Goal: Task Accomplishment & Management: Complete application form

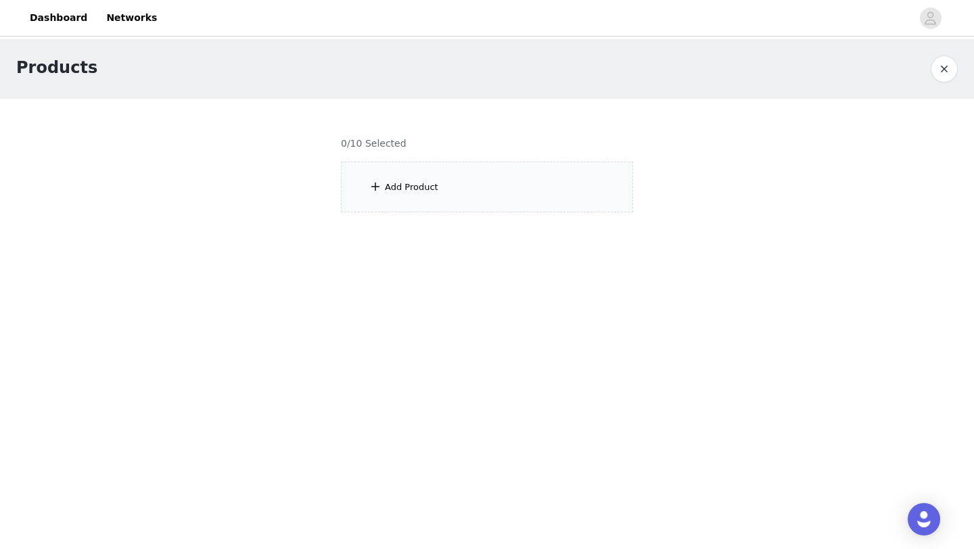
click at [948, 66] on button "button" at bounding box center [944, 68] width 27 height 27
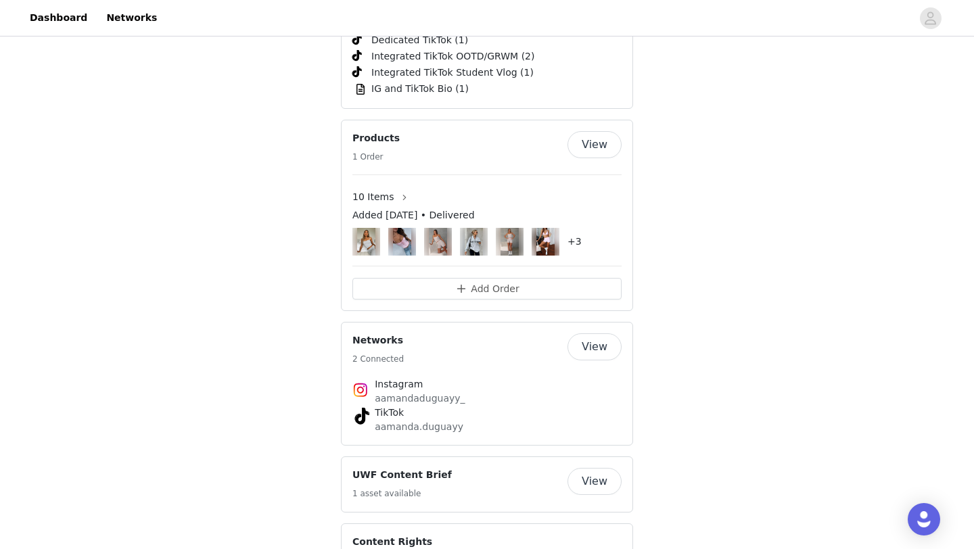
scroll to position [2134, 0]
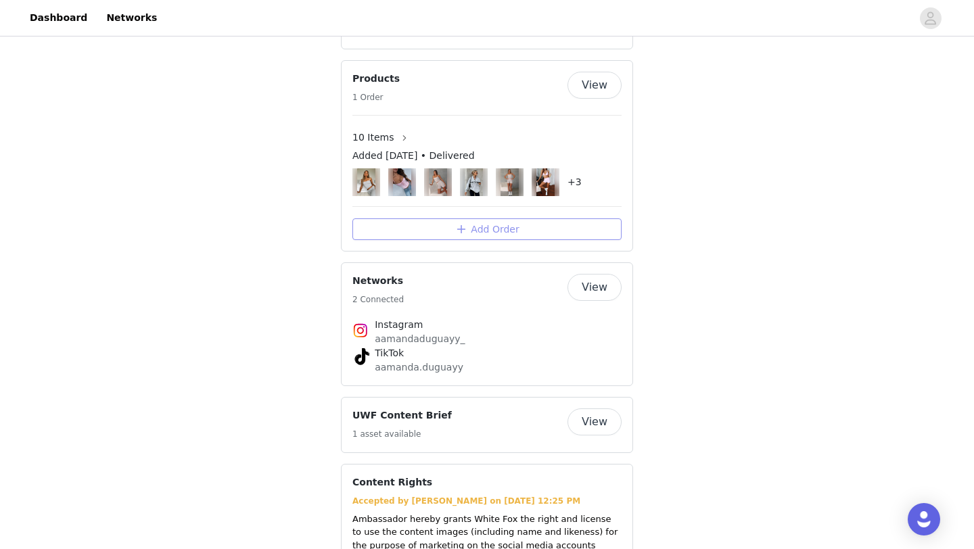
click at [493, 219] on button "Add Order" at bounding box center [486, 230] width 269 height 22
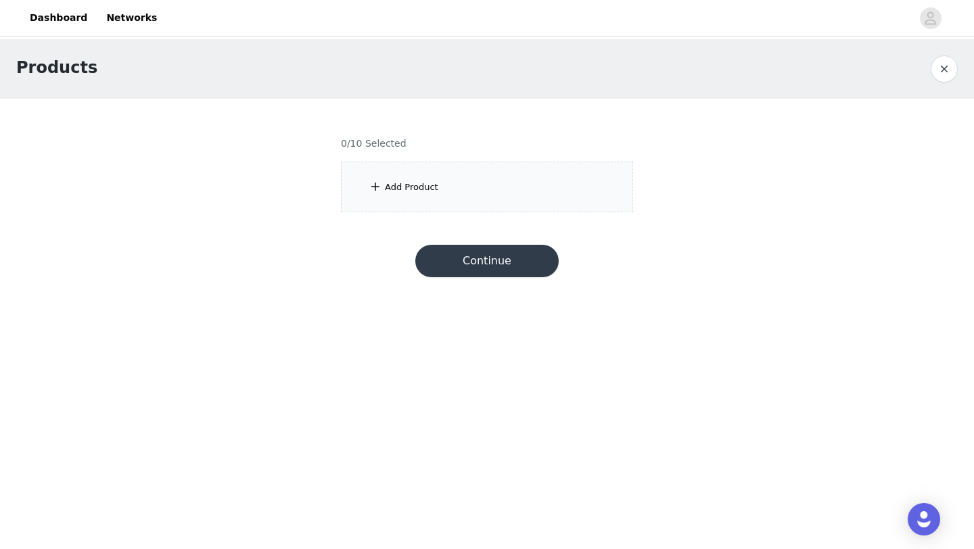
click at [493, 205] on div "Add Product" at bounding box center [487, 187] width 292 height 51
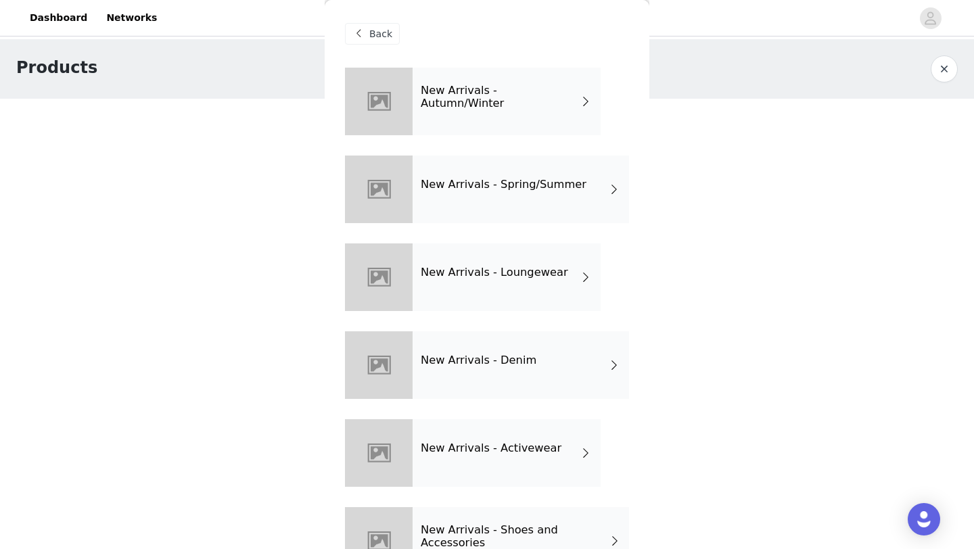
click at [493, 120] on div "New Arrivals - Autumn/Winter" at bounding box center [507, 102] width 188 height 68
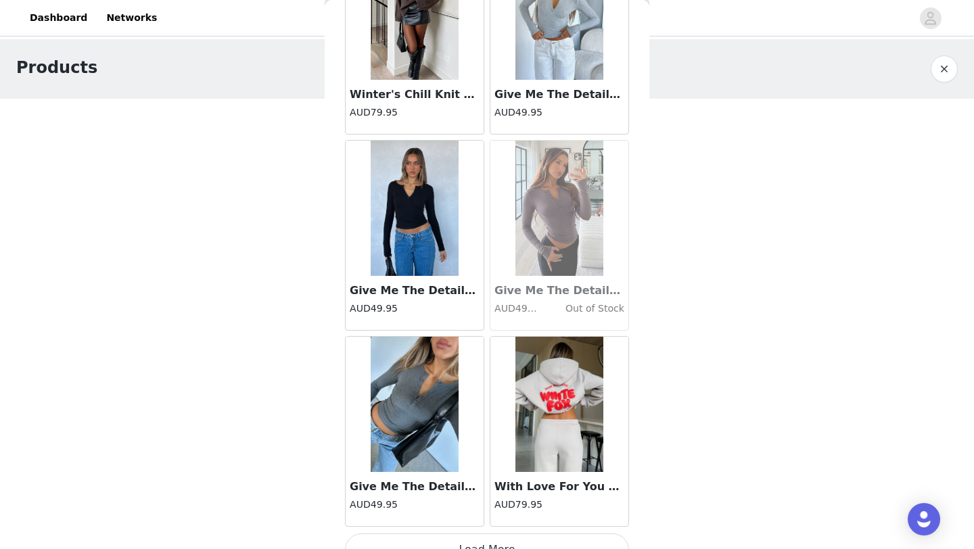
scroll to position [1521, 0]
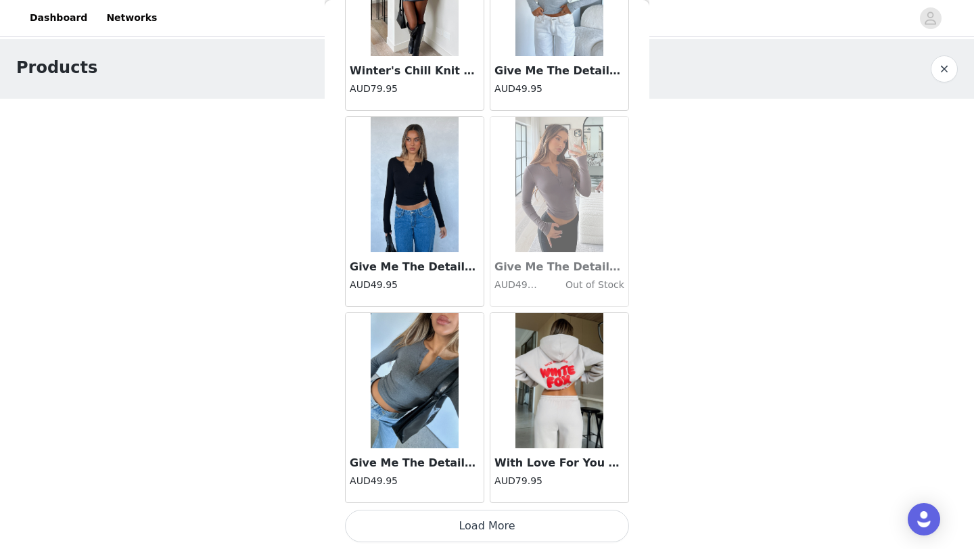
click at [444, 531] on button "Load More" at bounding box center [487, 526] width 284 height 32
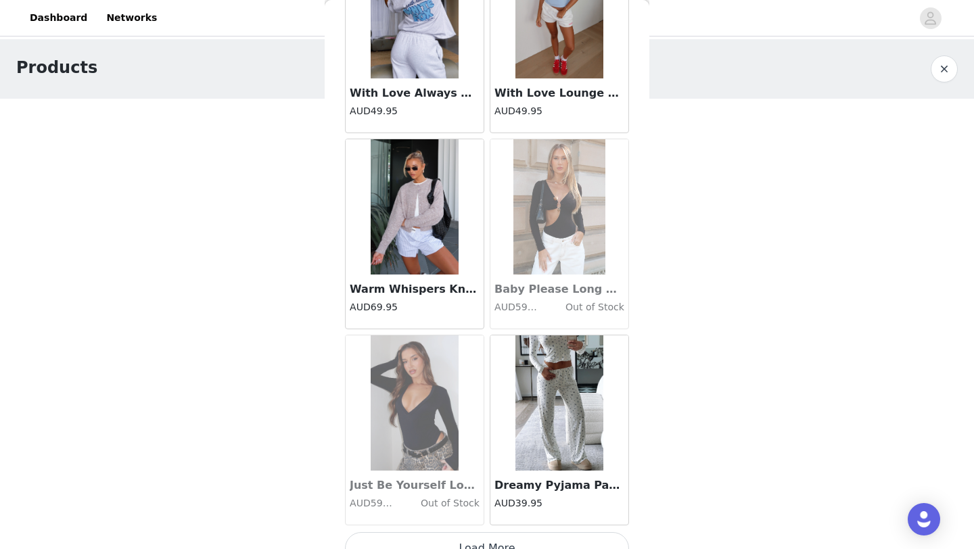
scroll to position [3483, 0]
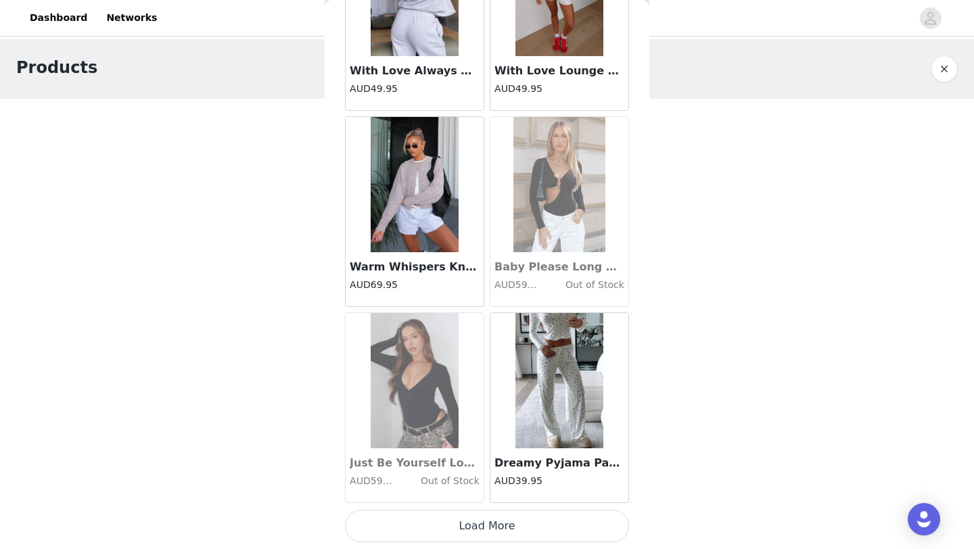
click at [423, 532] on button "Load More" at bounding box center [487, 526] width 284 height 32
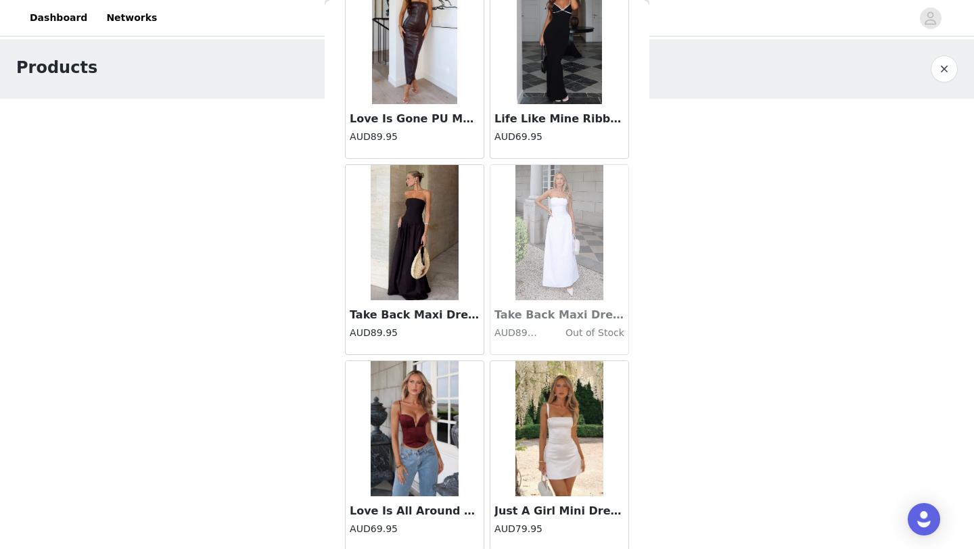
scroll to position [5445, 0]
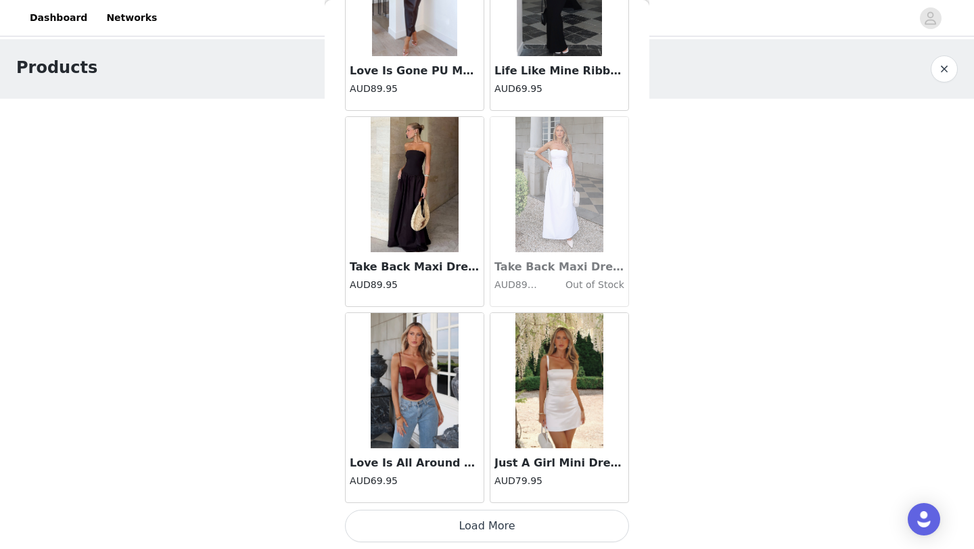
click at [426, 528] on button "Load More" at bounding box center [487, 526] width 284 height 32
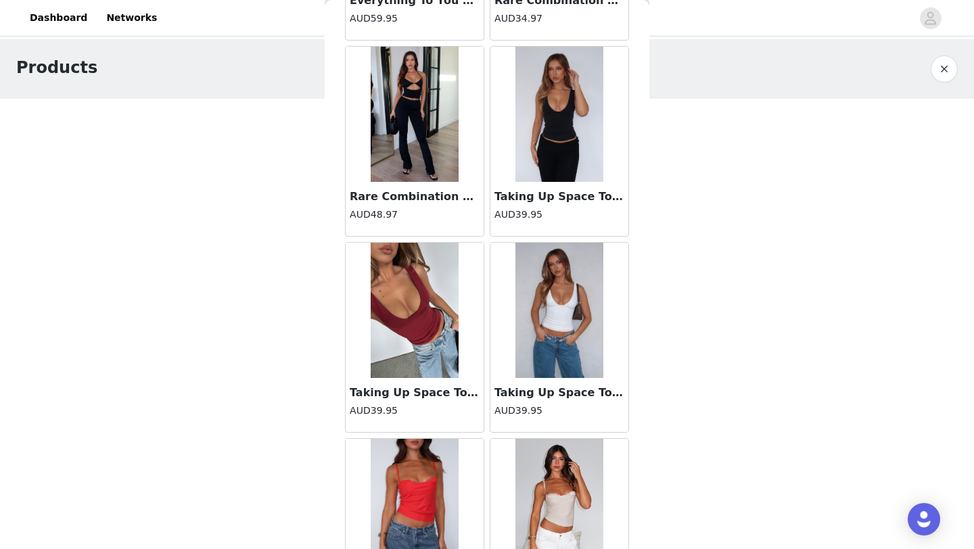
scroll to position [6493, 0]
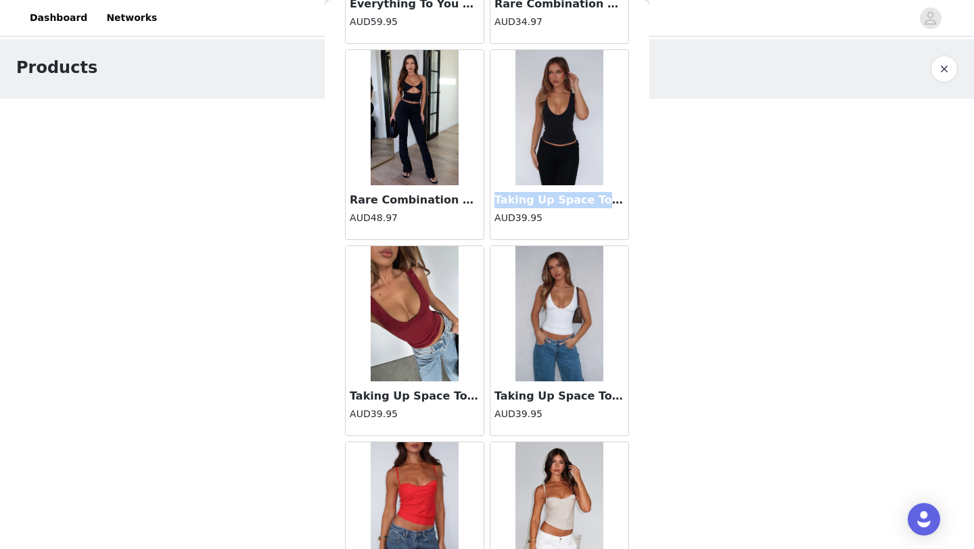
drag, startPoint x: 495, startPoint y: 196, endPoint x: 643, endPoint y: 208, distance: 148.6
click at [643, 208] on div "Back Bring The Style Low Rise Wide Leg Jeans Off White AUD89.95 Change Lives To…" at bounding box center [487, 274] width 325 height 549
copy h3 "Taking Up Space Top Black"
click at [557, 180] on img at bounding box center [560, 117] width 88 height 135
click at [557, 201] on h3 "Taking Up Space Top Black" at bounding box center [560, 200] width 130 height 16
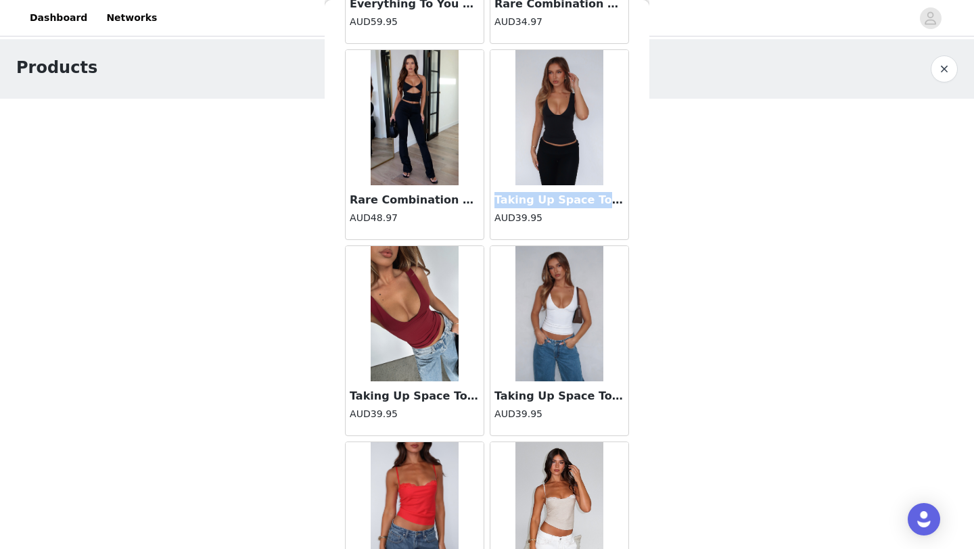
click at [544, 121] on img at bounding box center [560, 117] width 88 height 135
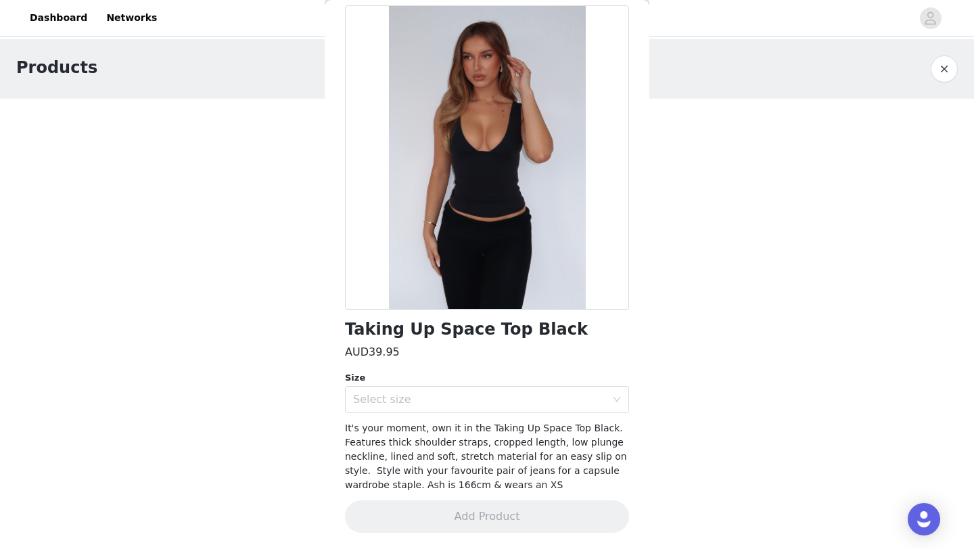
scroll to position [62, 0]
click at [456, 401] on div "Select size" at bounding box center [479, 401] width 253 height 14
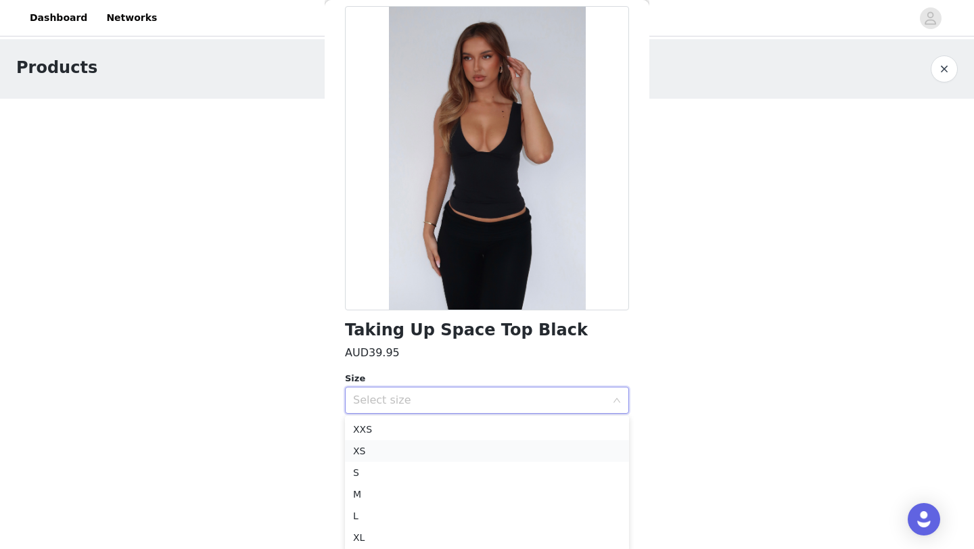
click at [427, 454] on li "XS" at bounding box center [487, 451] width 284 height 22
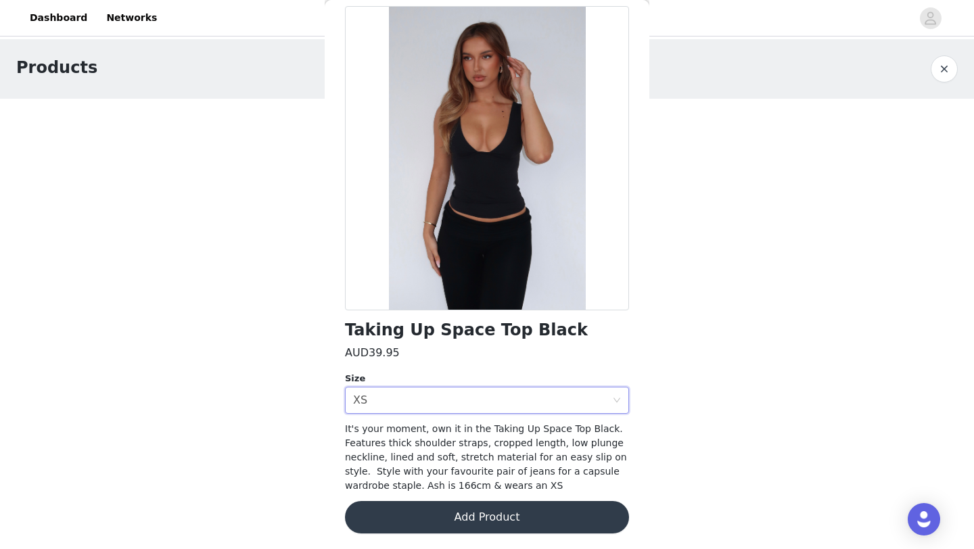
click at [426, 518] on button "Add Product" at bounding box center [487, 517] width 284 height 32
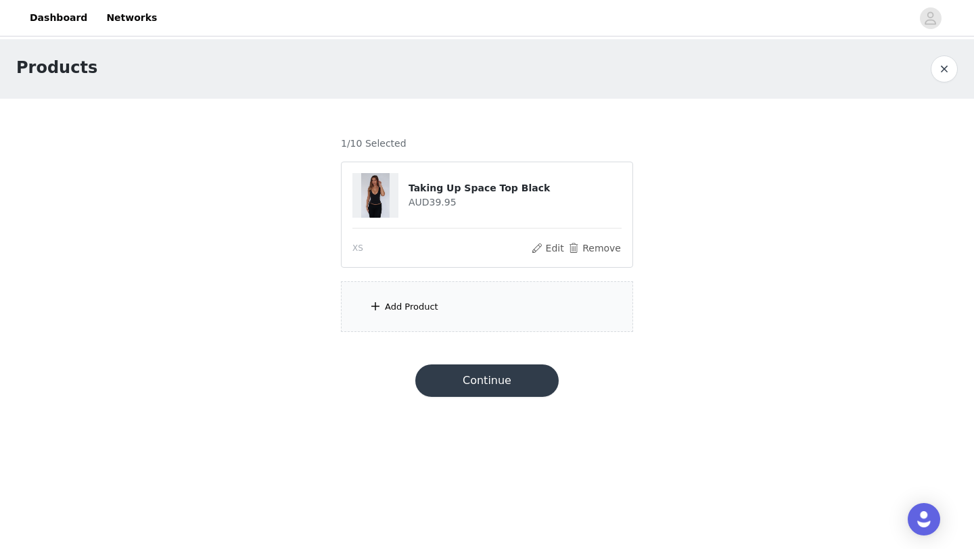
click at [453, 302] on div "Add Product" at bounding box center [487, 306] width 292 height 51
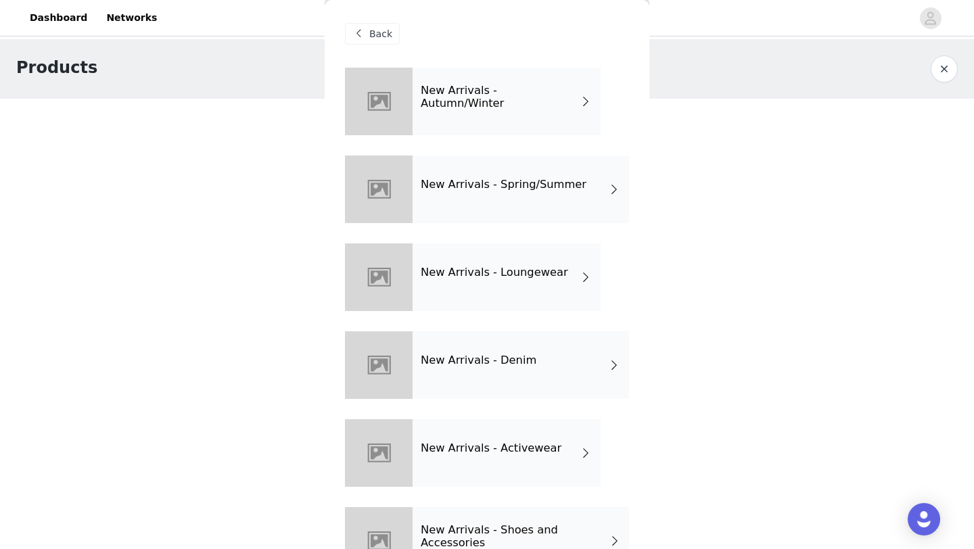
click at [562, 112] on div "New Arrivals - Autumn/Winter" at bounding box center [507, 102] width 188 height 68
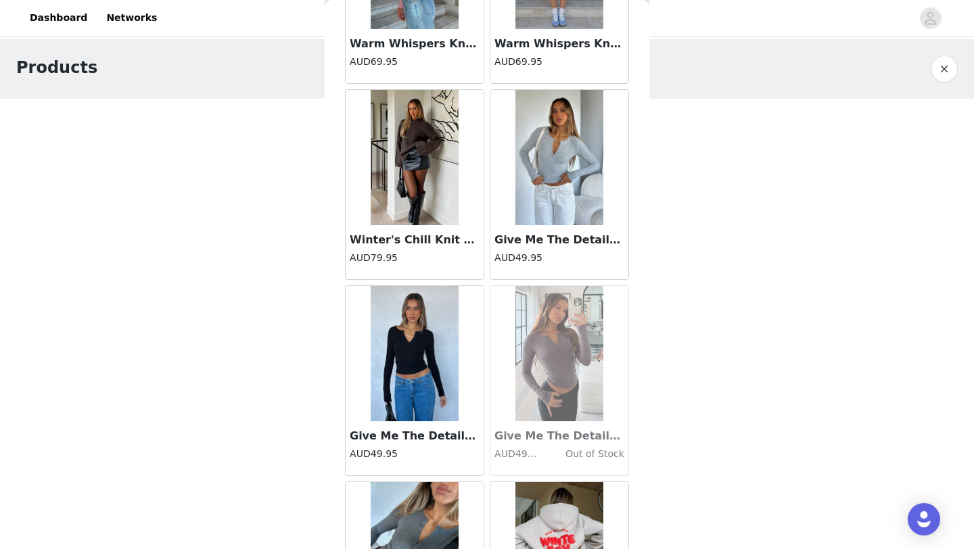
scroll to position [1521, 0]
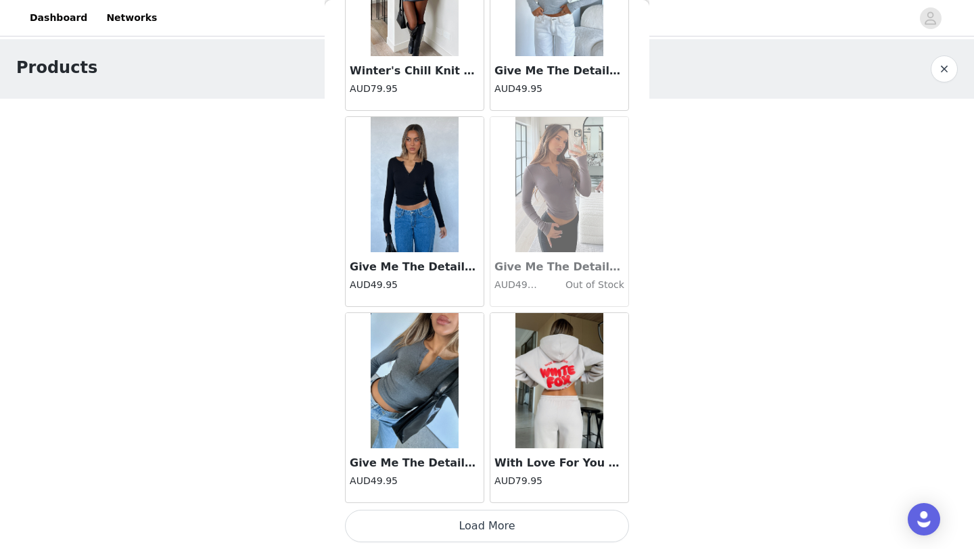
click at [432, 533] on button "Load More" at bounding box center [487, 526] width 284 height 32
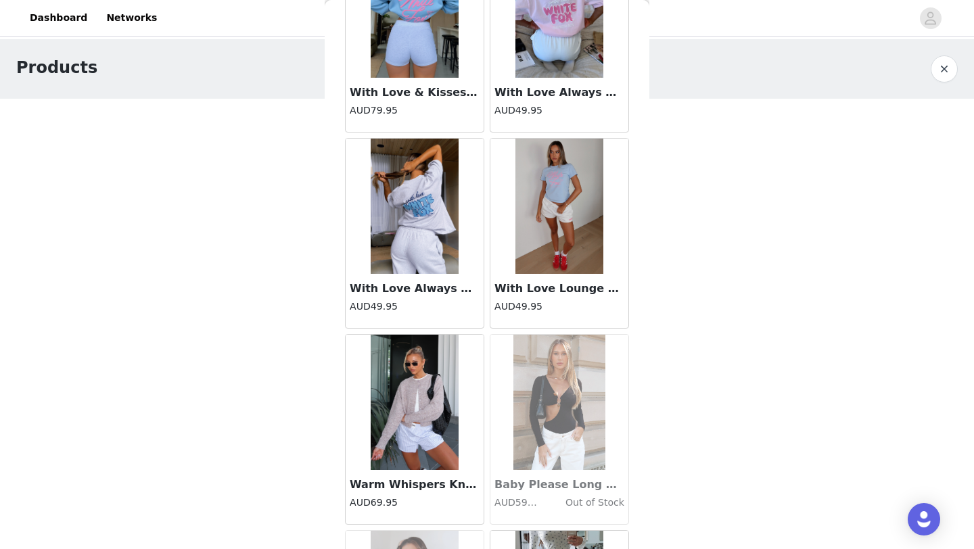
scroll to position [3483, 0]
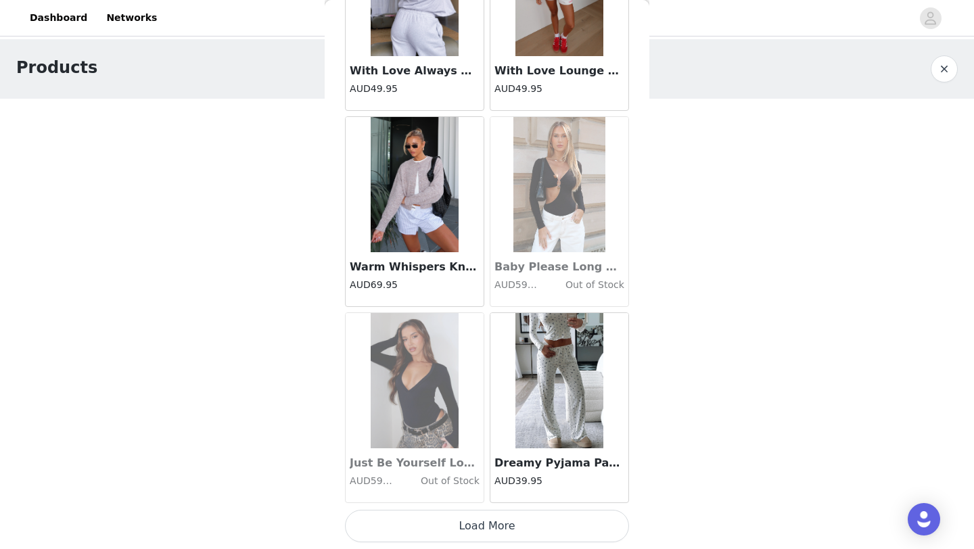
click at [413, 533] on button "Load More" at bounding box center [487, 526] width 284 height 32
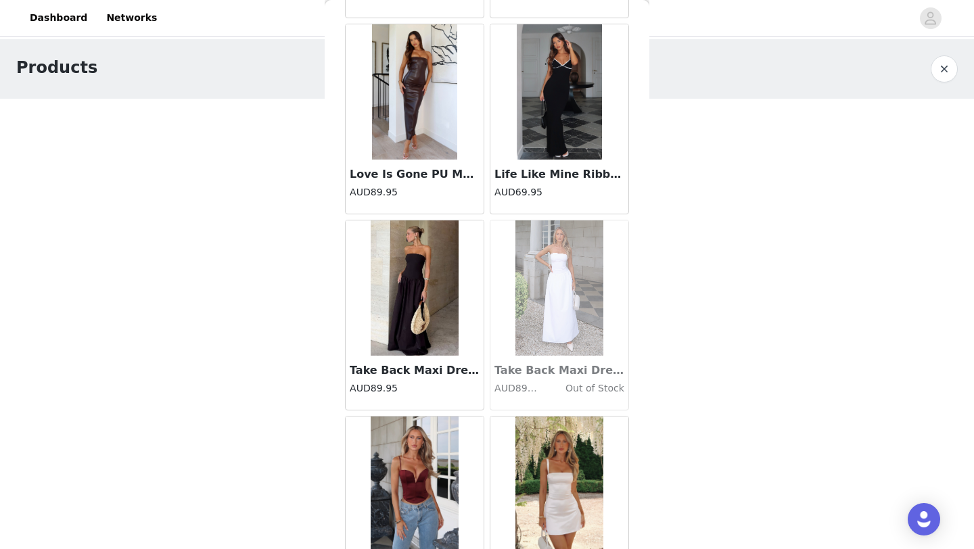
scroll to position [5445, 0]
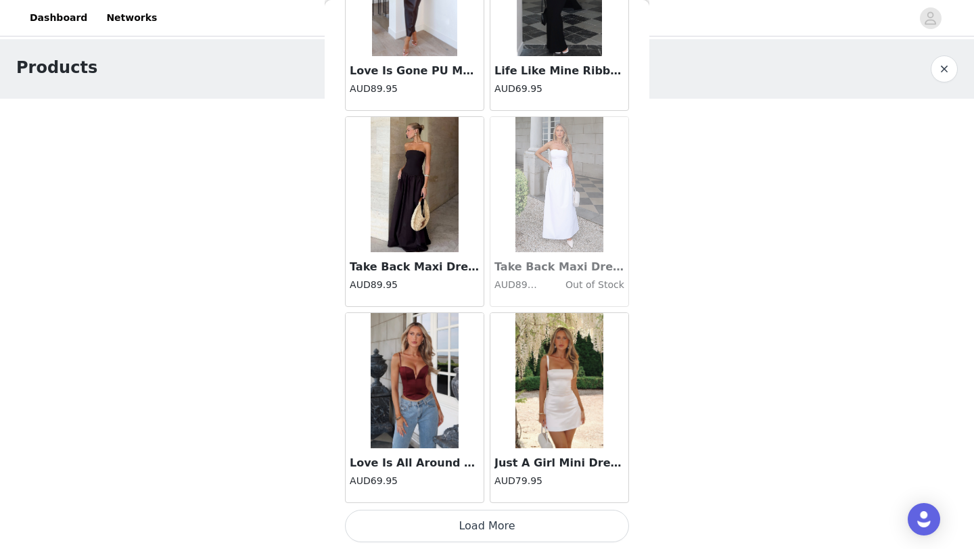
click at [391, 530] on button "Load More" at bounding box center [487, 526] width 284 height 32
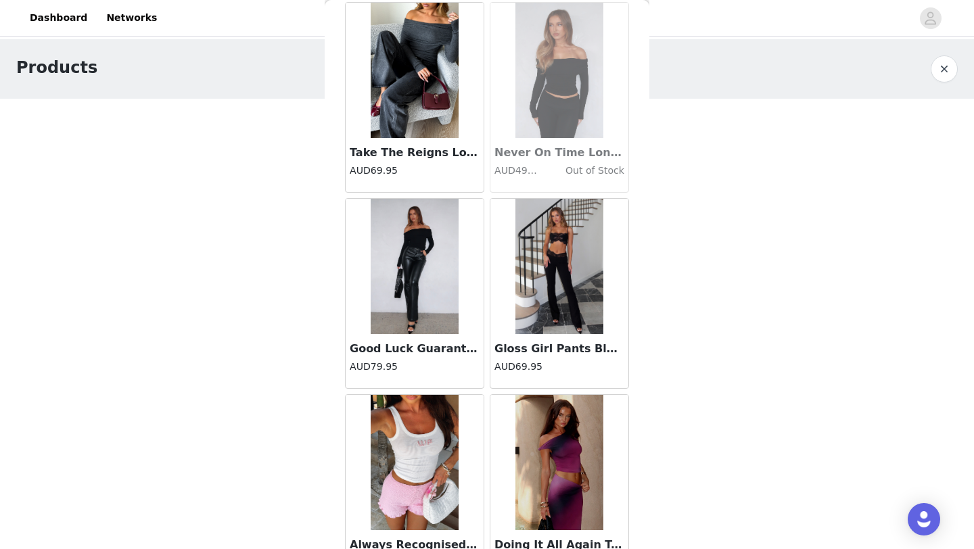
scroll to position [7407, 0]
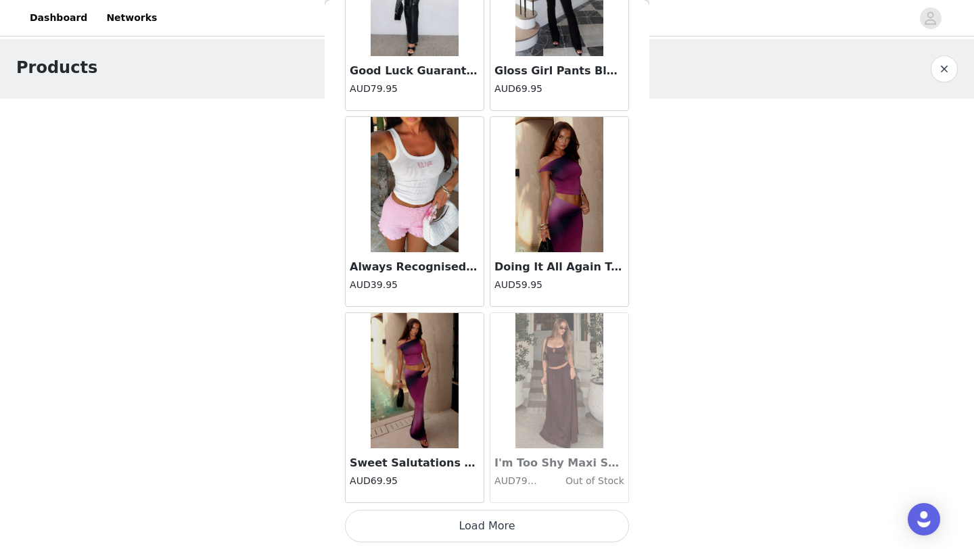
click at [383, 521] on button "Load More" at bounding box center [487, 526] width 284 height 32
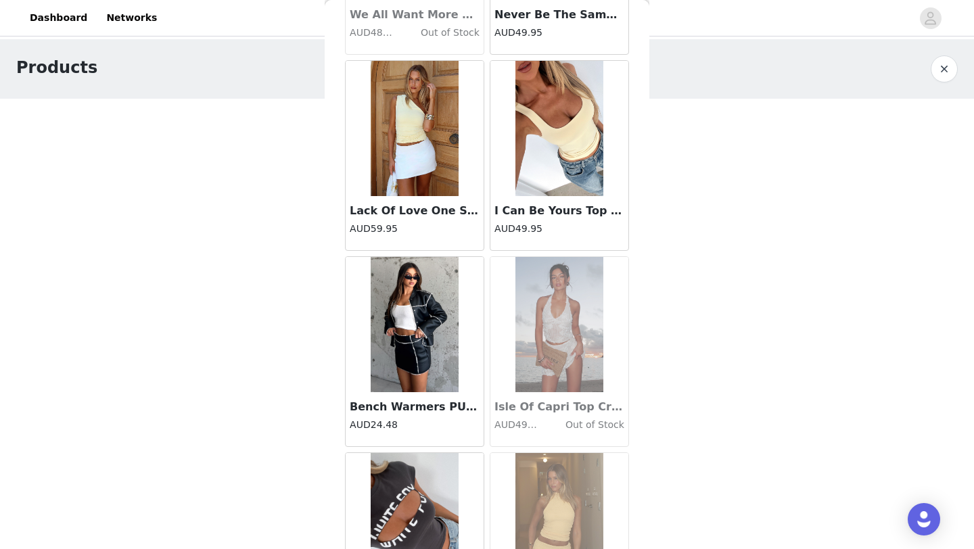
scroll to position [9368, 0]
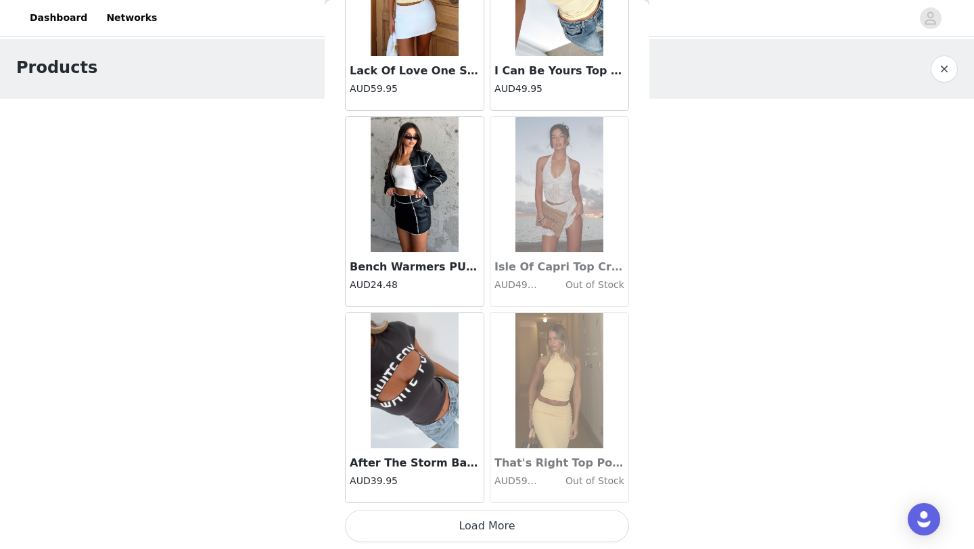
click at [405, 525] on button "Load More" at bounding box center [487, 526] width 284 height 32
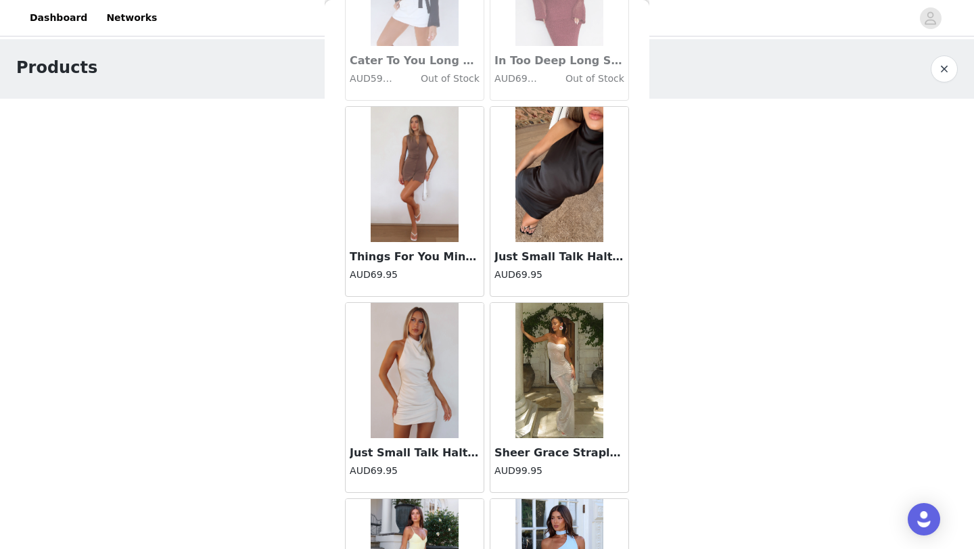
scroll to position [10571, 0]
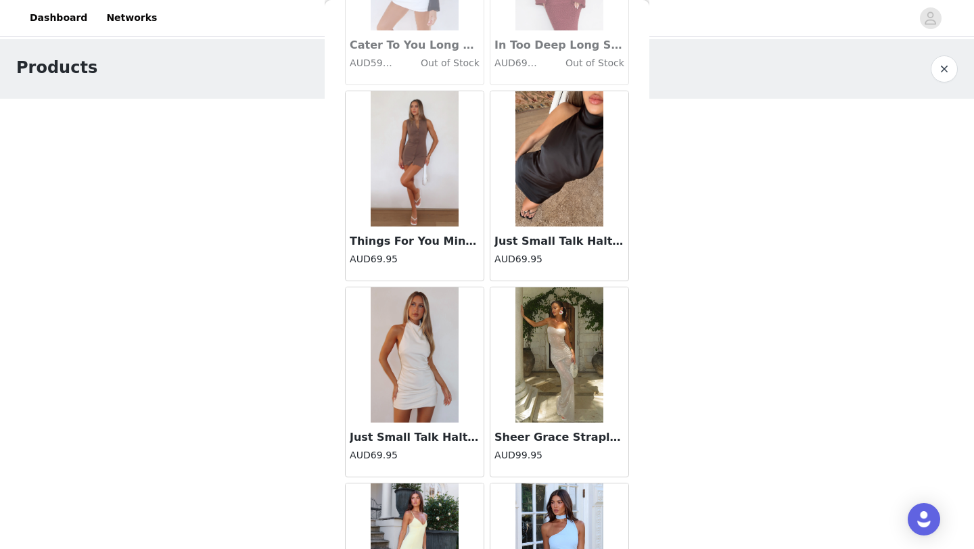
click at [525, 393] on img at bounding box center [560, 355] width 88 height 135
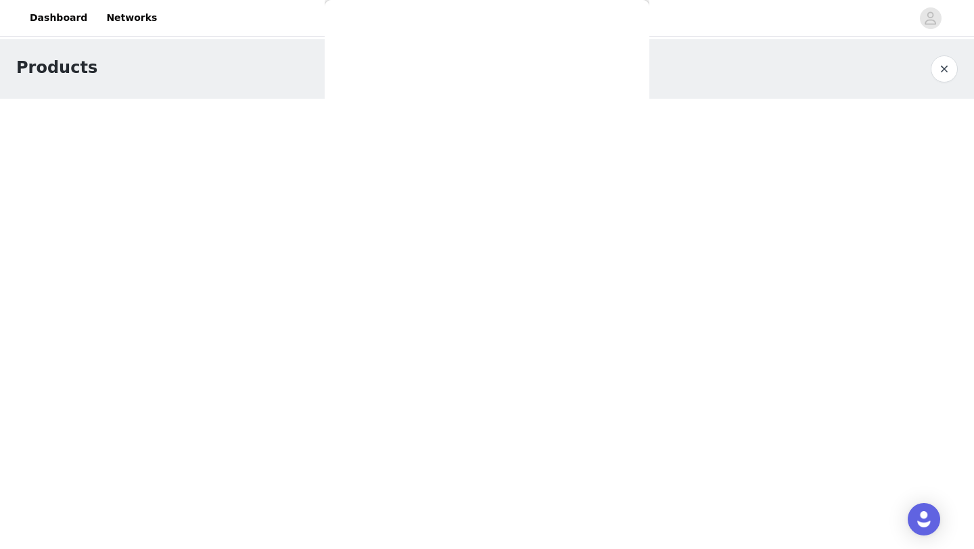
click at [524, 436] on div "Back Bring The Style Low Rise Wide Leg Jeans Off White AUD89.95 Change Lives To…" at bounding box center [487, 274] width 325 height 549
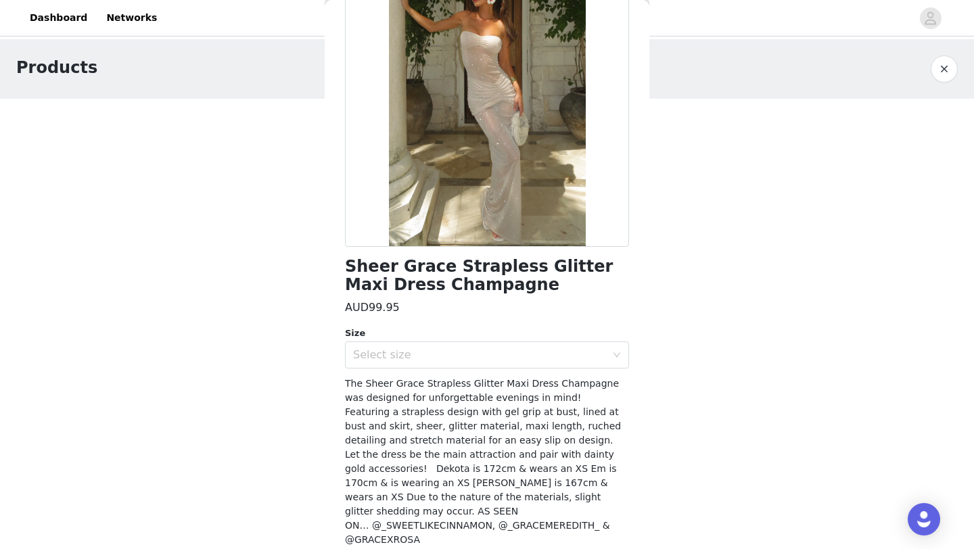
scroll to position [165, 0]
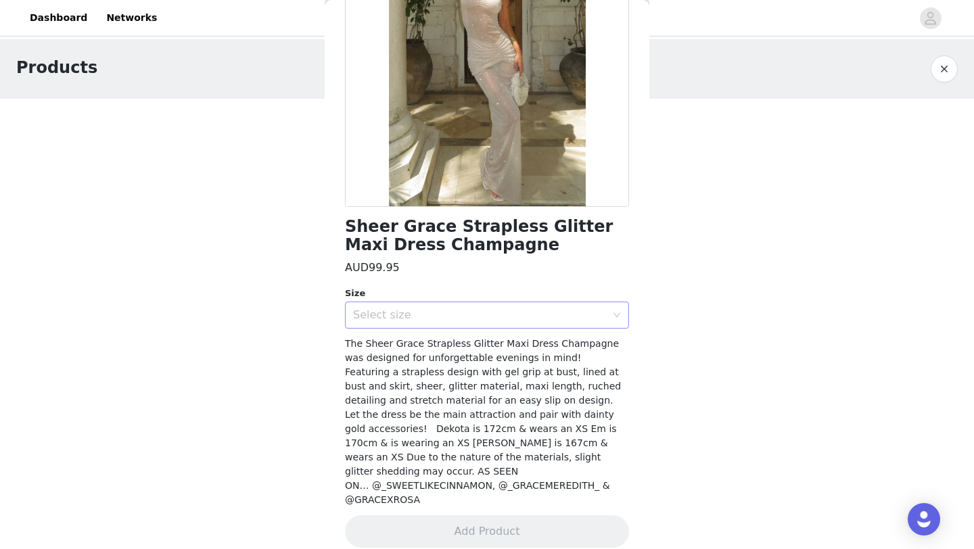
click at [472, 315] on div "Select size" at bounding box center [479, 315] width 253 height 14
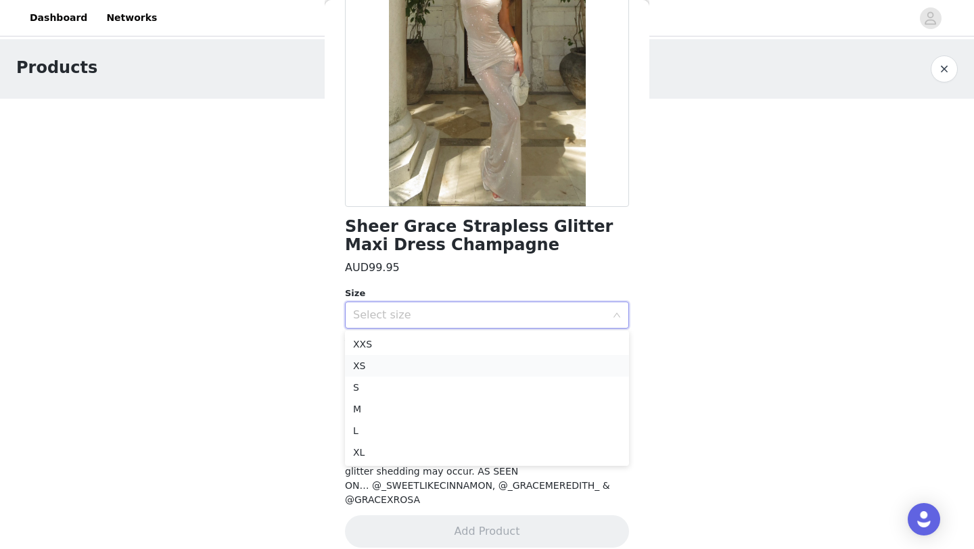
click at [461, 366] on li "XS" at bounding box center [487, 366] width 284 height 22
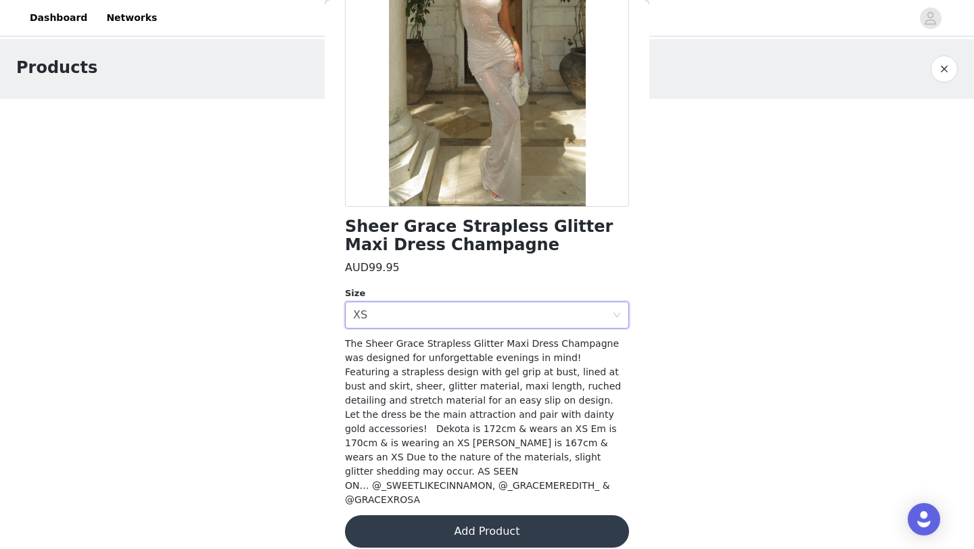
click at [447, 518] on button "Add Product" at bounding box center [487, 532] width 284 height 32
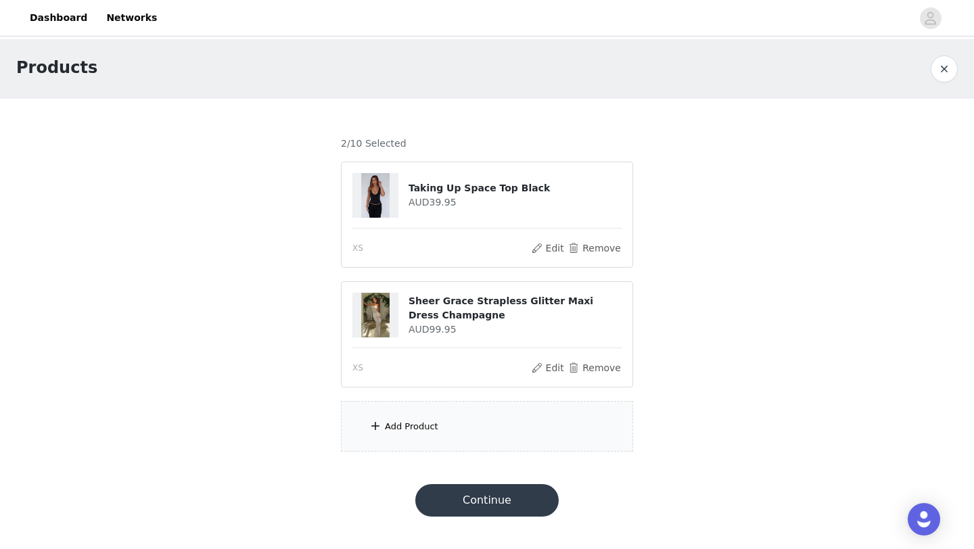
click at [421, 426] on div "Add Product" at bounding box center [411, 427] width 53 height 14
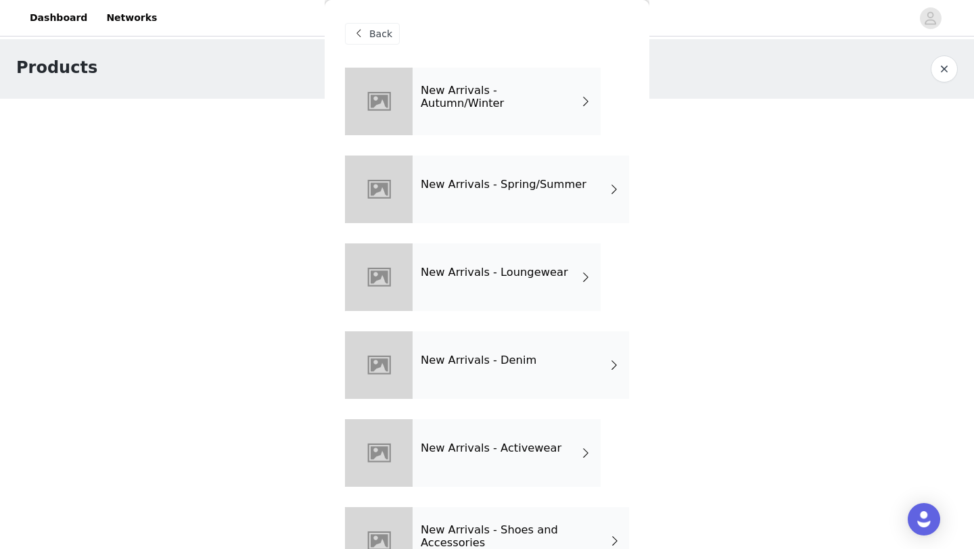
click at [453, 92] on h4 "New Arrivals - Autumn/Winter" at bounding box center [500, 97] width 159 height 25
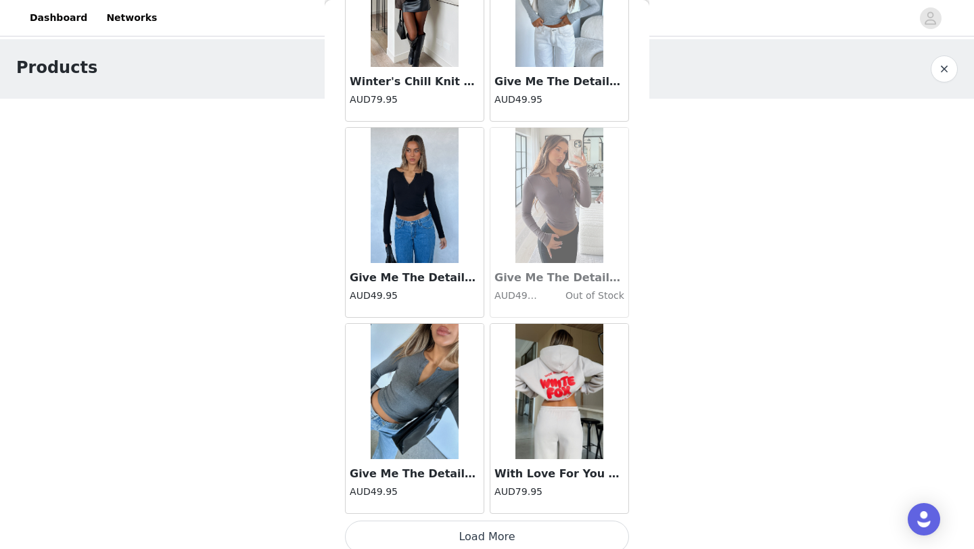
scroll to position [1521, 0]
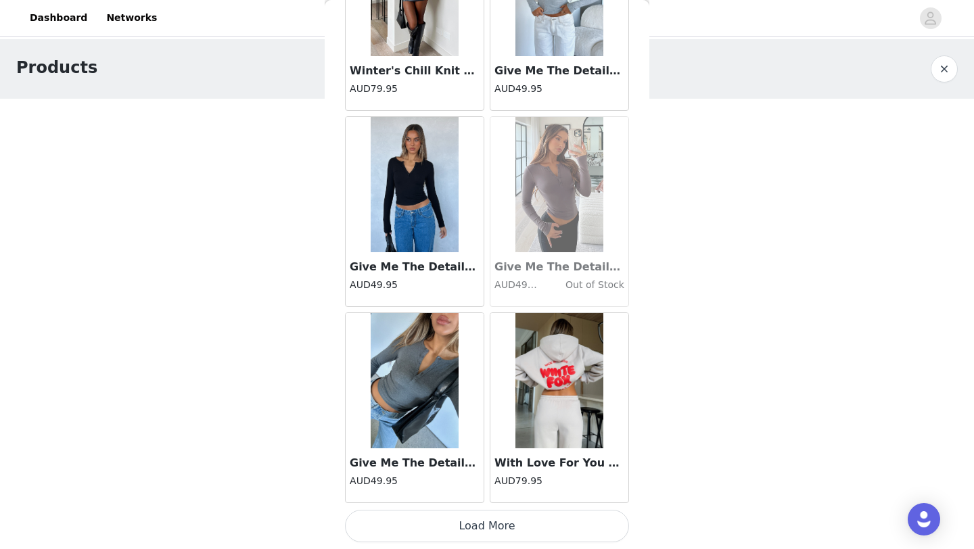
click at [434, 524] on button "Load More" at bounding box center [487, 526] width 284 height 32
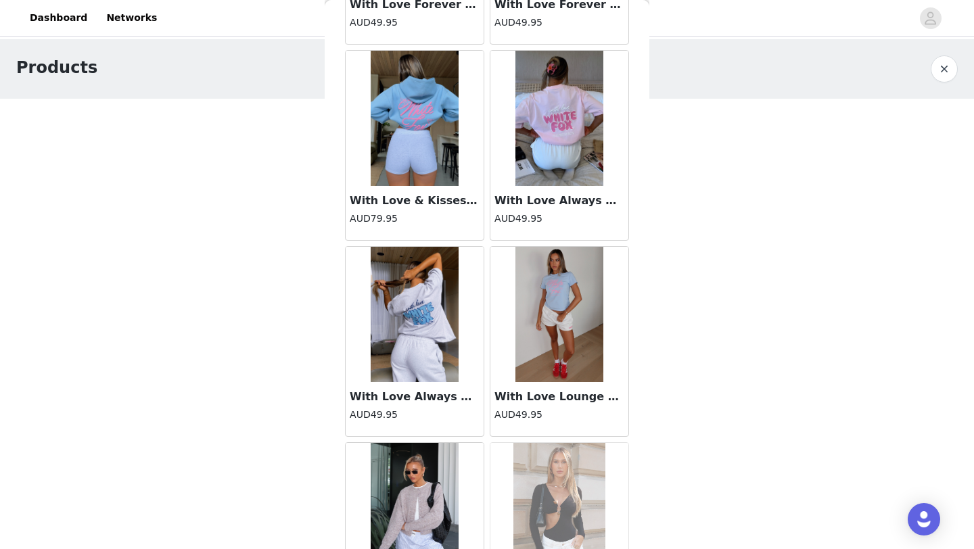
scroll to position [3483, 0]
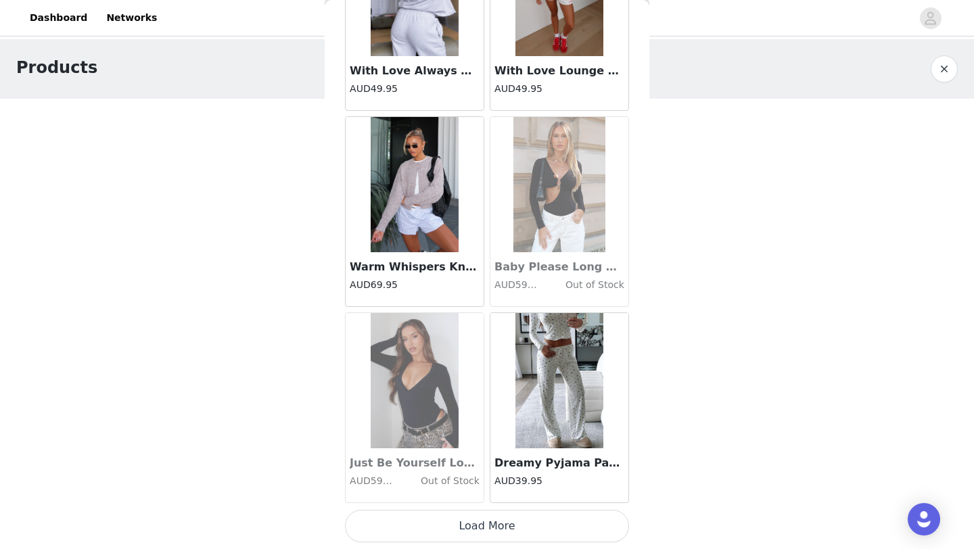
click at [413, 524] on button "Load More" at bounding box center [487, 526] width 284 height 32
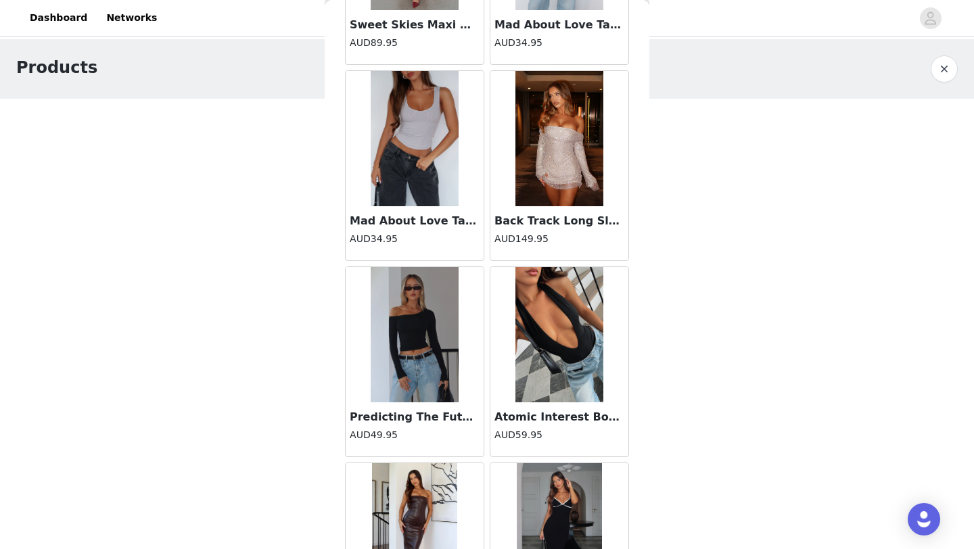
scroll to position [5445, 0]
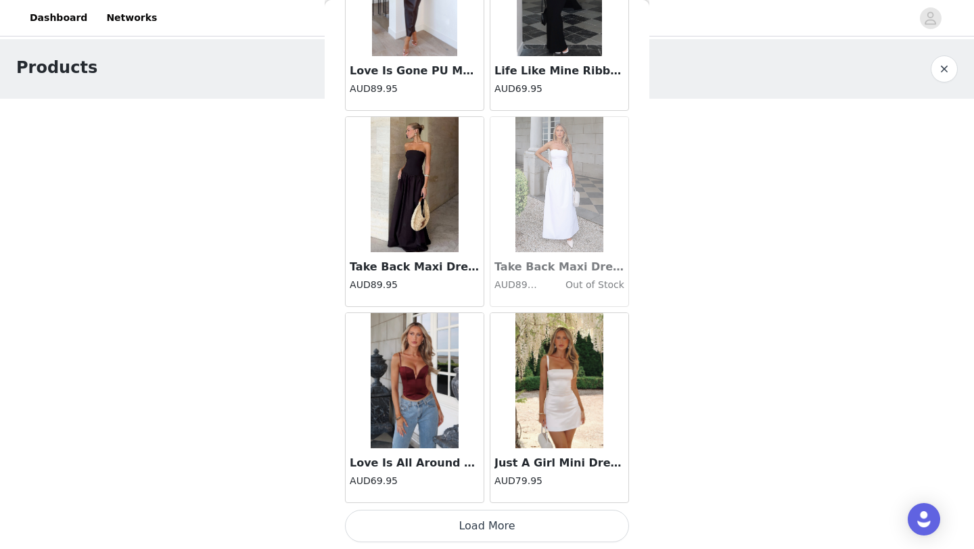
click at [411, 518] on button "Load More" at bounding box center [487, 526] width 284 height 32
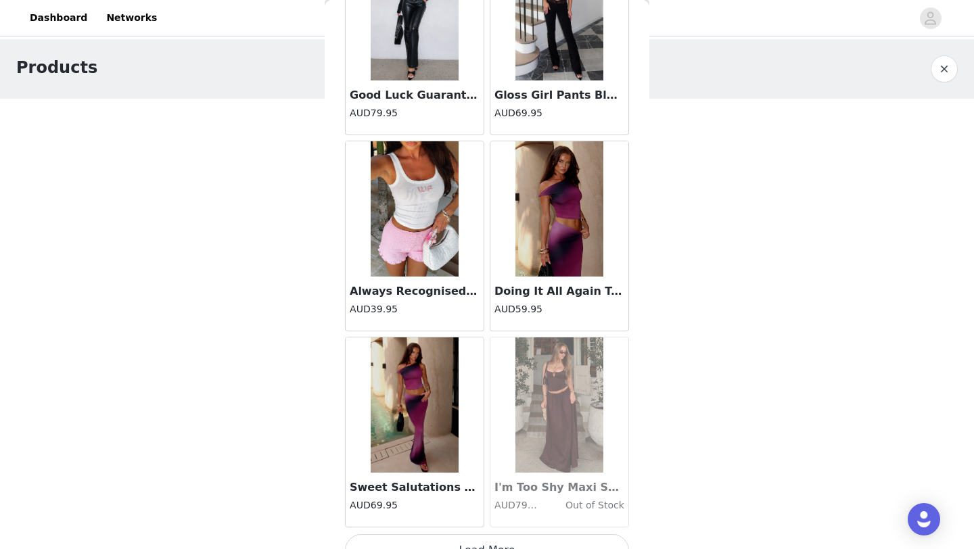
scroll to position [7407, 0]
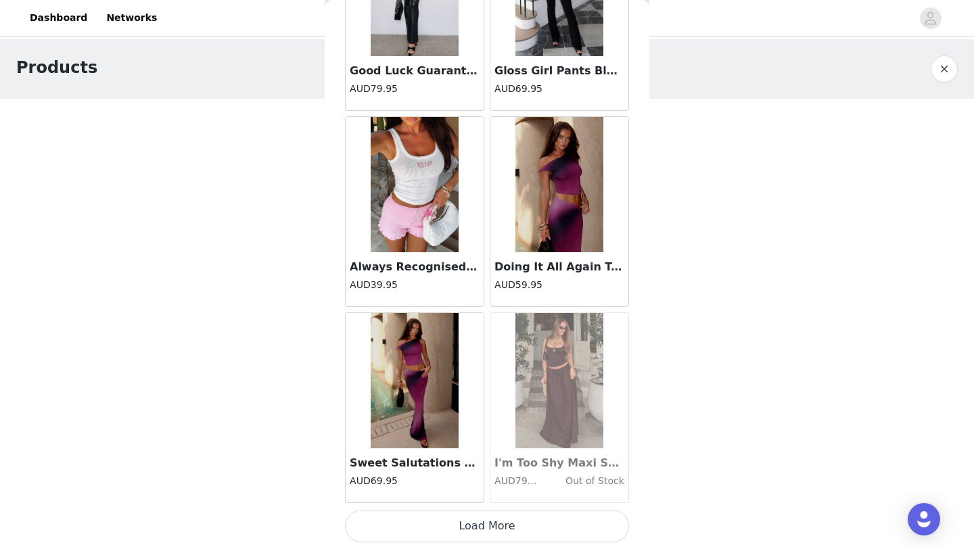
click at [415, 536] on button "Load More" at bounding box center [487, 526] width 284 height 32
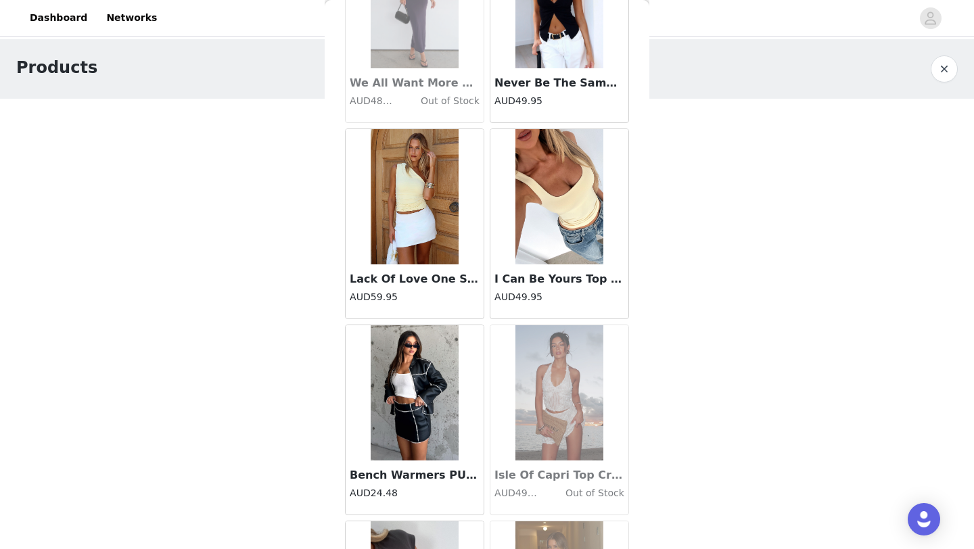
scroll to position [9368, 0]
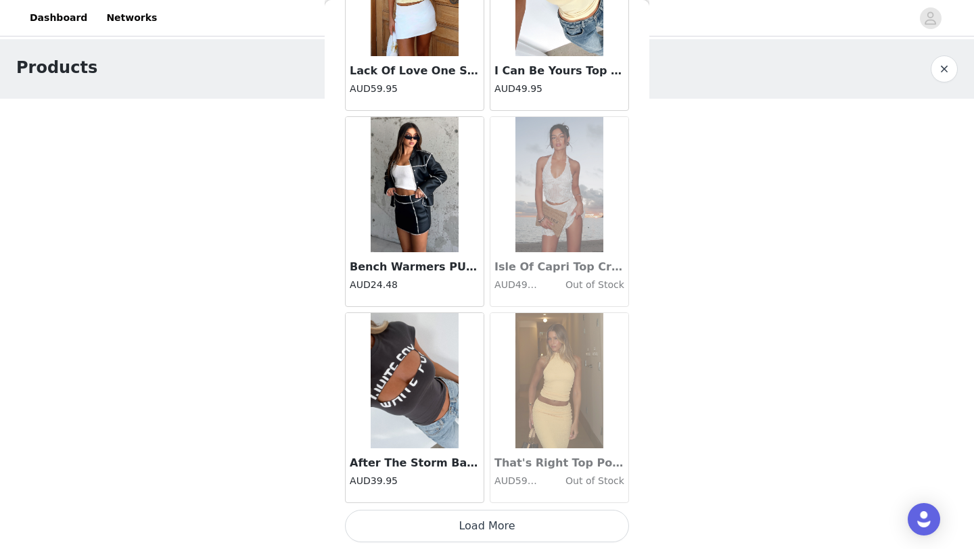
click at [430, 526] on button "Load More" at bounding box center [487, 526] width 284 height 32
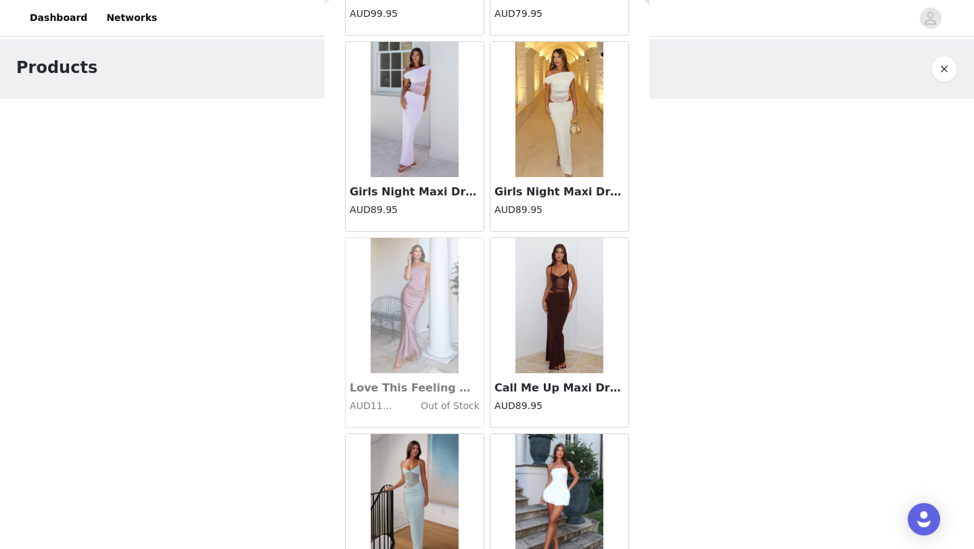
scroll to position [11330, 0]
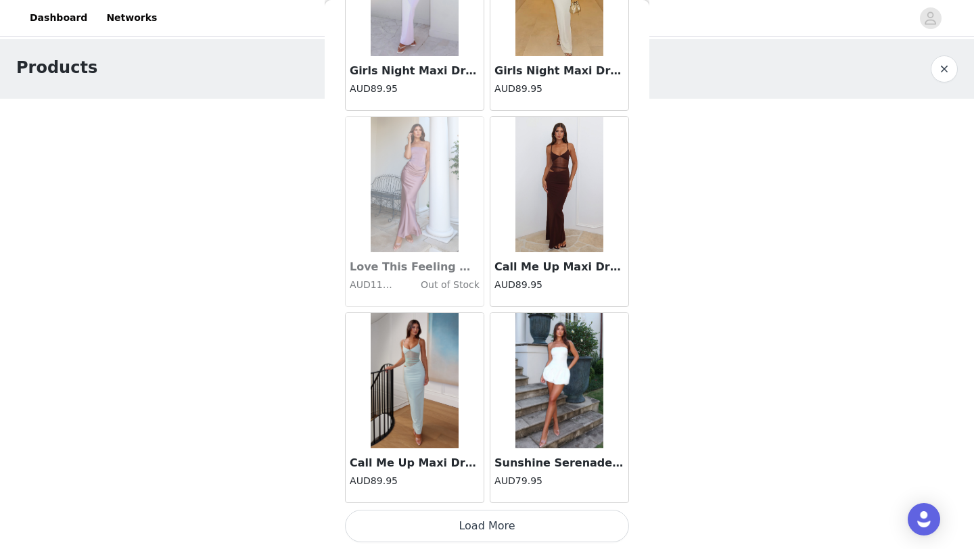
click at [471, 531] on button "Load More" at bounding box center [487, 526] width 284 height 32
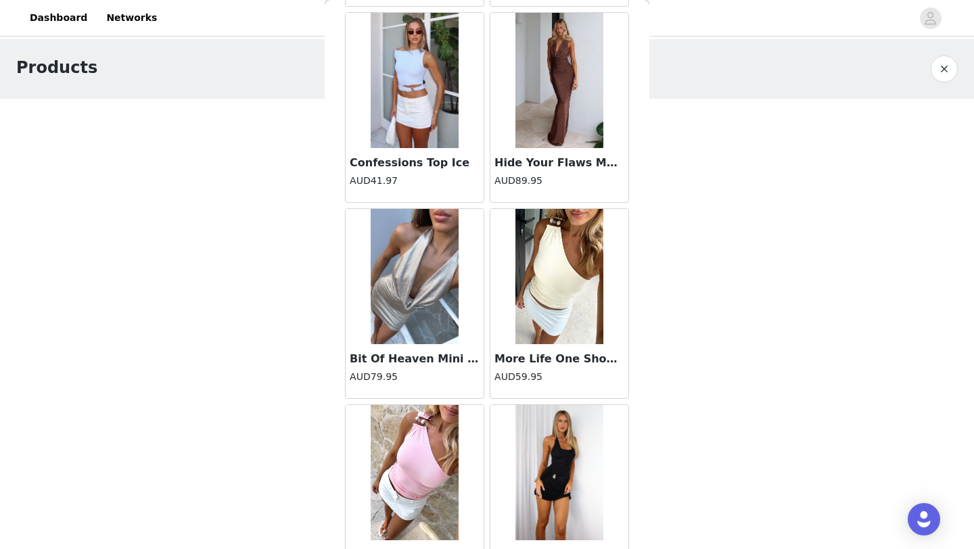
scroll to position [13292, 0]
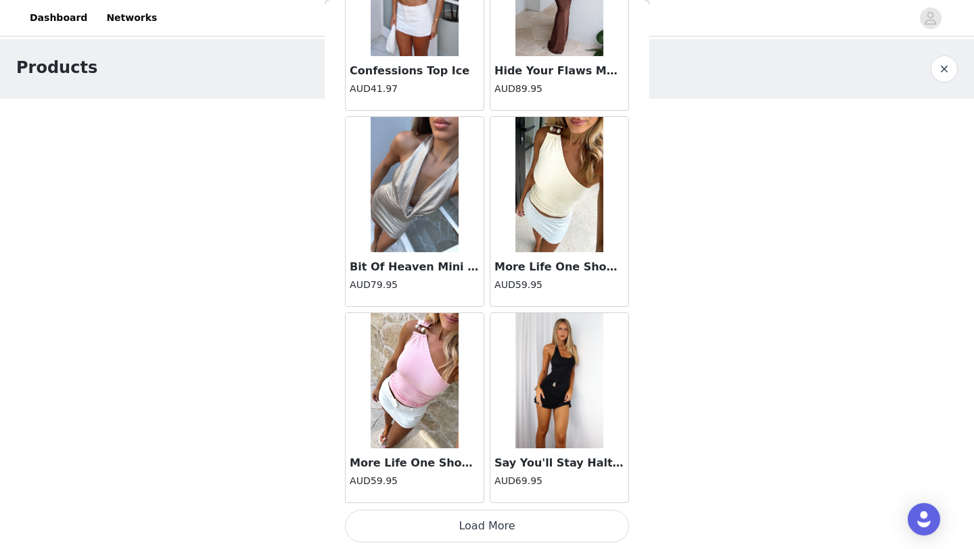
click at [476, 532] on button "Load More" at bounding box center [487, 526] width 284 height 32
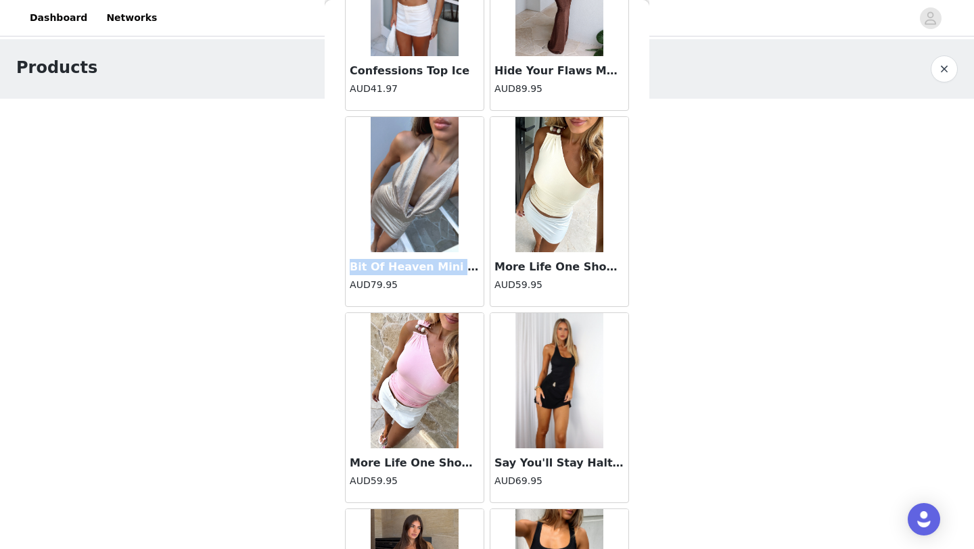
drag, startPoint x: 465, startPoint y: 271, endPoint x: 630, endPoint y: 13, distance: 305.7
click at [463, 272] on h3 "Bit Of Heaven Mini Dress Champagne" at bounding box center [415, 267] width 130 height 16
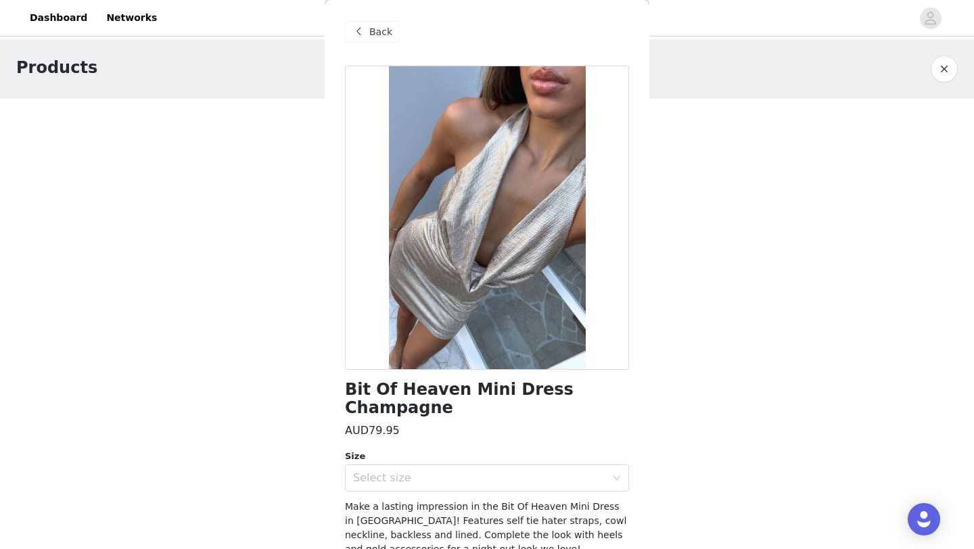
scroll to position [0, 0]
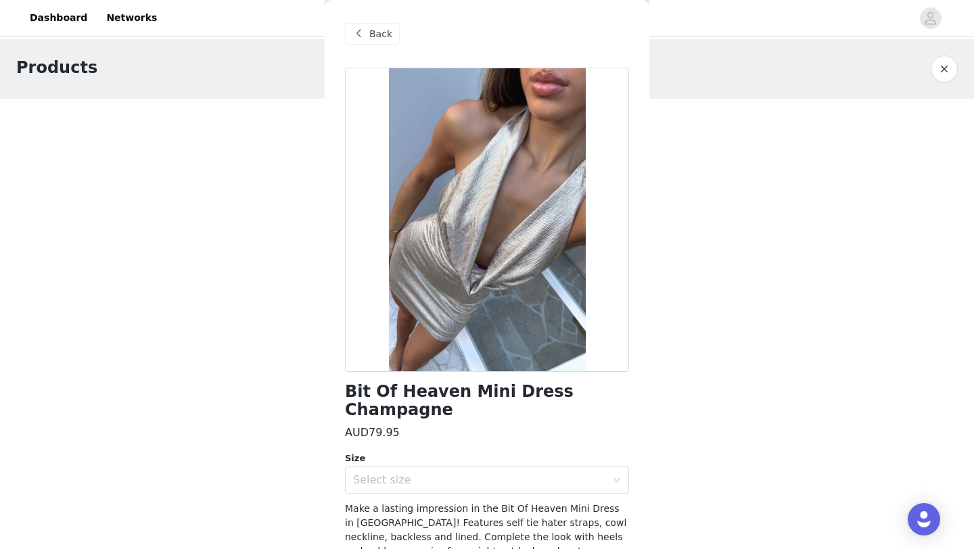
click at [377, 25] on div "Back" at bounding box center [372, 34] width 55 height 22
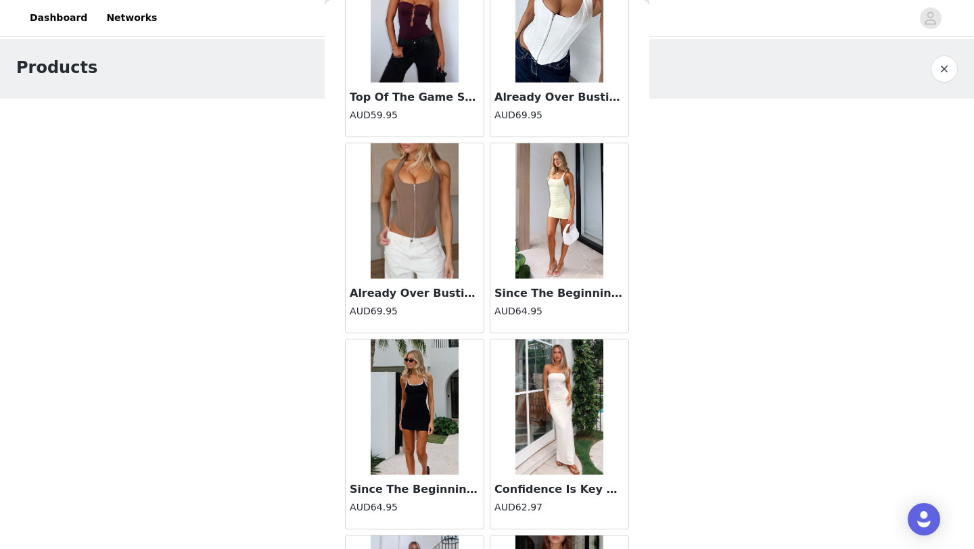
scroll to position [15254, 0]
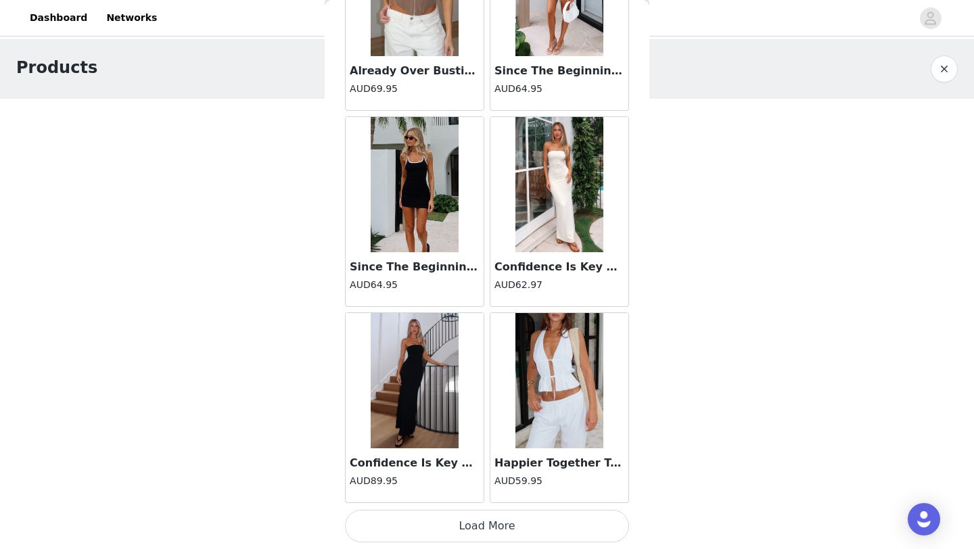
click at [432, 526] on button "Load More" at bounding box center [487, 526] width 284 height 32
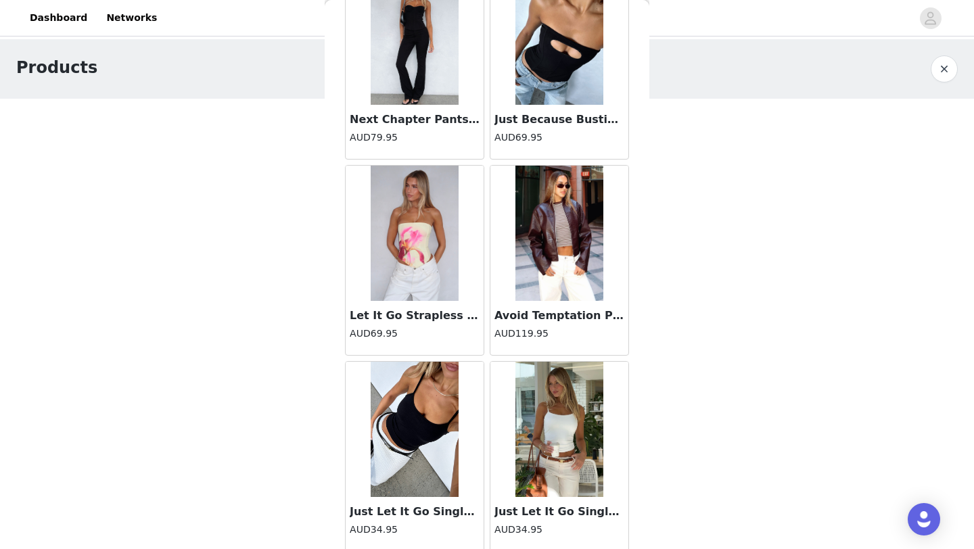
scroll to position [17209, 0]
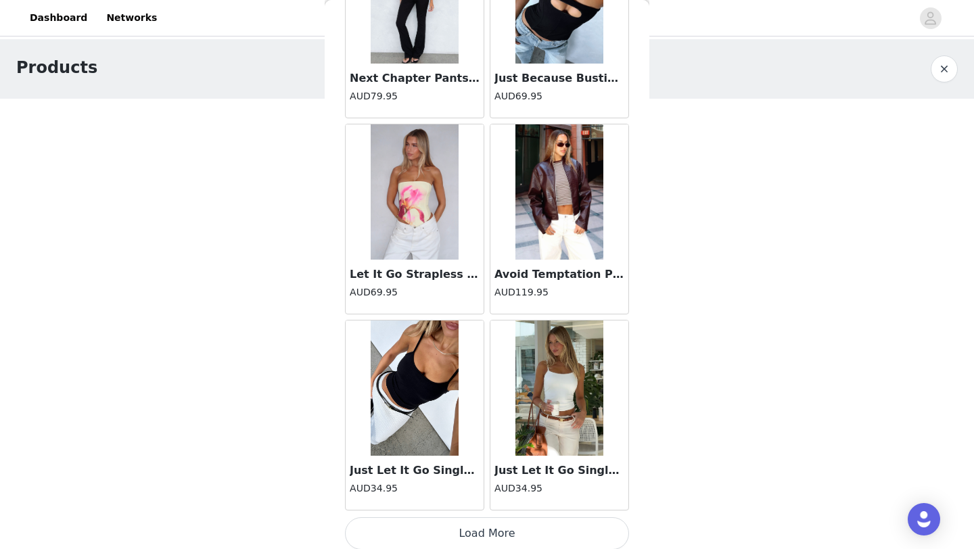
click at [432, 538] on button "Load More" at bounding box center [487, 534] width 284 height 32
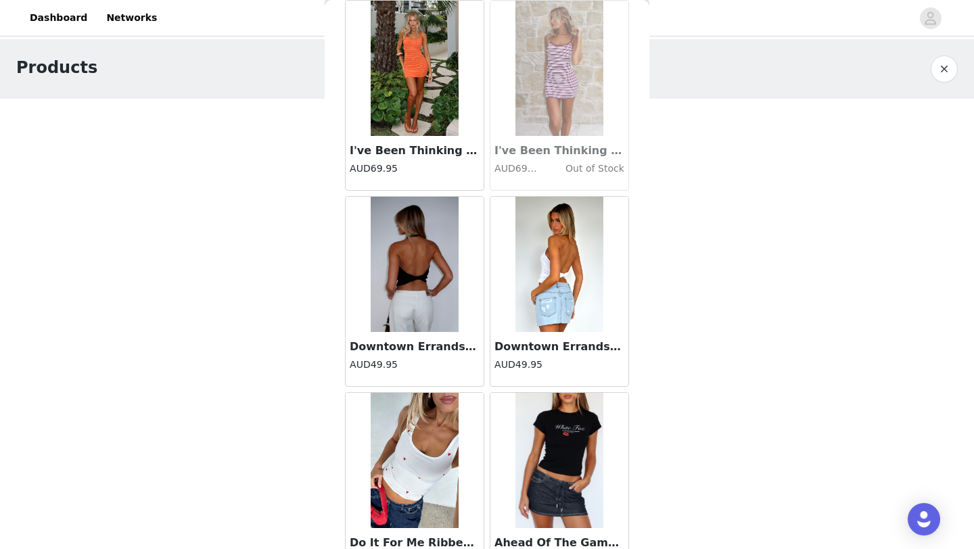
scroll to position [19178, 0]
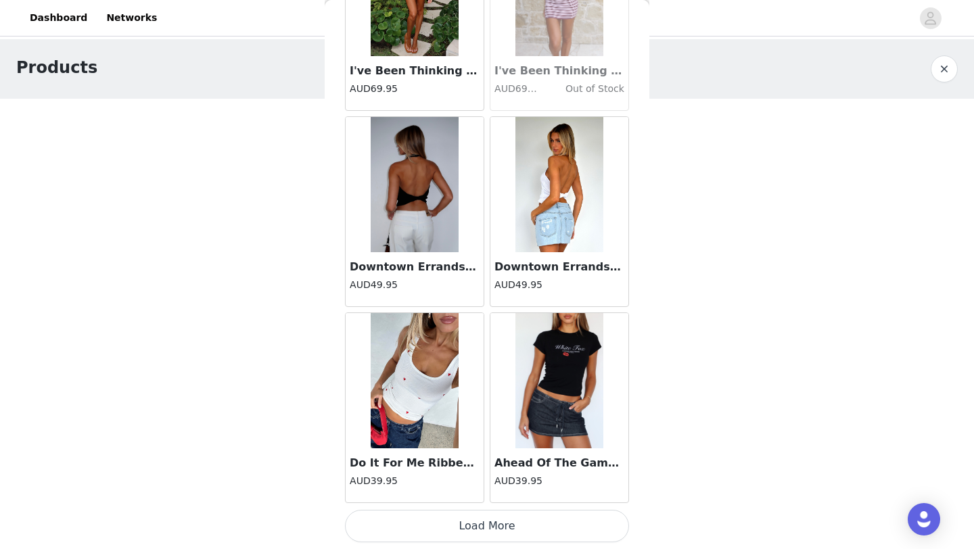
click at [441, 533] on button "Load More" at bounding box center [487, 526] width 284 height 32
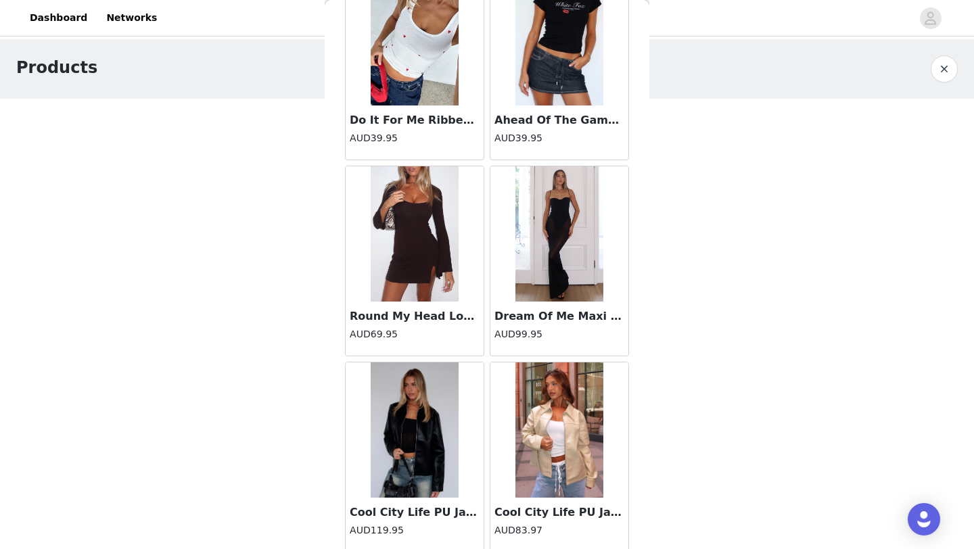
scroll to position [19429, 0]
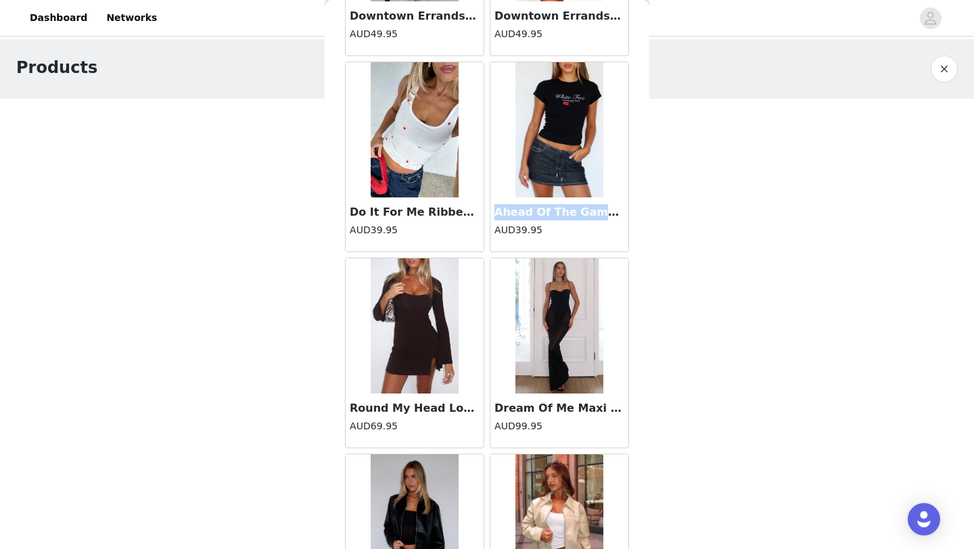
drag, startPoint x: 498, startPoint y: 212, endPoint x: 637, endPoint y: 212, distance: 138.7
click at [637, 212] on div "Back Bring The Style Low Rise Wide Leg Jeans Off White AUD89.95 Change Lives To…" at bounding box center [487, 274] width 325 height 549
copy h3 "Ahead Of The Game Baby T"
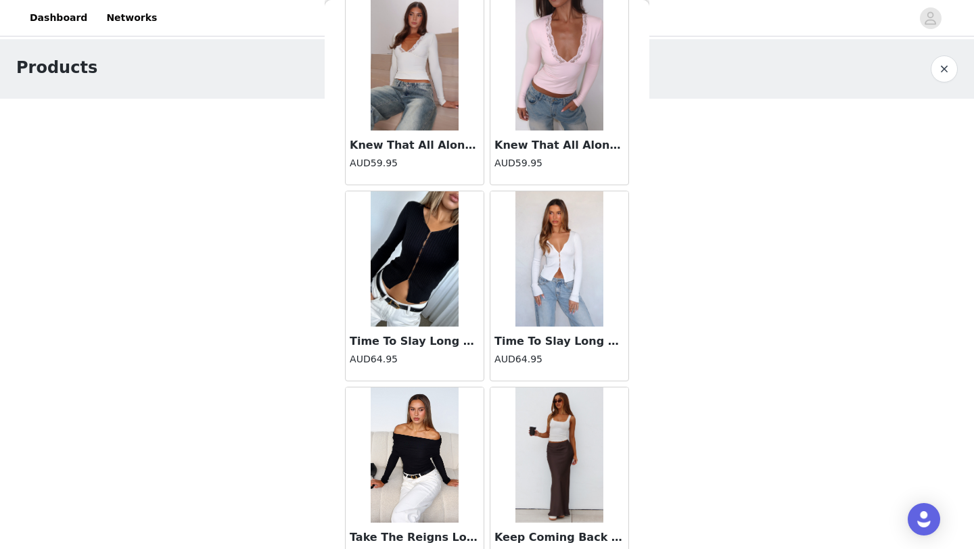
scroll to position [21140, 0]
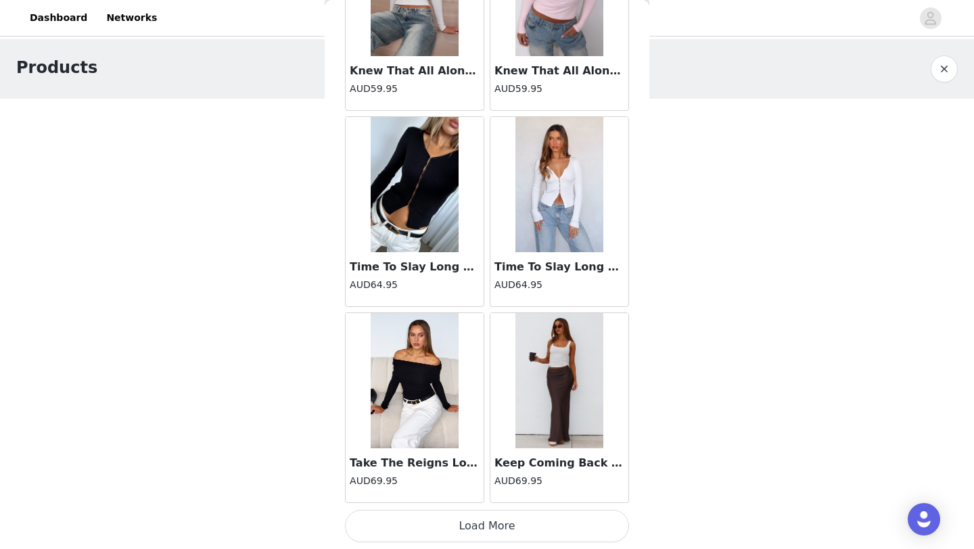
click at [413, 536] on button "Load More" at bounding box center [487, 526] width 284 height 32
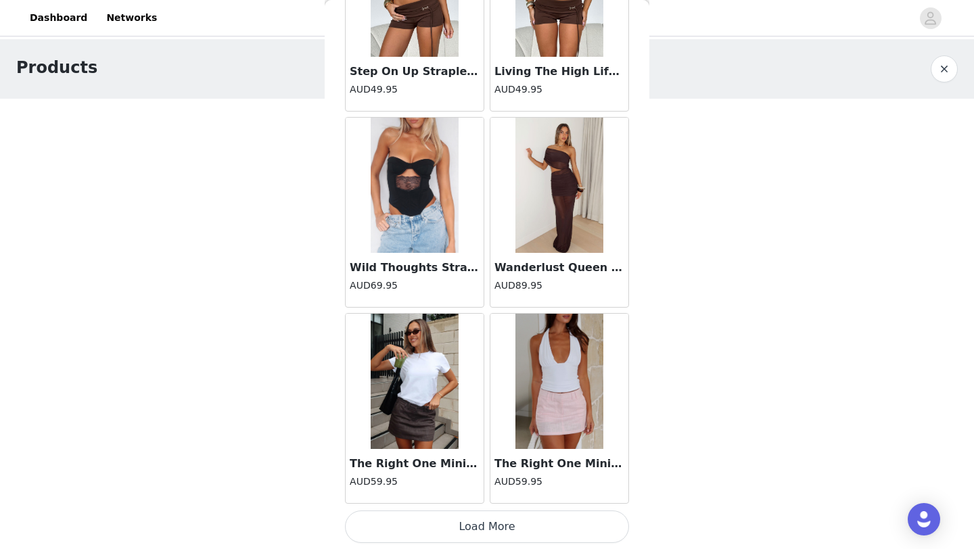
scroll to position [23102, 0]
click at [463, 526] on button "Load More" at bounding box center [487, 526] width 284 height 32
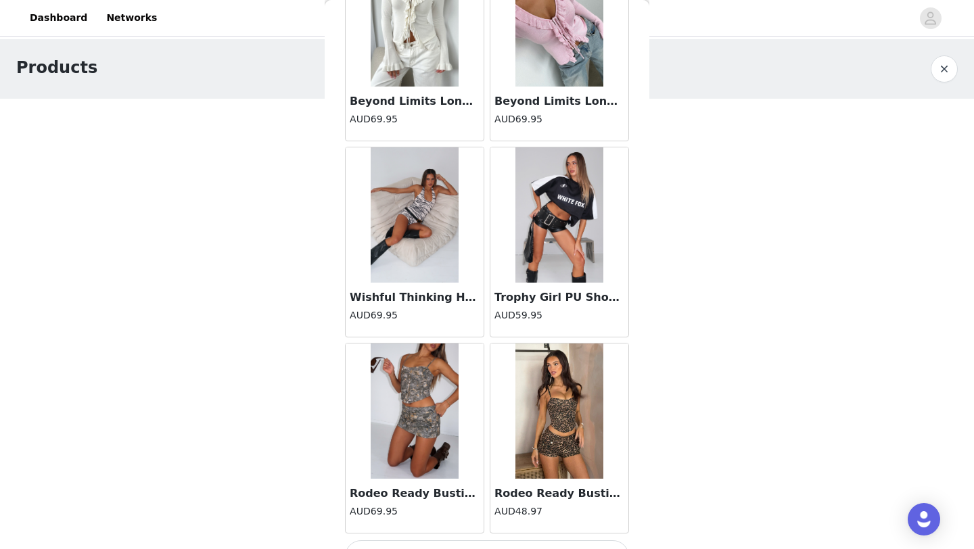
scroll to position [25064, 0]
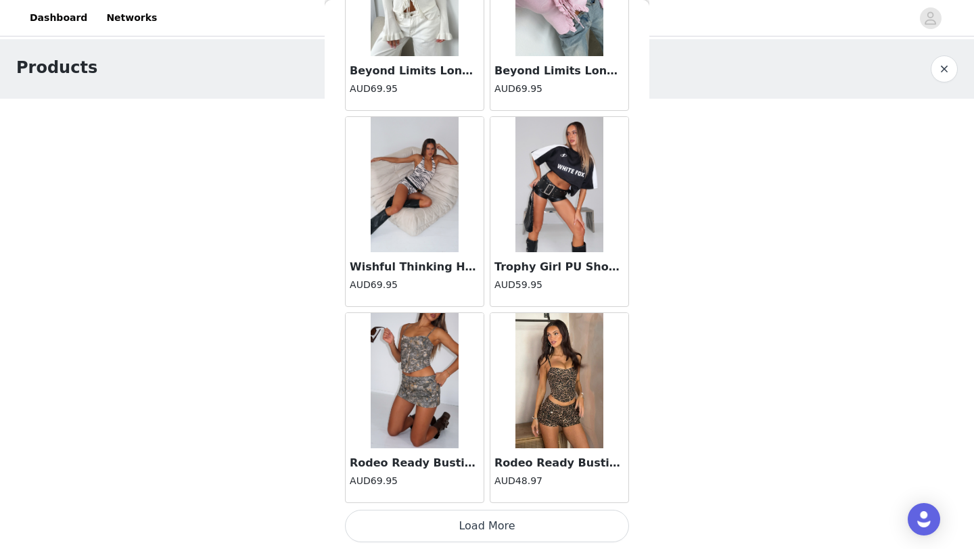
click at [429, 525] on button "Load More" at bounding box center [487, 526] width 284 height 32
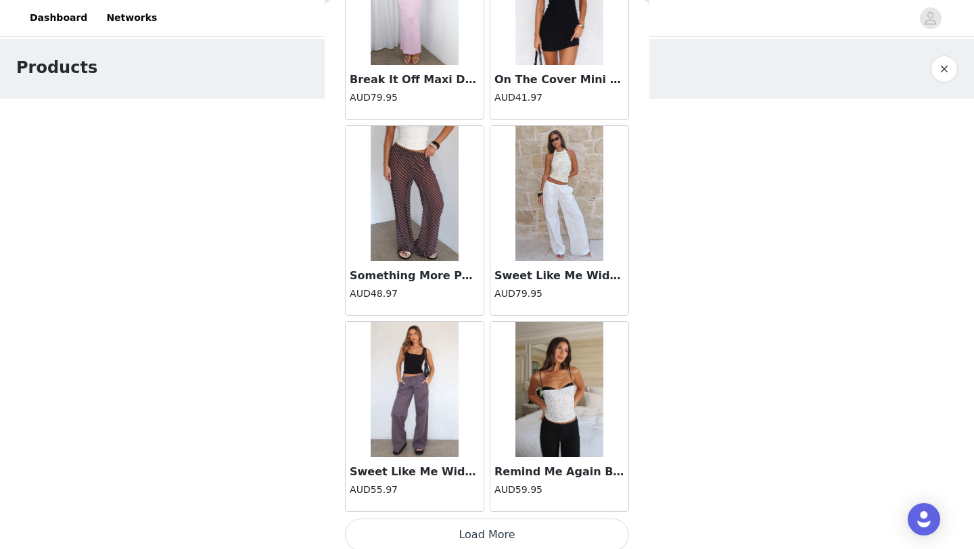
scroll to position [27026, 0]
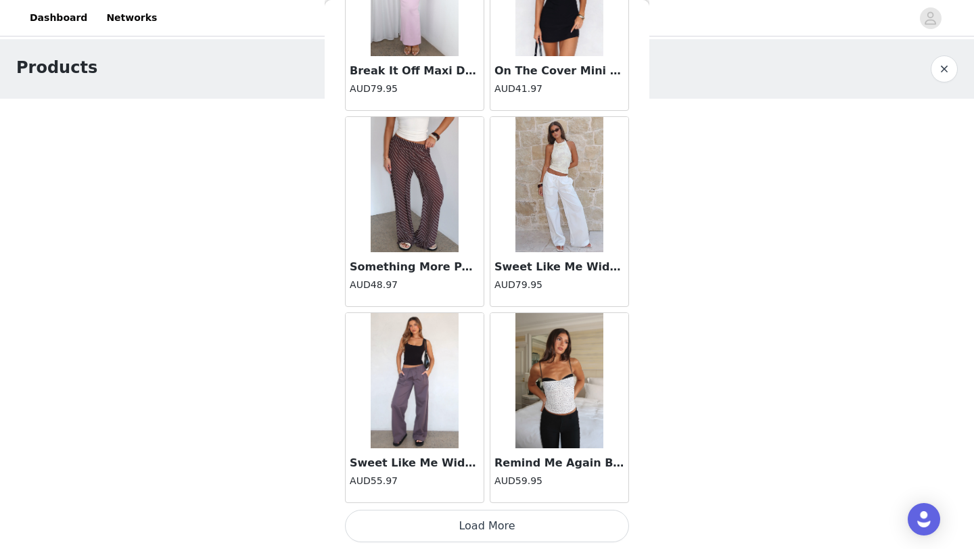
click at [474, 522] on button "Load More" at bounding box center [487, 526] width 284 height 32
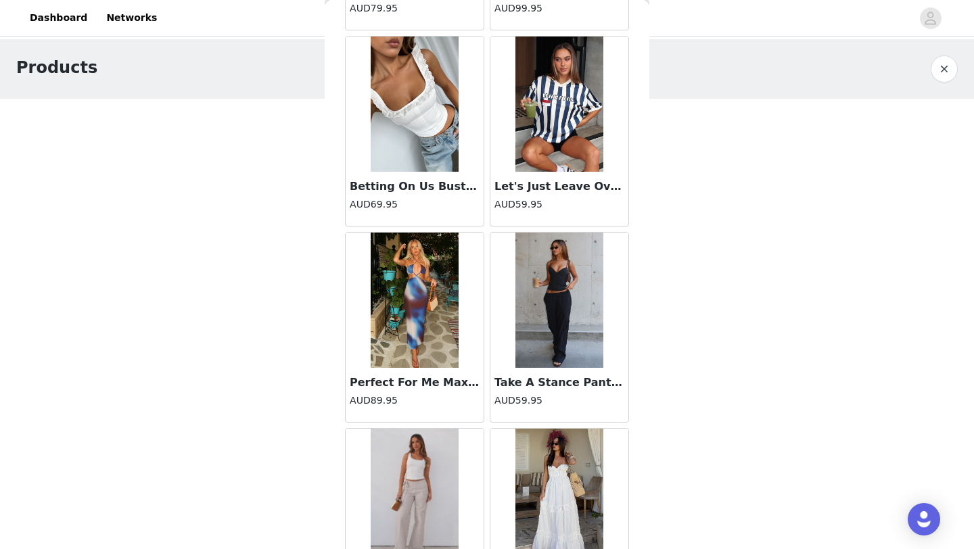
scroll to position [28988, 0]
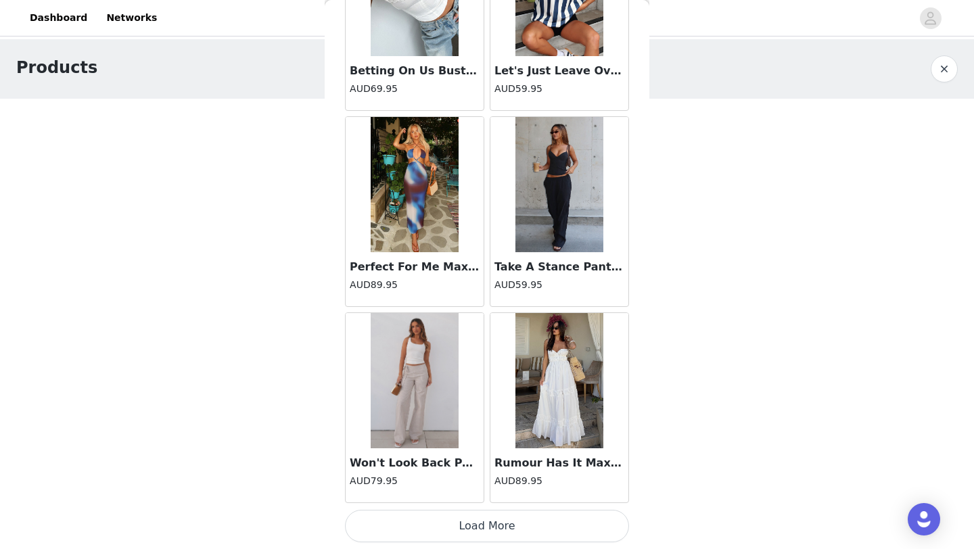
click at [477, 525] on button "Load More" at bounding box center [487, 526] width 284 height 32
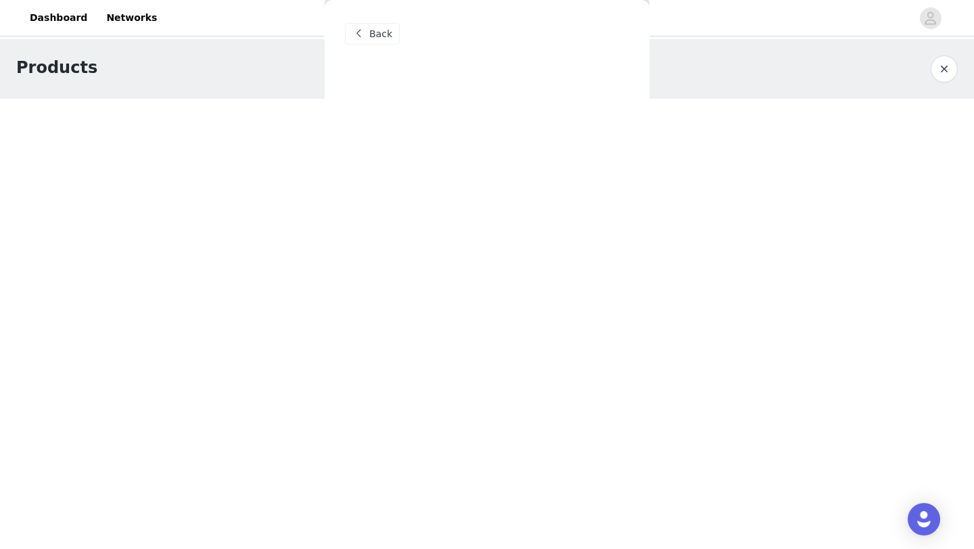
scroll to position [0, 0]
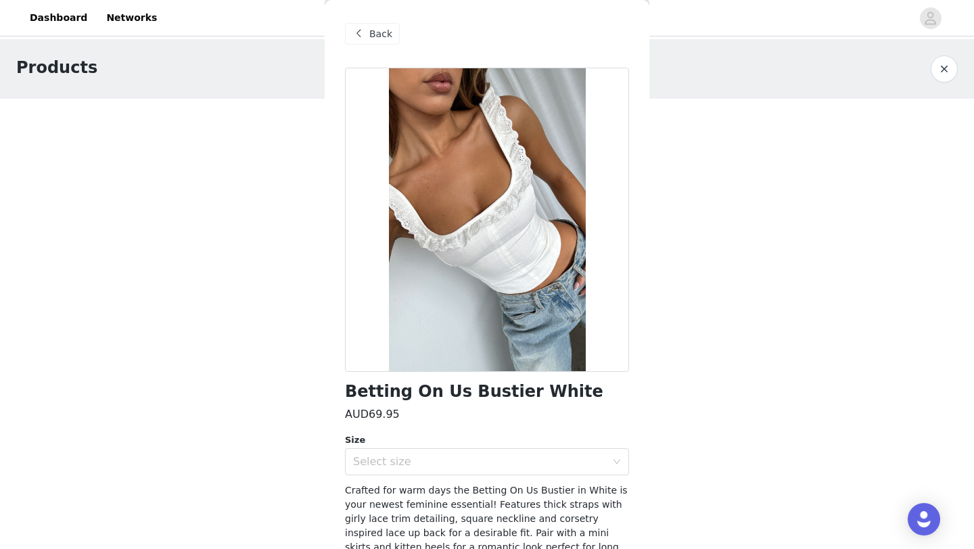
click at [367, 34] on div "Back" at bounding box center [372, 34] width 55 height 22
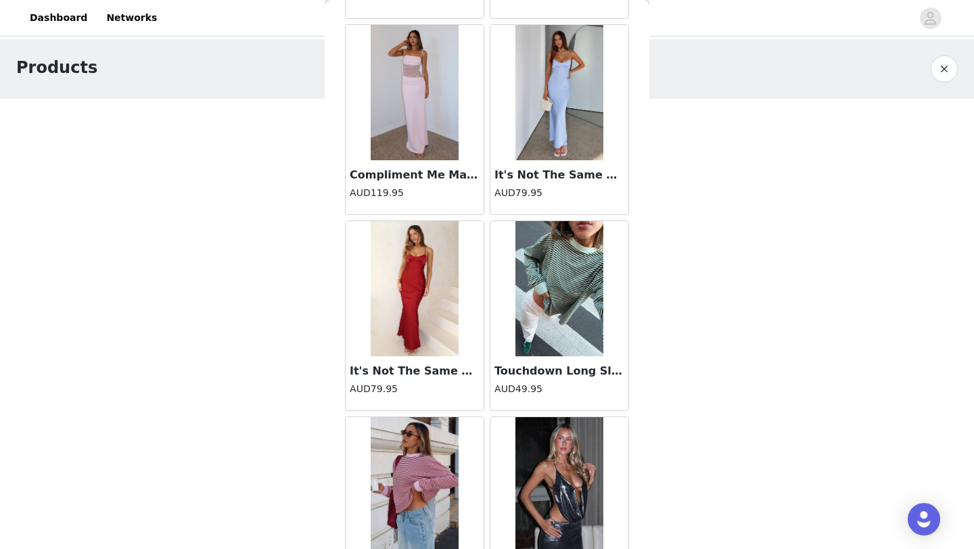
scroll to position [30950, 0]
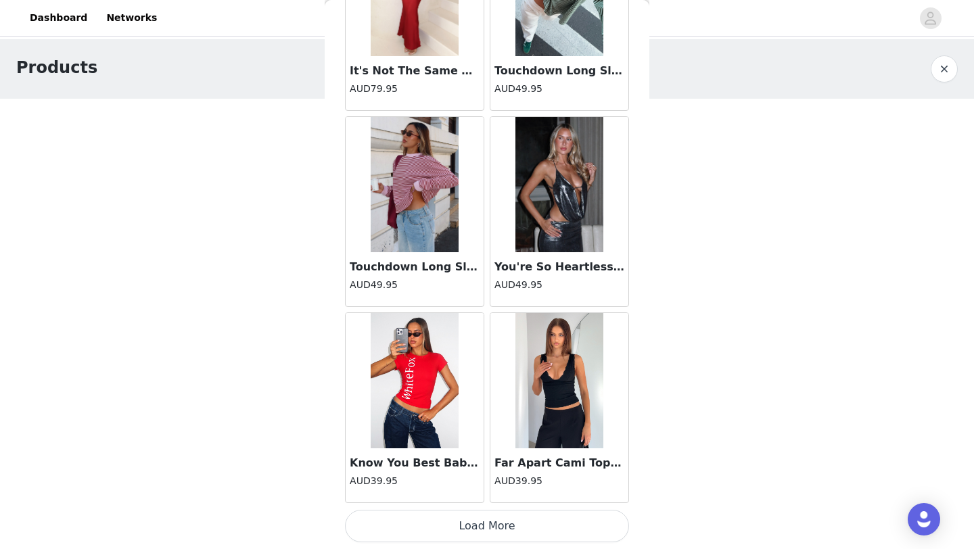
click at [464, 533] on button "Load More" at bounding box center [487, 526] width 284 height 32
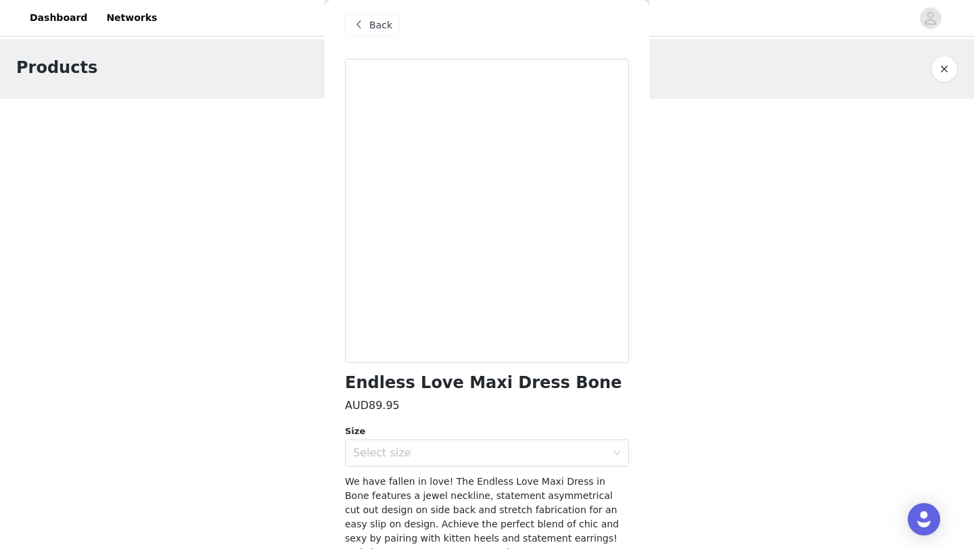
scroll to position [0, 0]
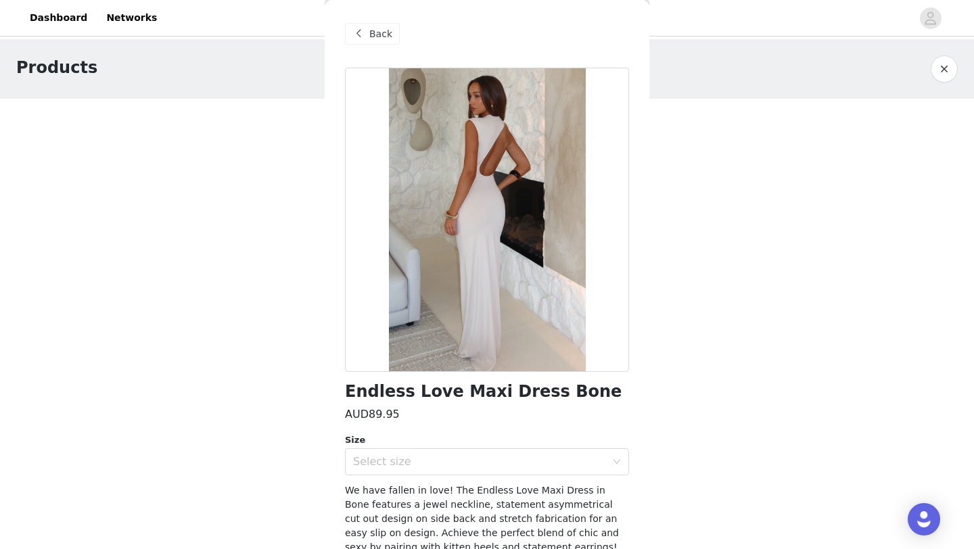
click at [385, 34] on span "Back" at bounding box center [380, 34] width 23 height 14
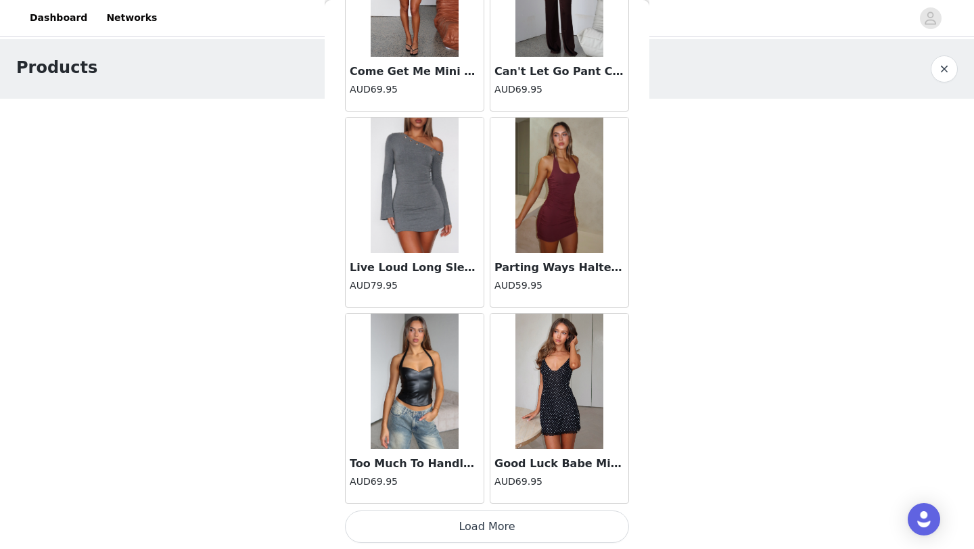
scroll to position [32911, 0]
click at [511, 534] on button "Load More" at bounding box center [487, 526] width 284 height 32
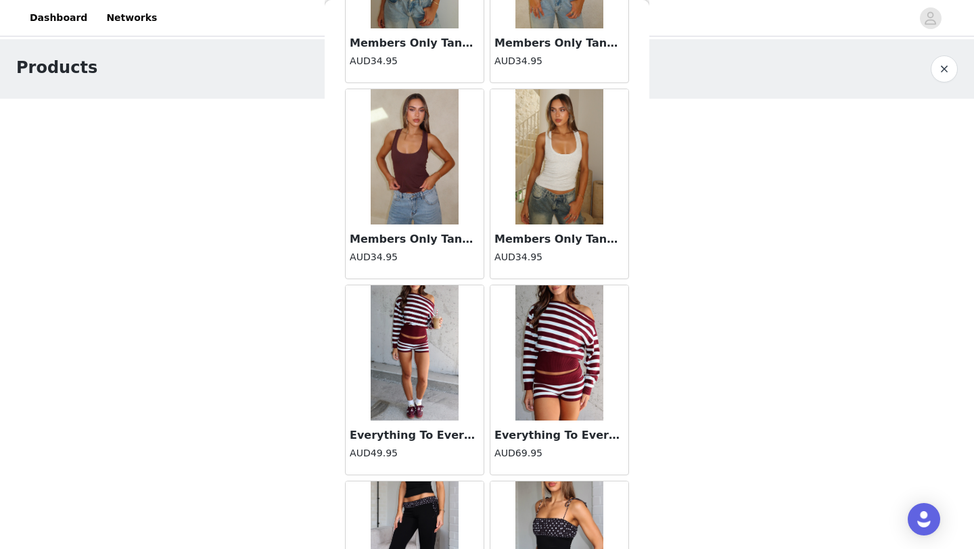
scroll to position [34873, 0]
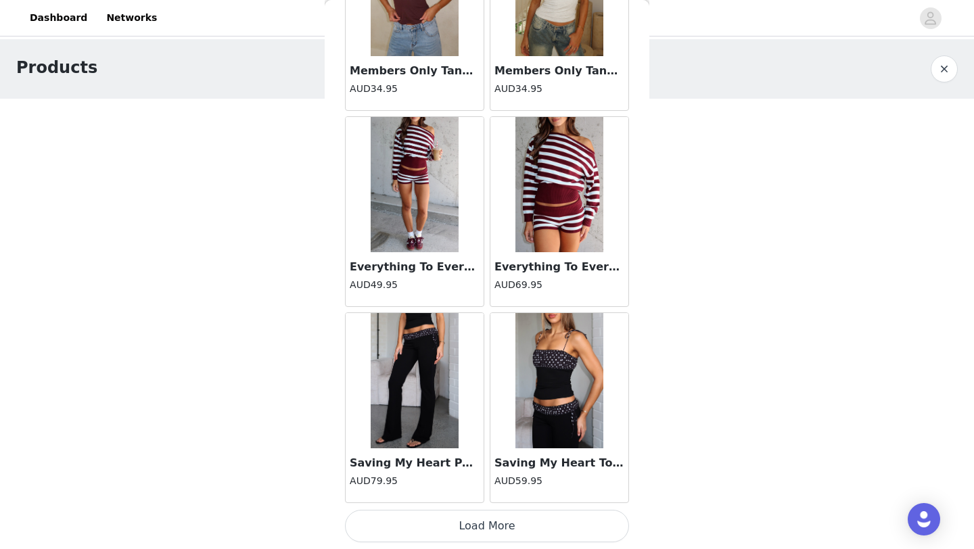
click at [477, 542] on button "Load More" at bounding box center [487, 526] width 284 height 32
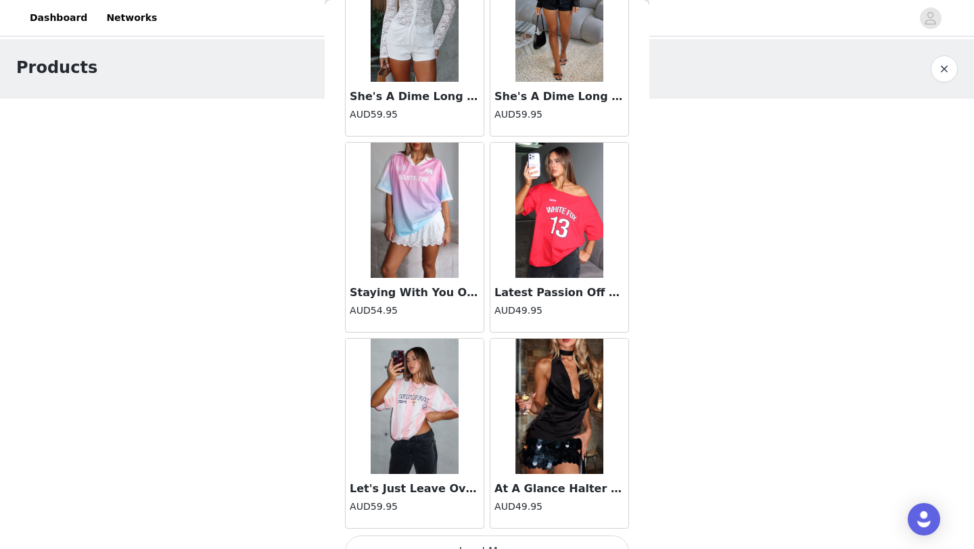
scroll to position [36835, 0]
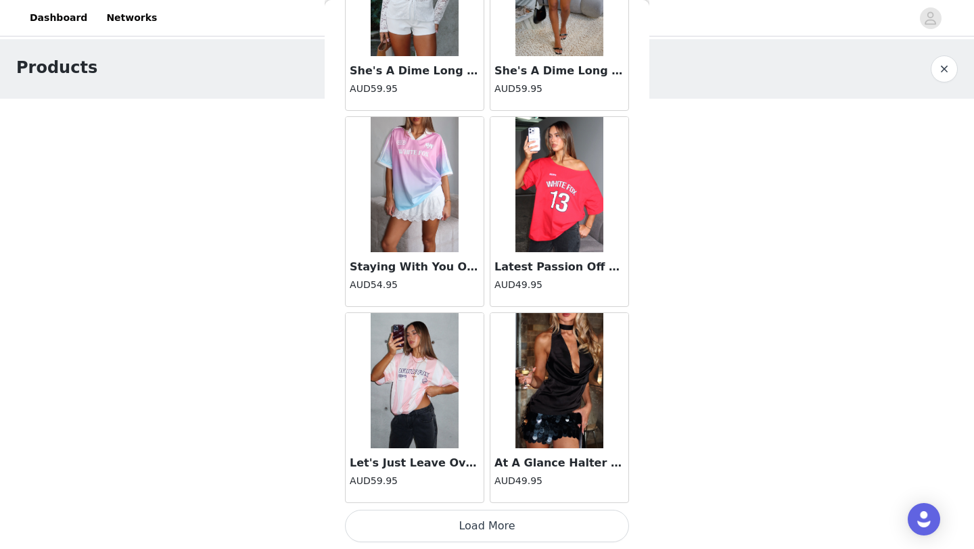
click at [513, 536] on button "Load More" at bounding box center [487, 526] width 284 height 32
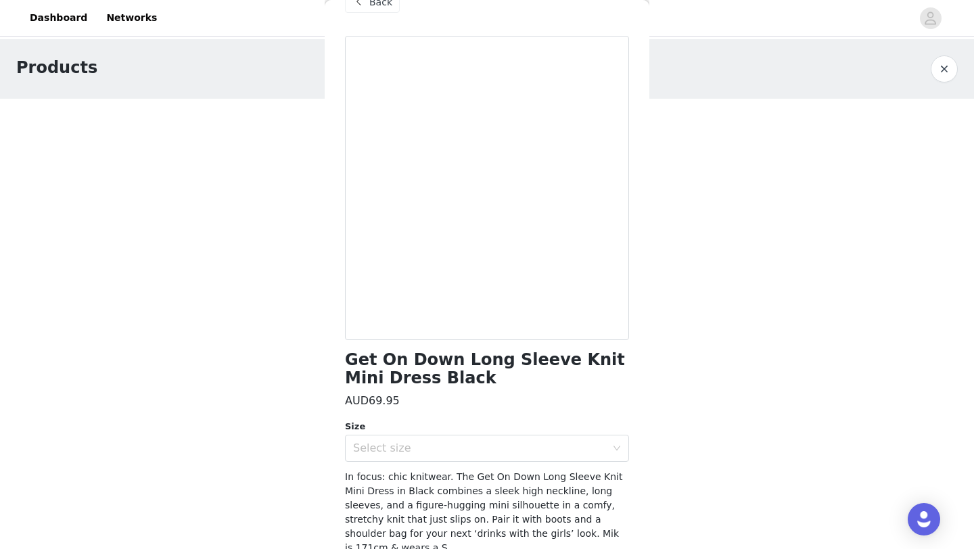
scroll to position [0, 0]
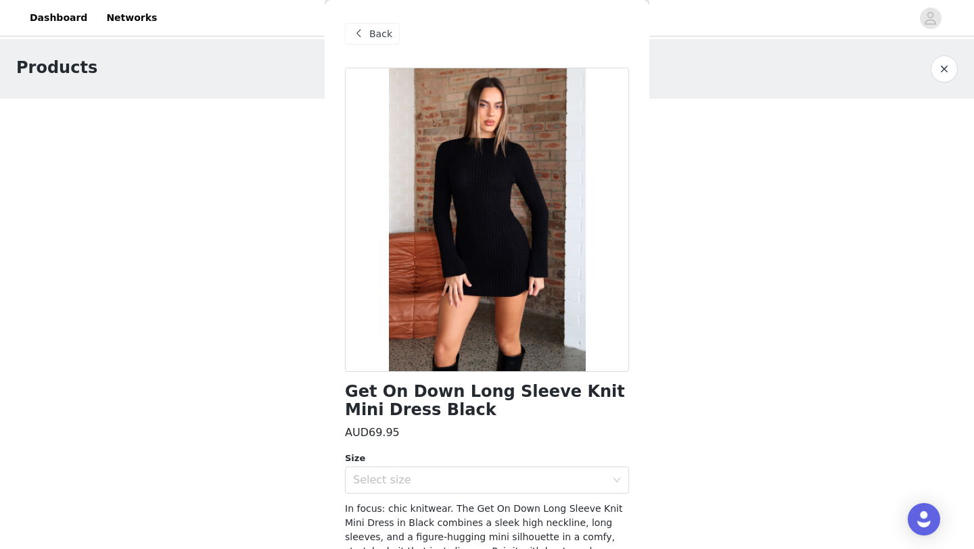
click at [372, 34] on span "Back" at bounding box center [380, 34] width 23 height 14
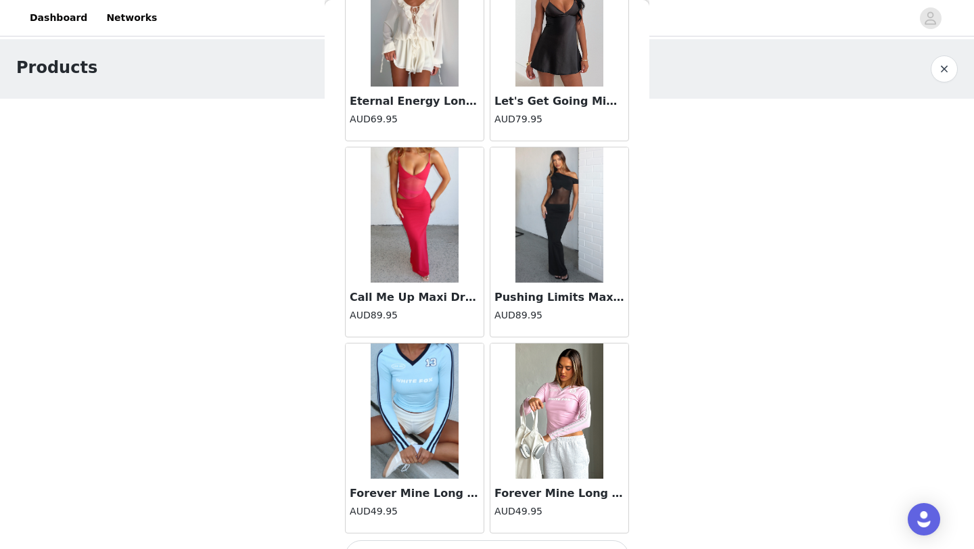
scroll to position [38797, 0]
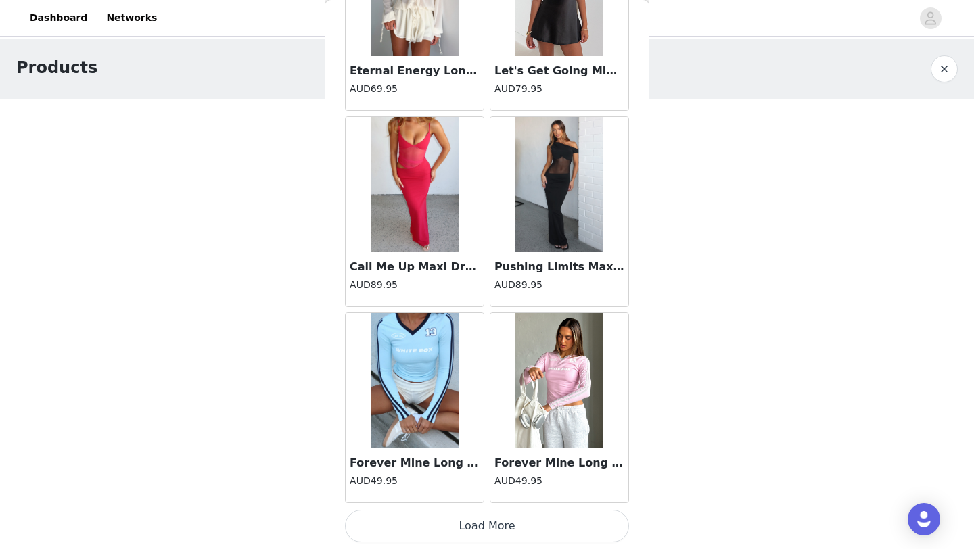
click at [481, 522] on button "Load More" at bounding box center [487, 526] width 284 height 32
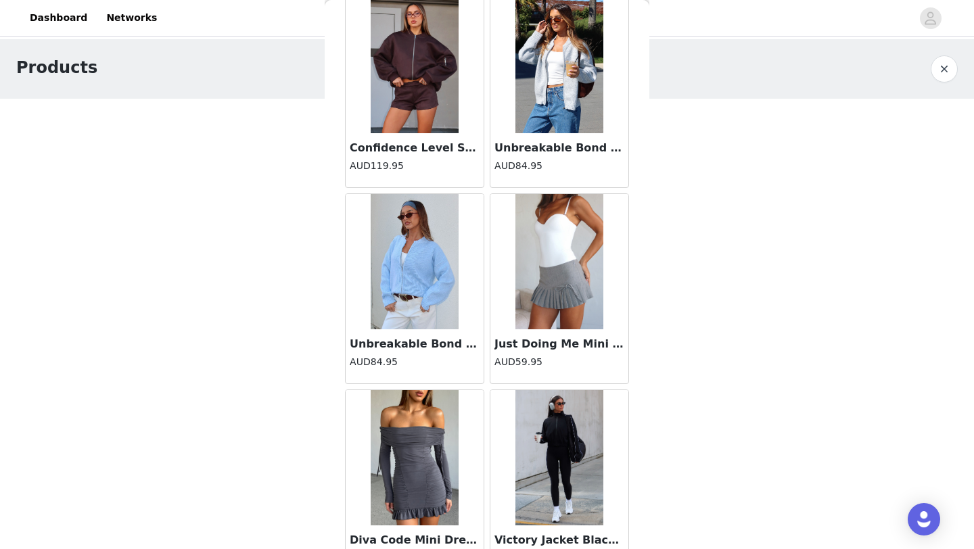
scroll to position [40093, 0]
drag, startPoint x: 495, startPoint y: 145, endPoint x: 633, endPoint y: 144, distance: 138.0
click at [633, 144] on div "Back Bring The Style Low Rise Wide Leg Jeans Off White AUD89.95 Change Lives To…" at bounding box center [487, 274] width 325 height 549
copy h3 "Unbreakable Bond Knit Jac"
drag, startPoint x: 490, startPoint y: 345, endPoint x: 639, endPoint y: 352, distance: 148.3
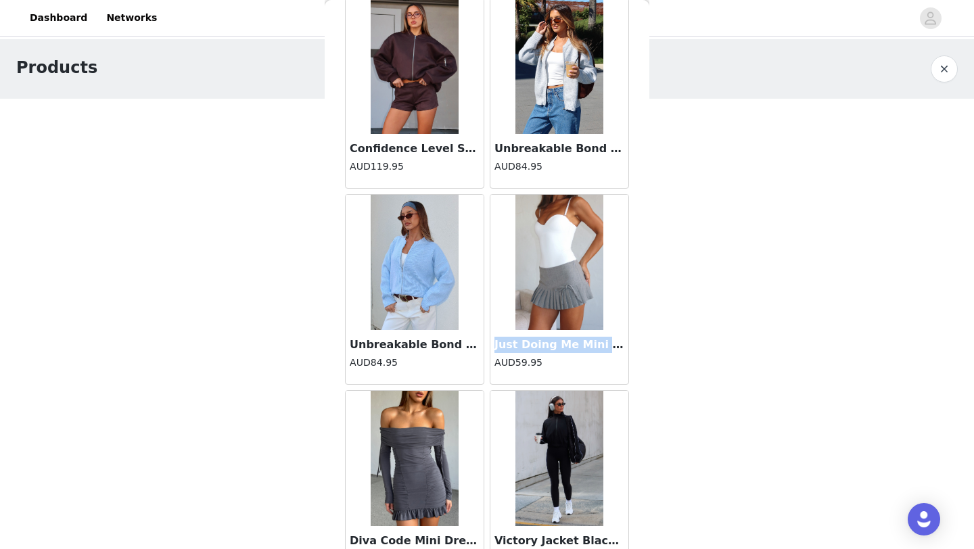
click at [639, 352] on div "Back Bring The Style Low Rise Wide Leg Jeans Off White AUD89.95 Change Lives To…" at bounding box center [487, 274] width 325 height 549
copy h3 "Just Doing Me Mini Skort Pe"
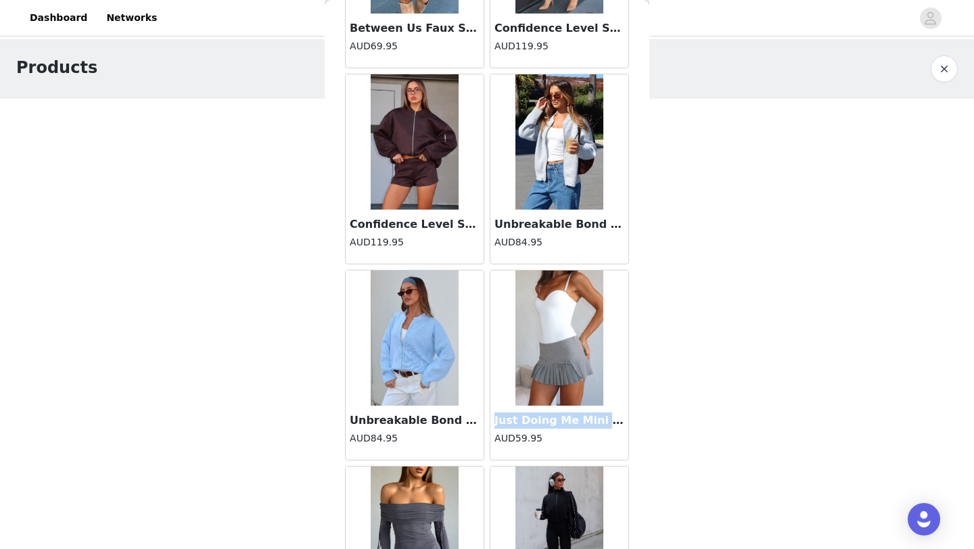
scroll to position [40016, 0]
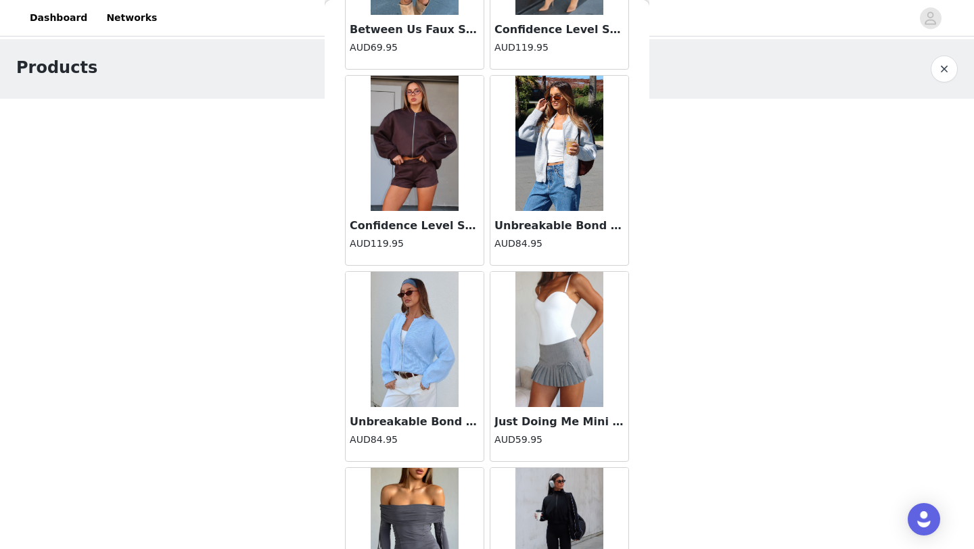
click at [554, 225] on h3 "Unbreakable Bond Knit Jacket Grey Marle" at bounding box center [560, 226] width 130 height 16
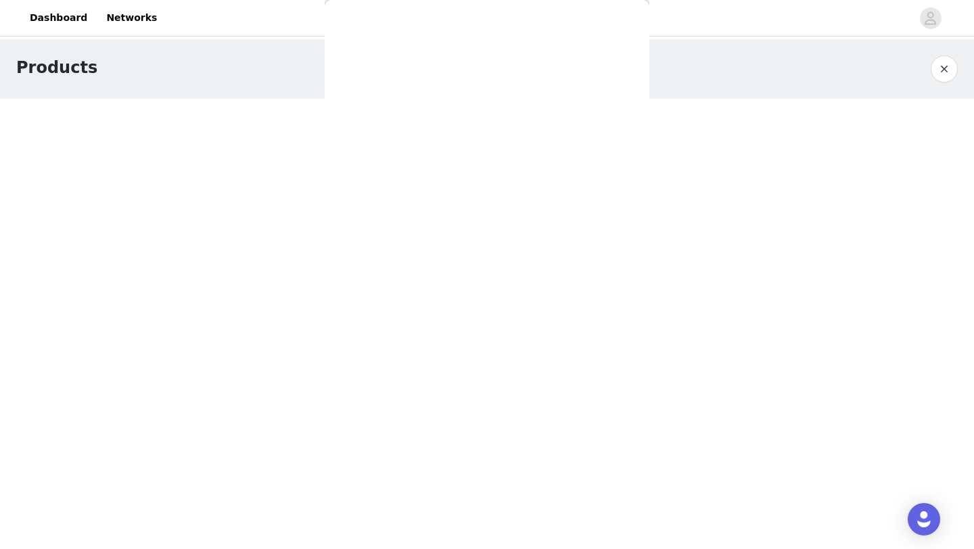
scroll to position [122, 0]
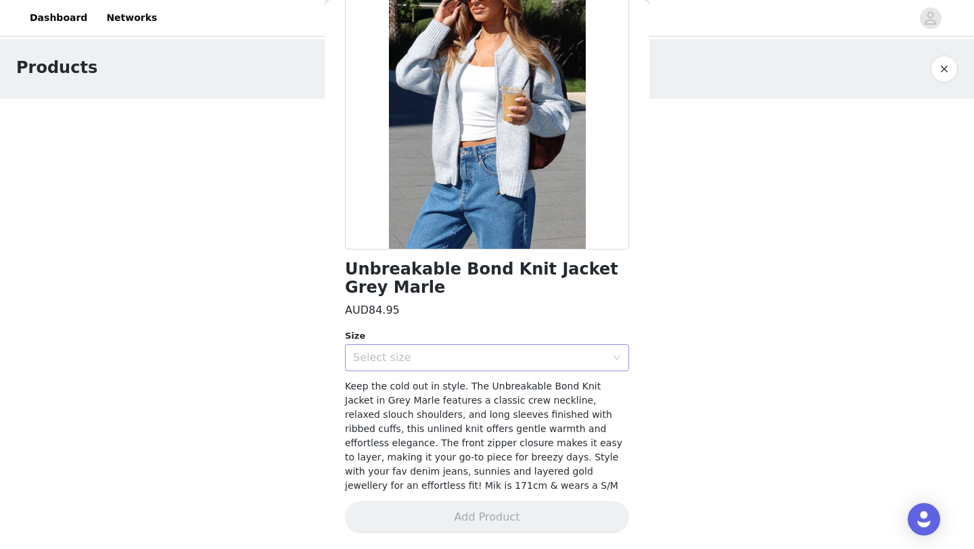
click at [428, 351] on div "Select size" at bounding box center [479, 358] width 253 height 14
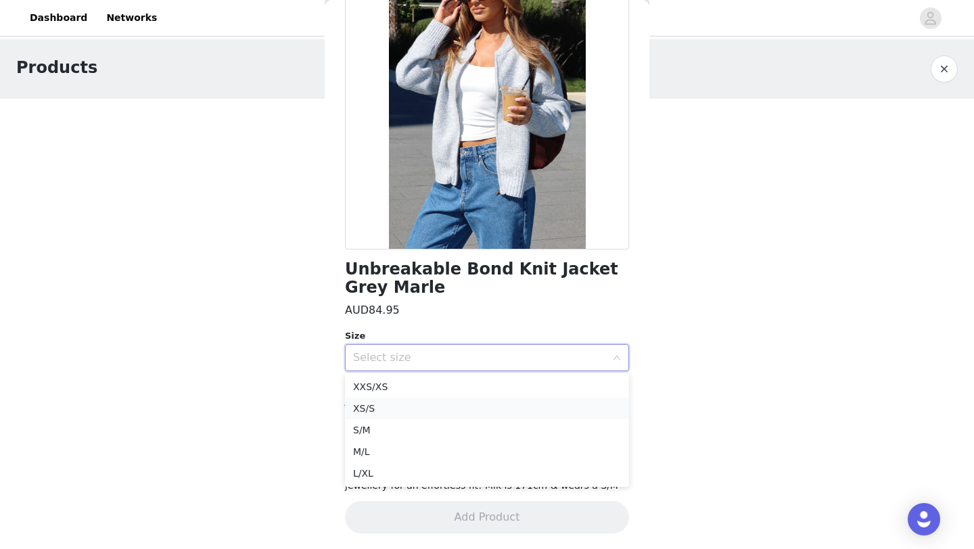
click at [430, 403] on li "XS/S" at bounding box center [487, 409] width 284 height 22
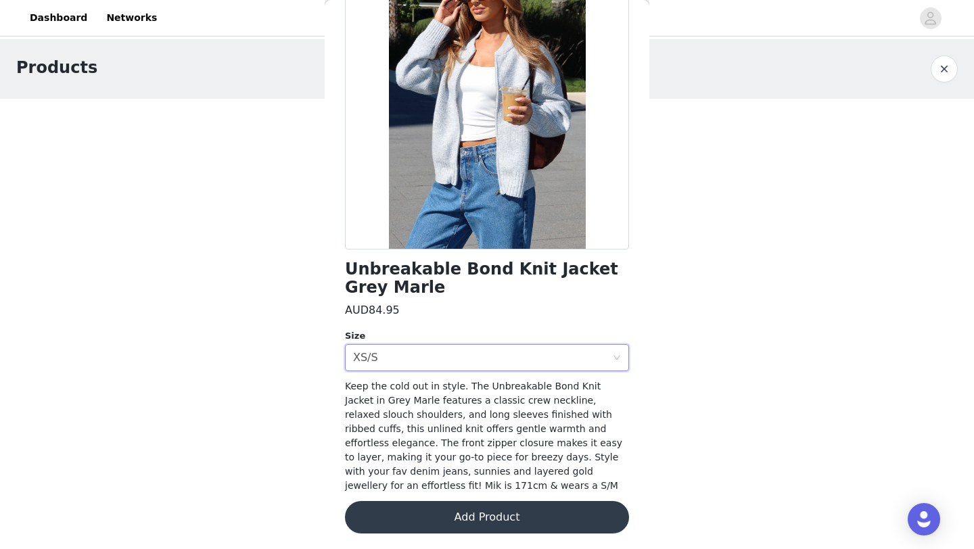
click at [418, 511] on button "Add Product" at bounding box center [487, 517] width 284 height 32
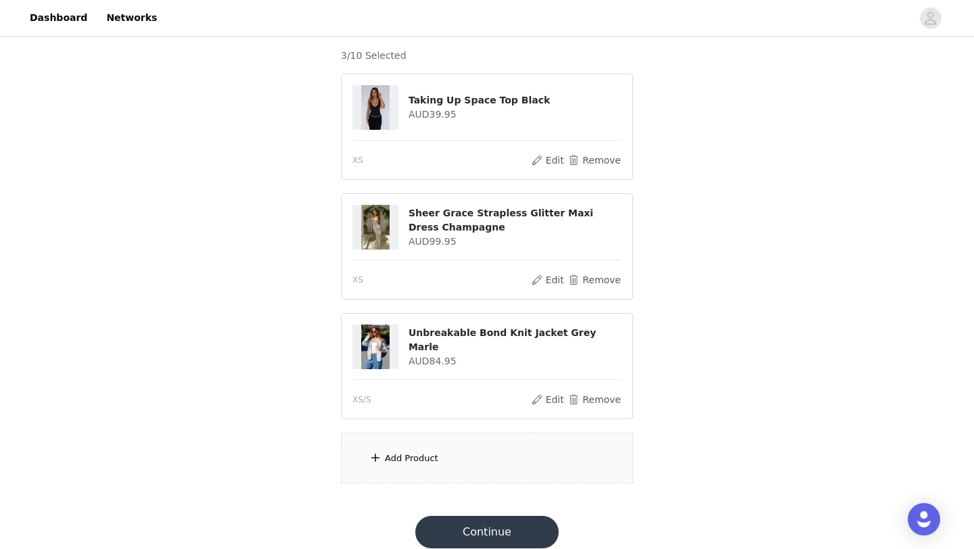
scroll to position [104, 0]
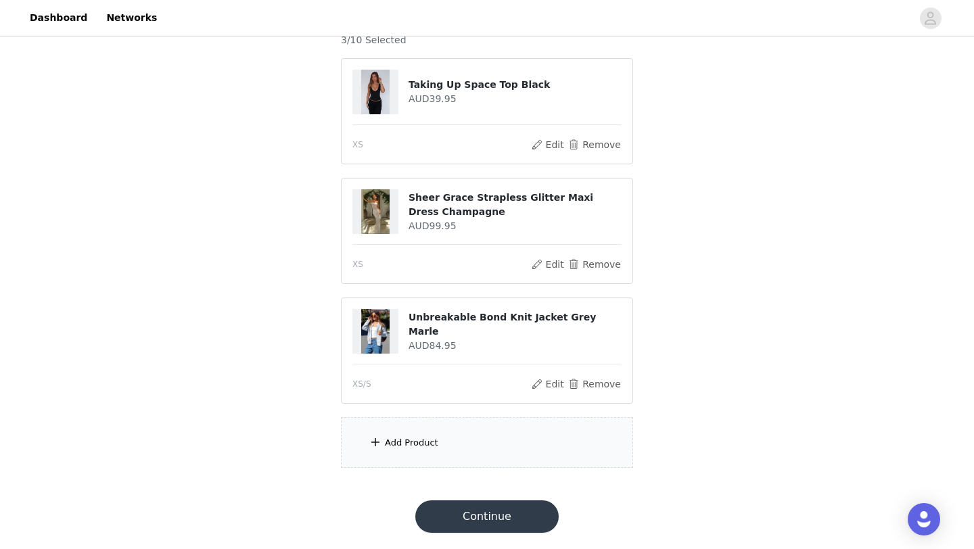
click at [403, 440] on div "Add Product" at bounding box center [411, 443] width 53 height 14
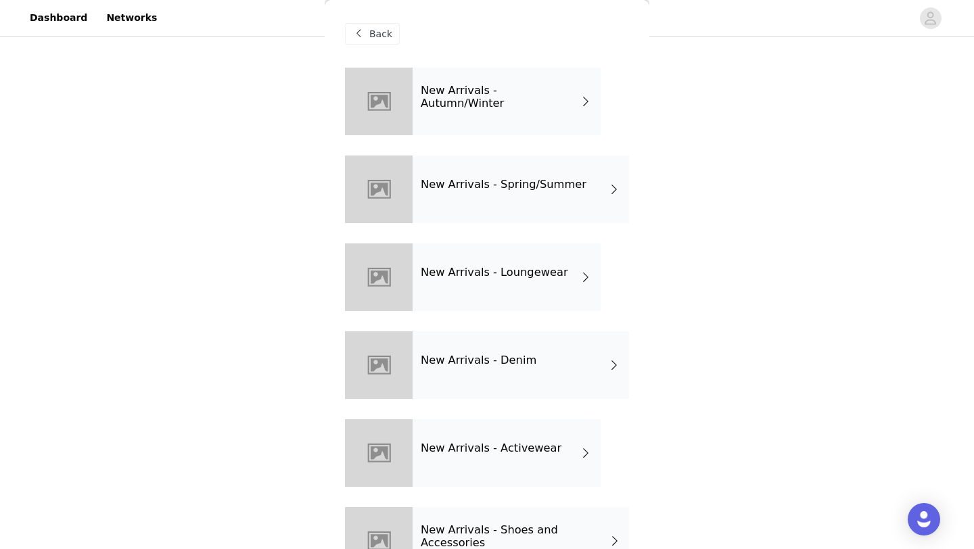
scroll to position [46, 0]
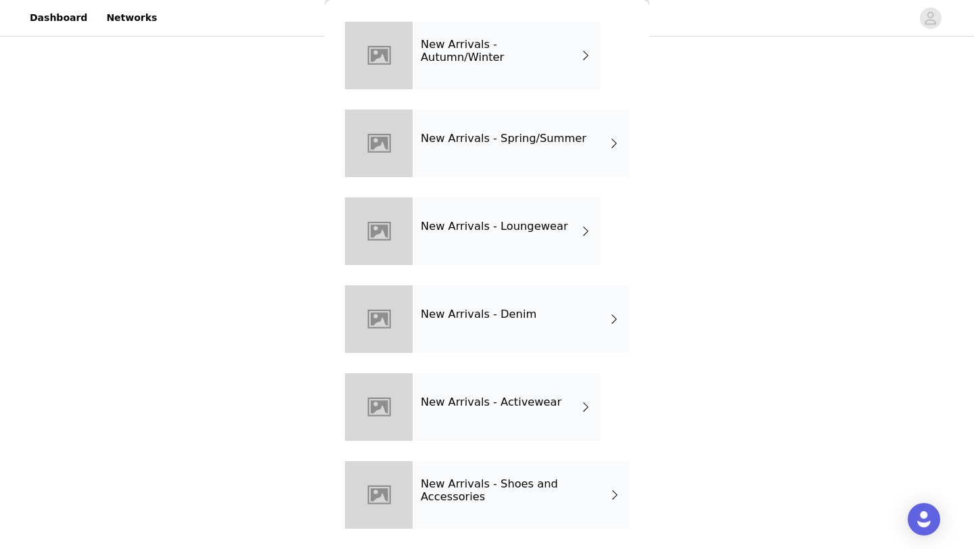
click at [492, 480] on h4 "New Arrivals - Shoes and Accessories" at bounding box center [515, 490] width 188 height 25
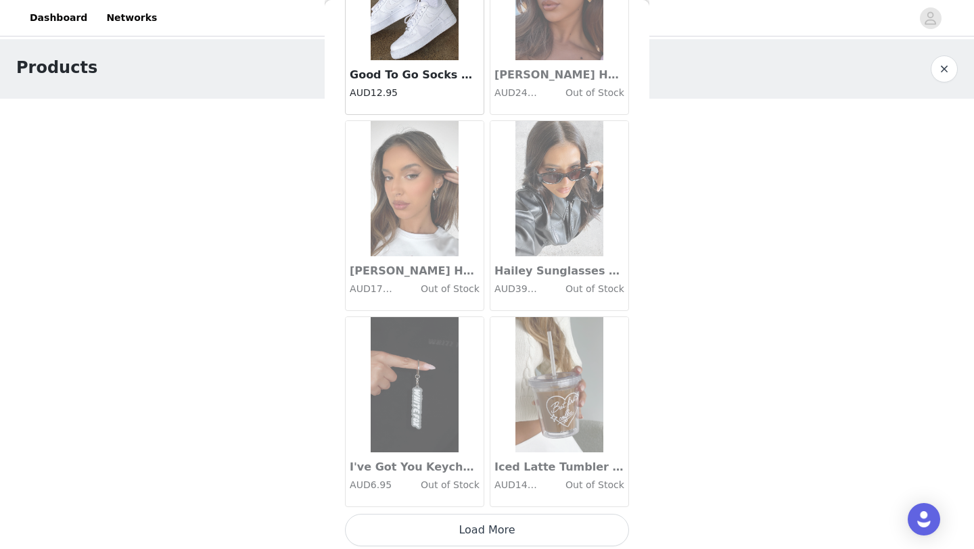
scroll to position [104, 0]
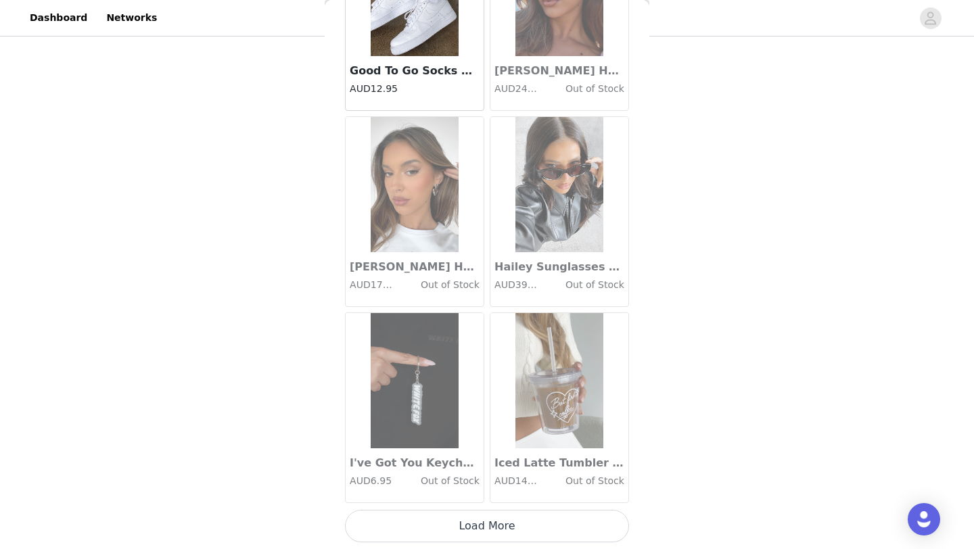
click at [447, 527] on button "Load More" at bounding box center [487, 526] width 284 height 32
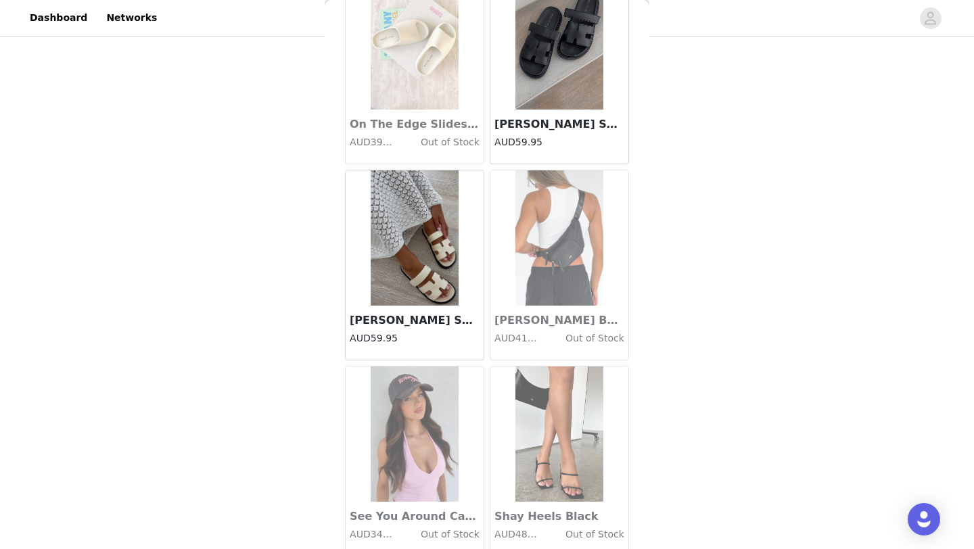
scroll to position [3483, 0]
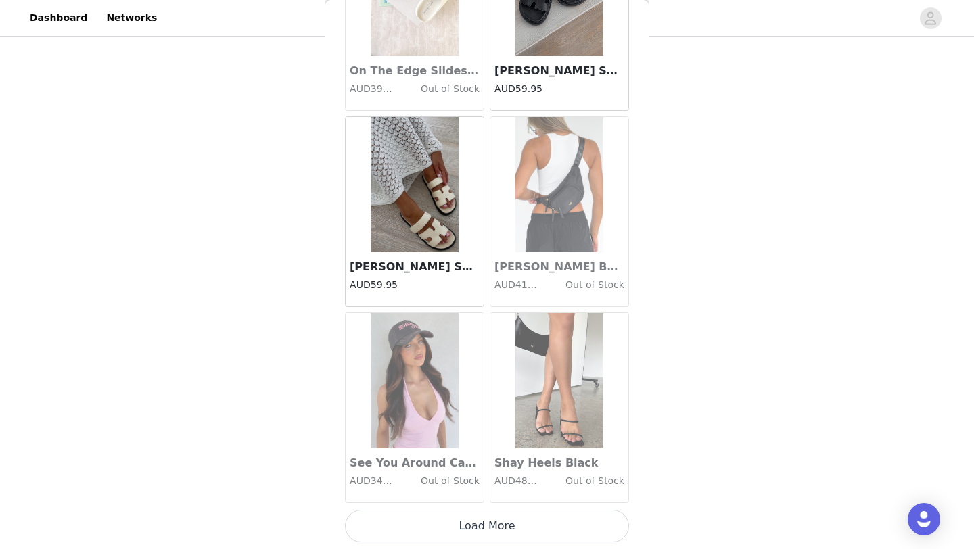
click at [480, 527] on button "Load More" at bounding box center [487, 526] width 284 height 32
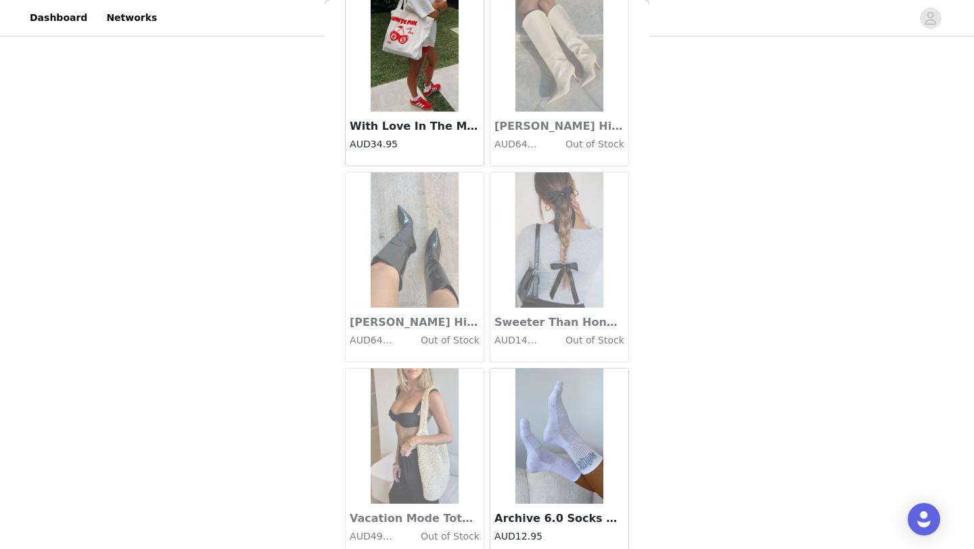
scroll to position [5445, 0]
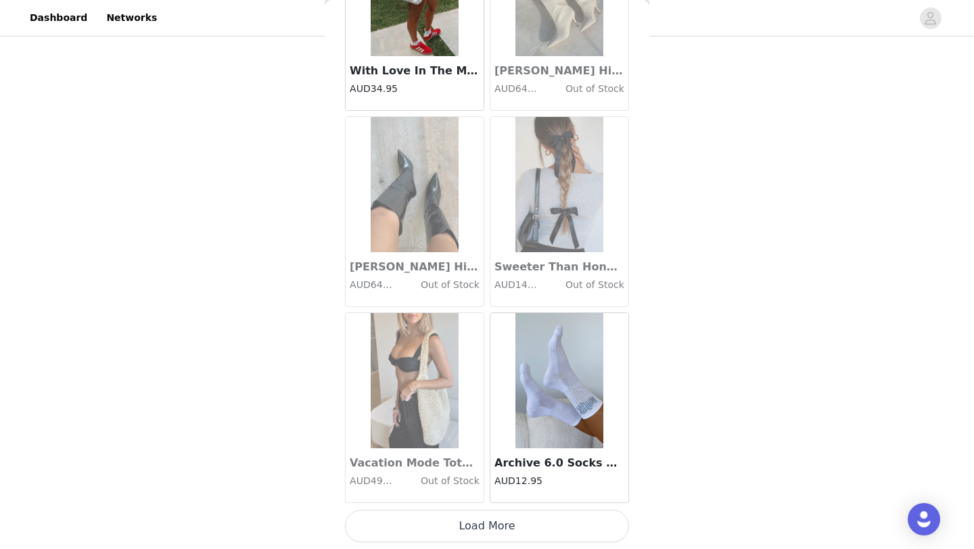
click at [501, 539] on button "Load More" at bounding box center [487, 526] width 284 height 32
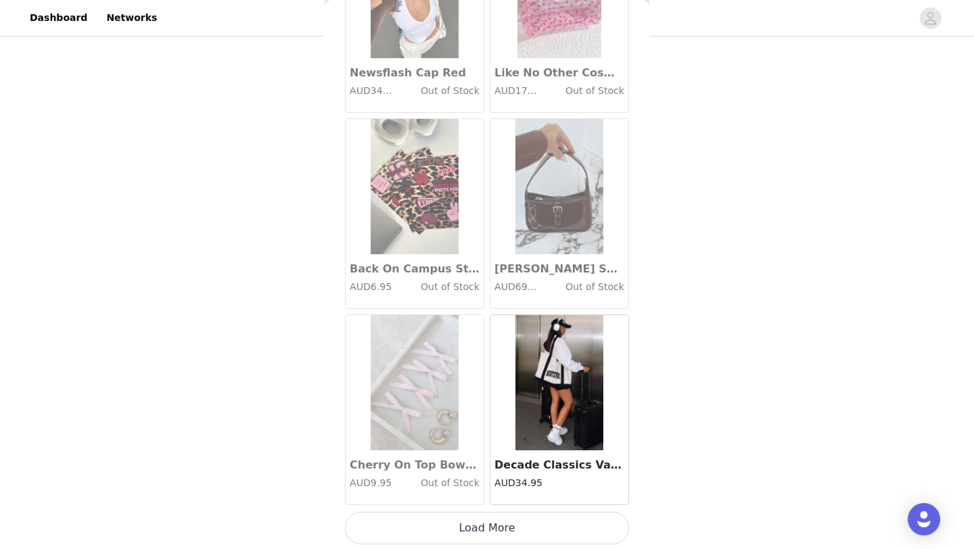
scroll to position [7407, 0]
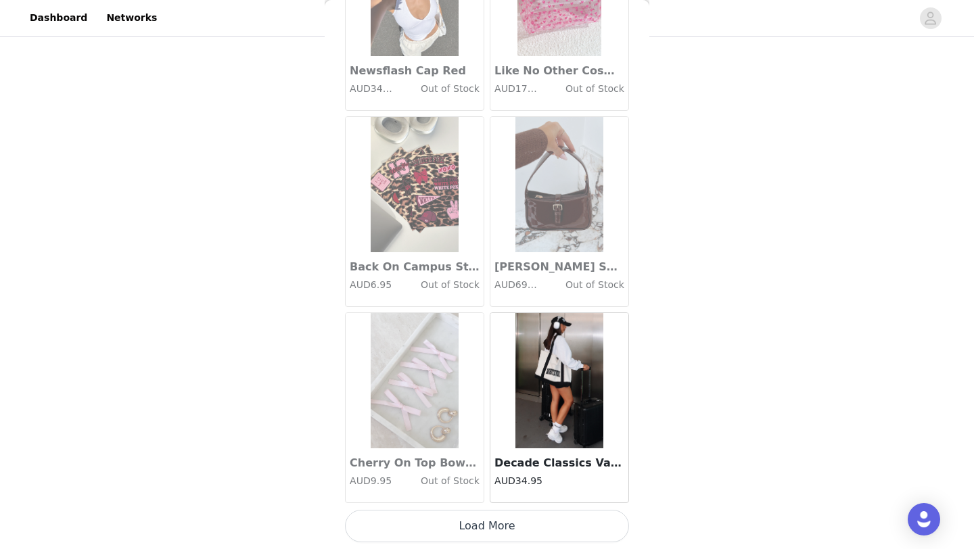
click at [482, 537] on button "Load More" at bounding box center [487, 526] width 284 height 32
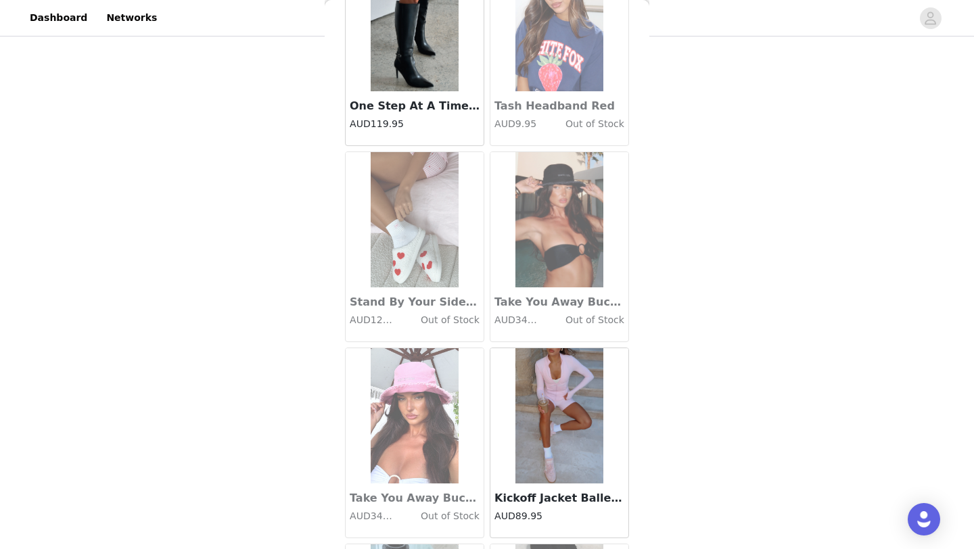
scroll to position [9368, 0]
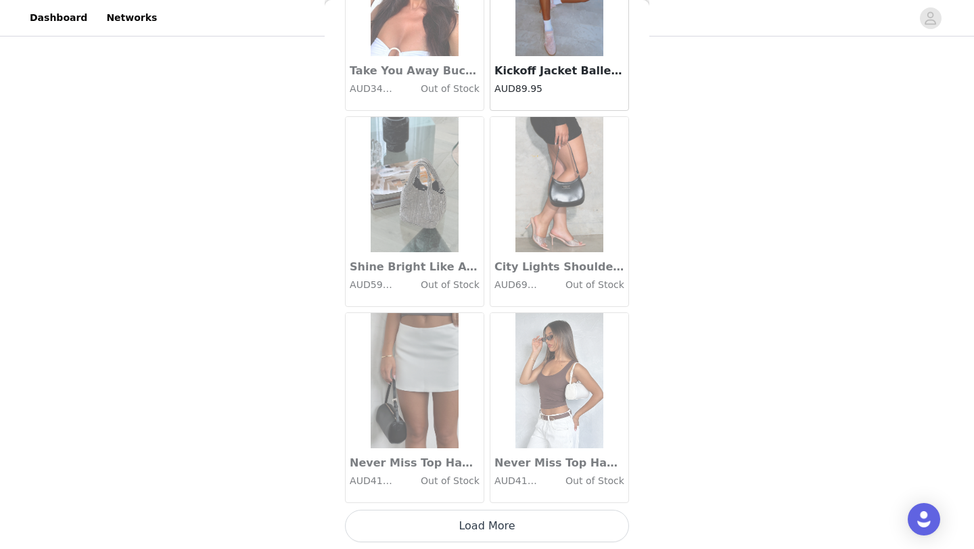
click at [489, 526] on button "Load More" at bounding box center [487, 526] width 284 height 32
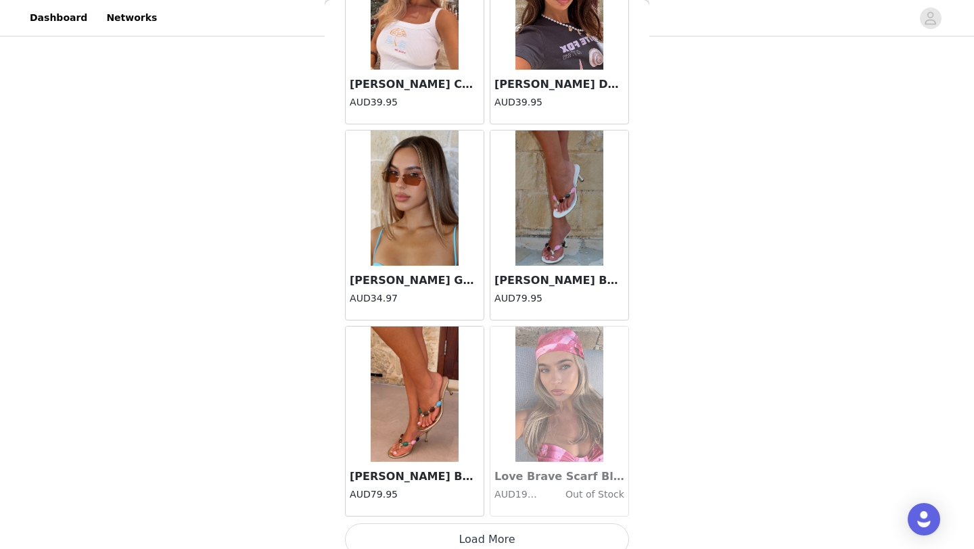
scroll to position [11330, 0]
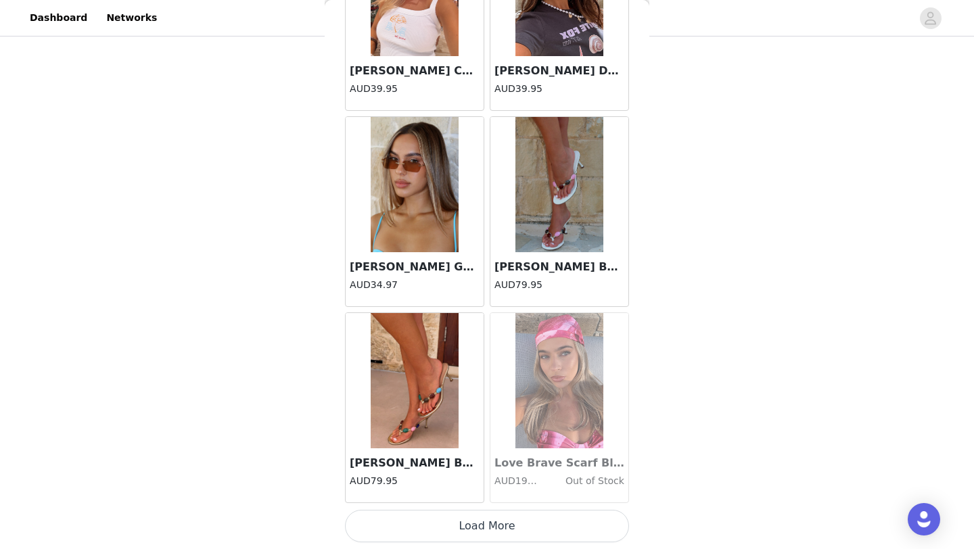
click at [434, 530] on button "Load More" at bounding box center [487, 526] width 284 height 32
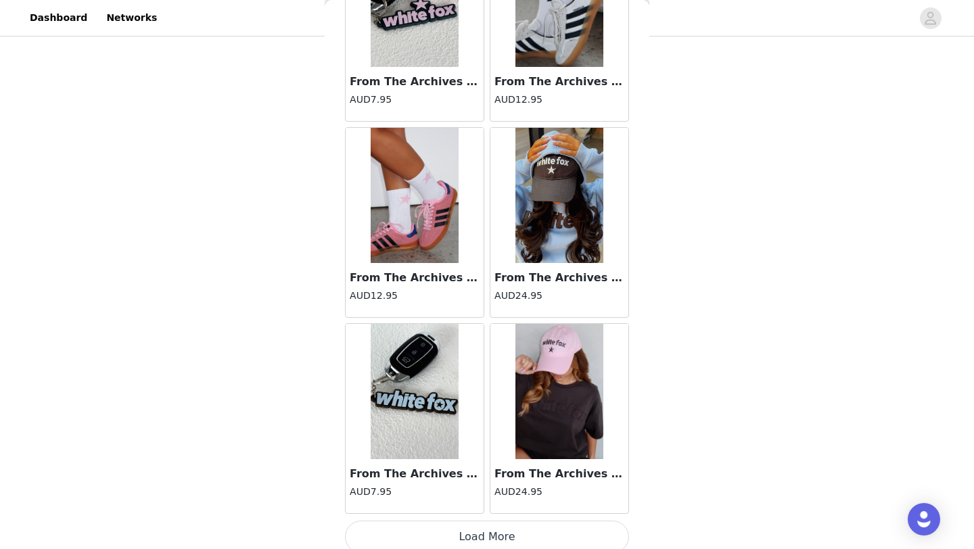
scroll to position [13292, 0]
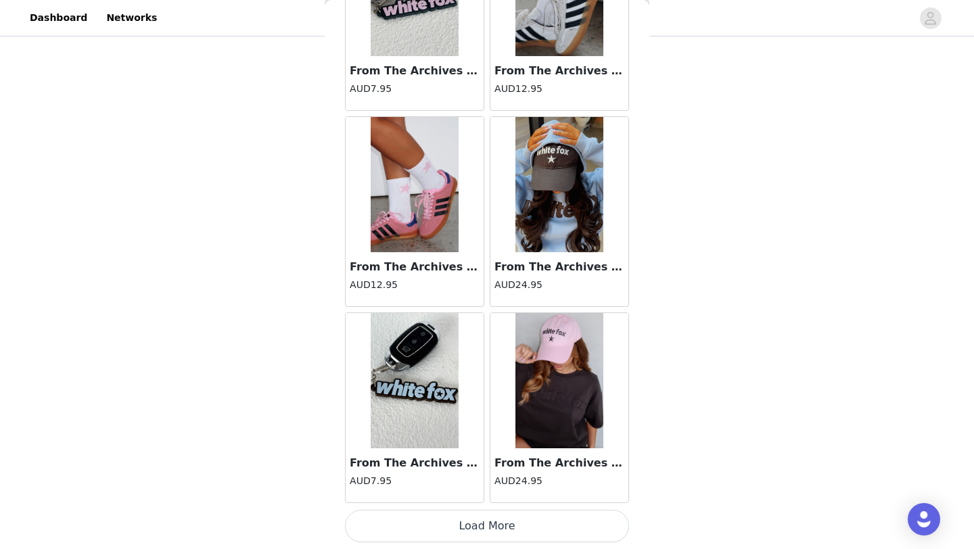
click at [446, 540] on button "Load More" at bounding box center [487, 526] width 284 height 32
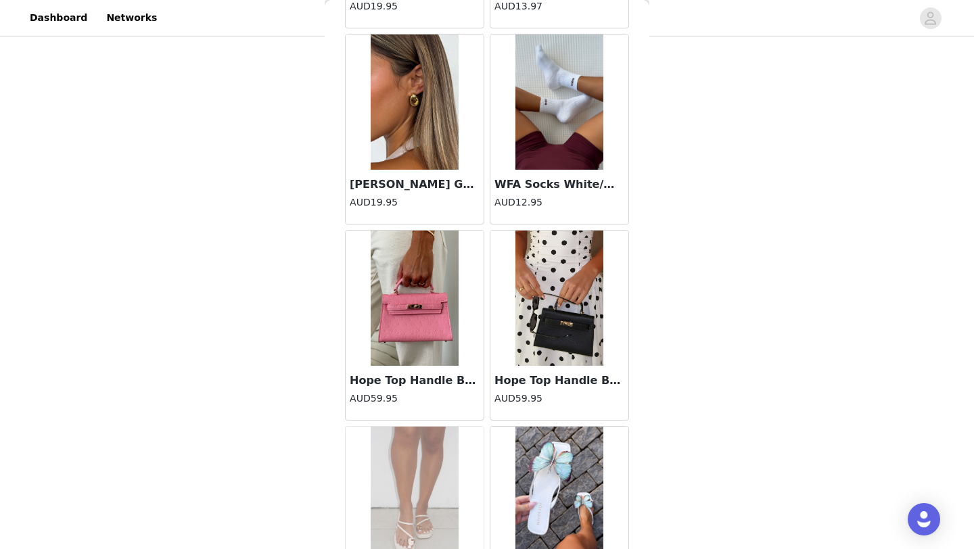
scroll to position [15254, 0]
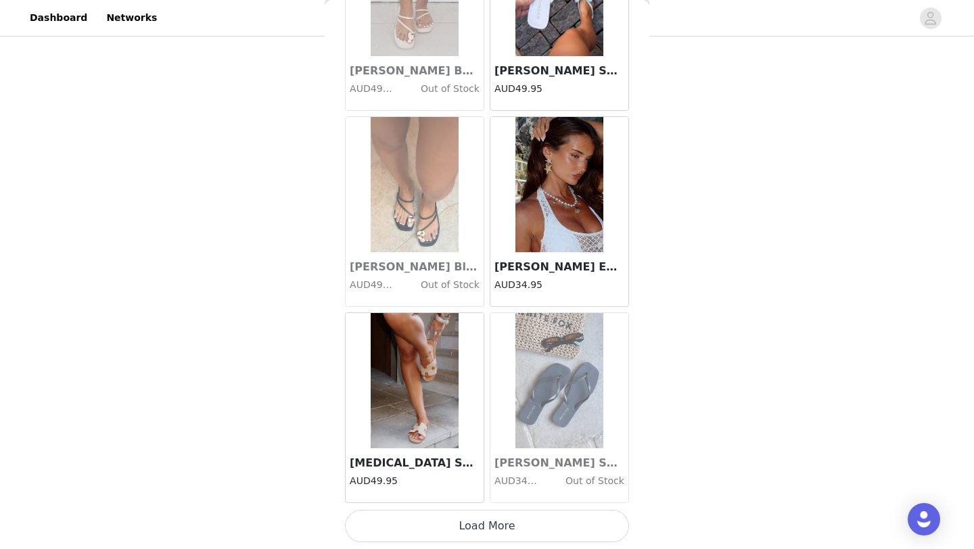
click at [446, 532] on button "Load More" at bounding box center [487, 526] width 284 height 32
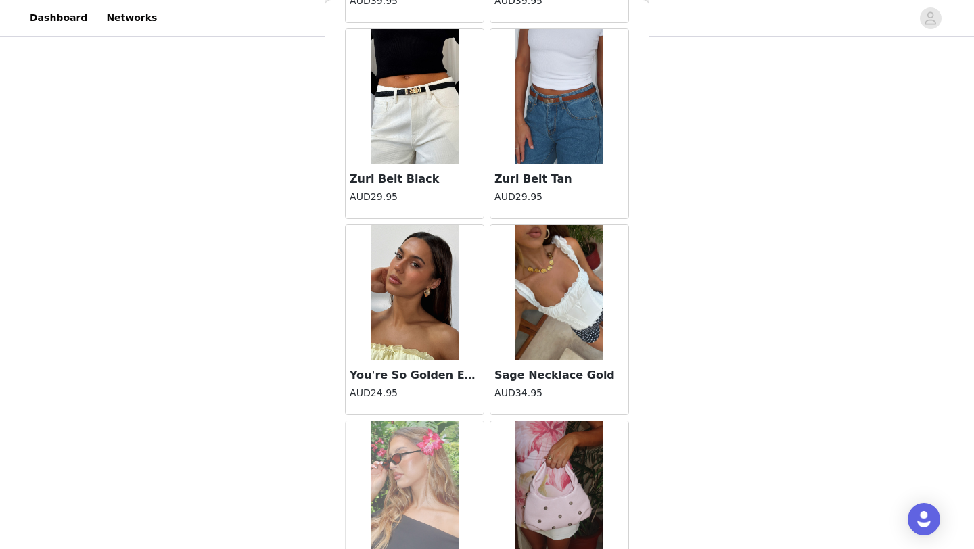
scroll to position [17216, 0]
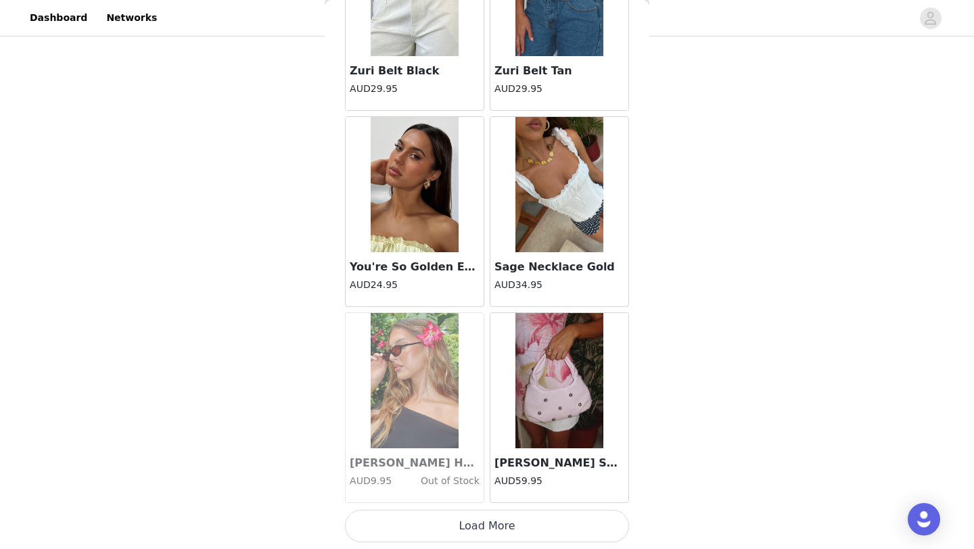
click at [446, 532] on button "Load More" at bounding box center [487, 526] width 284 height 32
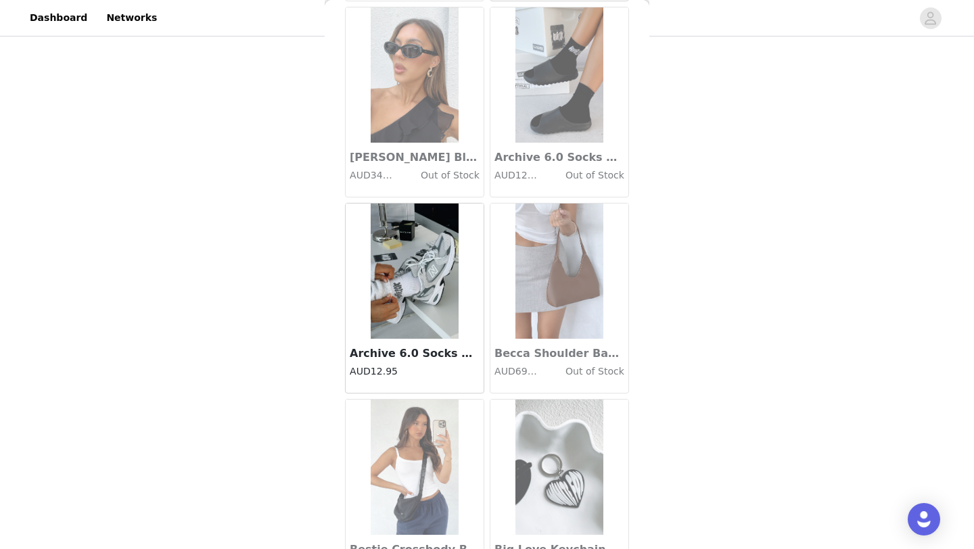
scroll to position [0, 0]
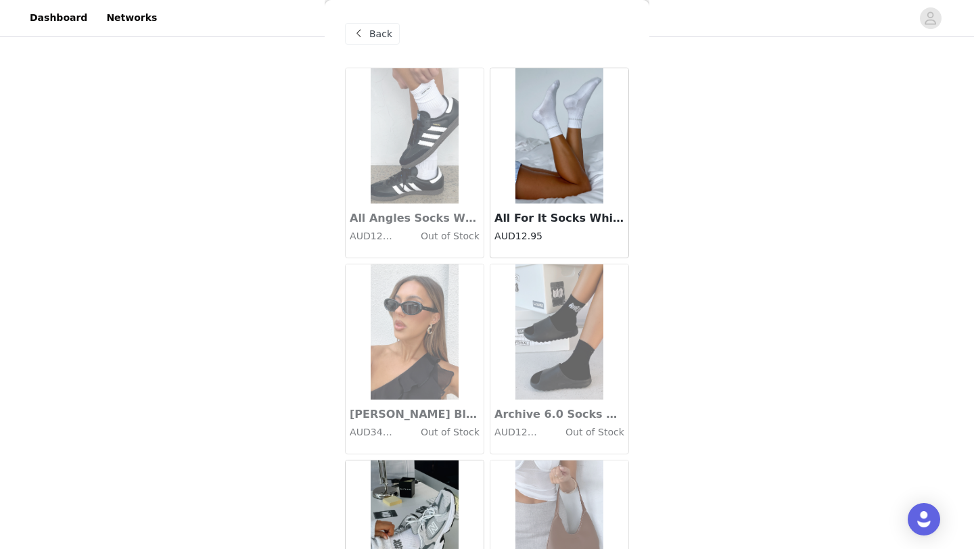
click at [369, 32] on div "Back" at bounding box center [372, 34] width 55 height 22
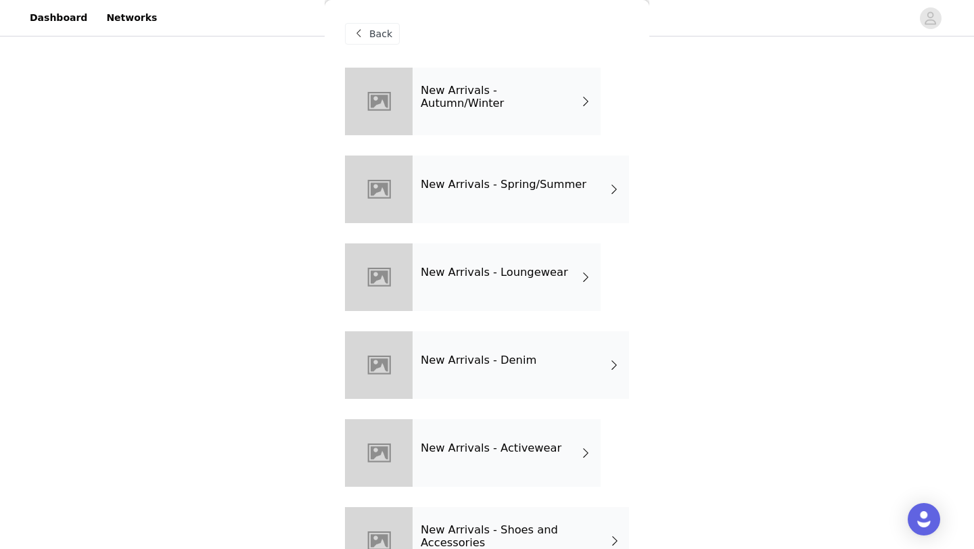
scroll to position [46, 0]
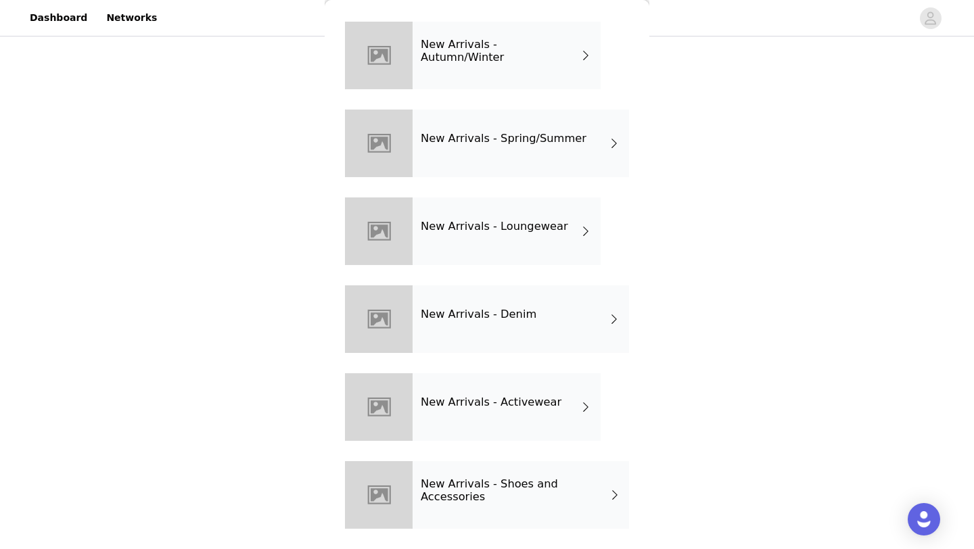
click at [511, 399] on h4 "New Arrivals - Activewear" at bounding box center [491, 402] width 141 height 12
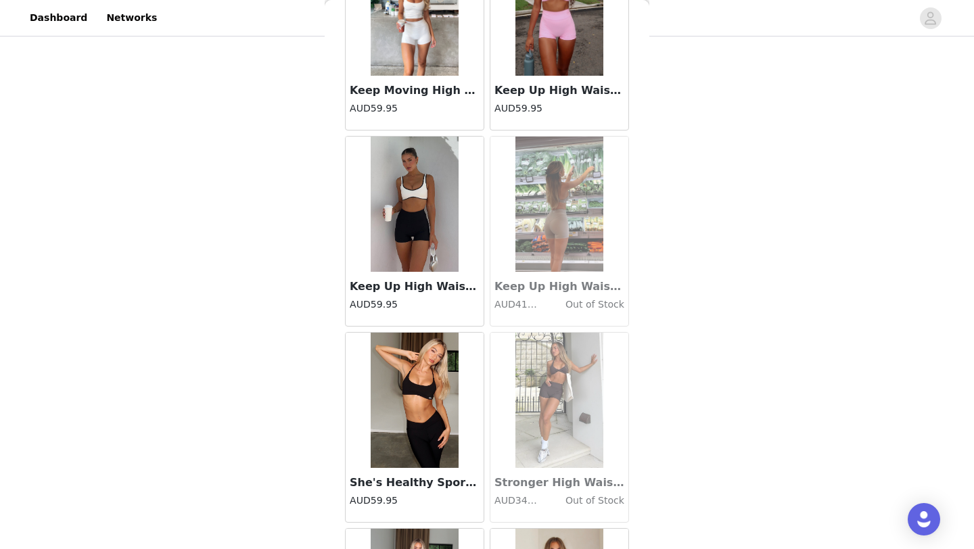
scroll to position [1521, 0]
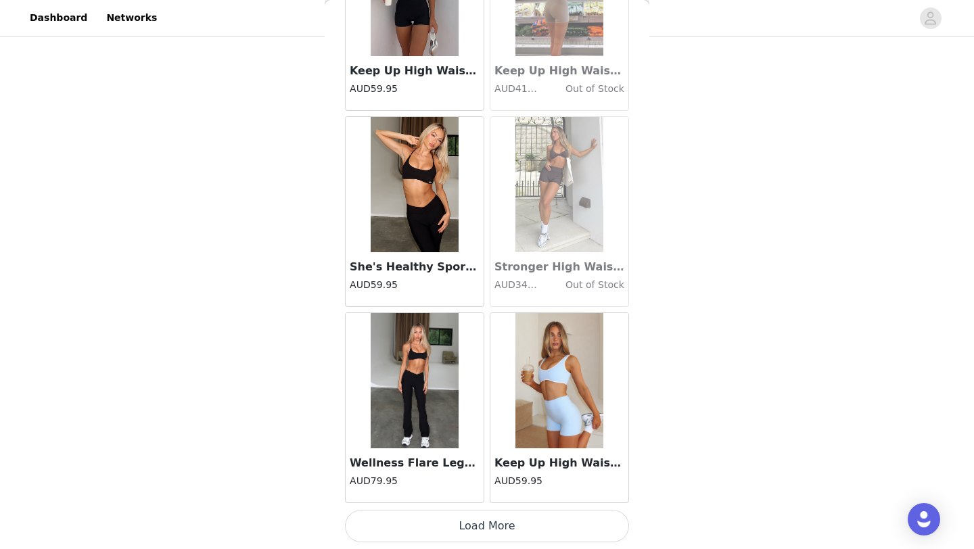
click at [501, 530] on button "Load More" at bounding box center [487, 526] width 284 height 32
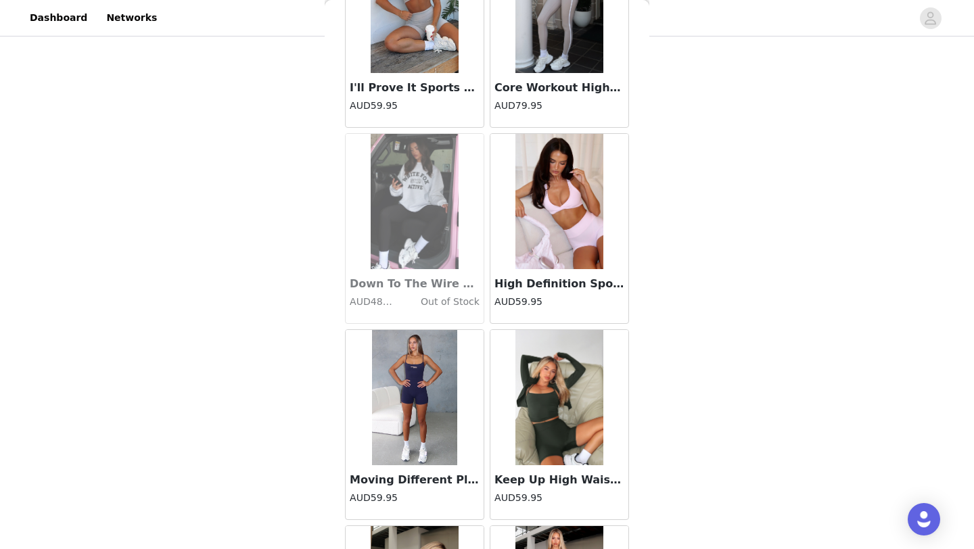
scroll to position [3483, 0]
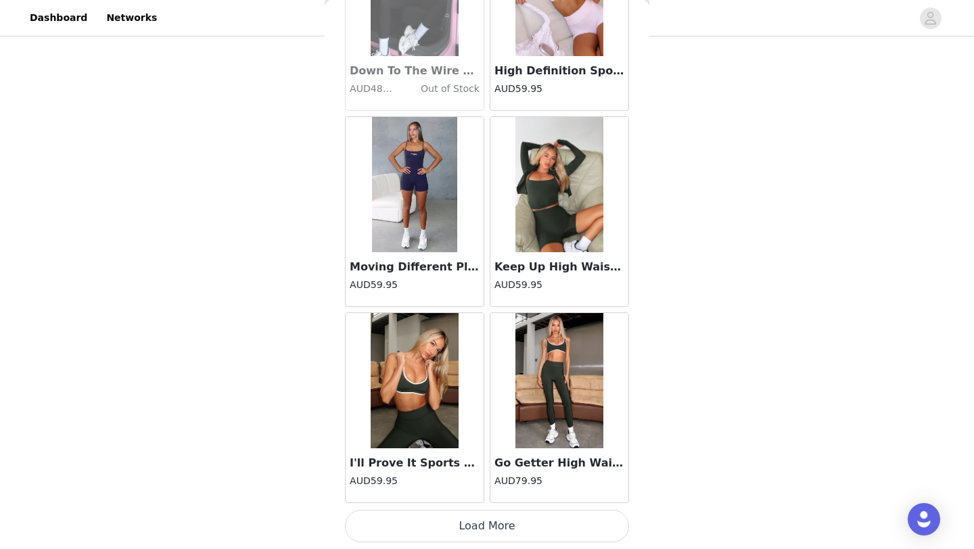
click at [507, 526] on button "Load More" at bounding box center [487, 526] width 284 height 32
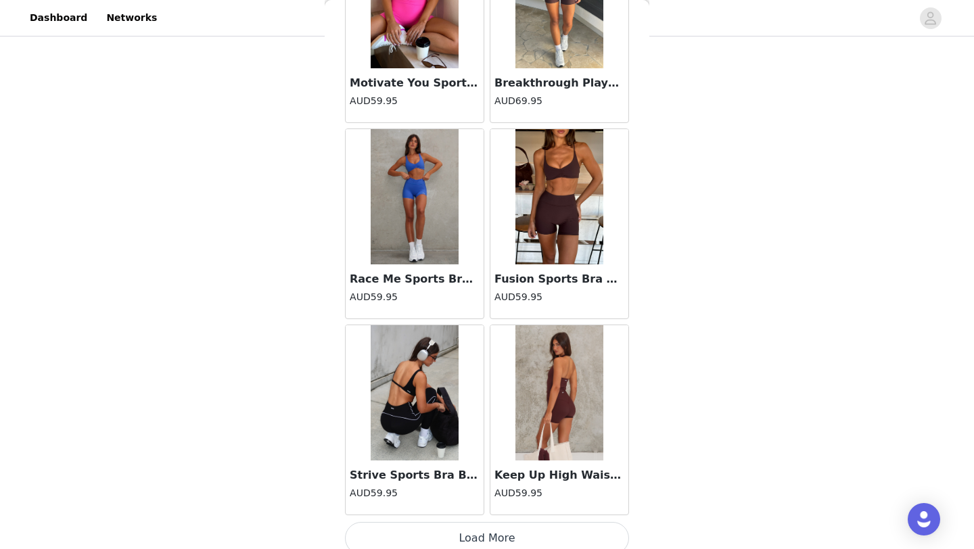
scroll to position [5445, 0]
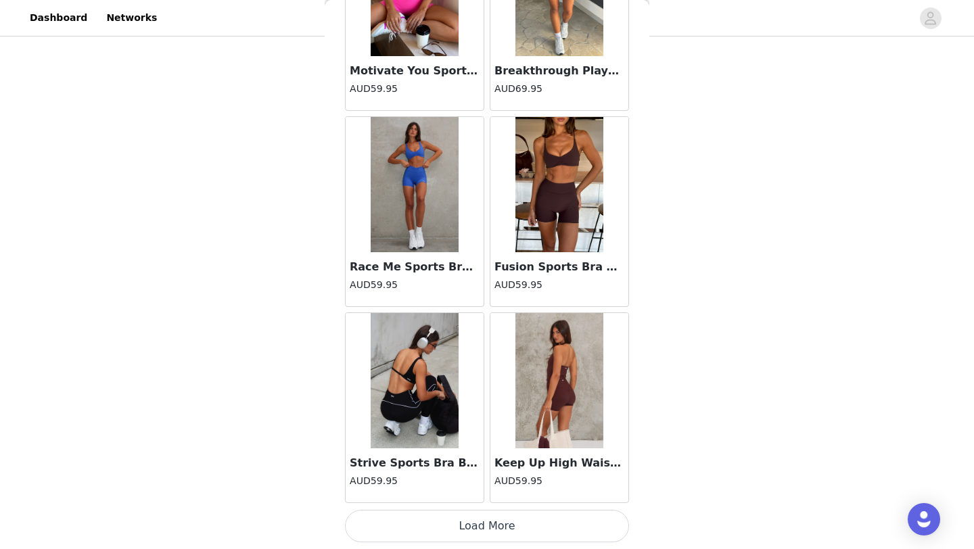
click at [458, 537] on button "Load More" at bounding box center [487, 526] width 284 height 32
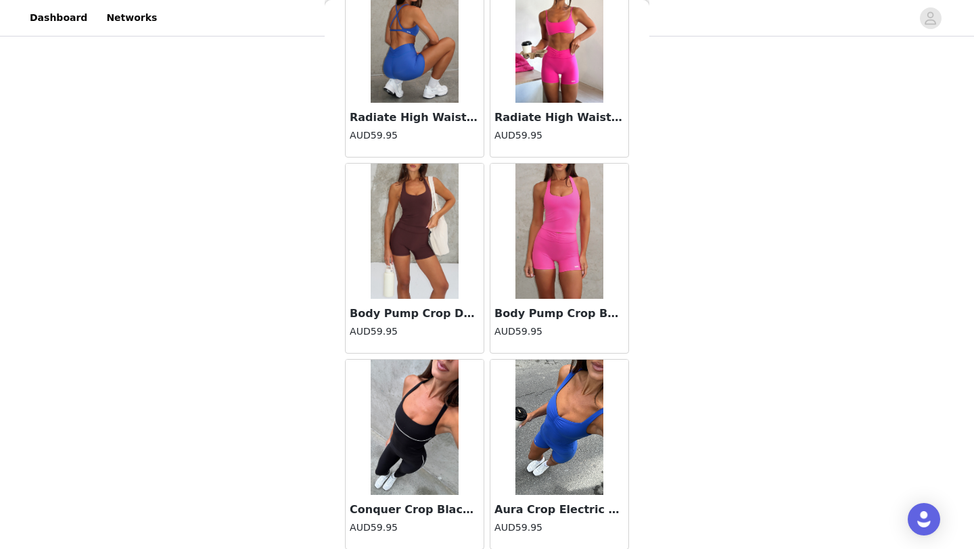
scroll to position [5985, 0]
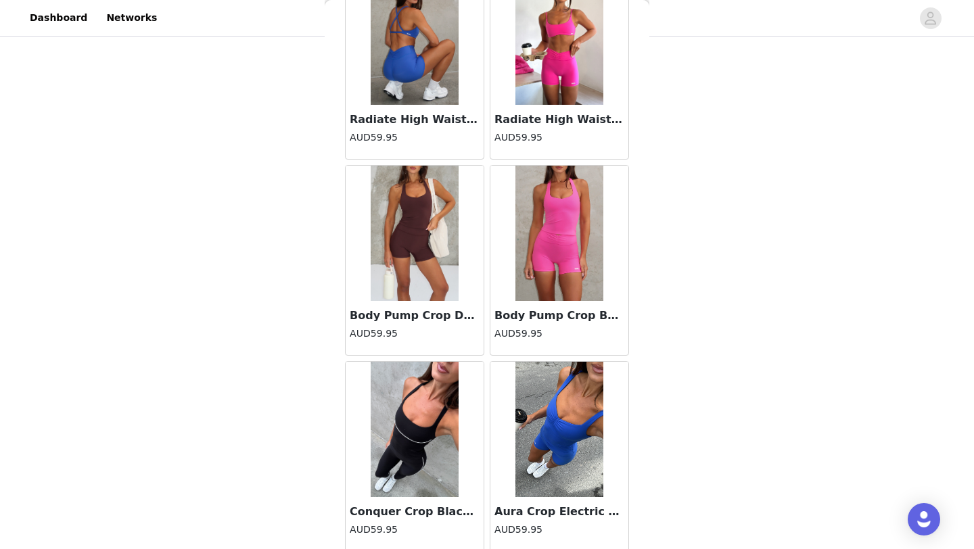
click at [559, 441] on img at bounding box center [560, 429] width 88 height 135
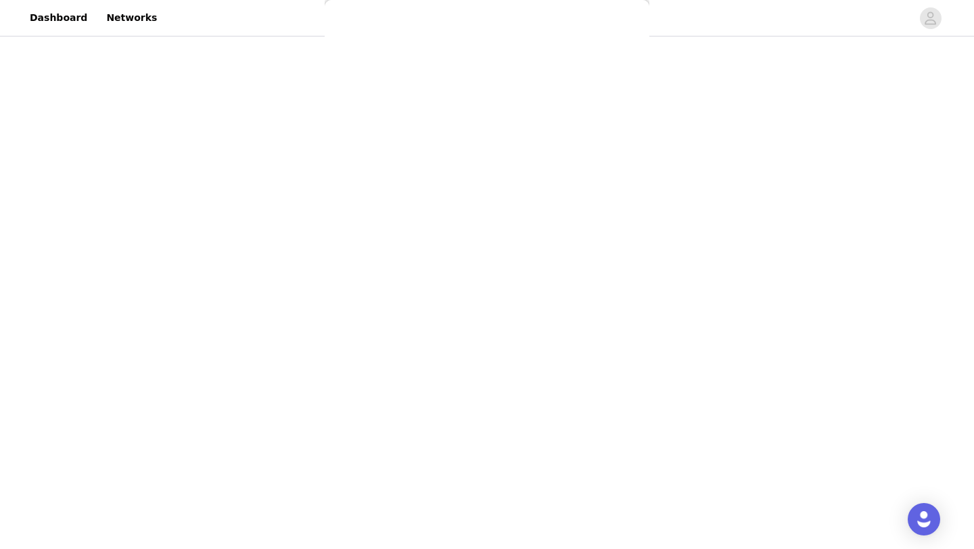
scroll to position [104, 0]
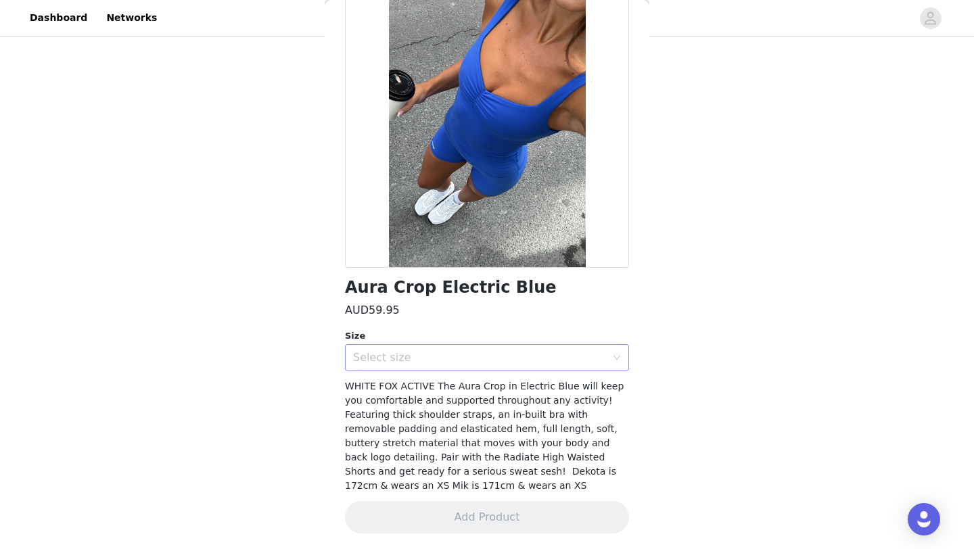
click at [524, 359] on div "Select size" at bounding box center [479, 358] width 253 height 14
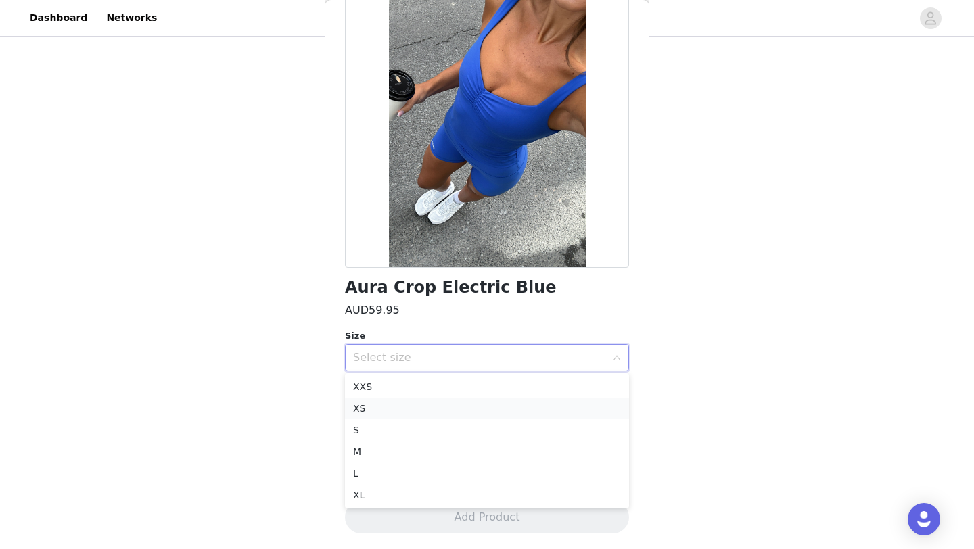
click at [500, 410] on li "XS" at bounding box center [487, 409] width 284 height 22
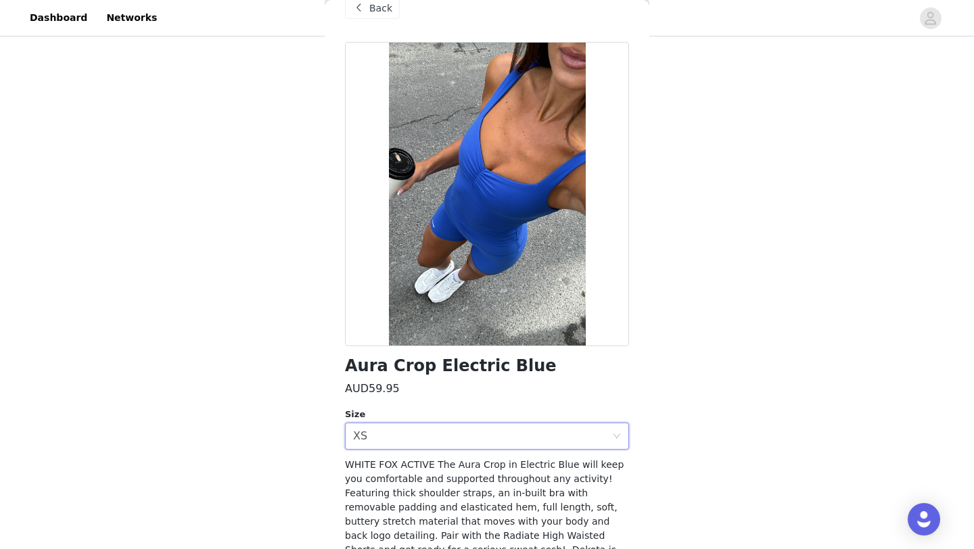
scroll to position [0, 0]
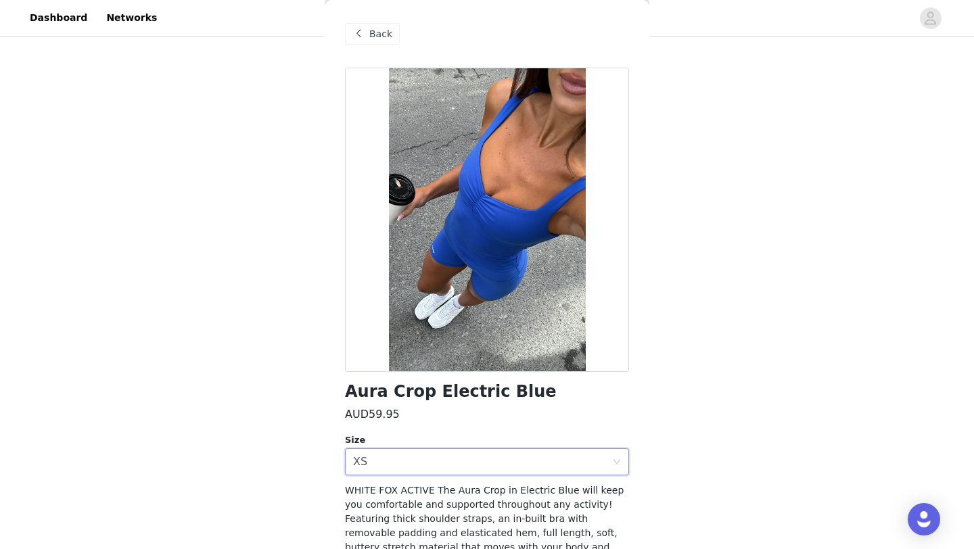
click at [379, 30] on span "Back" at bounding box center [380, 34] width 23 height 14
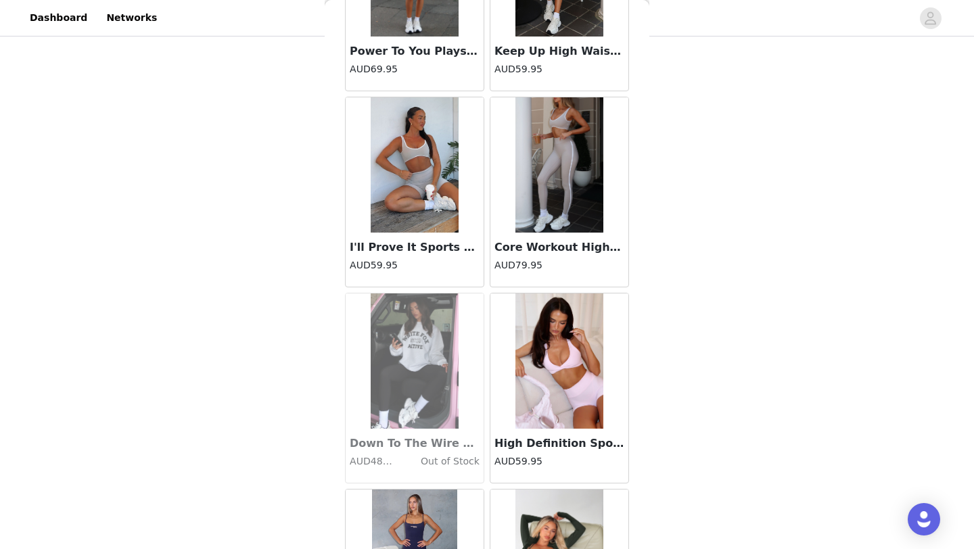
scroll to position [3111, 0]
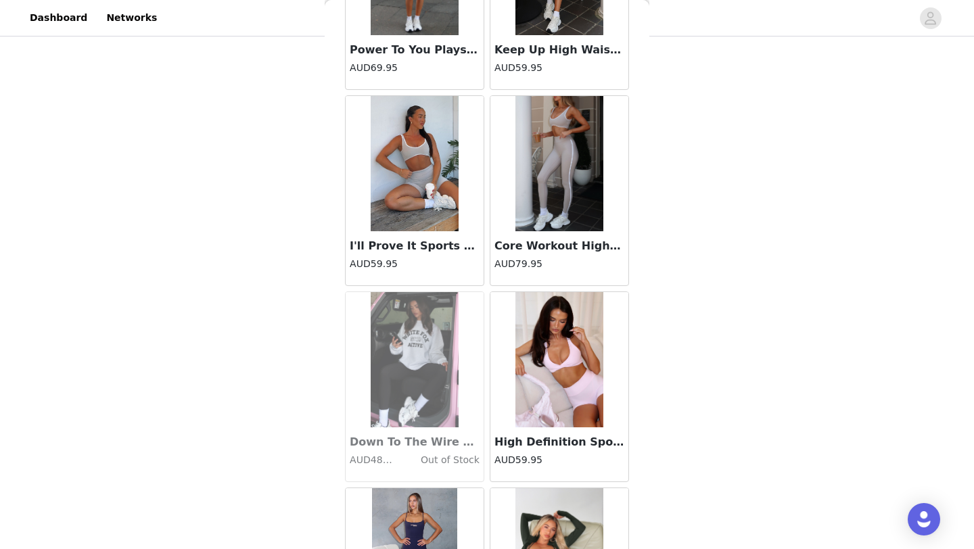
click at [410, 225] on img at bounding box center [415, 163] width 88 height 135
click at [407, 252] on h3 "I'll Prove It Sports Crop Pebble/White" at bounding box center [415, 246] width 130 height 16
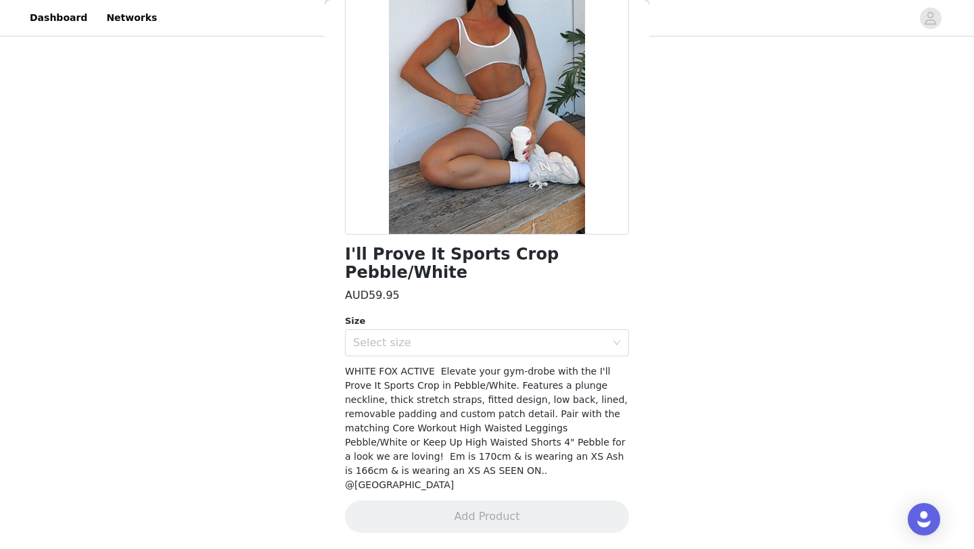
scroll to position [104, 0]
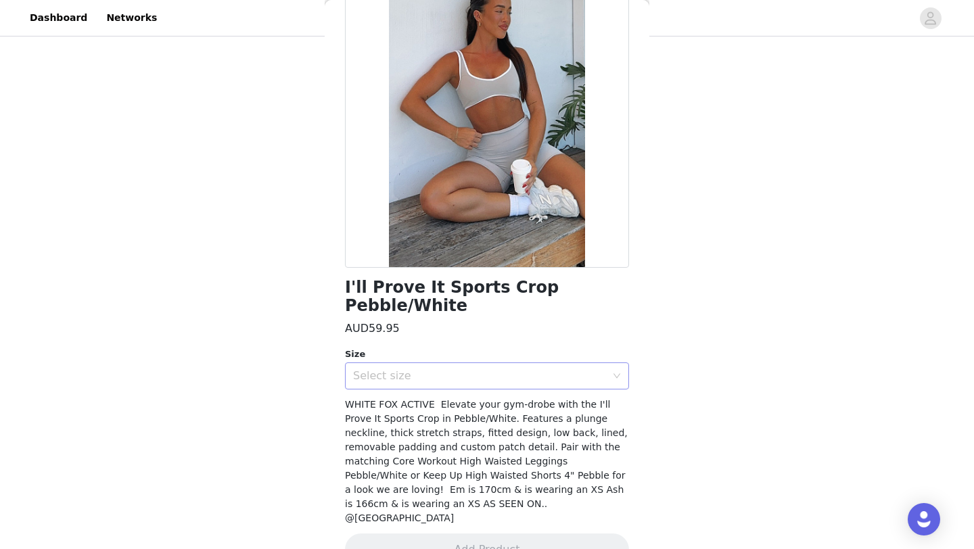
click at [467, 365] on div "Select size" at bounding box center [482, 376] width 259 height 26
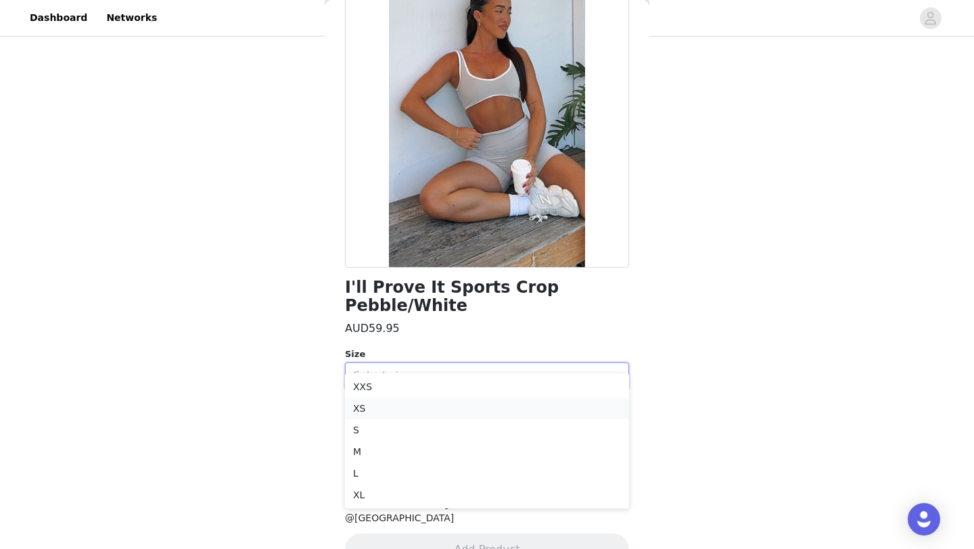
click at [472, 405] on li "XS" at bounding box center [487, 409] width 284 height 22
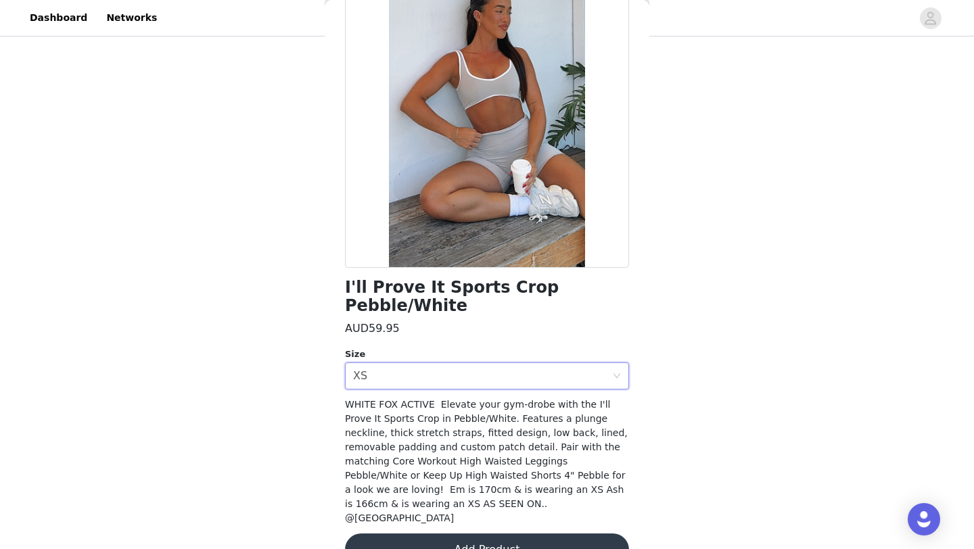
click at [482, 534] on button "Add Product" at bounding box center [487, 550] width 284 height 32
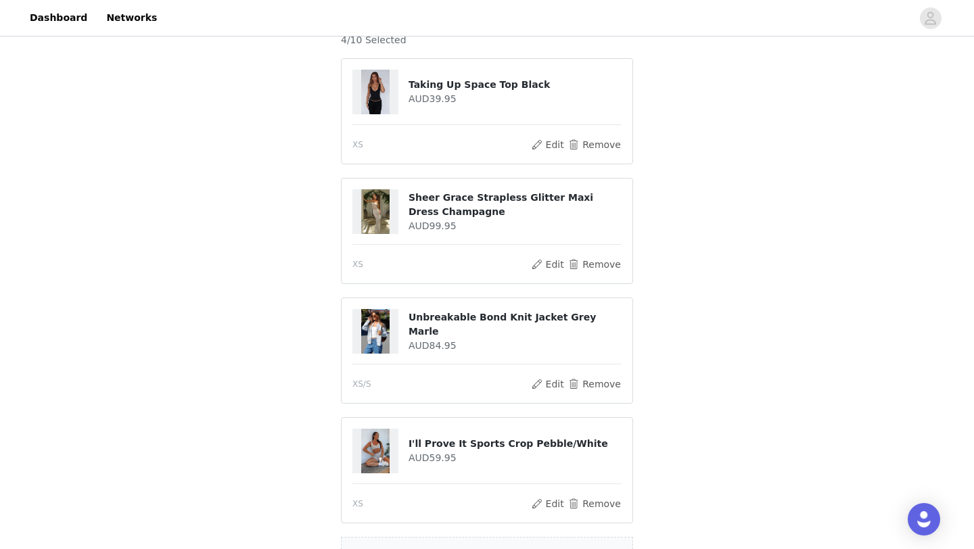
scroll to position [223, 0]
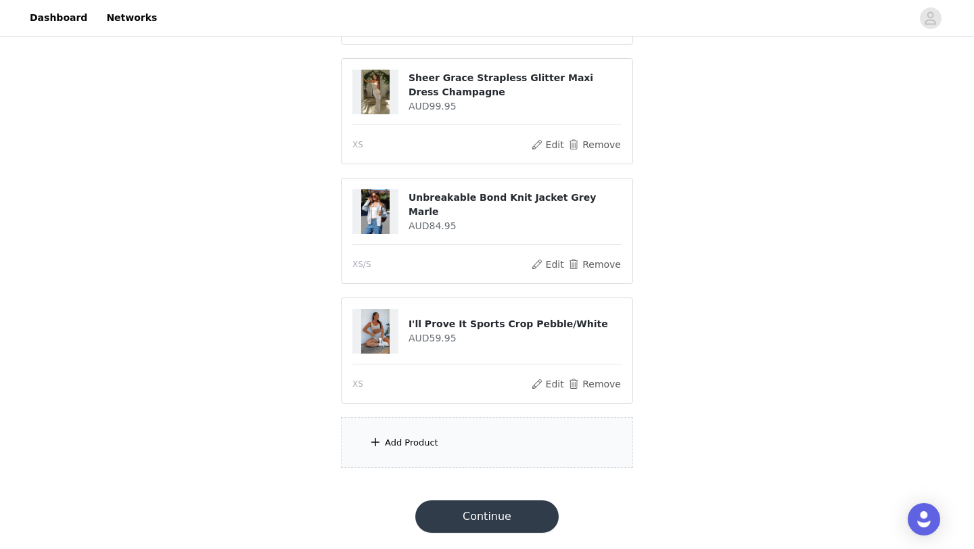
click at [501, 472] on section "4/10 Selected Taking Up Space Top Black AUD39.95 XS Edit Remove Sheer Grace Str…" at bounding box center [487, 180] width 325 height 609
click at [536, 447] on div "Add Product" at bounding box center [487, 442] width 292 height 51
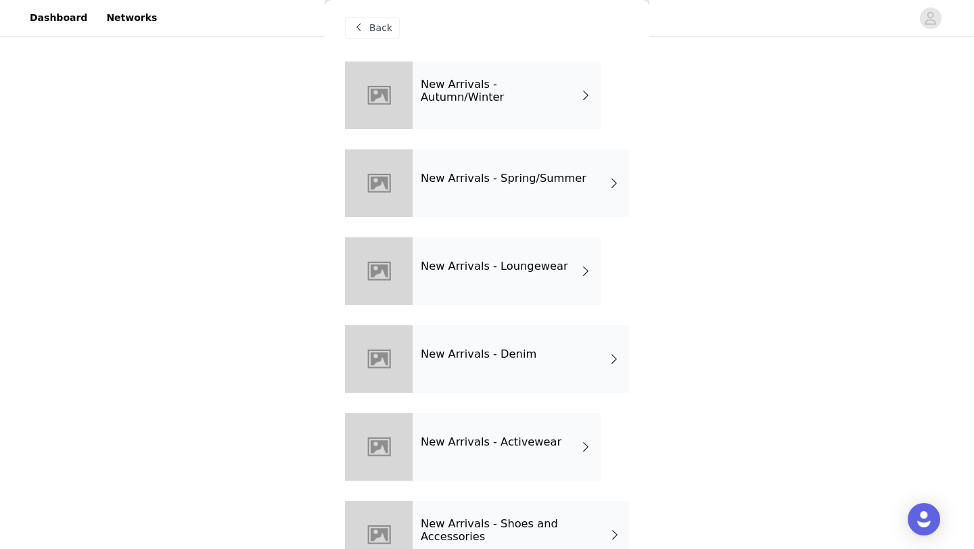
scroll to position [46, 0]
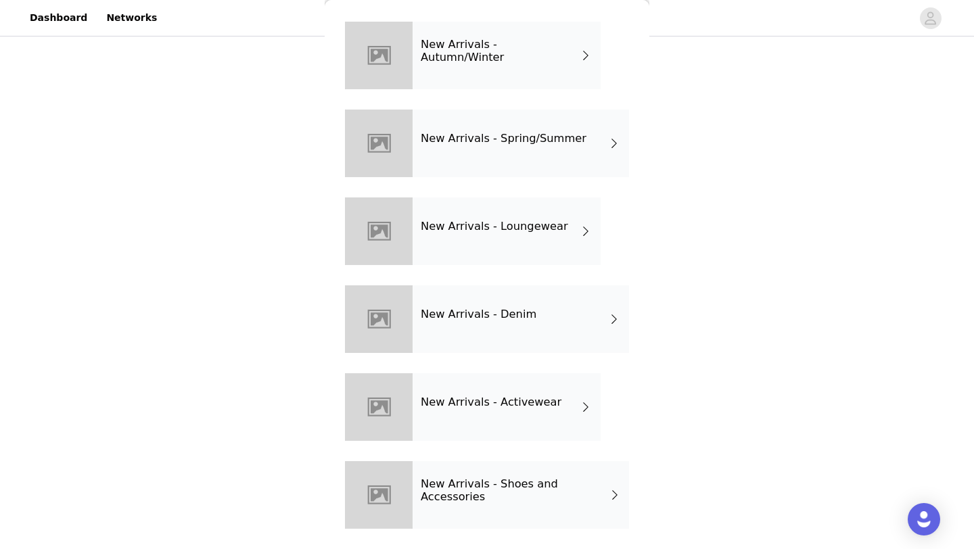
click at [572, 407] on div "New Arrivals - Activewear" at bounding box center [507, 407] width 188 height 68
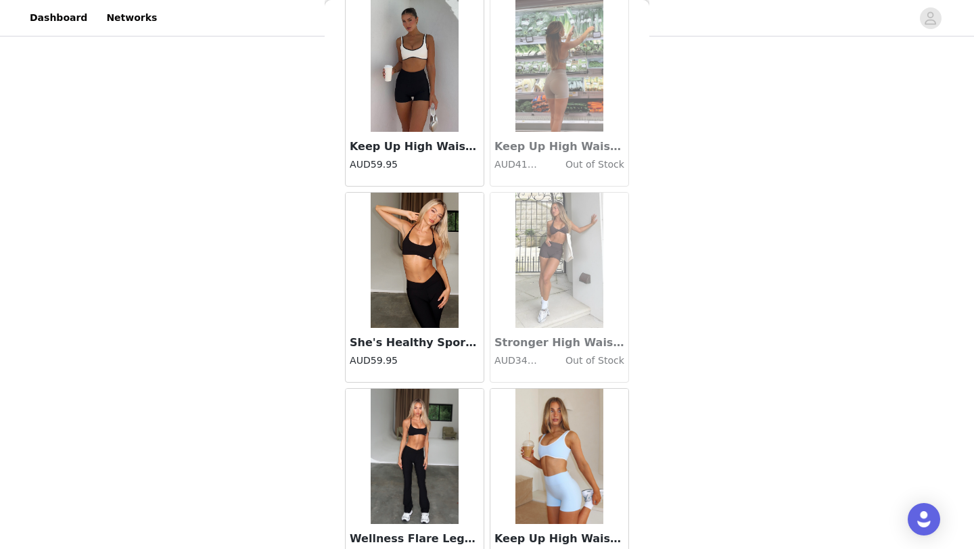
scroll to position [1521, 0]
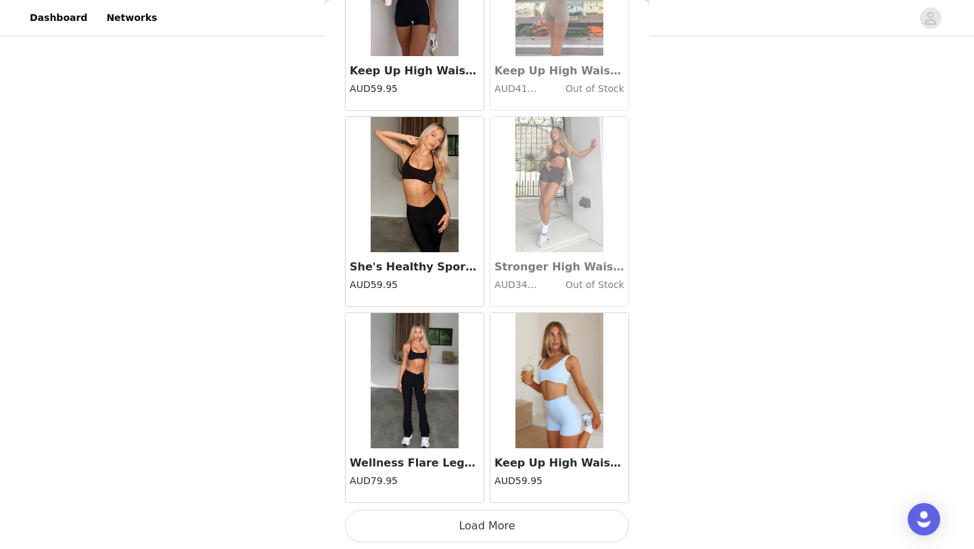
click at [543, 534] on button "Load More" at bounding box center [487, 526] width 284 height 32
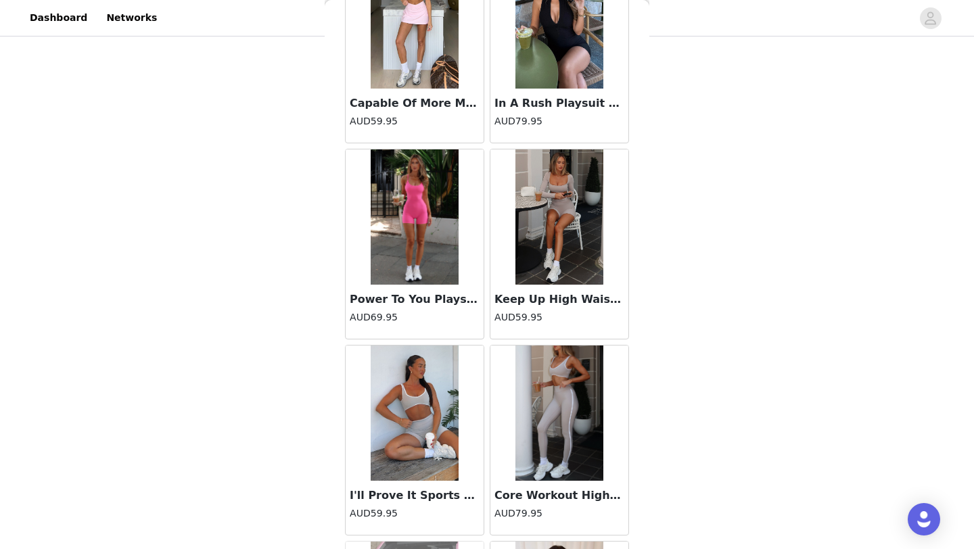
scroll to position [3054, 0]
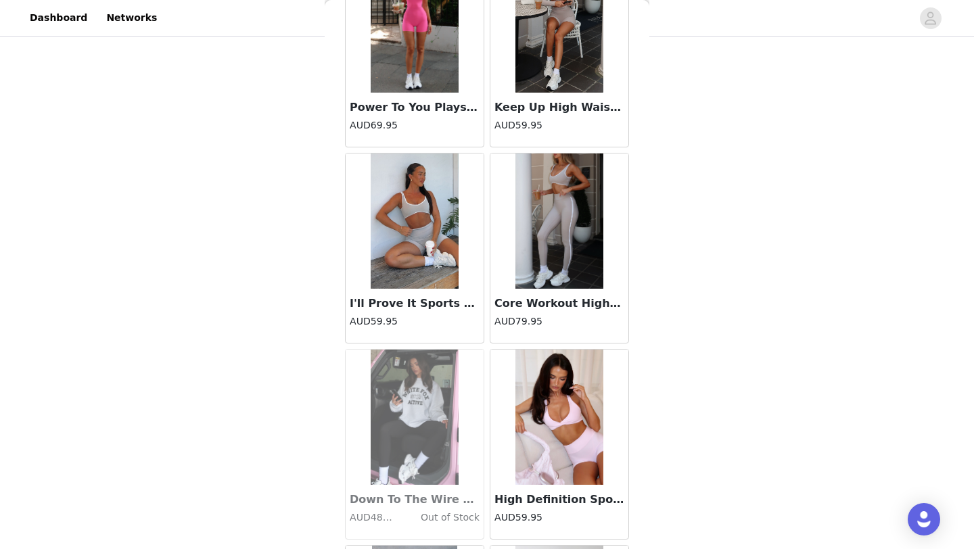
click at [566, 296] on h3 "Core Workout High Waisted Leggings Pebble/White" at bounding box center [560, 304] width 130 height 16
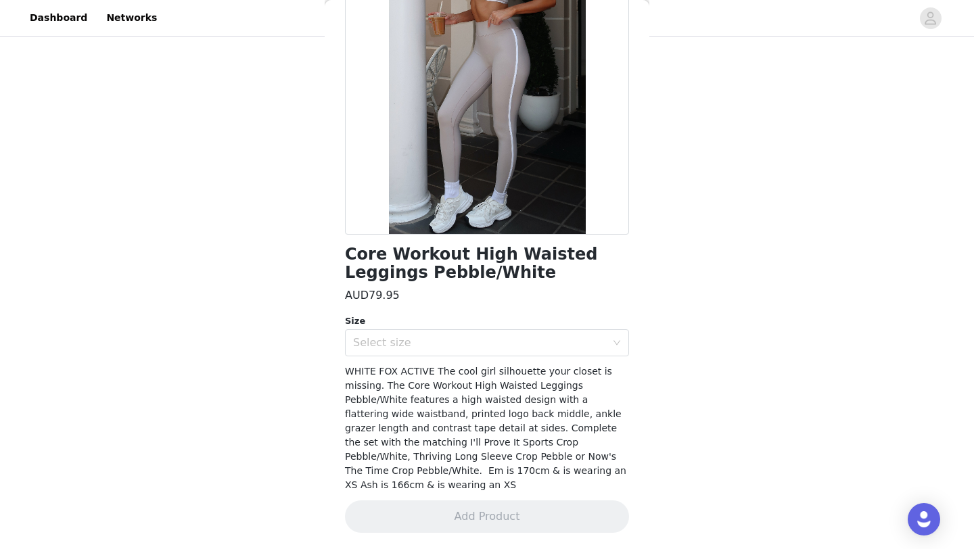
scroll to position [122, 0]
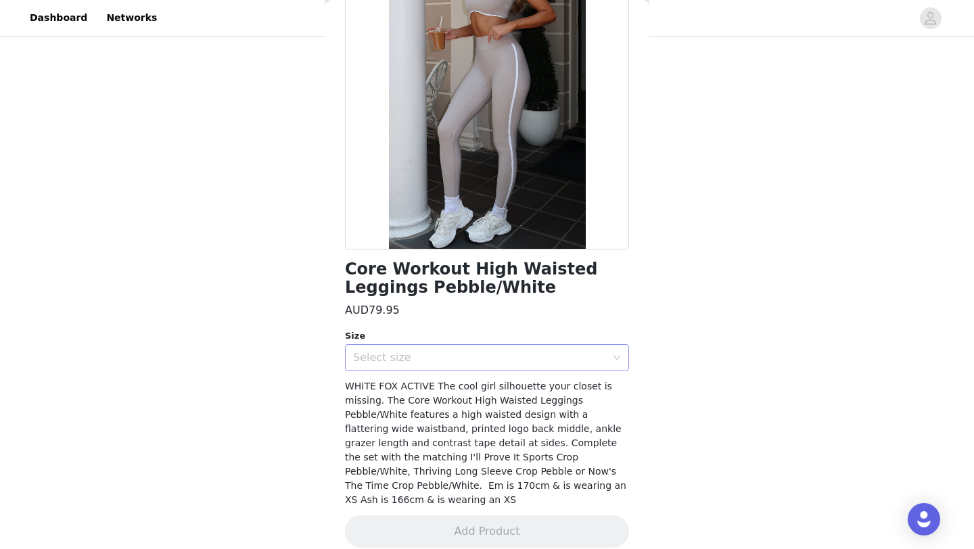
click at [547, 357] on div "Select size" at bounding box center [479, 358] width 253 height 14
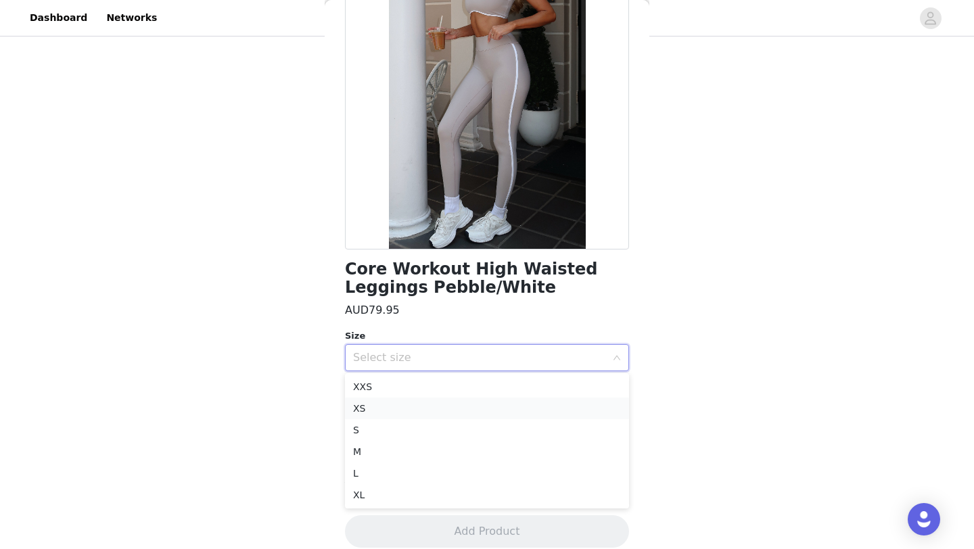
click at [542, 407] on li "XS" at bounding box center [487, 409] width 284 height 22
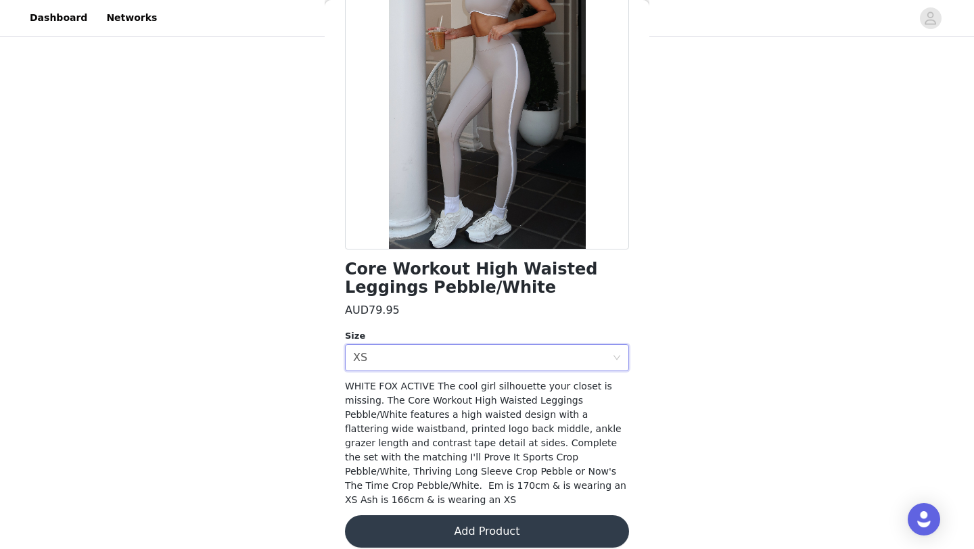
click at [556, 516] on button "Add Product" at bounding box center [487, 532] width 284 height 32
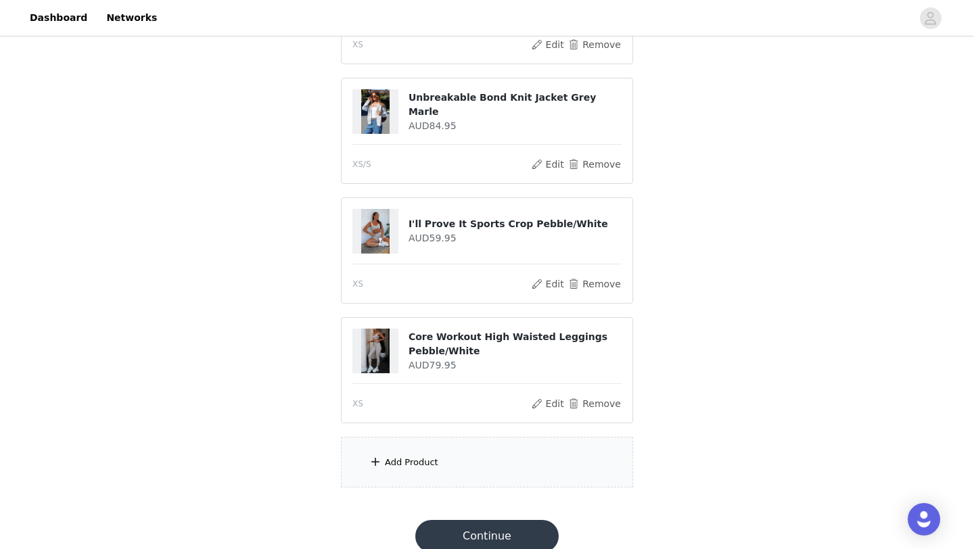
scroll to position [327, 0]
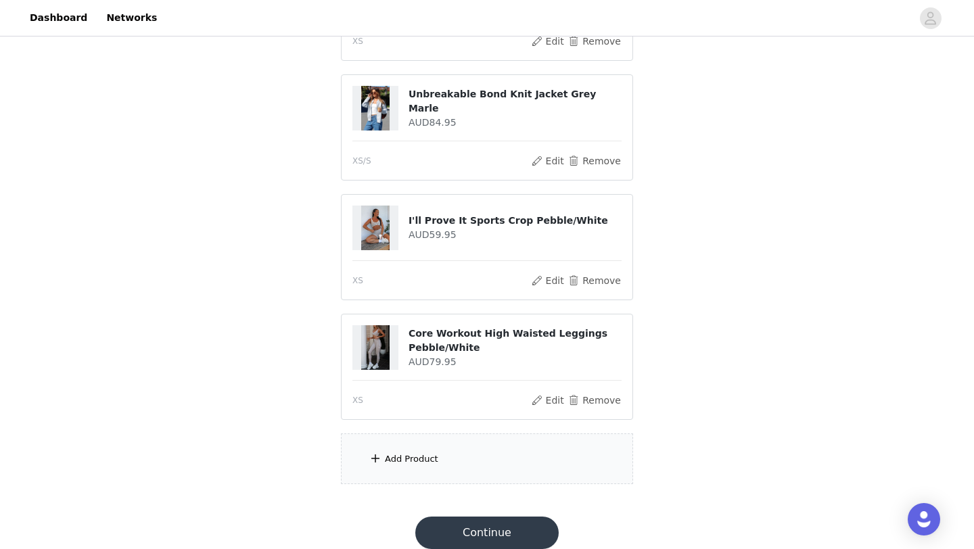
click at [521, 471] on div "Add Product" at bounding box center [487, 459] width 292 height 51
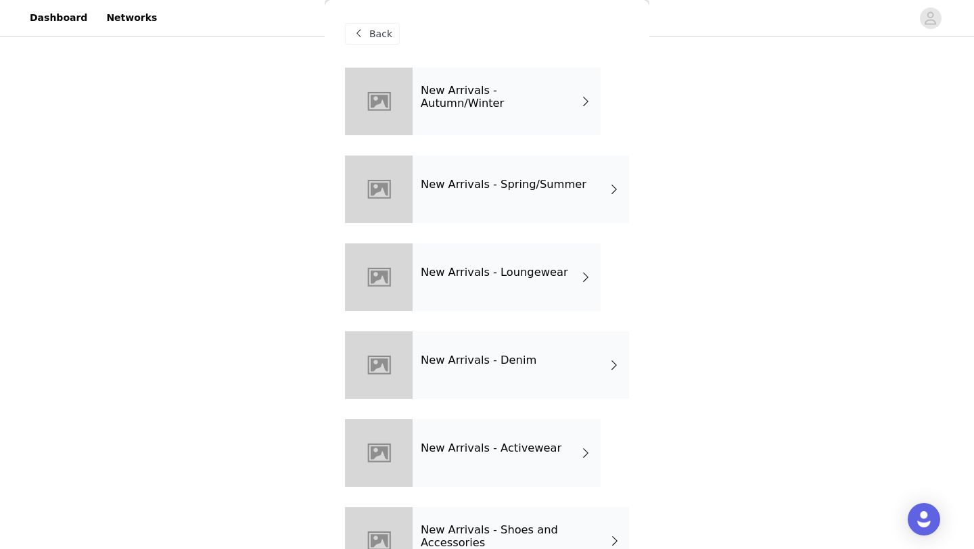
click at [529, 458] on div "New Arrivals - Activewear" at bounding box center [507, 453] width 188 height 68
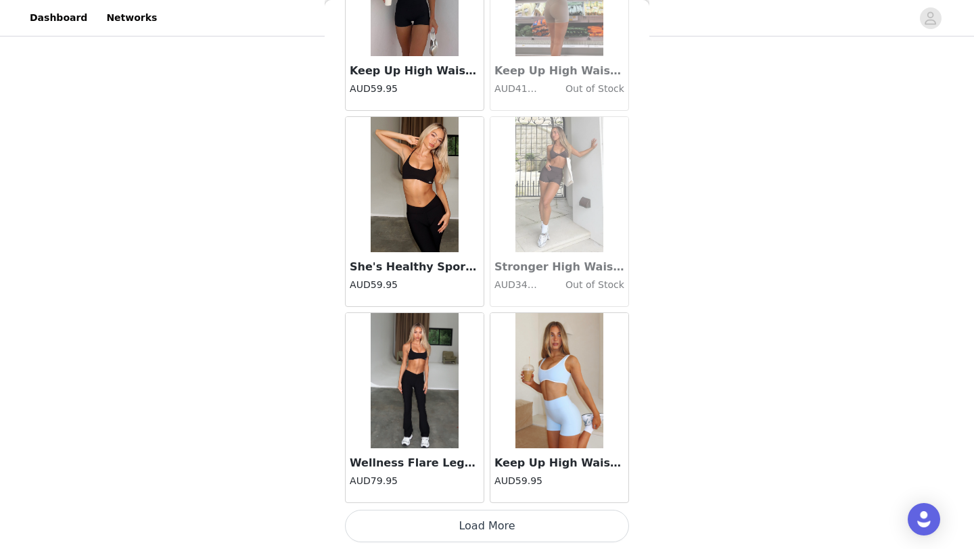
scroll to position [1520, 0]
click at [537, 533] on button "Load More" at bounding box center [487, 527] width 284 height 32
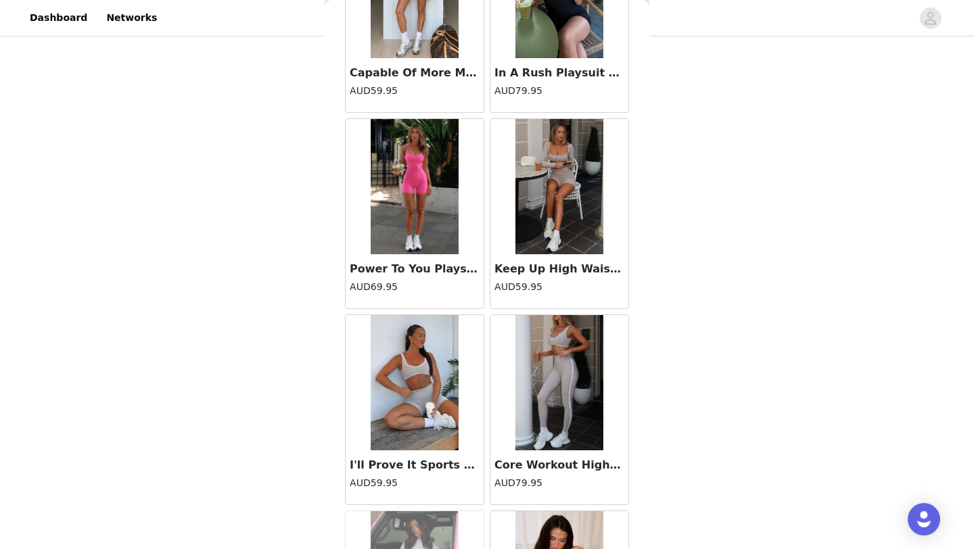
scroll to position [3015, 0]
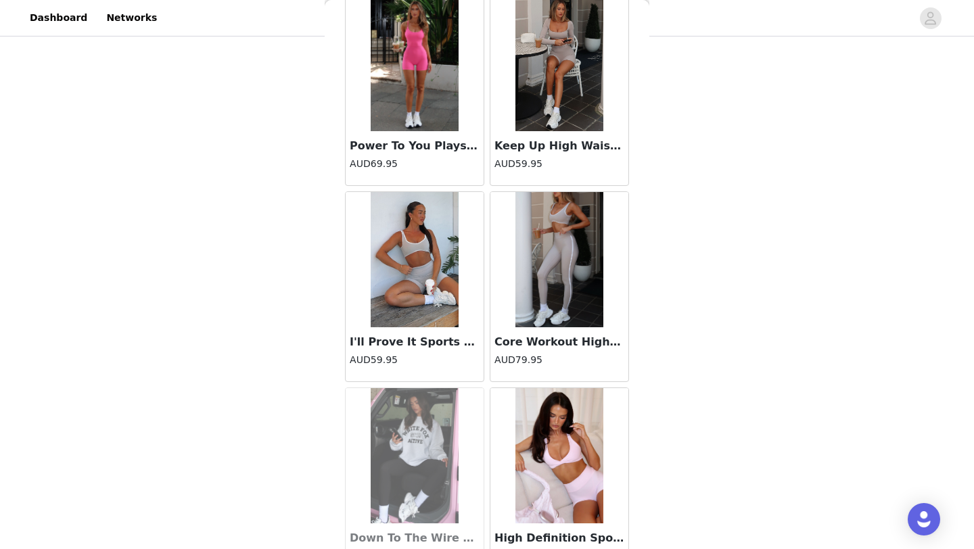
click at [573, 162] on h4 "AUD59.95" at bounding box center [560, 164] width 130 height 14
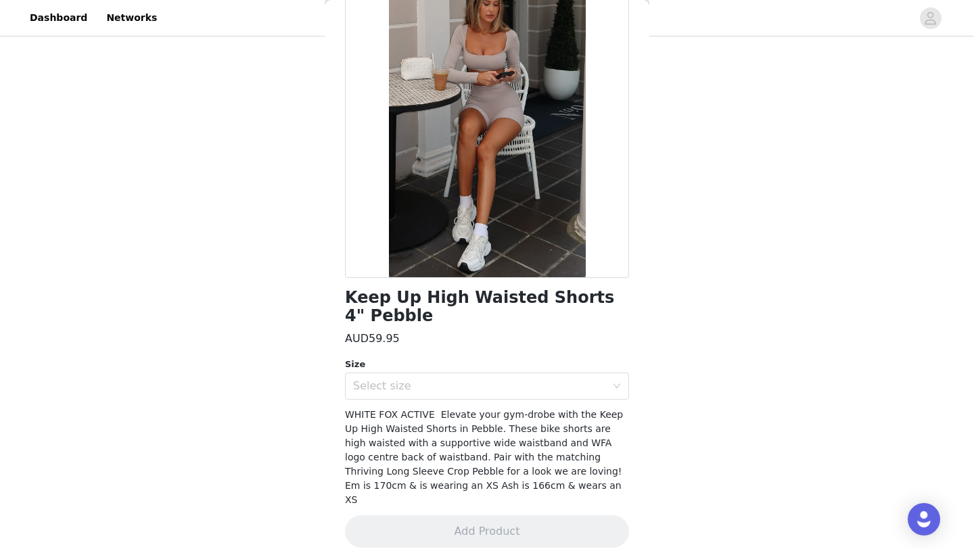
scroll to position [343, 0]
click at [574, 388] on div "Select size" at bounding box center [479, 387] width 253 height 14
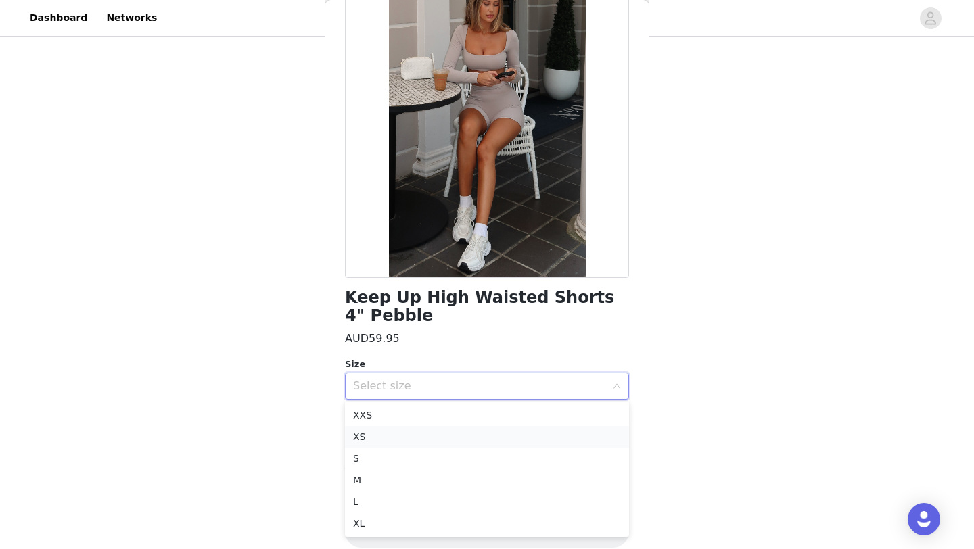
click at [560, 434] on li "XS" at bounding box center [487, 437] width 284 height 22
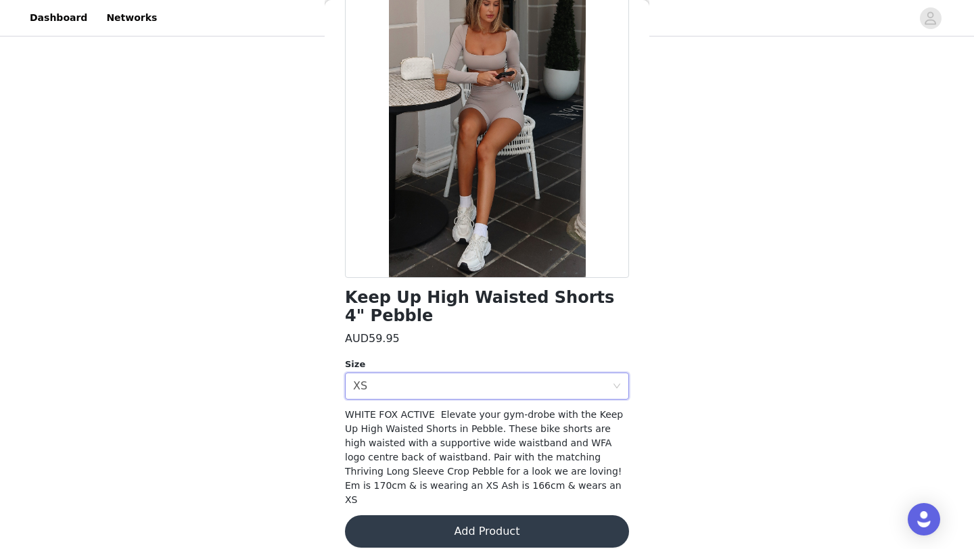
click at [541, 528] on button "Add Product" at bounding box center [487, 532] width 284 height 32
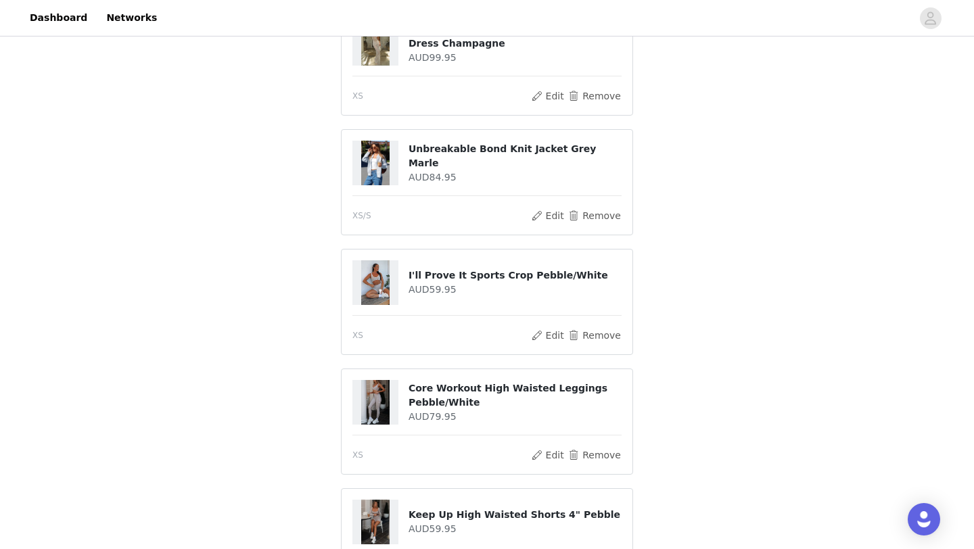
scroll to position [252, 0]
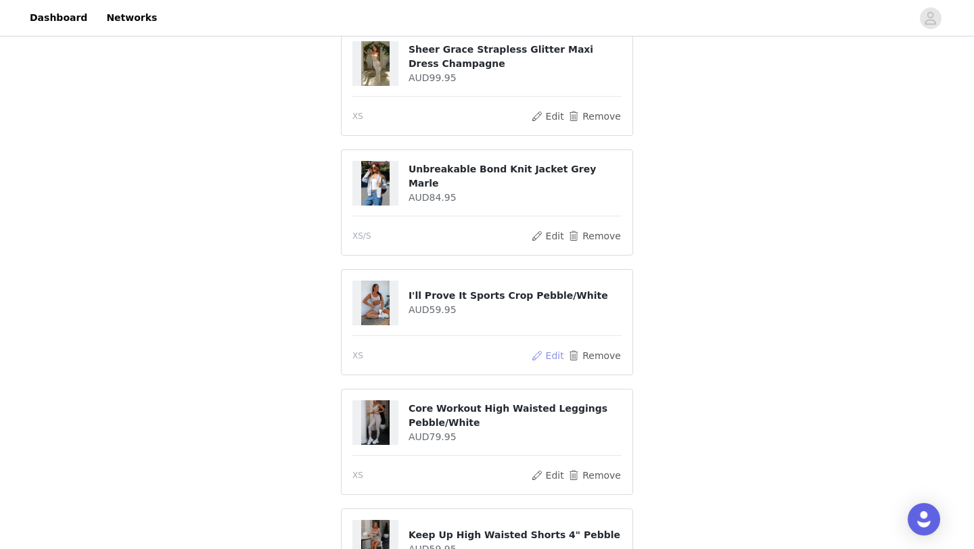
click at [551, 355] on button "Edit" at bounding box center [547, 356] width 35 height 16
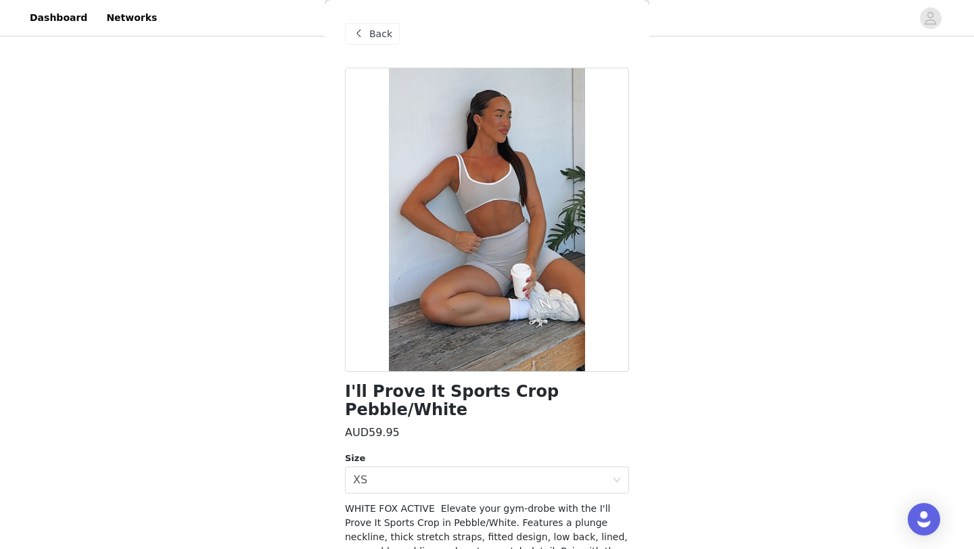
click at [380, 35] on span "Back" at bounding box center [380, 34] width 23 height 14
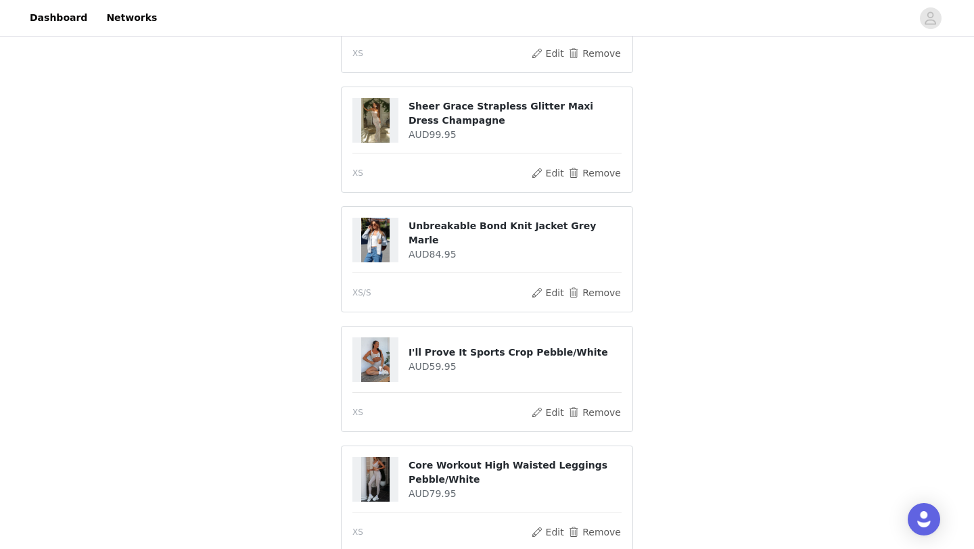
scroll to position [463, 0]
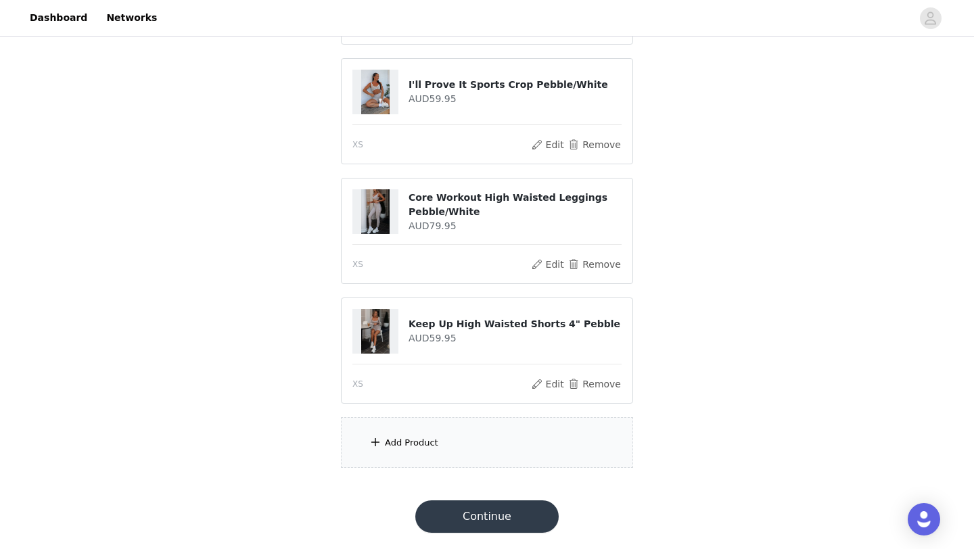
click at [428, 439] on div "Add Product" at bounding box center [411, 443] width 53 height 14
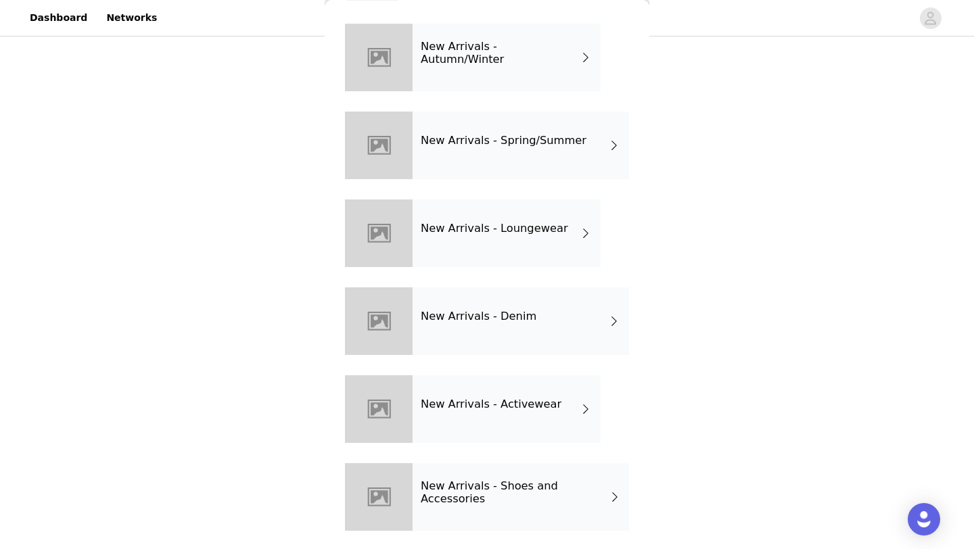
scroll to position [46, 0]
click at [543, 325] on div "New Arrivals - Denim" at bounding box center [521, 319] width 216 height 68
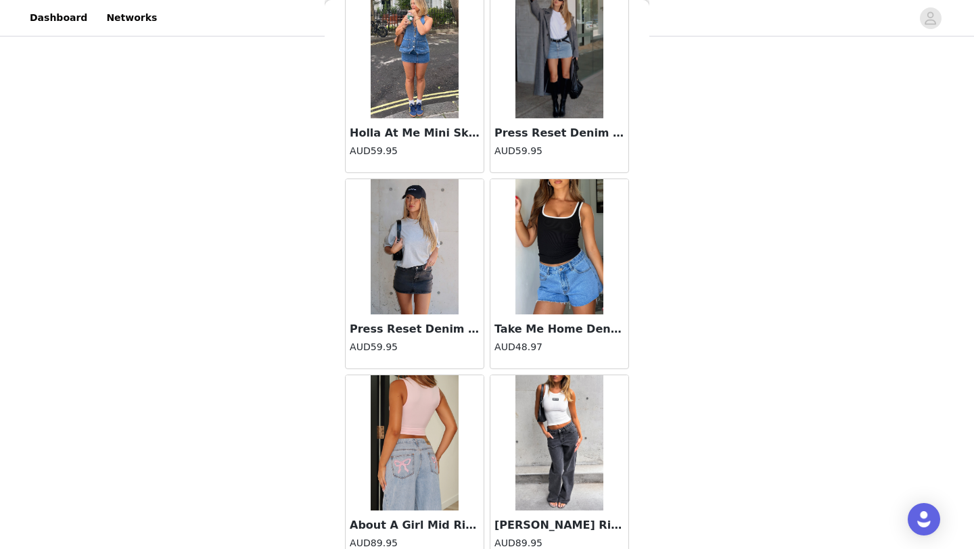
scroll to position [1521, 0]
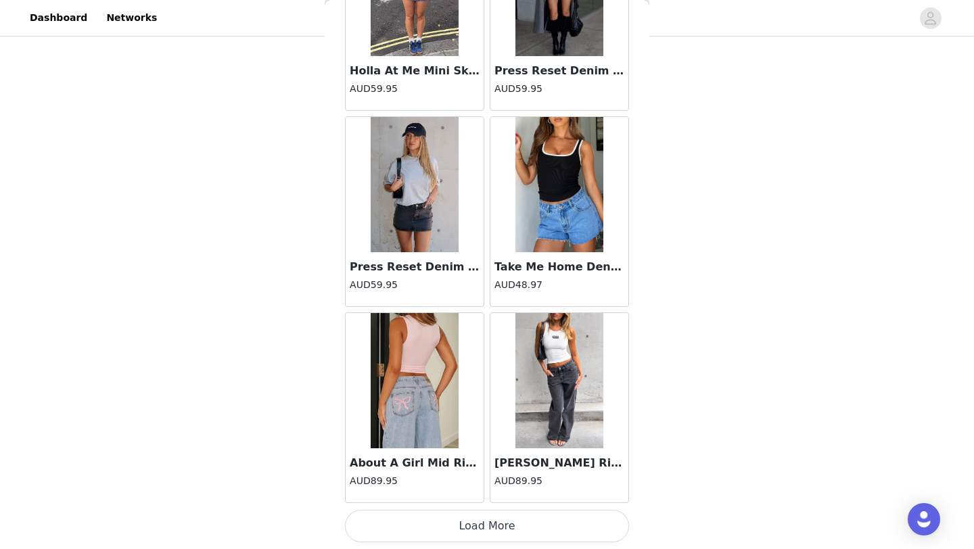
click at [488, 528] on button "Load More" at bounding box center [487, 526] width 284 height 32
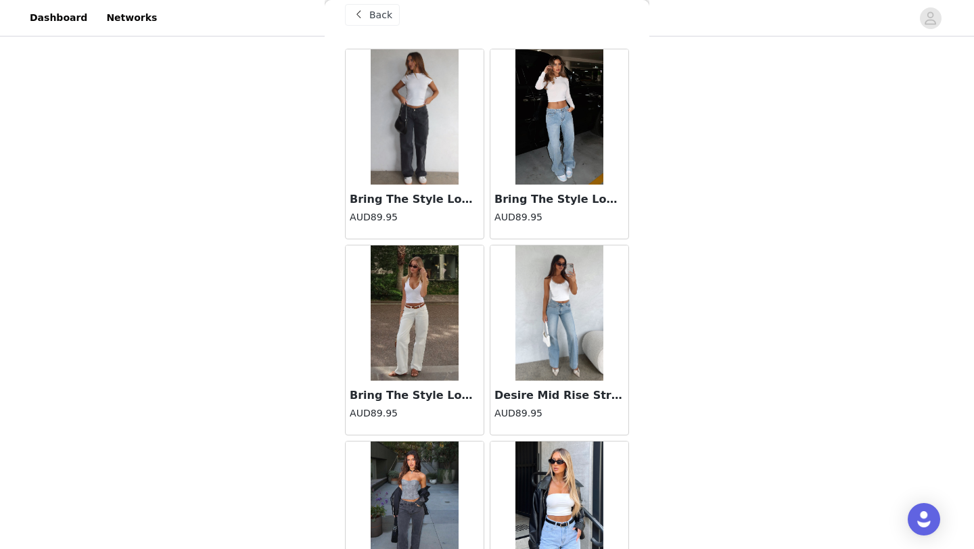
scroll to position [21, 0]
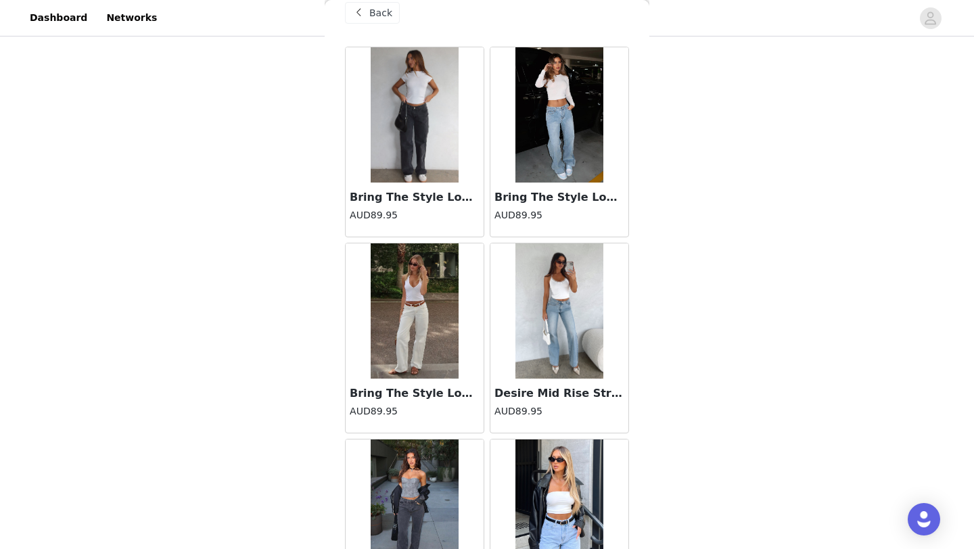
click at [595, 201] on h3 "Bring The Style Low Rise Wide Leg Jeans Light Blue Wash" at bounding box center [560, 197] width 130 height 16
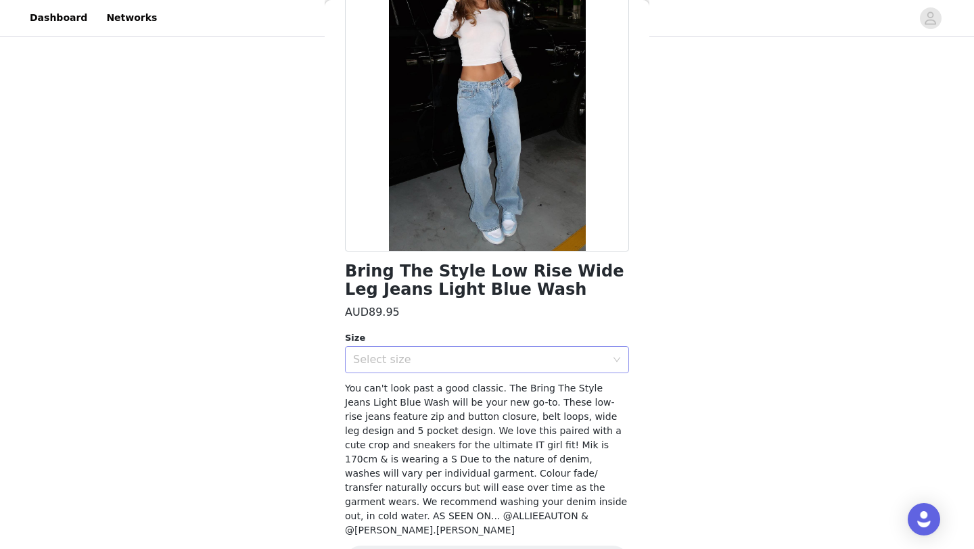
scroll to position [122, 0]
click at [560, 352] on div "Select size" at bounding box center [479, 359] width 253 height 14
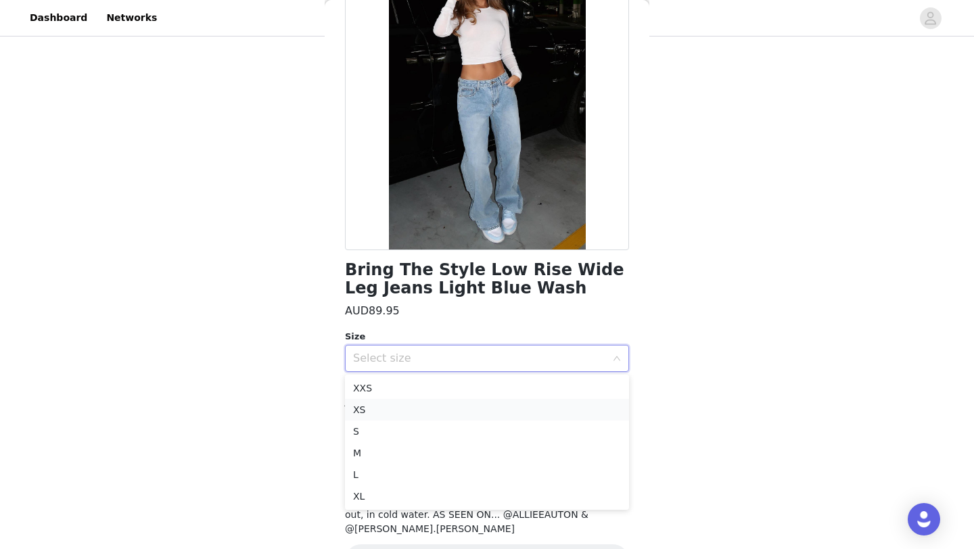
click at [505, 406] on li "XS" at bounding box center [487, 410] width 284 height 22
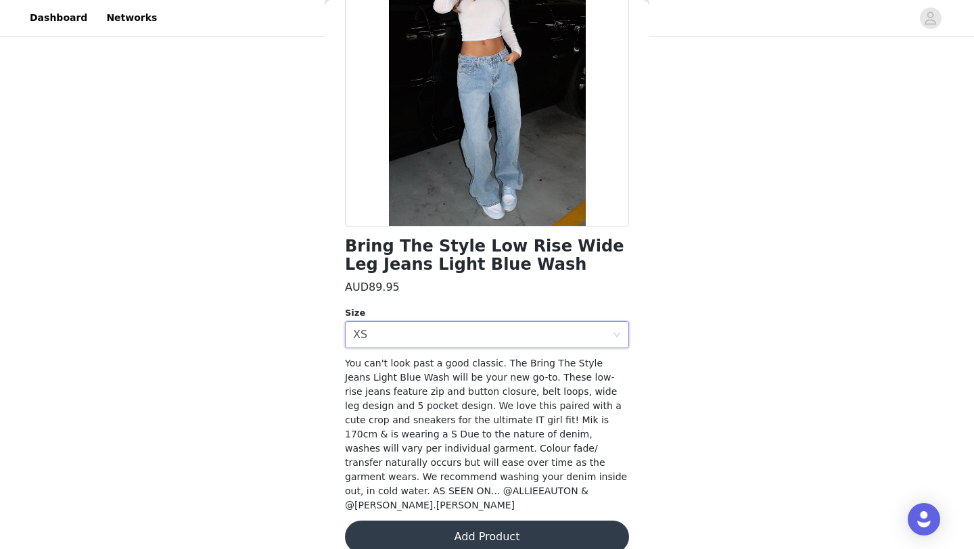
scroll to position [151, 0]
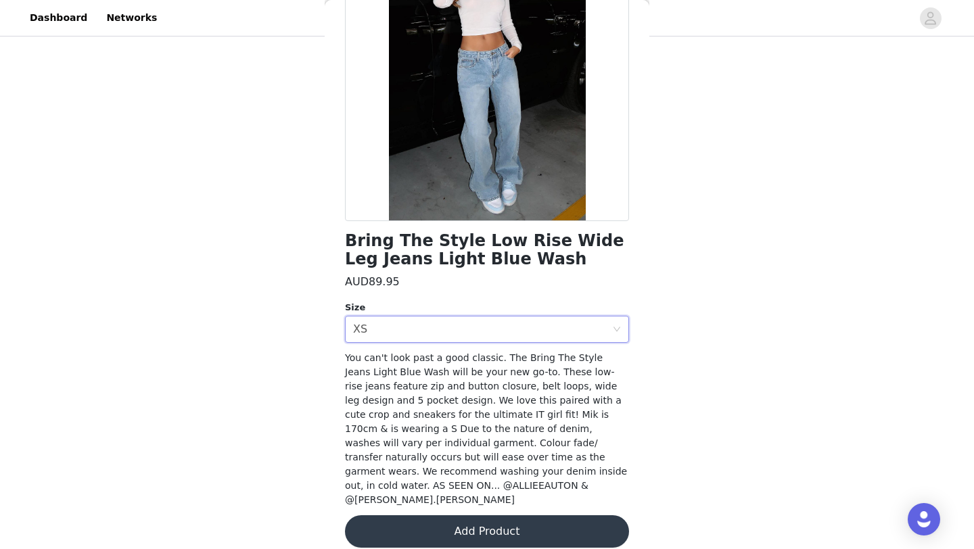
click at [516, 526] on button "Add Product" at bounding box center [487, 532] width 284 height 32
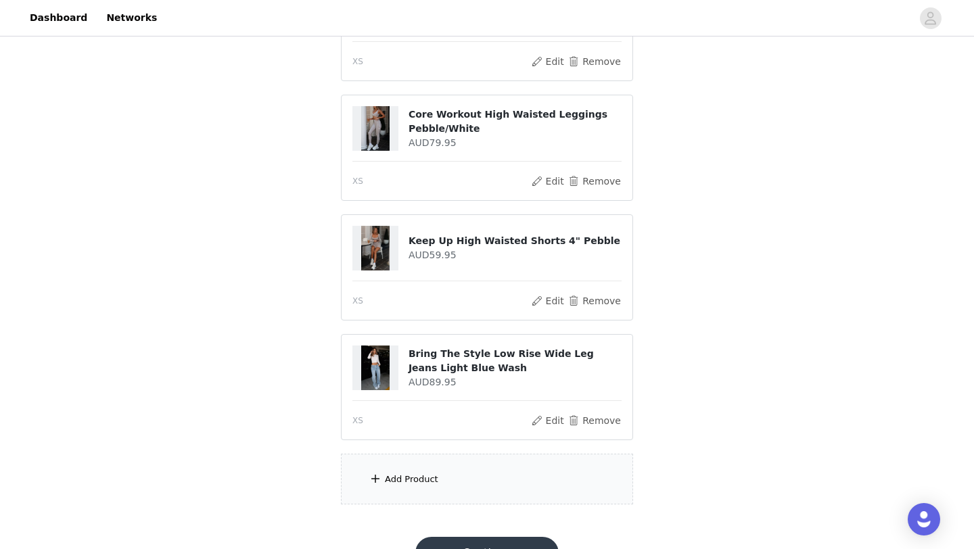
scroll to position [582, 0]
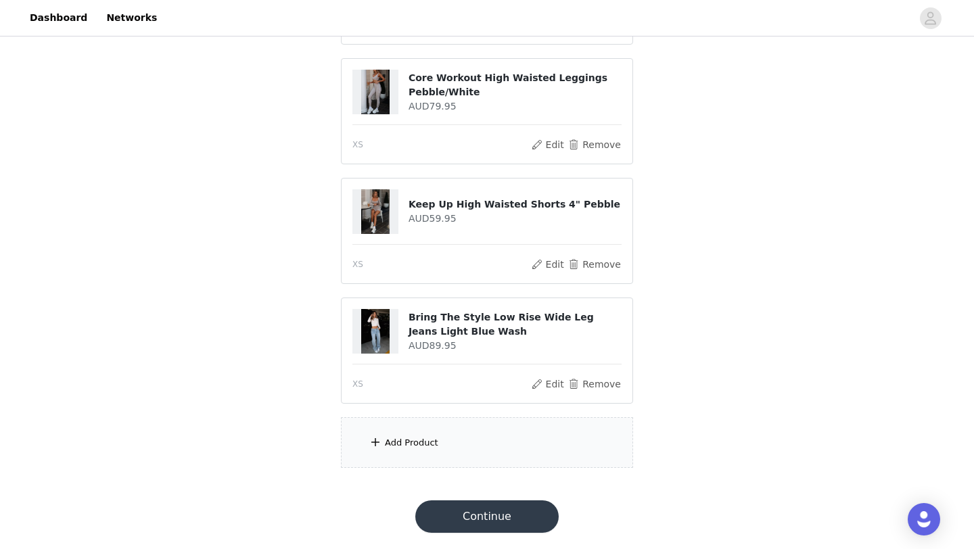
click at [505, 462] on div "Add Product" at bounding box center [487, 442] width 292 height 51
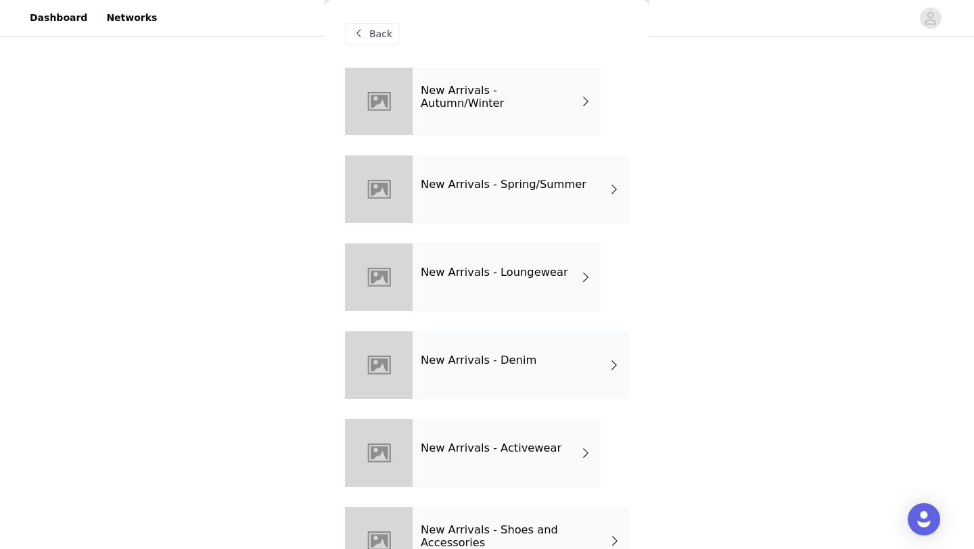
click at [532, 286] on div "New Arrivals - Loungewear" at bounding box center [507, 278] width 188 height 68
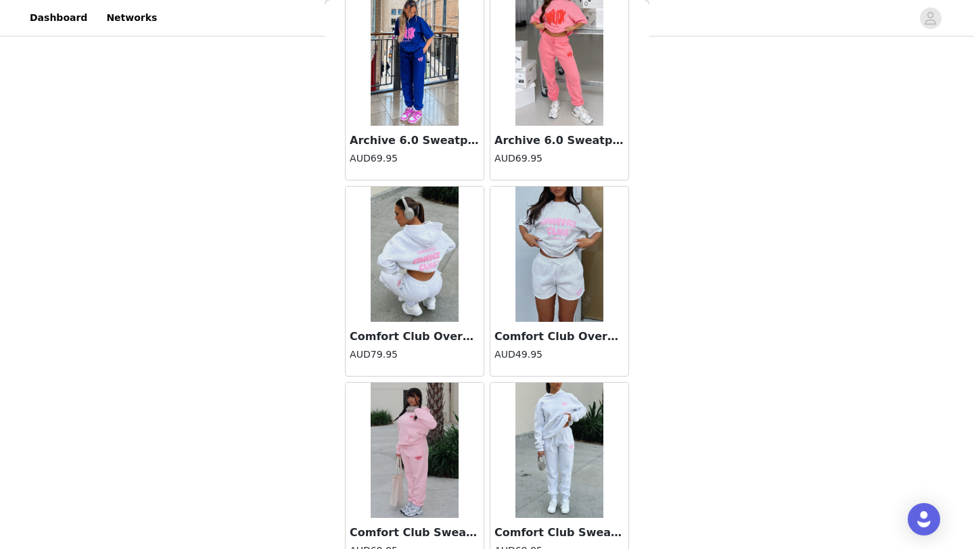
scroll to position [1521, 0]
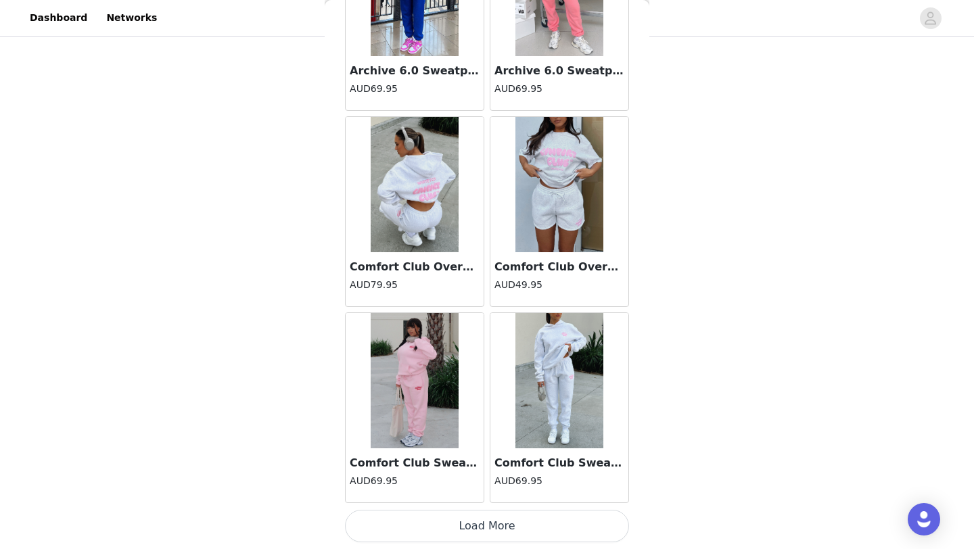
click at [492, 531] on button "Load More" at bounding box center [487, 526] width 284 height 32
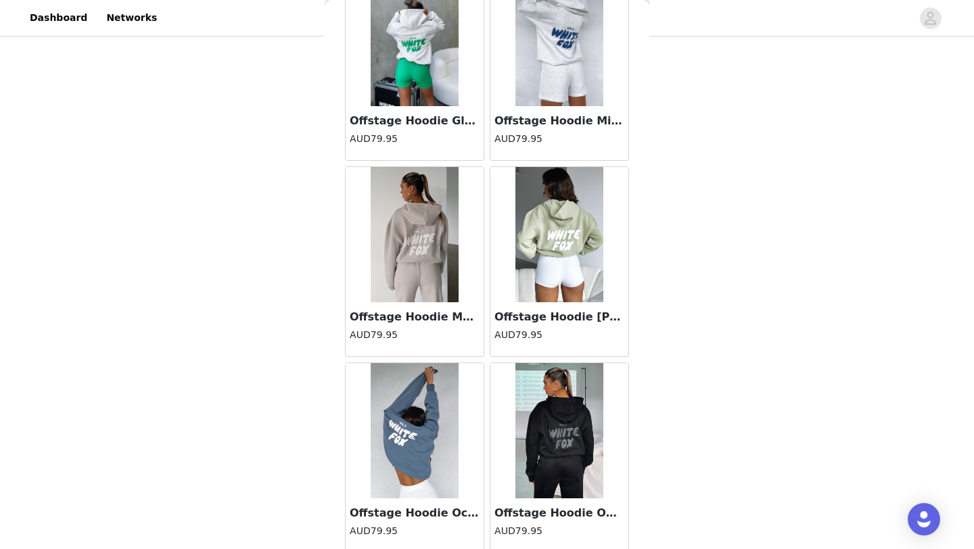
scroll to position [3483, 0]
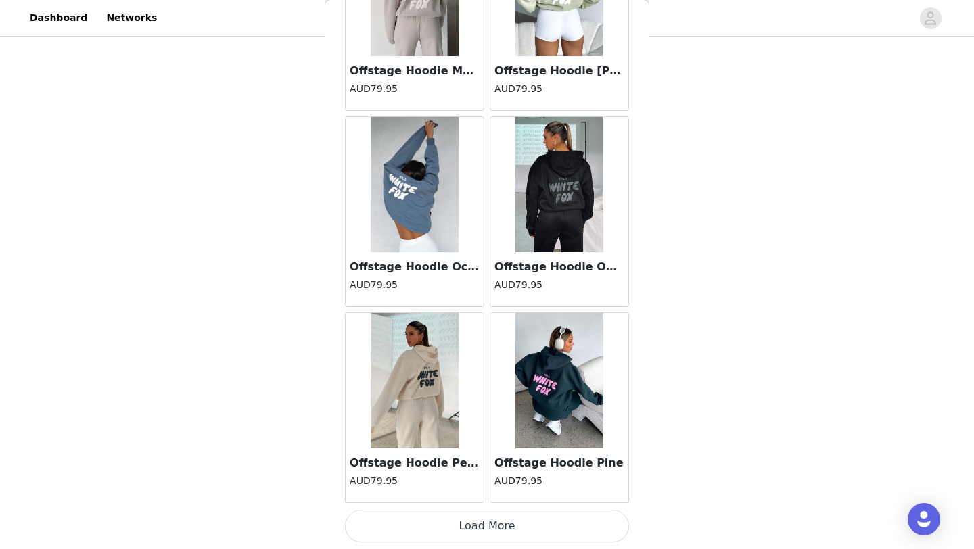
click at [448, 531] on button "Load More" at bounding box center [487, 526] width 284 height 32
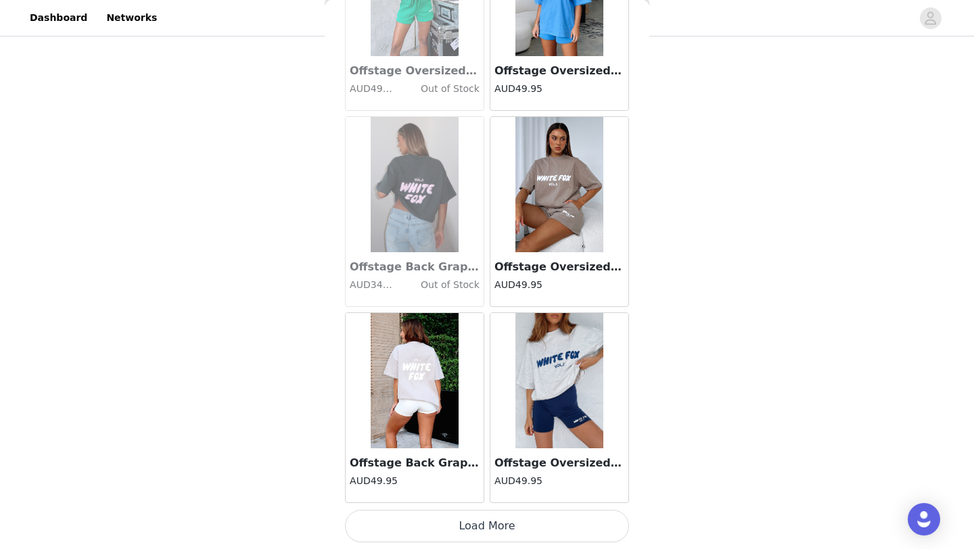
scroll to position [5444, 0]
click at [474, 531] on button "Load More" at bounding box center [487, 527] width 284 height 32
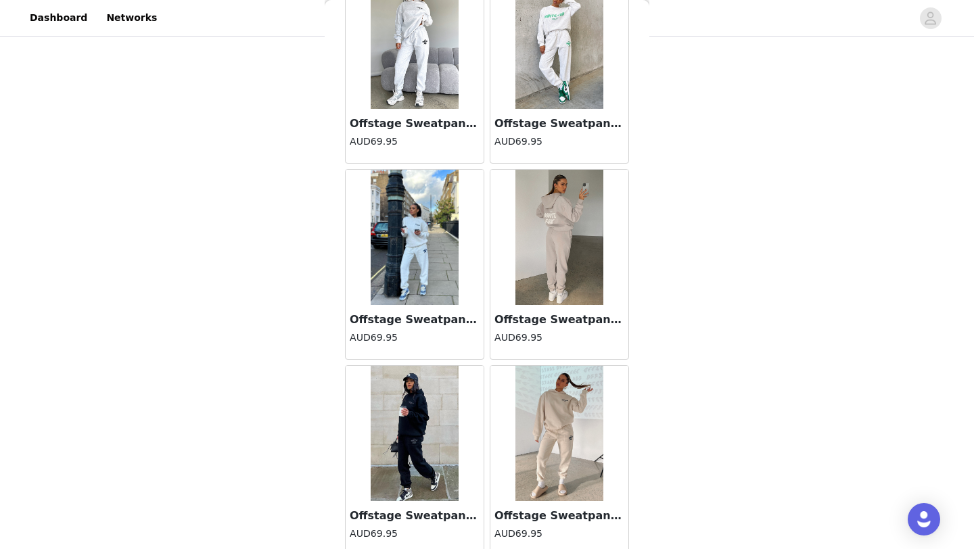
scroll to position [7407, 0]
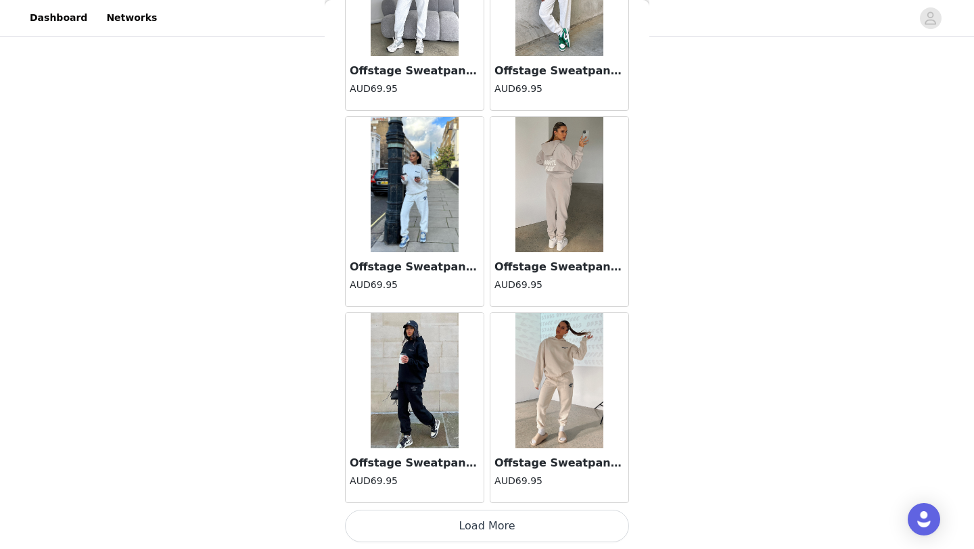
click at [501, 525] on button "Load More" at bounding box center [487, 526] width 284 height 32
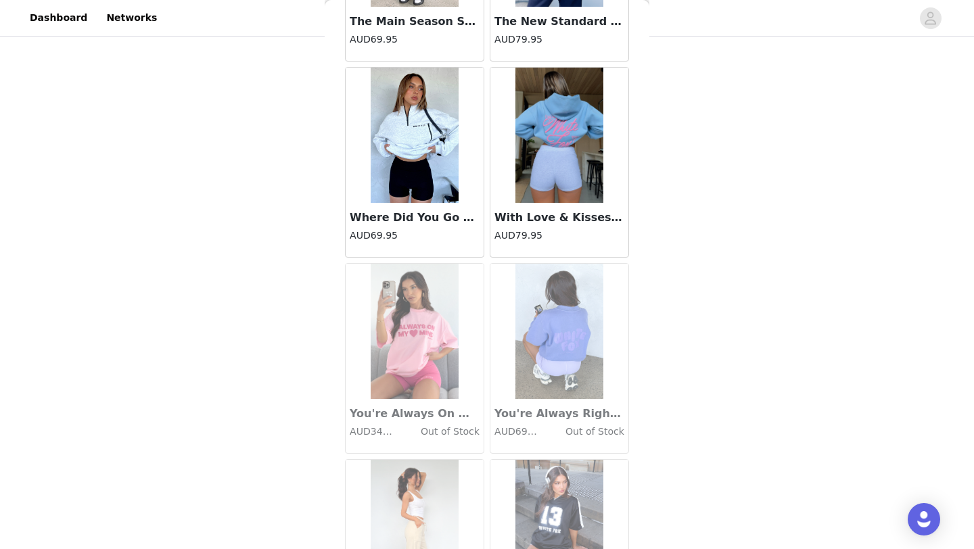
scroll to position [9368, 0]
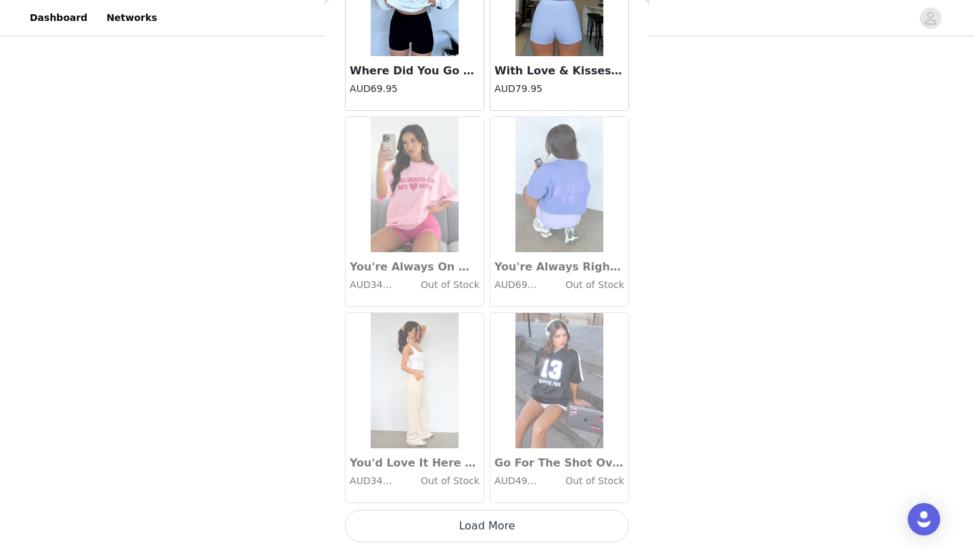
click at [504, 528] on button "Load More" at bounding box center [487, 526] width 284 height 32
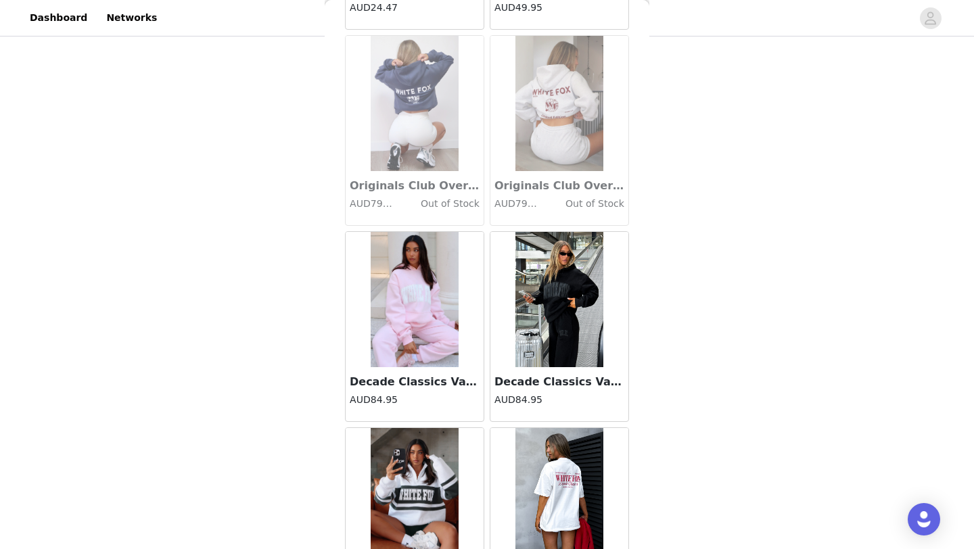
scroll to position [10209, 0]
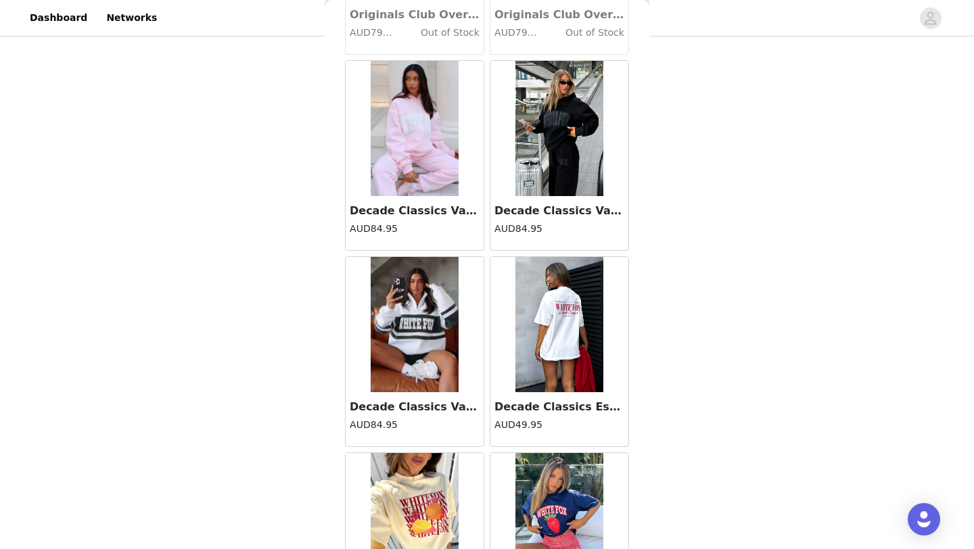
click at [454, 214] on h3 "Decade Classics Varsity Oversized Hoodie Posy" at bounding box center [415, 211] width 130 height 16
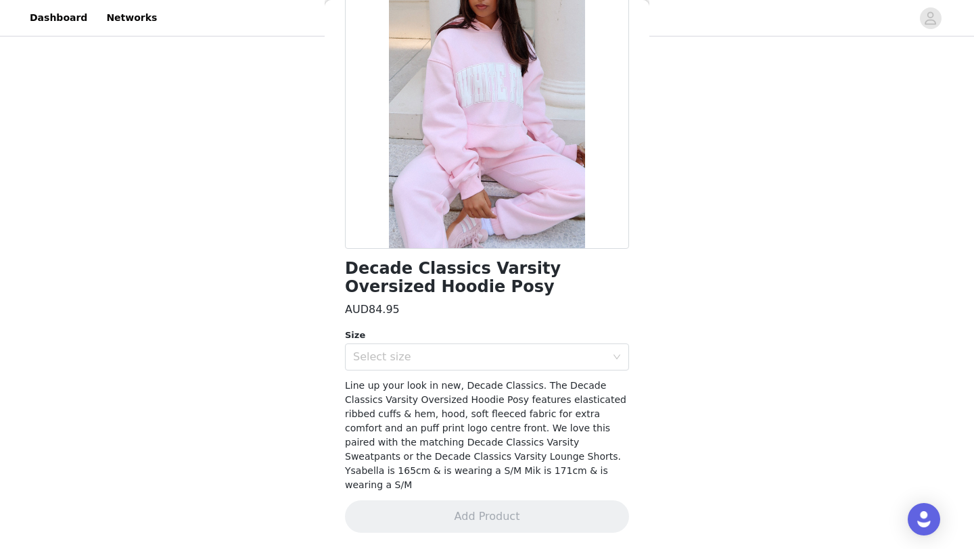
scroll to position [108, 0]
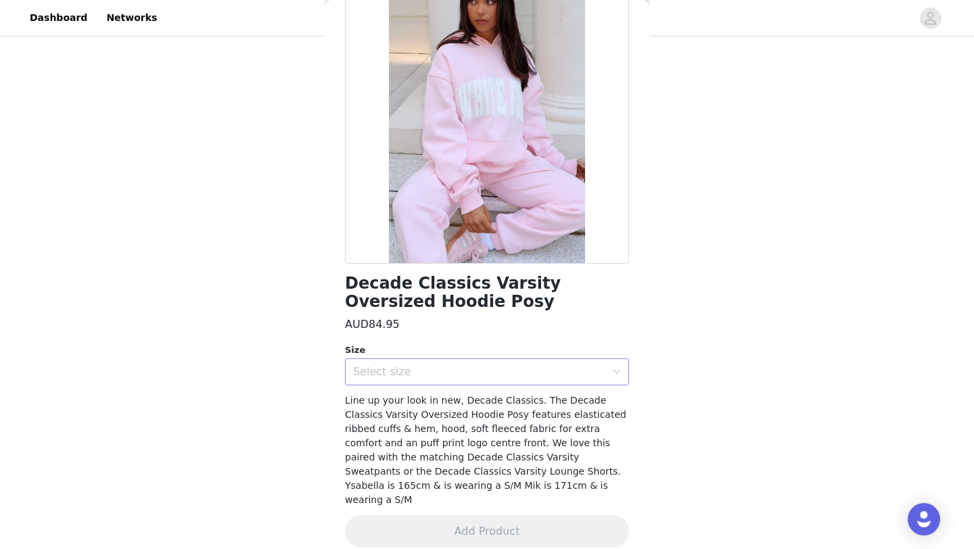
click at [429, 374] on div "Select size" at bounding box center [479, 372] width 253 height 14
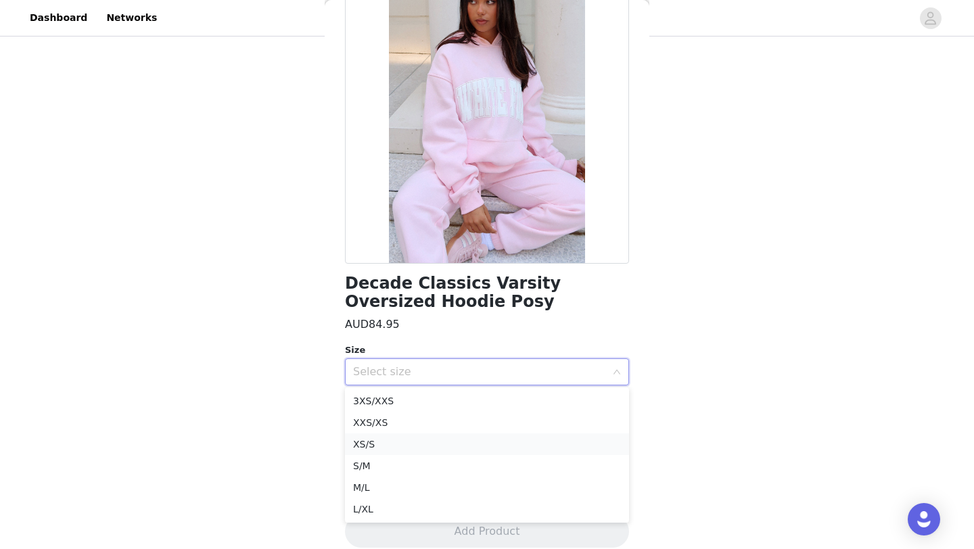
click at [409, 440] on li "XS/S" at bounding box center [487, 445] width 284 height 22
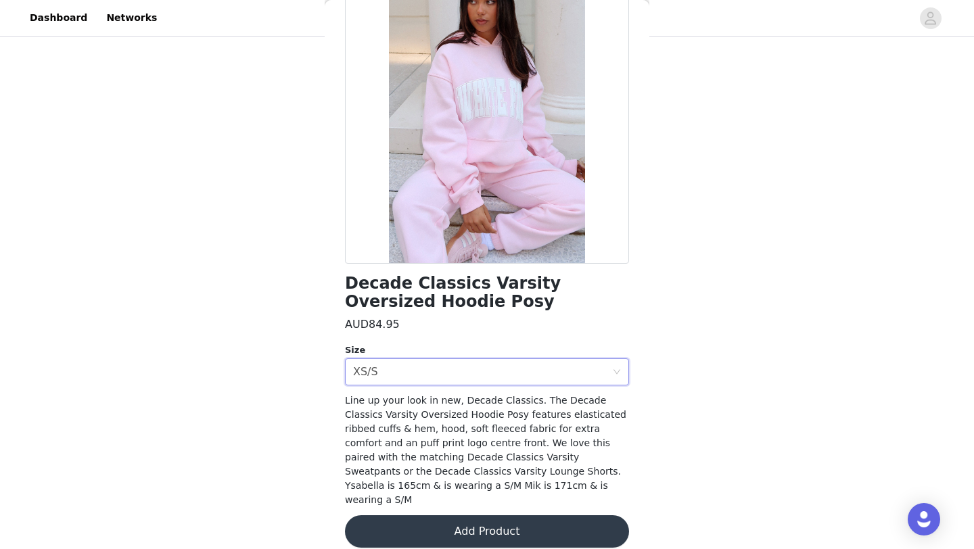
click at [422, 516] on button "Add Product" at bounding box center [487, 532] width 284 height 32
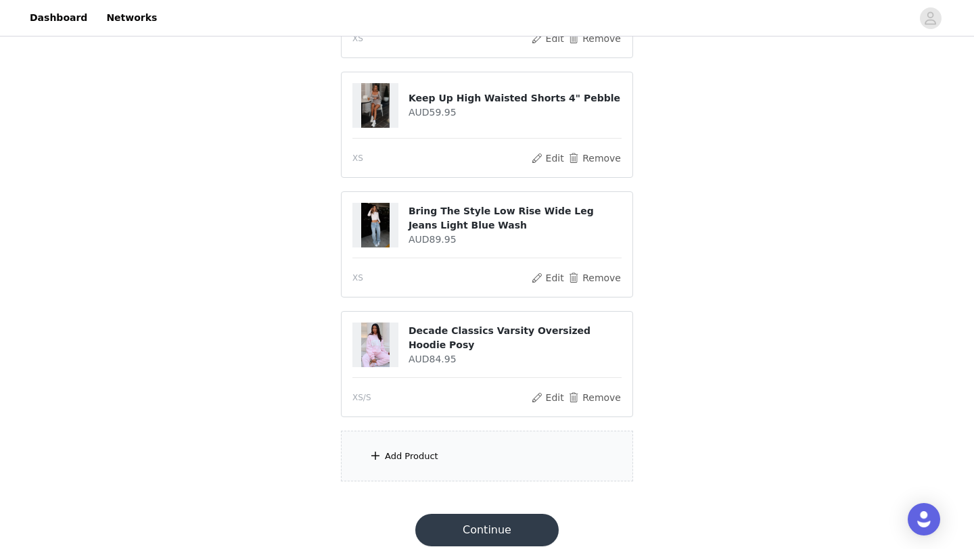
scroll to position [693, 0]
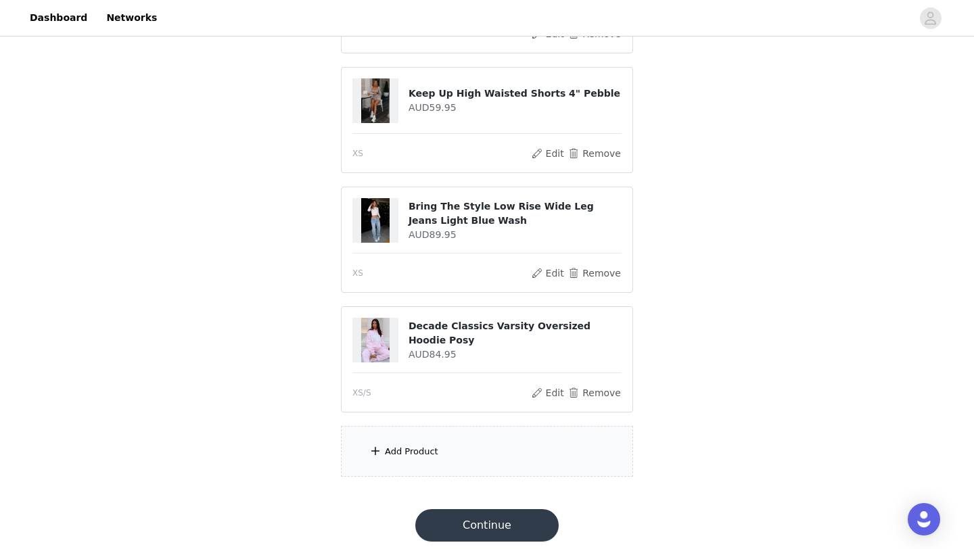
click at [418, 449] on div "Add Product" at bounding box center [411, 452] width 53 height 14
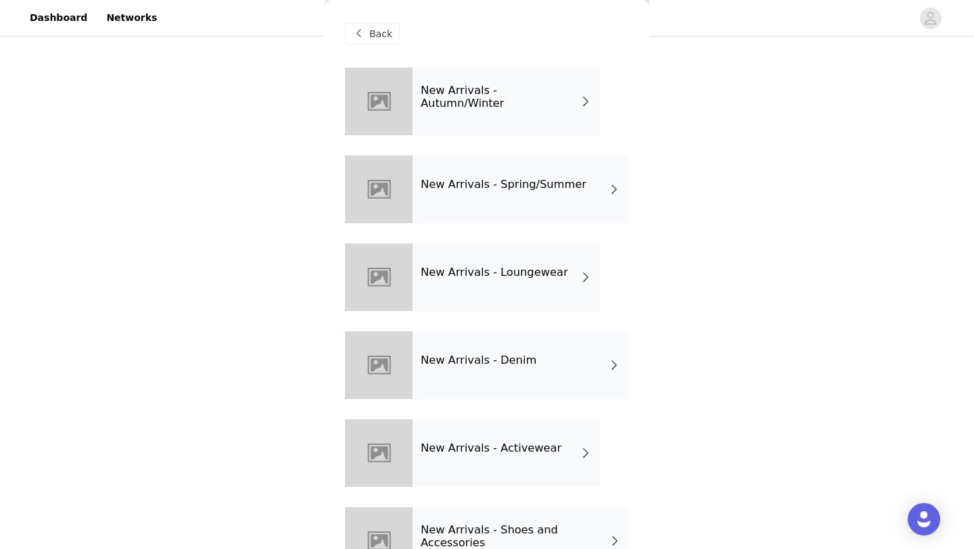
click at [507, 284] on div "New Arrivals - Loungewear" at bounding box center [507, 278] width 188 height 68
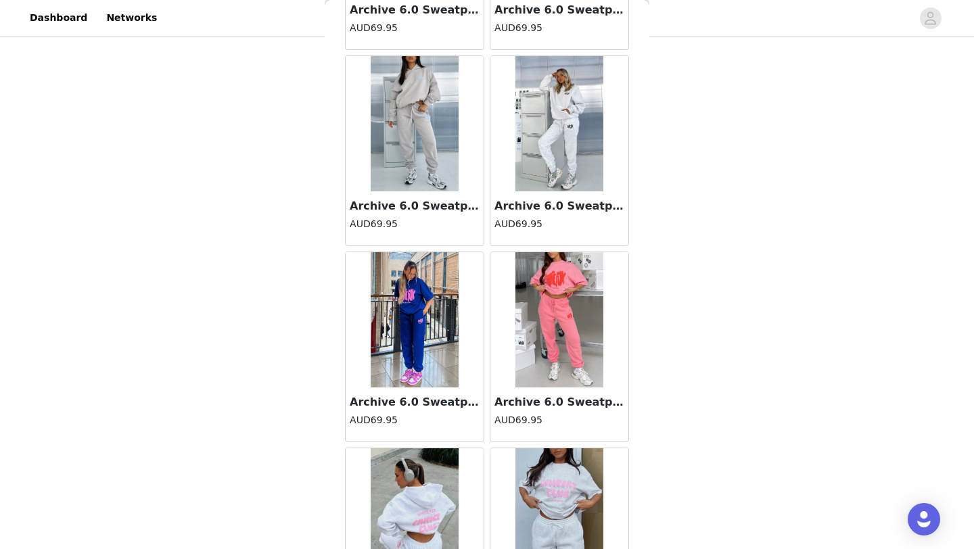
scroll to position [1521, 0]
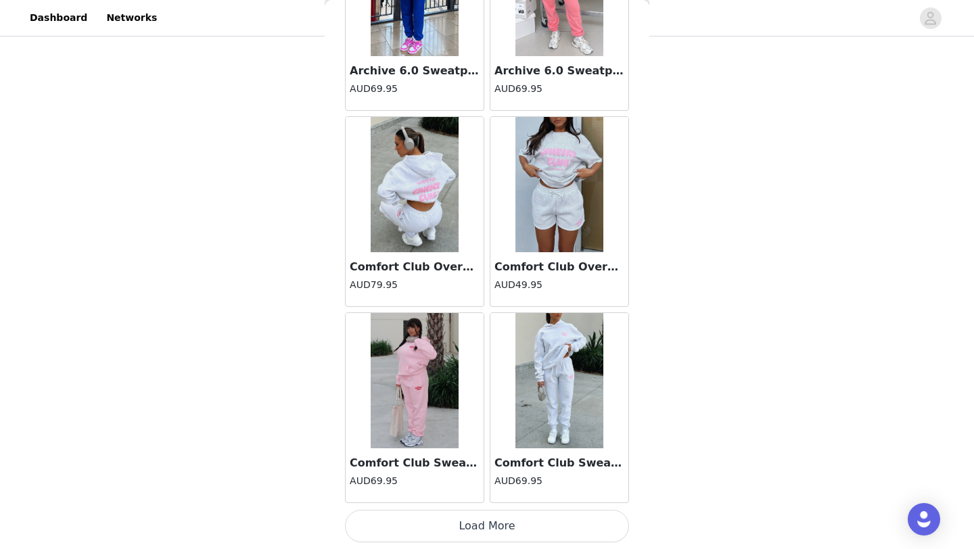
click at [461, 532] on button "Load More" at bounding box center [487, 526] width 284 height 32
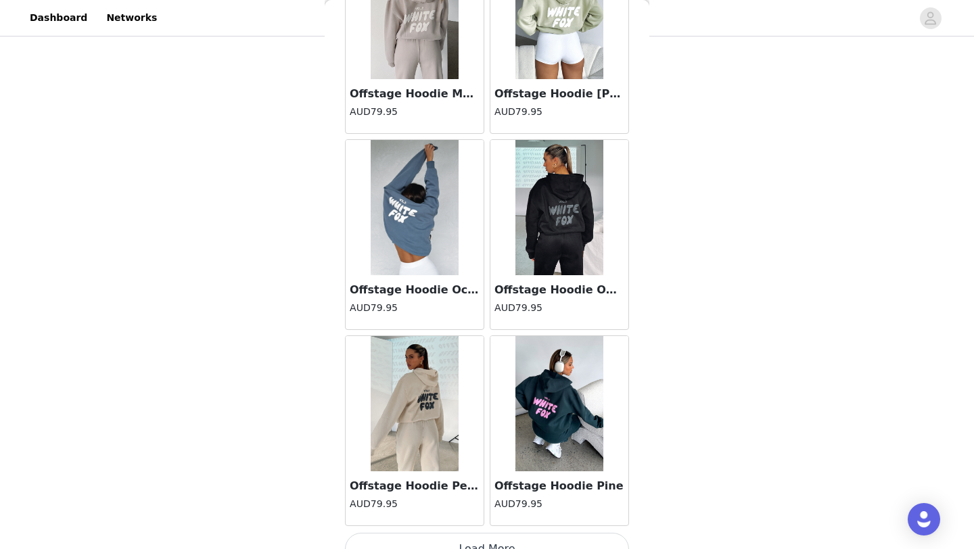
scroll to position [3483, 0]
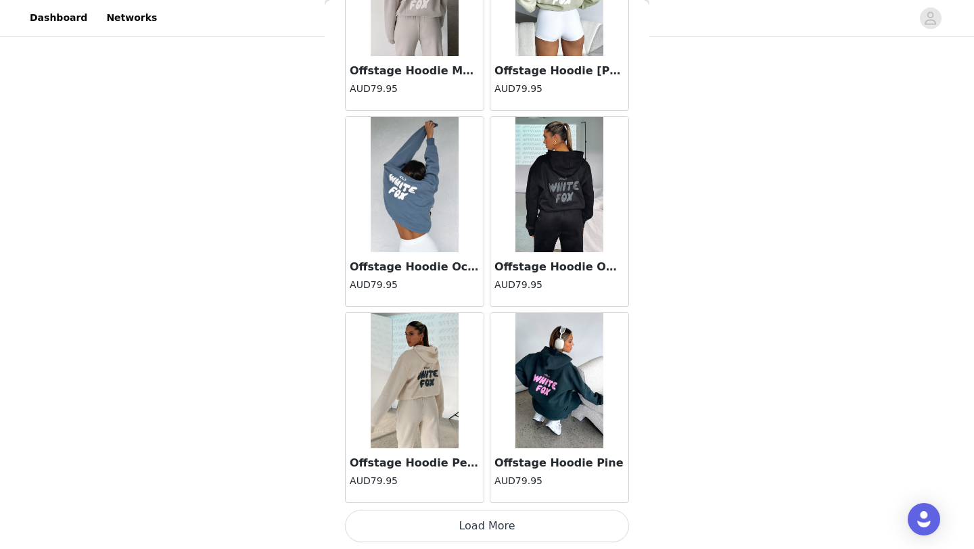
click at [433, 538] on button "Load More" at bounding box center [487, 526] width 284 height 32
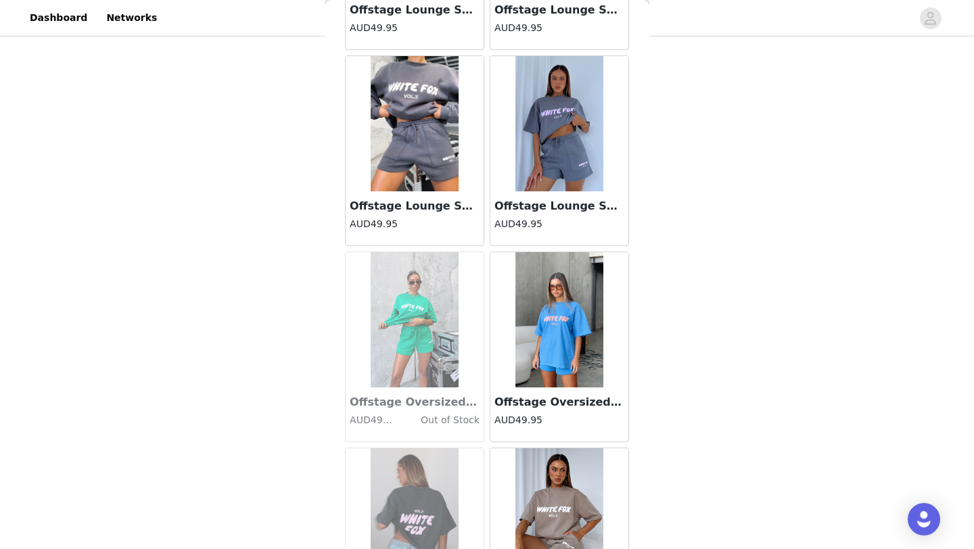
scroll to position [5445, 0]
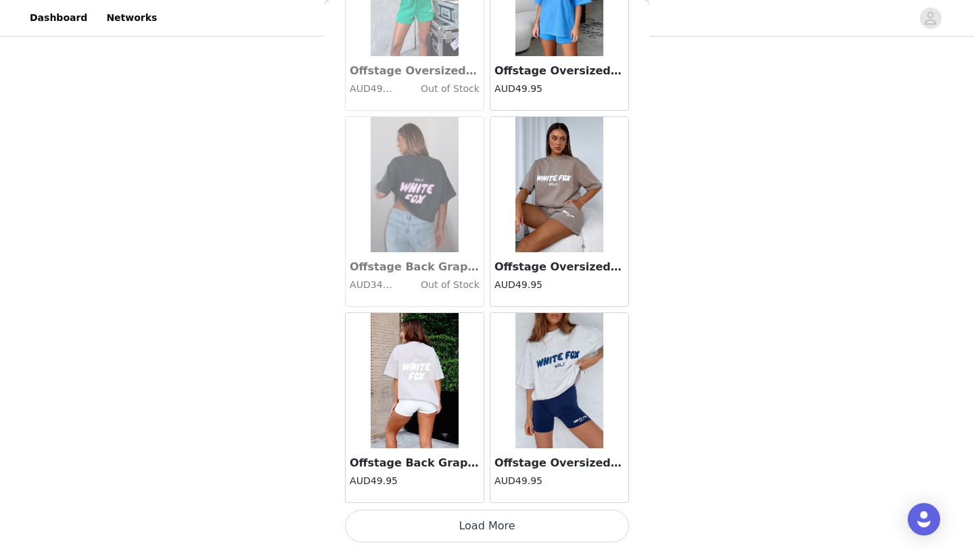
click at [424, 528] on button "Load More" at bounding box center [487, 526] width 284 height 32
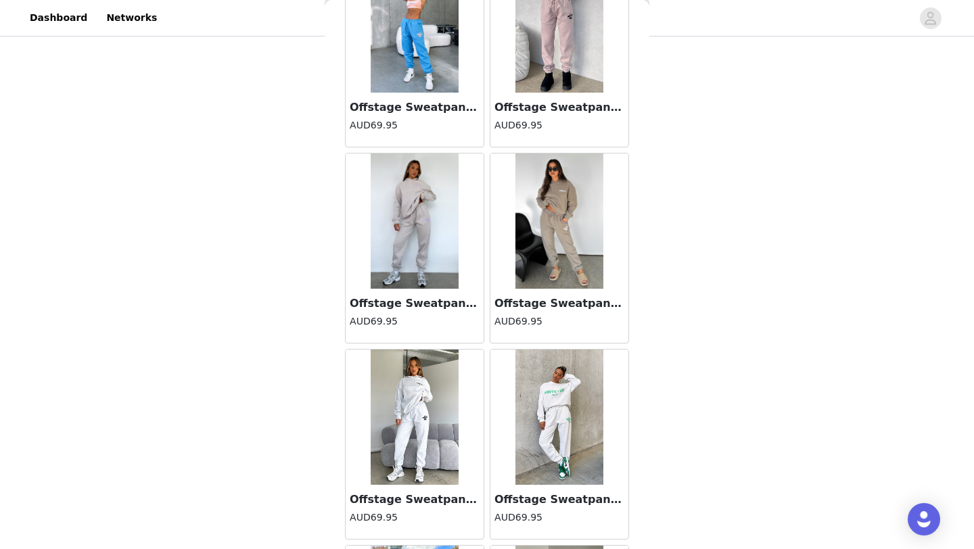
scroll to position [7407, 0]
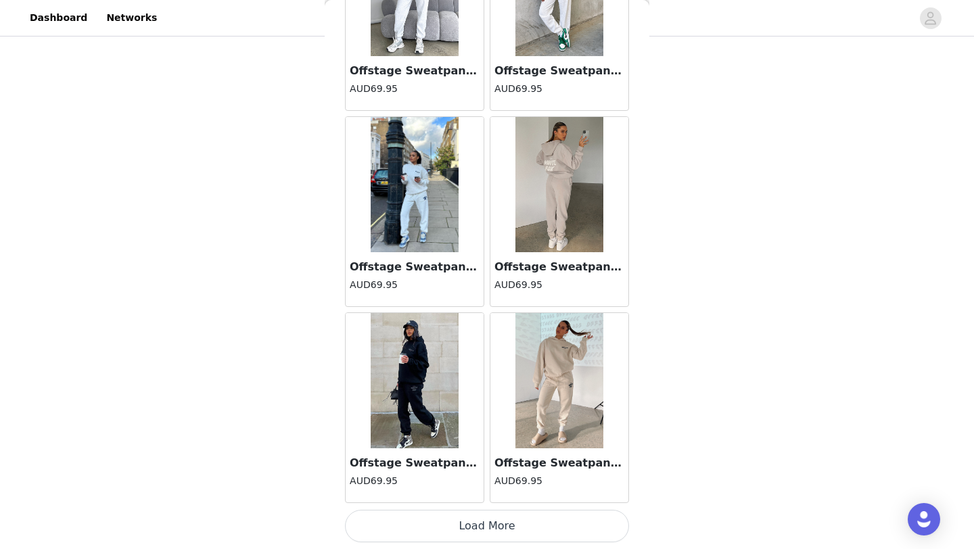
click at [423, 534] on button "Load More" at bounding box center [487, 526] width 284 height 32
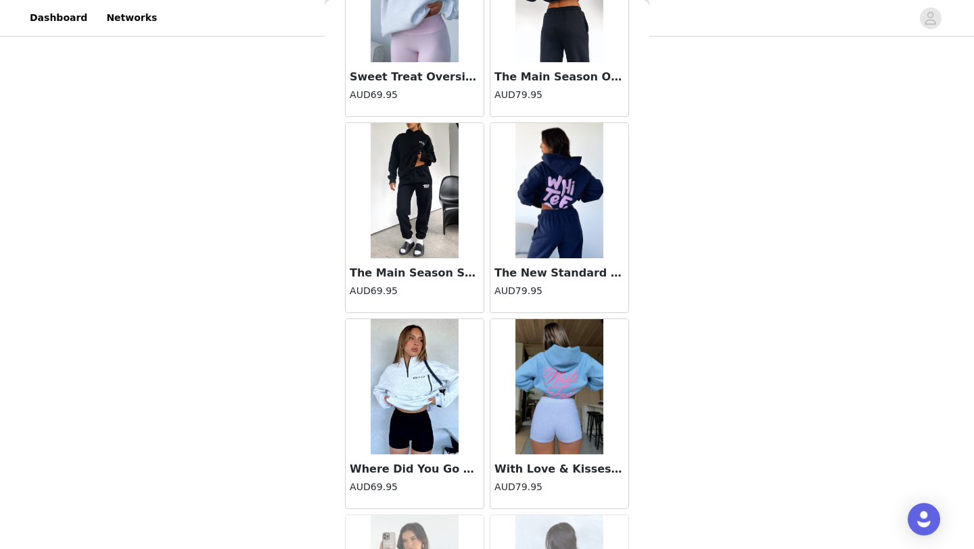
scroll to position [9368, 0]
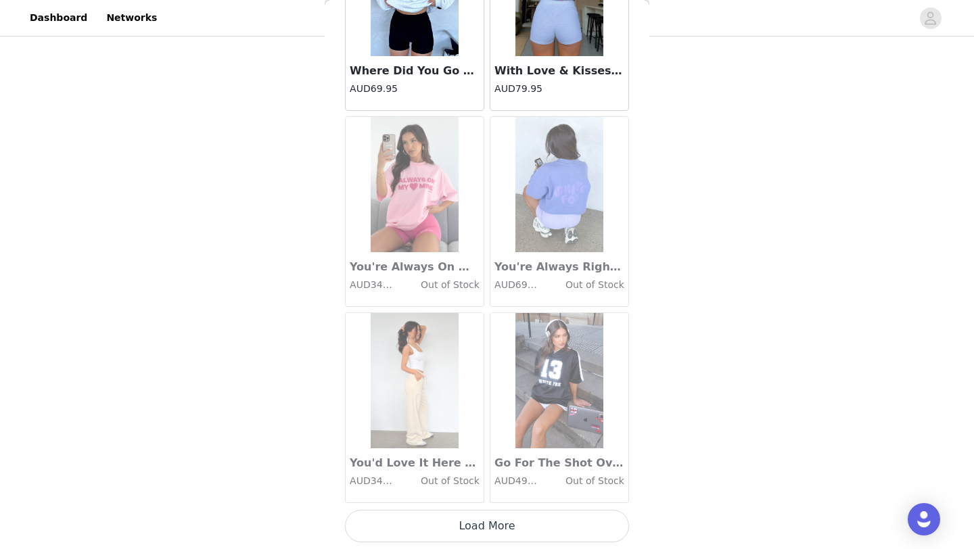
click at [437, 525] on button "Load More" at bounding box center [487, 526] width 284 height 32
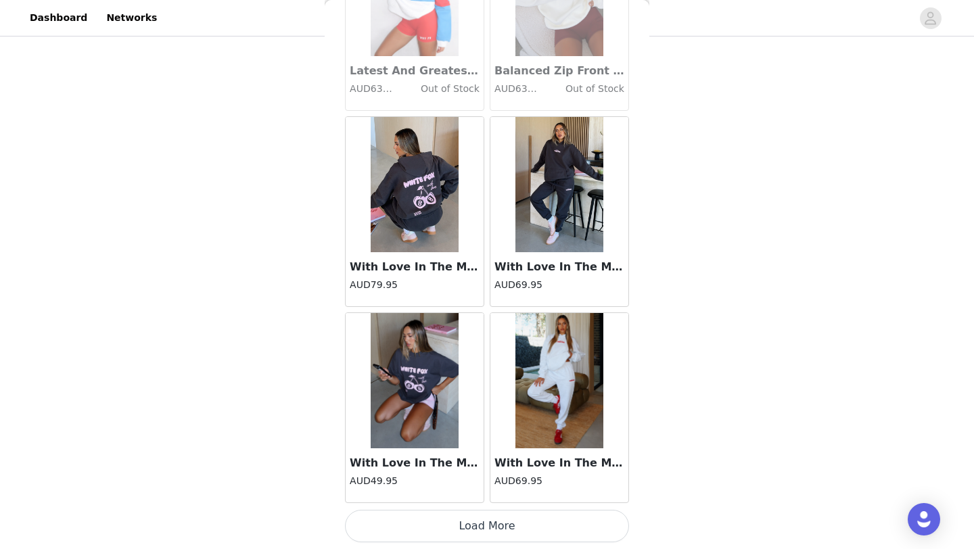
scroll to position [11330, 0]
click at [462, 542] on button "Load More" at bounding box center [487, 527] width 284 height 32
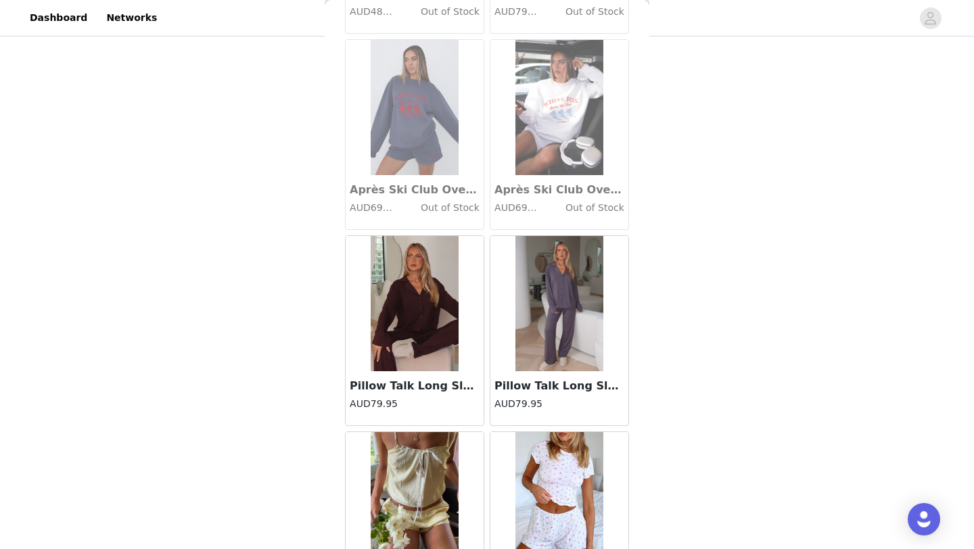
scroll to position [13292, 0]
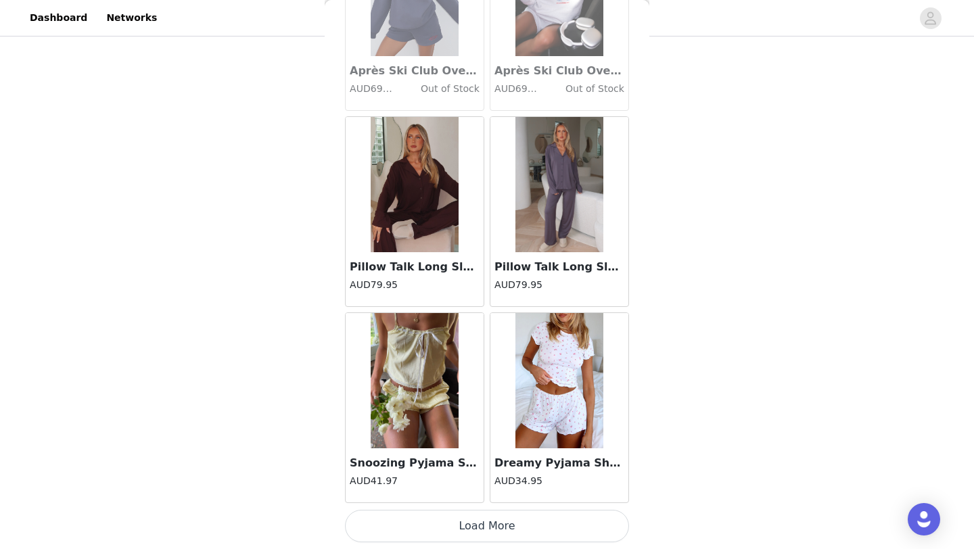
click at [424, 542] on button "Load More" at bounding box center [487, 526] width 284 height 32
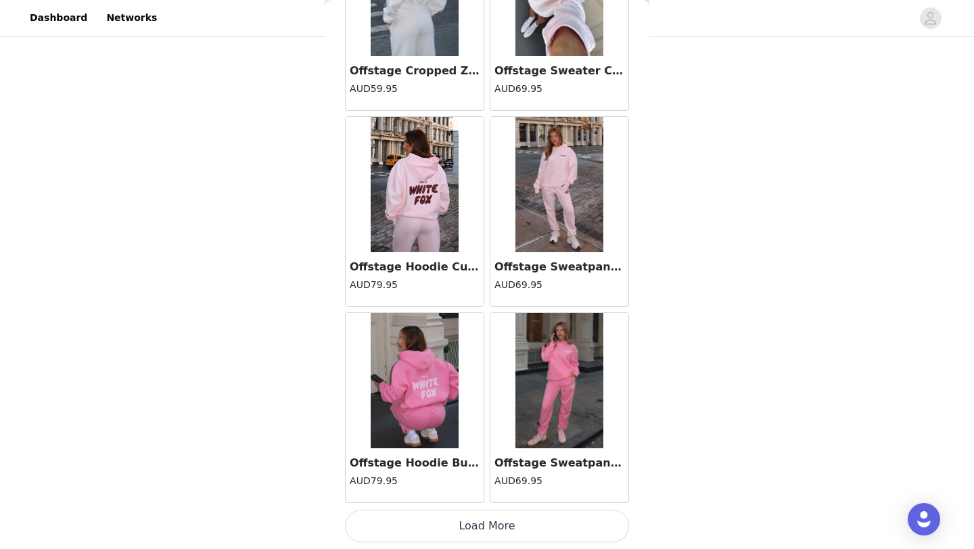
scroll to position [702, 0]
click at [474, 528] on button "Load More" at bounding box center [487, 526] width 284 height 32
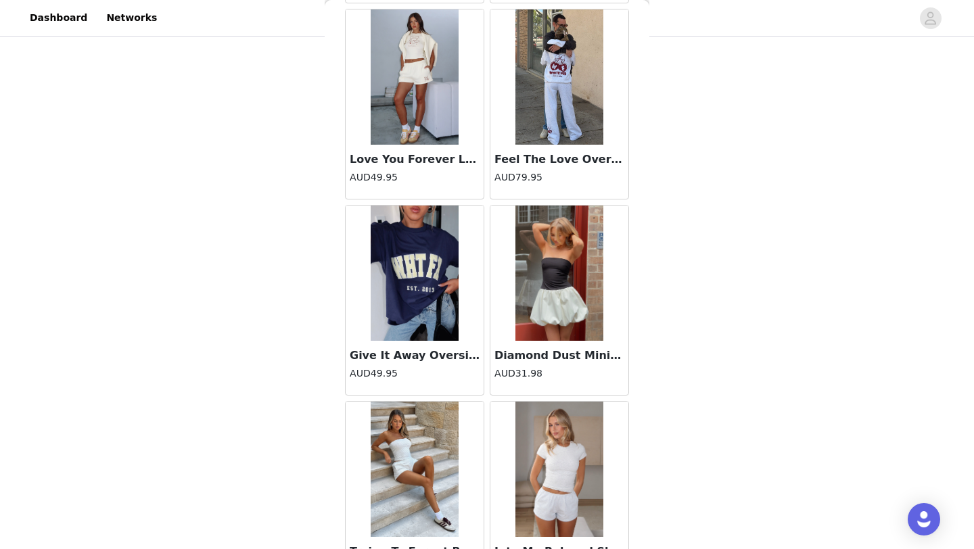
scroll to position [17216, 0]
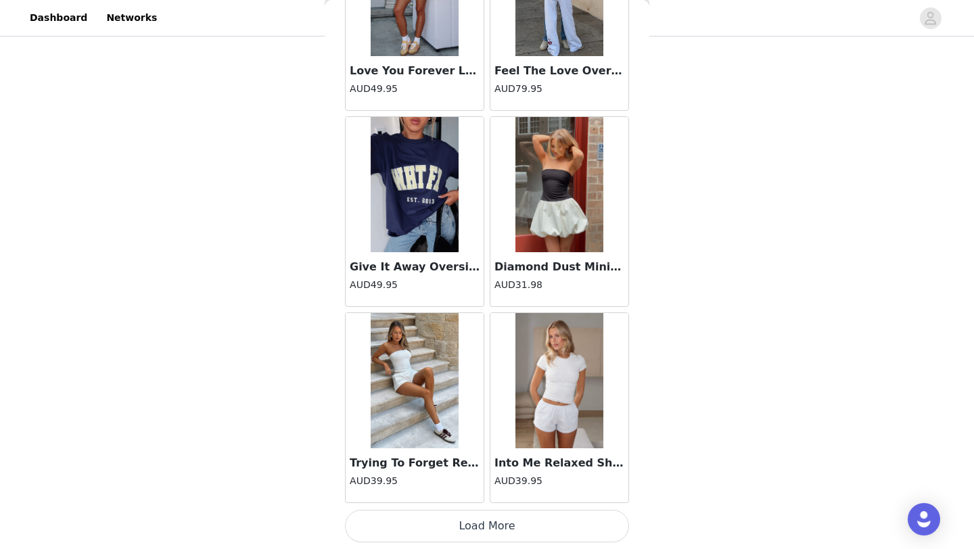
click at [542, 526] on button "Load More" at bounding box center [487, 526] width 284 height 32
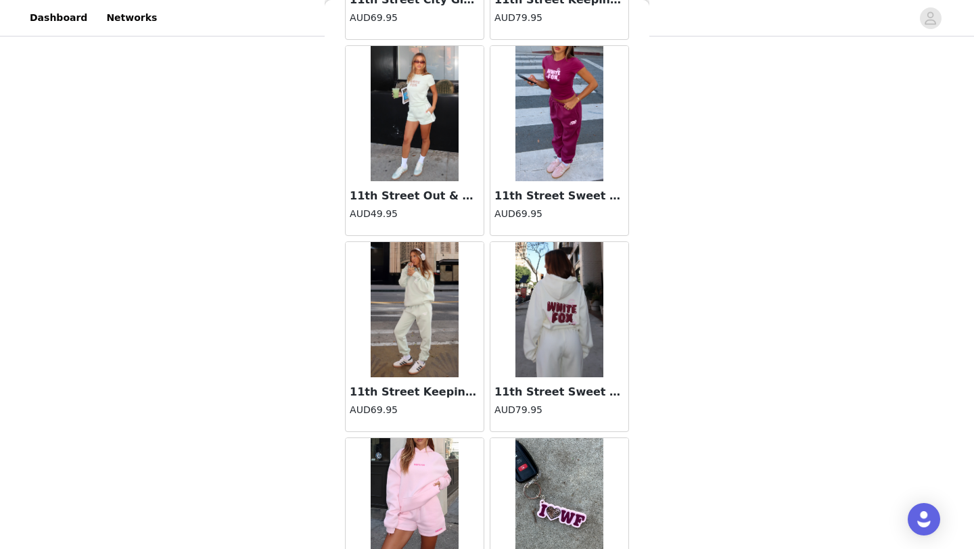
scroll to position [19178, 0]
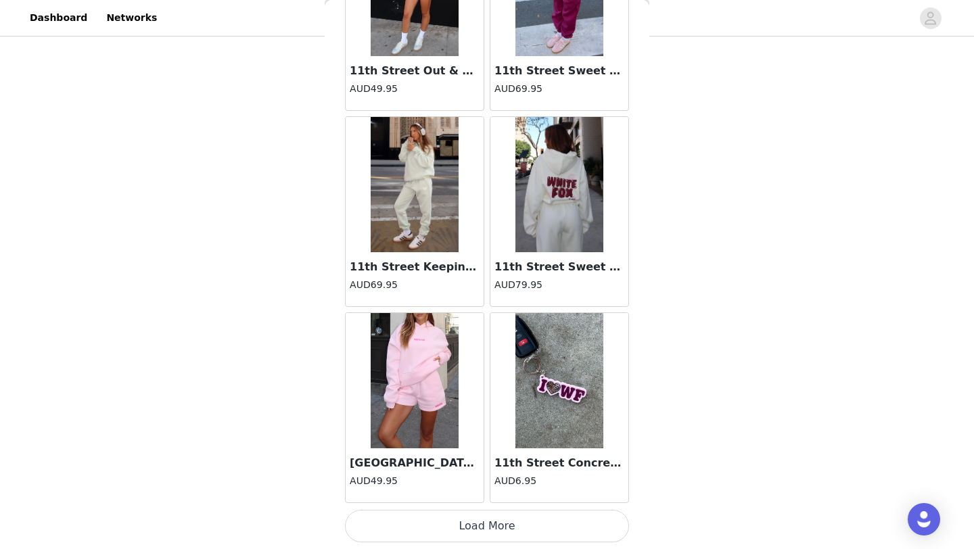
click at [507, 530] on button "Load More" at bounding box center [487, 526] width 284 height 32
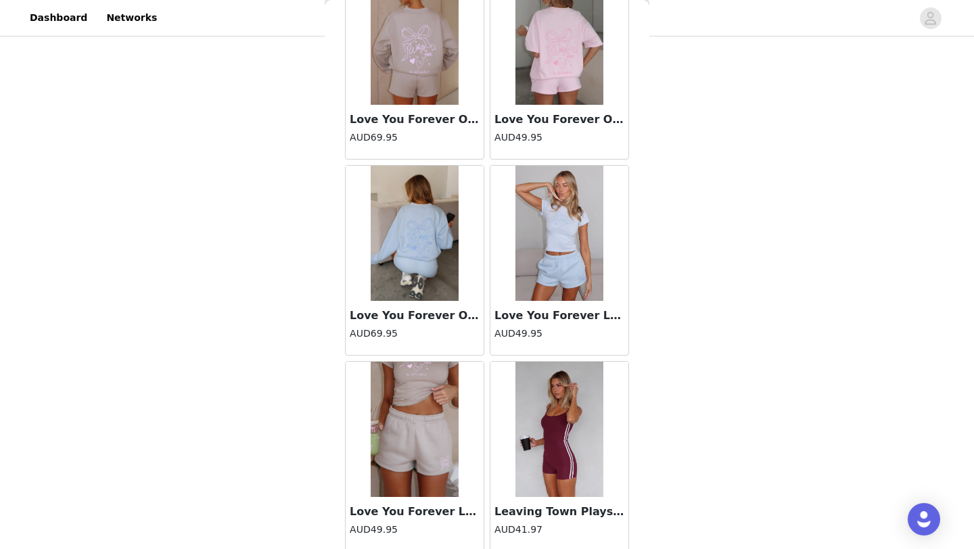
scroll to position [21140, 0]
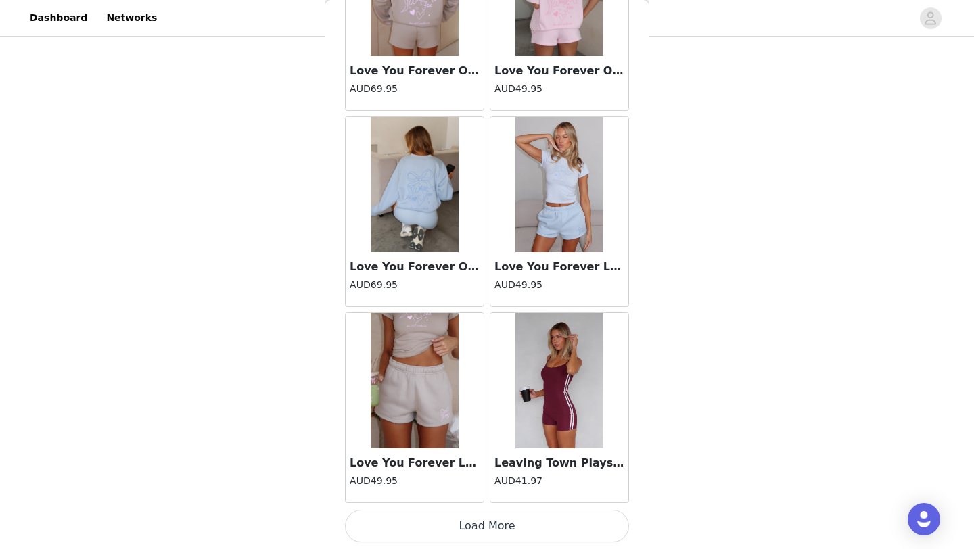
click at [414, 516] on button "Load More" at bounding box center [487, 526] width 284 height 32
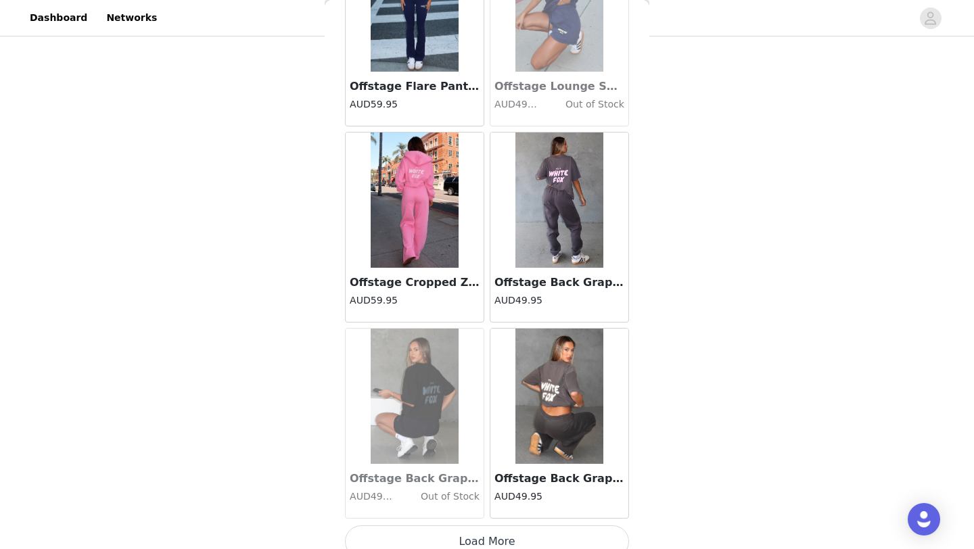
scroll to position [23102, 0]
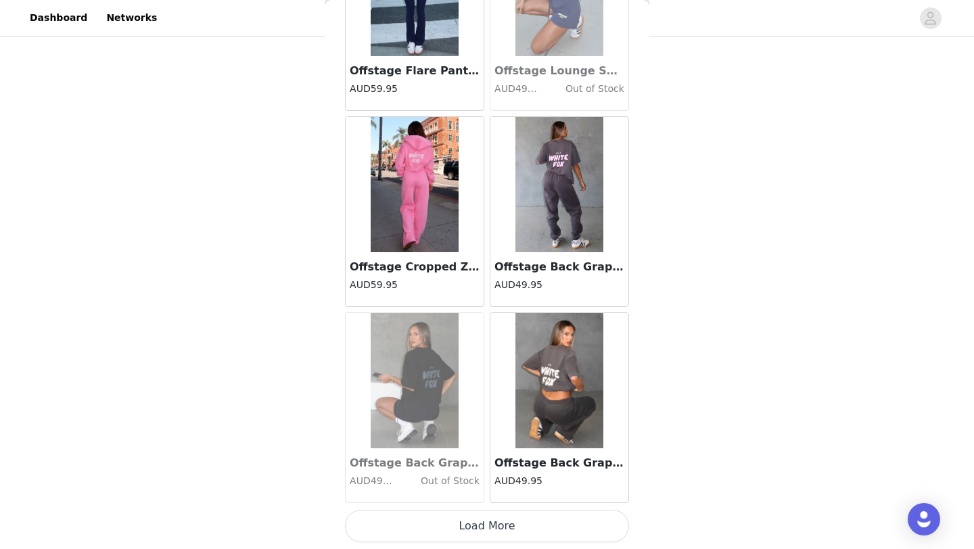
click at [413, 525] on button "Load More" at bounding box center [487, 526] width 284 height 32
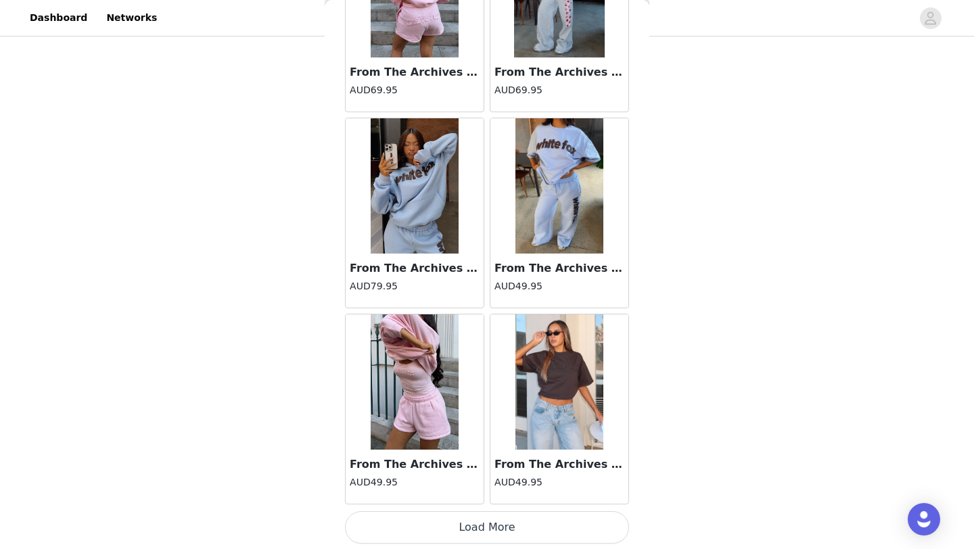
scroll to position [25061, 0]
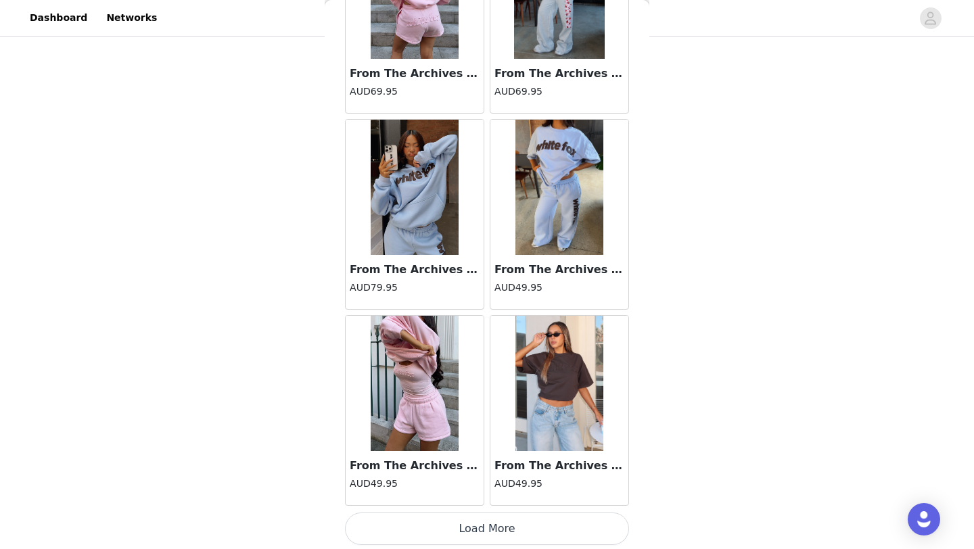
click at [426, 538] on button "Load More" at bounding box center [487, 529] width 284 height 32
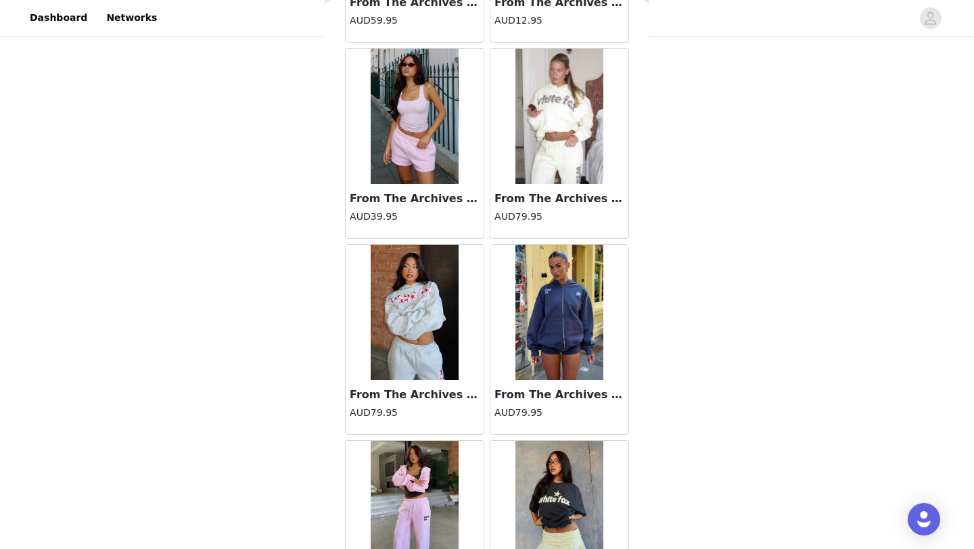
scroll to position [26108, 0]
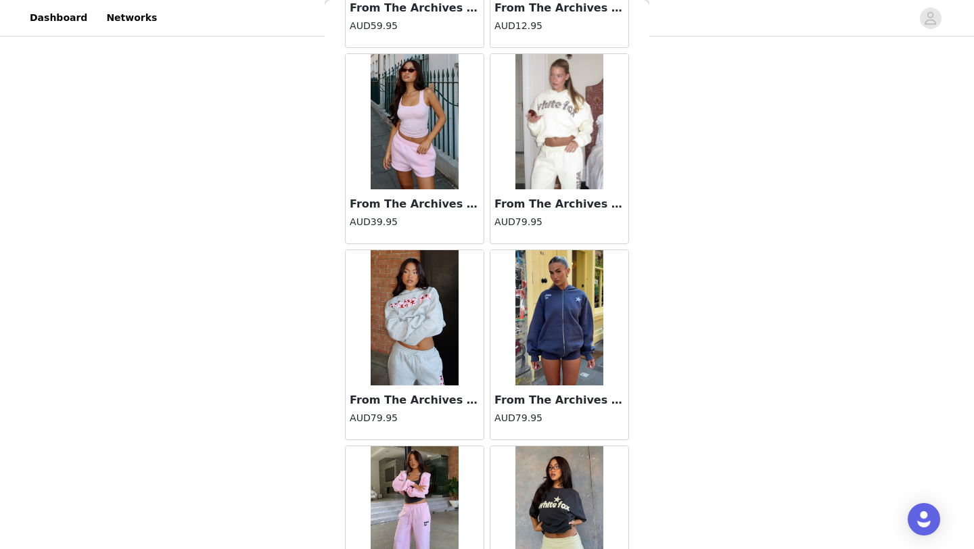
click at [396, 150] on img at bounding box center [415, 121] width 88 height 135
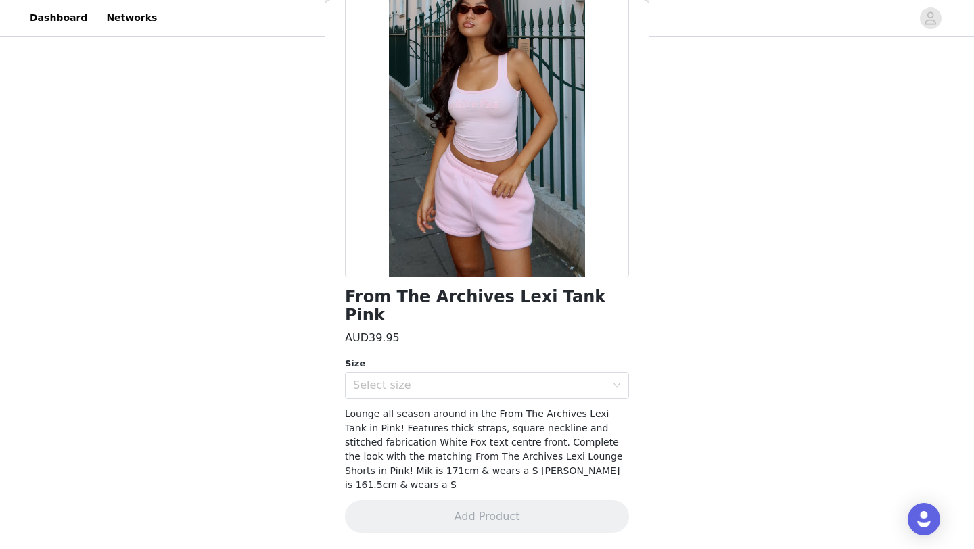
scroll to position [62, 0]
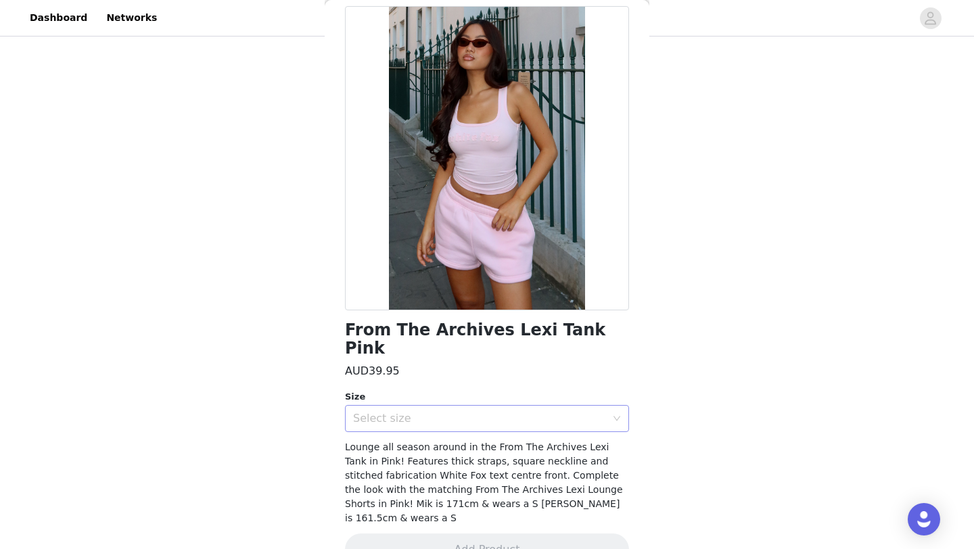
click at [441, 412] on div "Select size" at bounding box center [479, 419] width 253 height 14
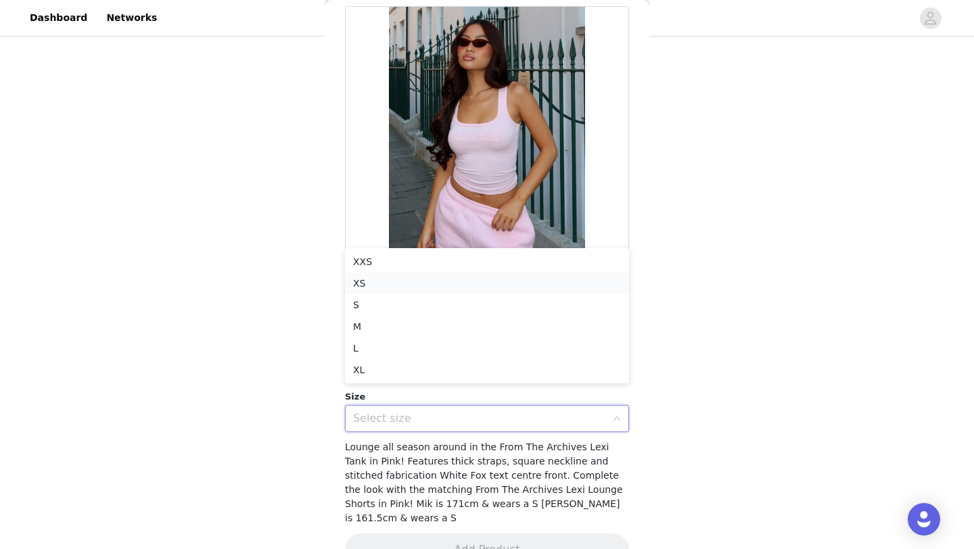
click at [381, 281] on li "XS" at bounding box center [487, 284] width 284 height 22
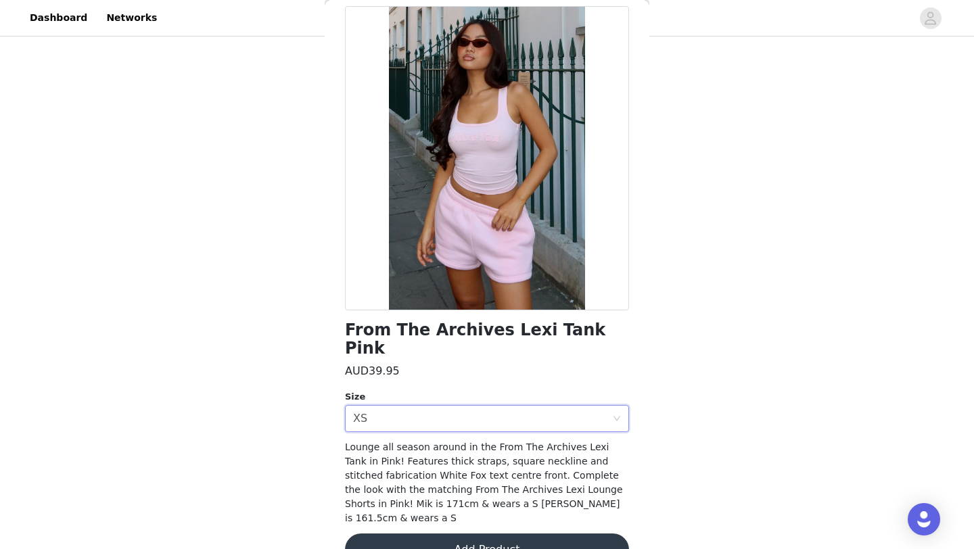
click at [431, 534] on button "Add Product" at bounding box center [487, 550] width 284 height 32
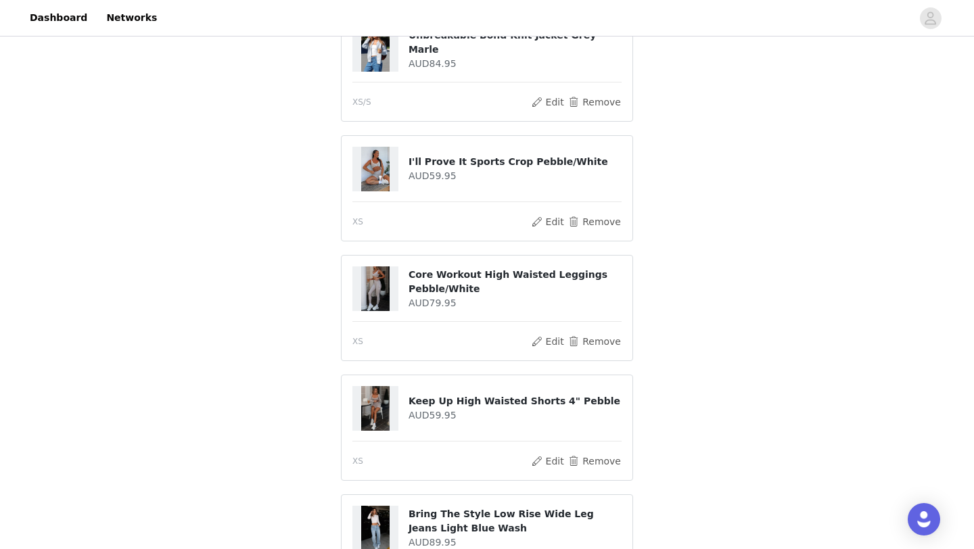
scroll to position [395, 0]
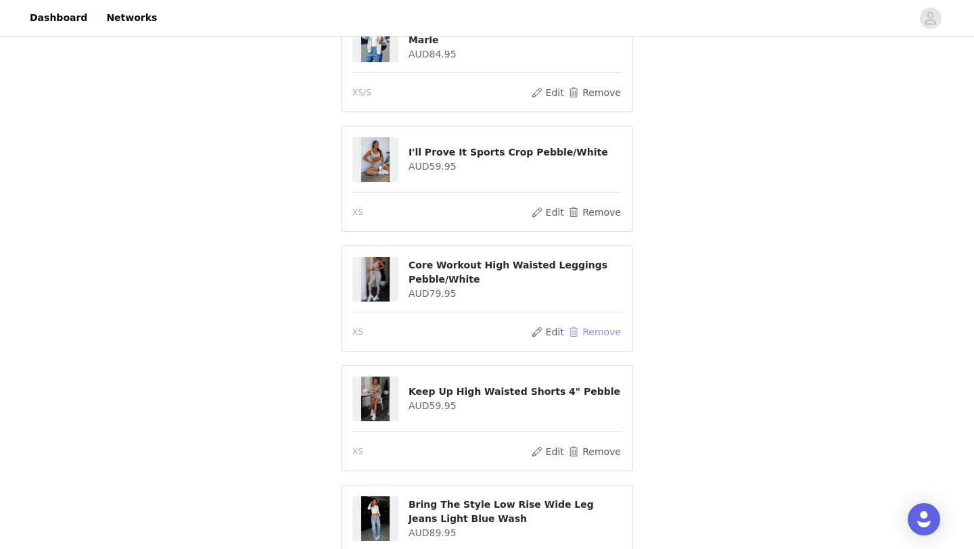
click at [603, 333] on button "Remove" at bounding box center [595, 332] width 54 height 16
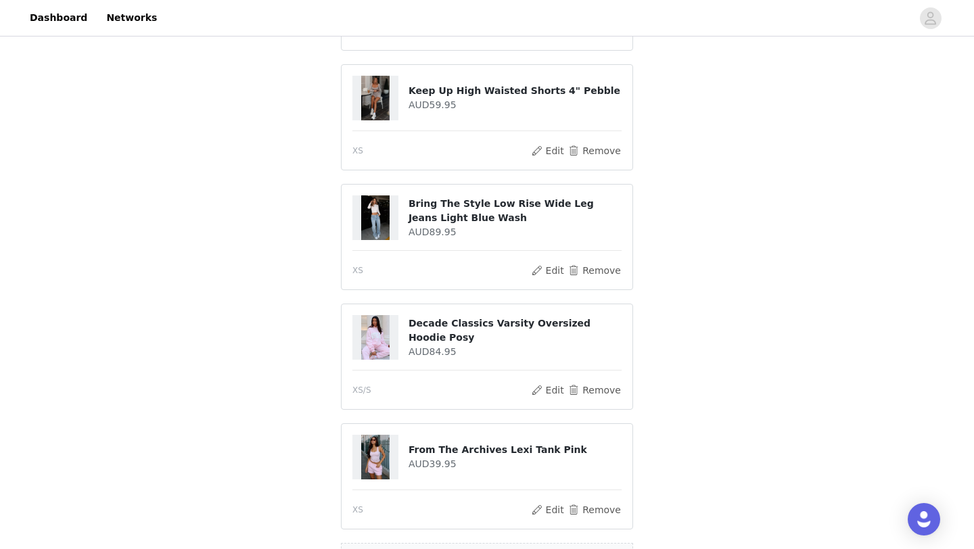
scroll to position [702, 0]
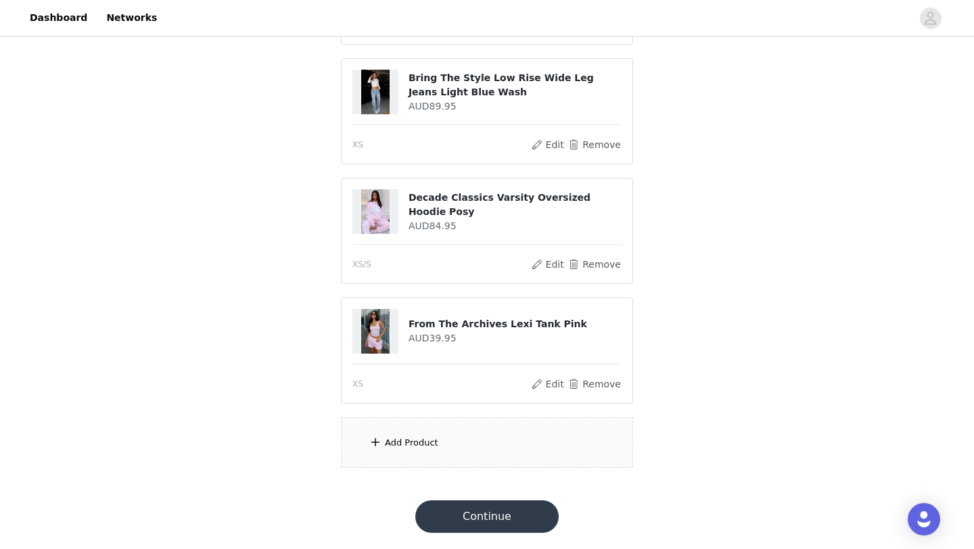
click at [429, 462] on div "Add Product" at bounding box center [487, 442] width 292 height 51
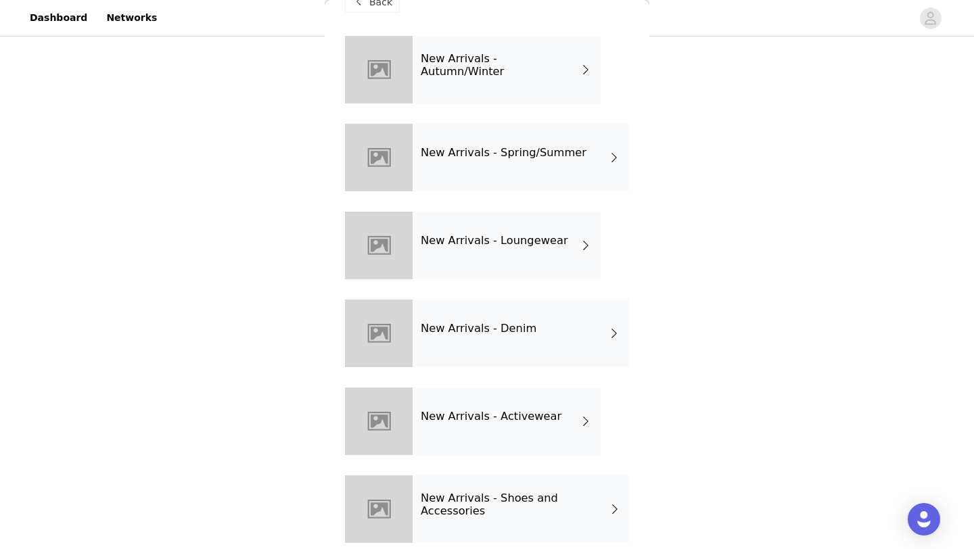
scroll to position [46, 0]
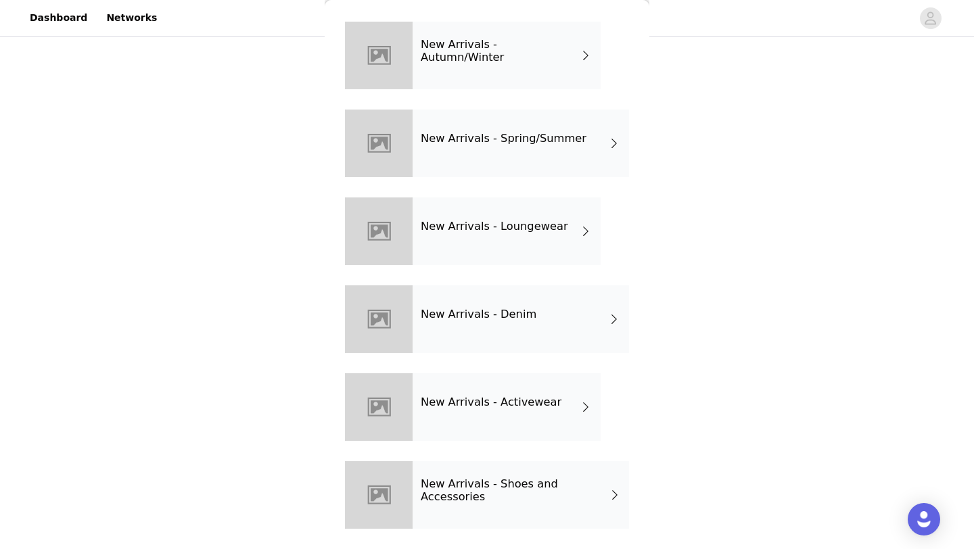
click at [502, 223] on h4 "New Arrivals - Loungewear" at bounding box center [494, 227] width 147 height 12
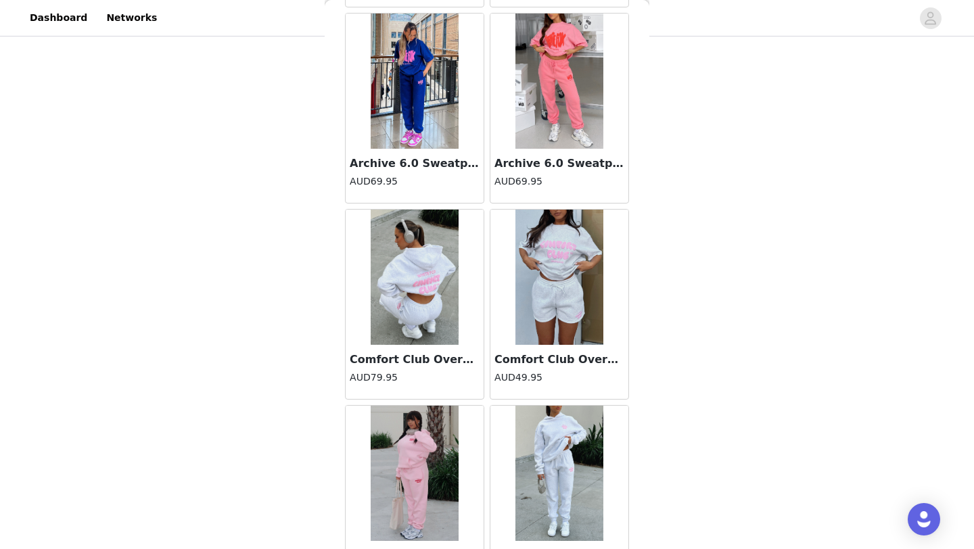
scroll to position [1521, 0]
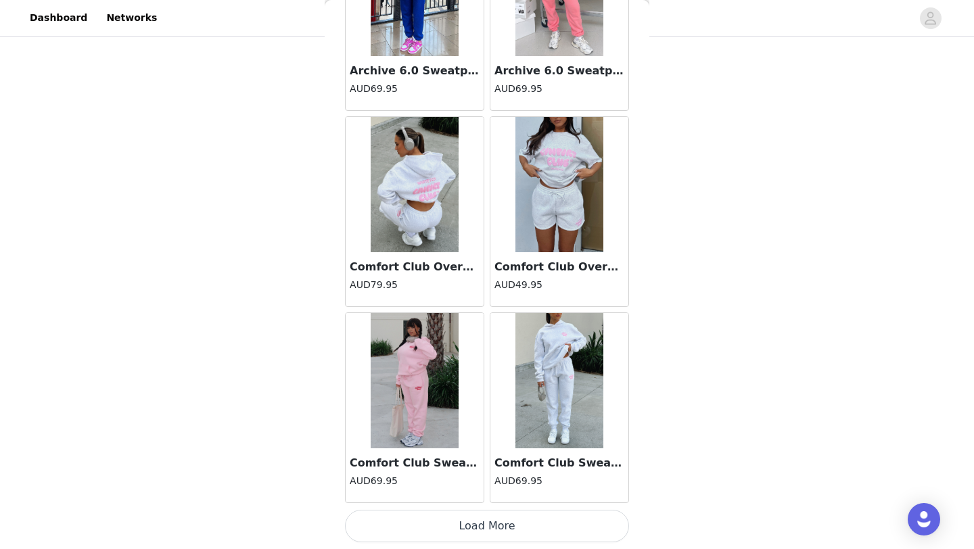
click at [453, 523] on button "Load More" at bounding box center [487, 526] width 284 height 32
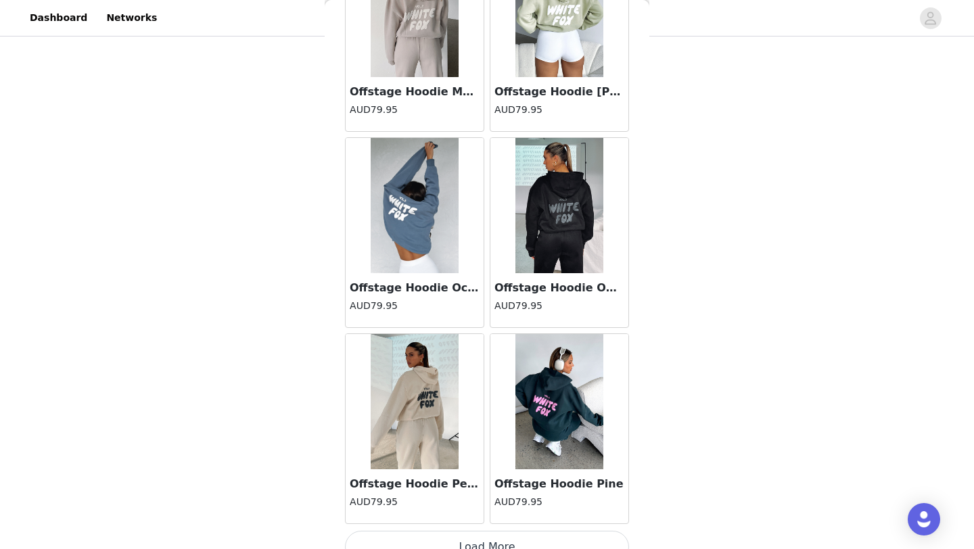
scroll to position [3483, 0]
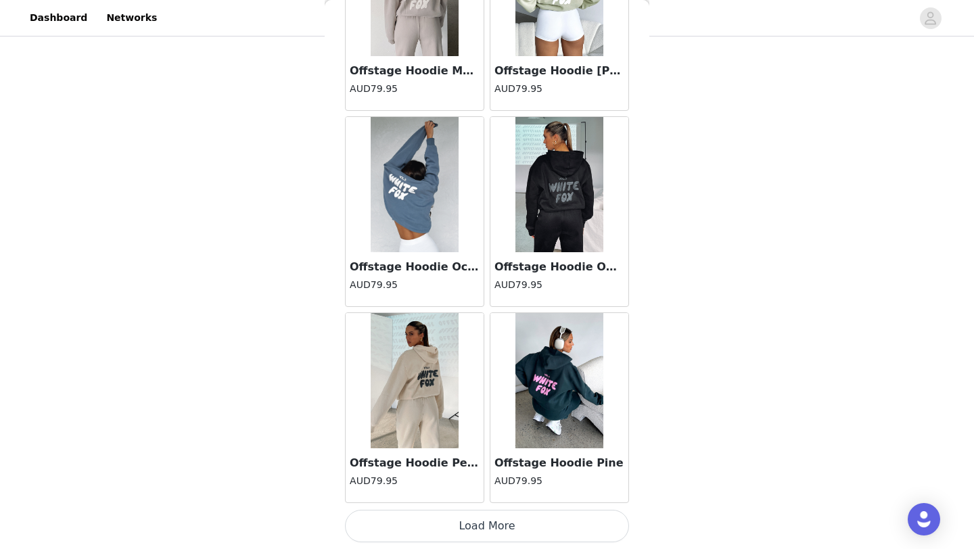
click at [467, 527] on button "Load More" at bounding box center [487, 526] width 284 height 32
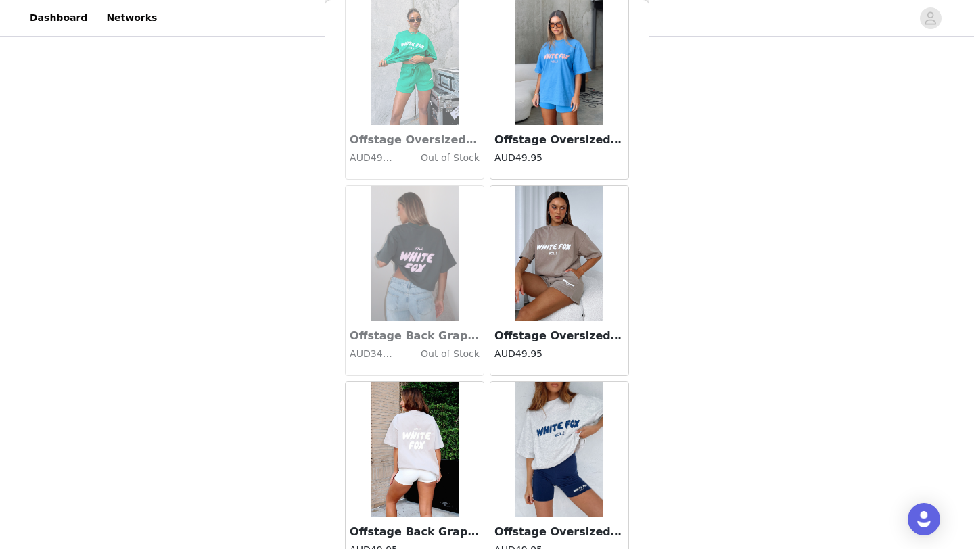
scroll to position [5445, 0]
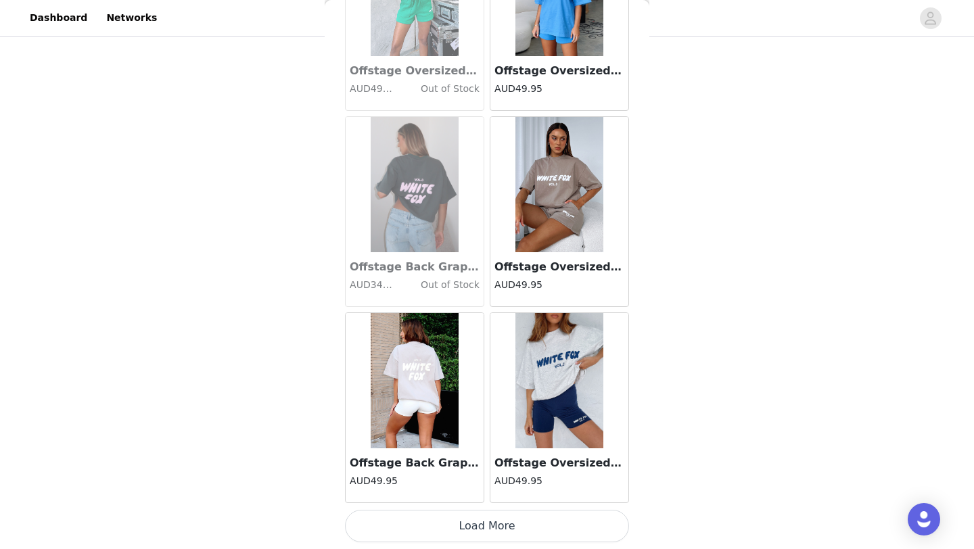
click at [413, 530] on button "Load More" at bounding box center [487, 526] width 284 height 32
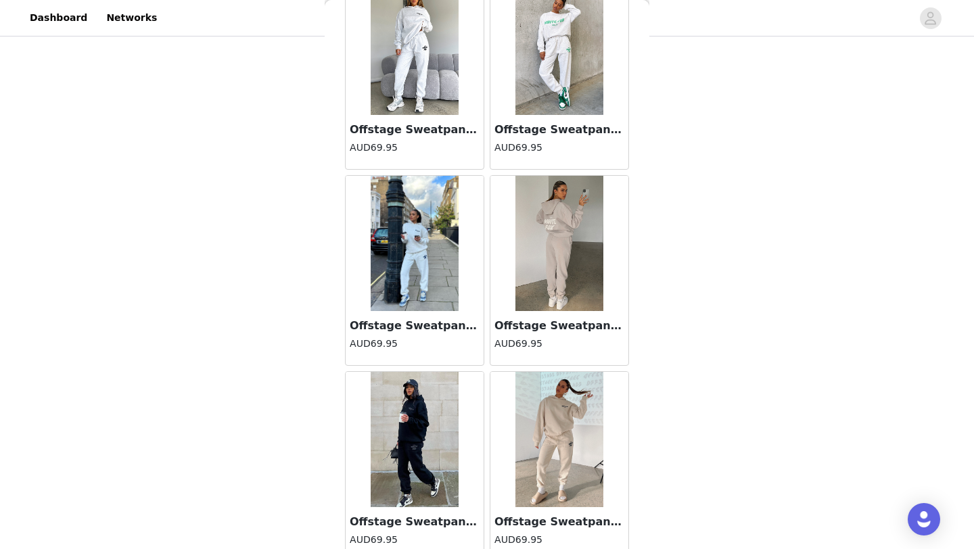
scroll to position [7407, 0]
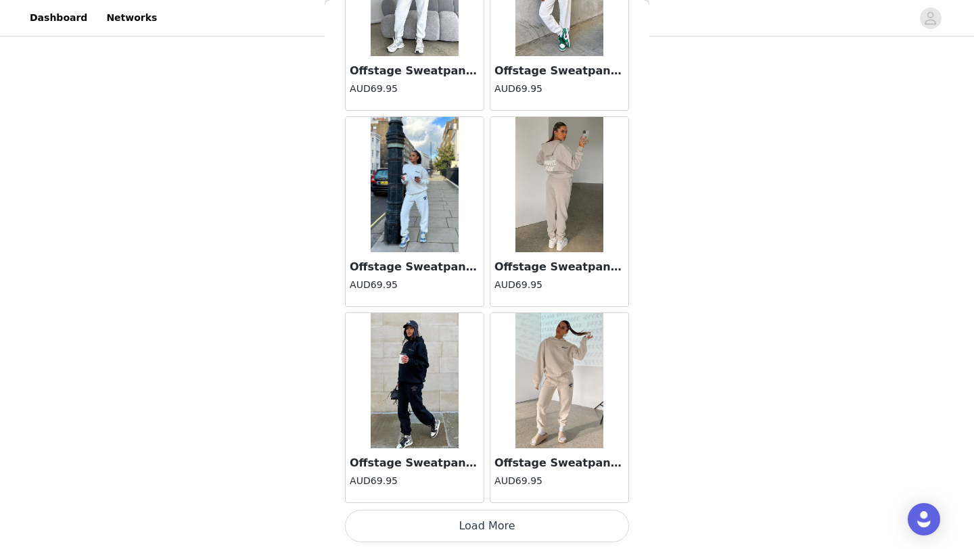
click at [411, 526] on button "Load More" at bounding box center [487, 526] width 284 height 32
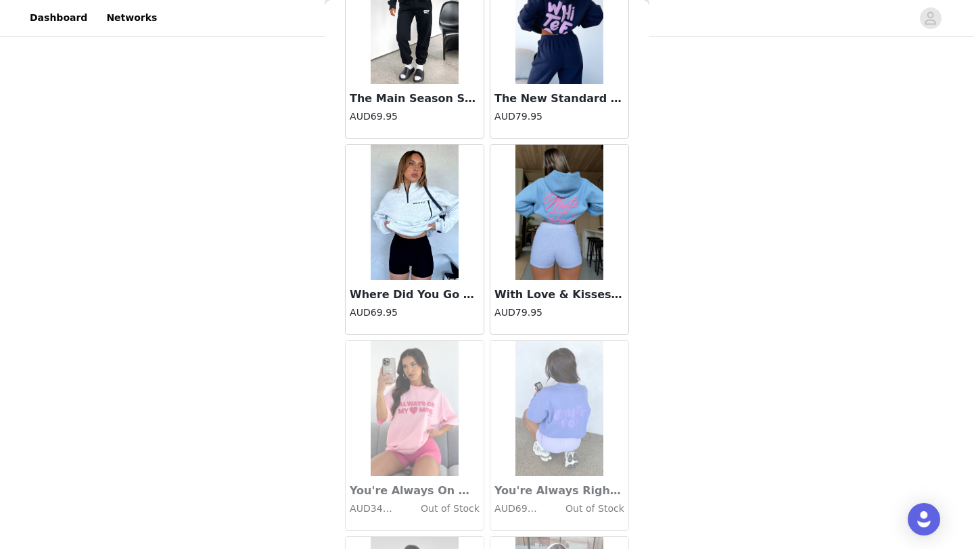
scroll to position [9368, 0]
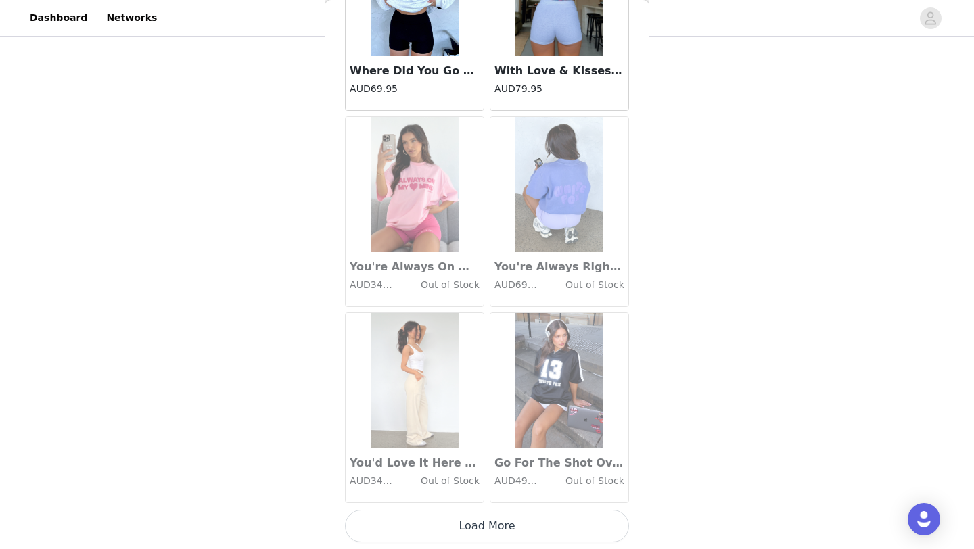
click at [414, 526] on button "Load More" at bounding box center [487, 526] width 284 height 32
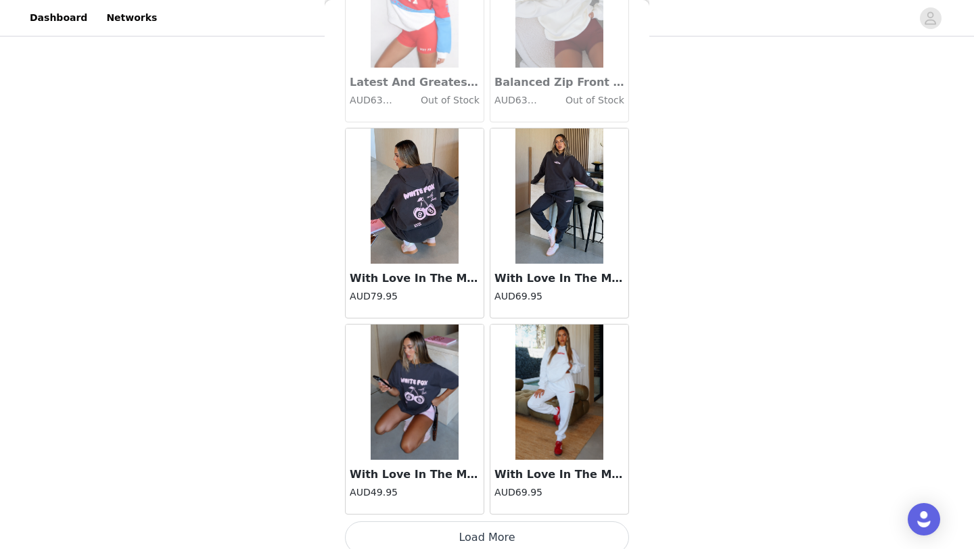
scroll to position [11330, 0]
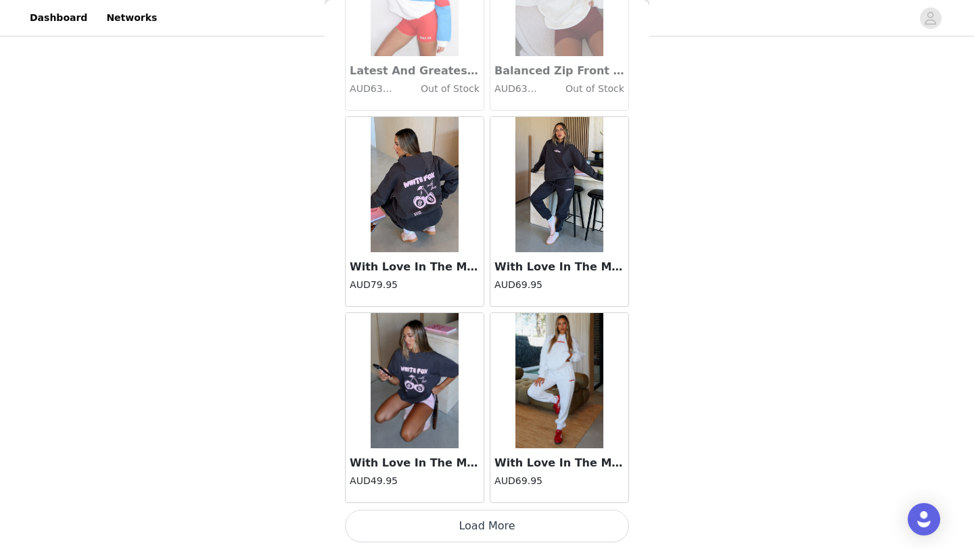
click at [414, 519] on button "Load More" at bounding box center [487, 526] width 284 height 32
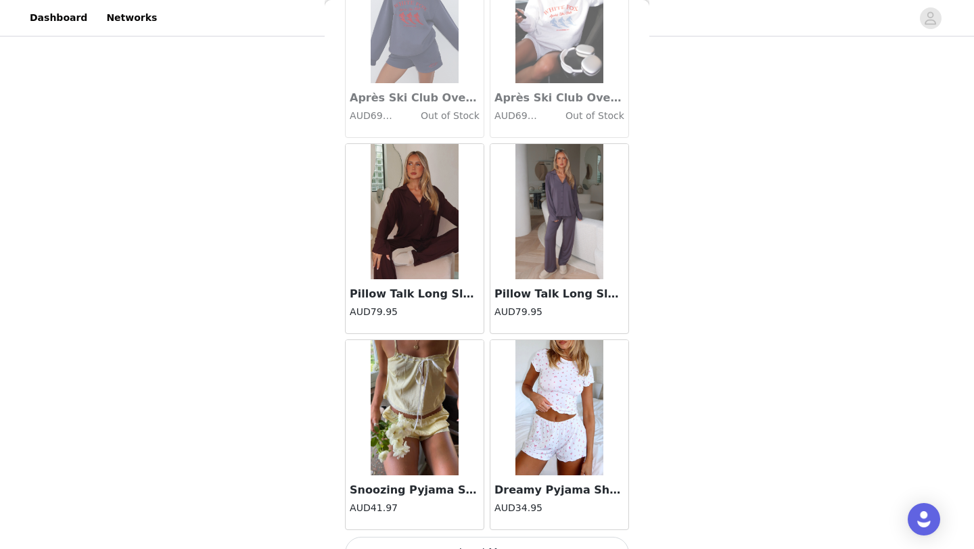
scroll to position [13292, 0]
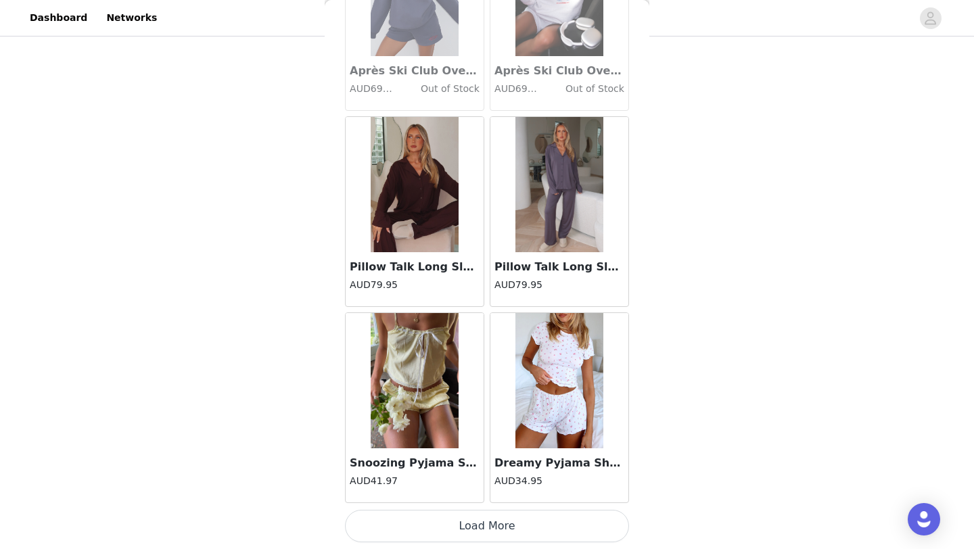
click at [414, 519] on button "Load More" at bounding box center [487, 526] width 284 height 32
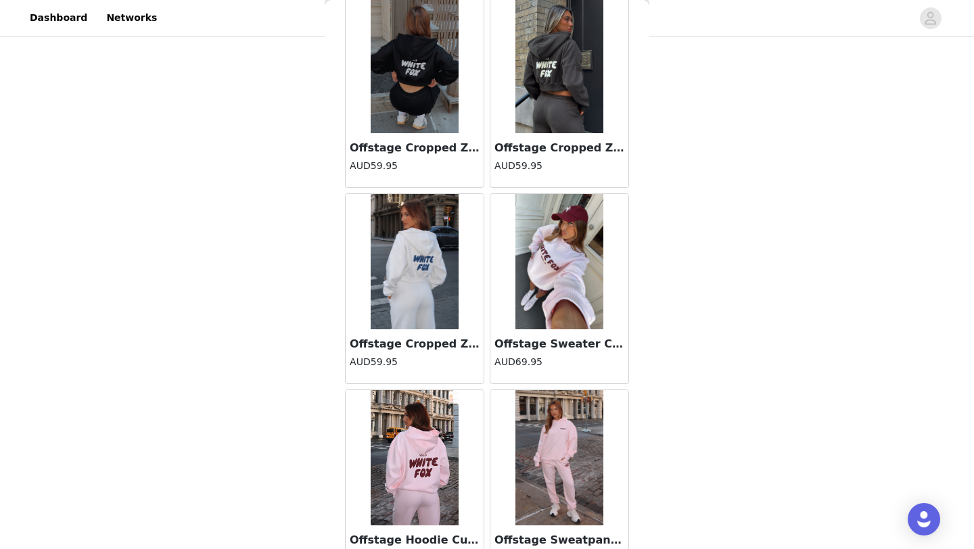
scroll to position [15254, 0]
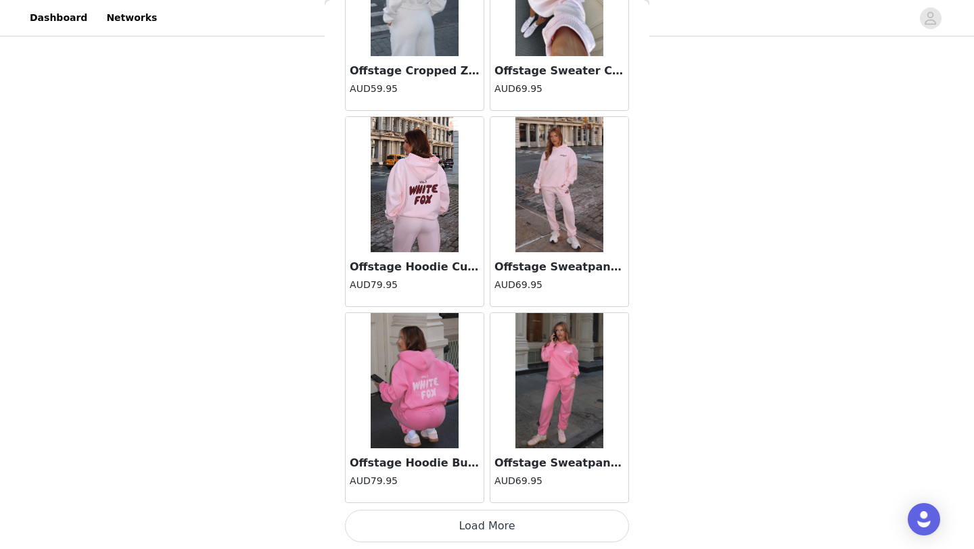
click at [414, 518] on button "Load More" at bounding box center [487, 526] width 284 height 32
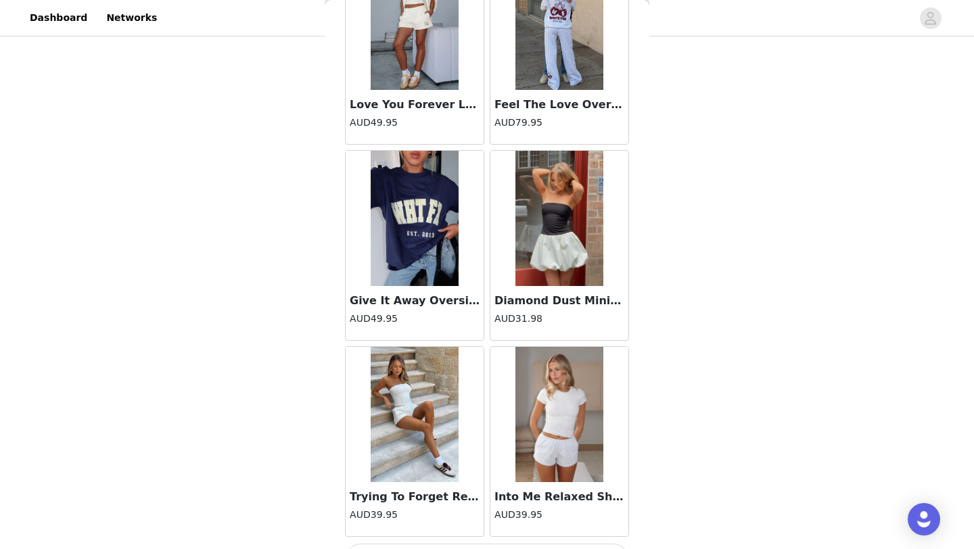
scroll to position [17216, 0]
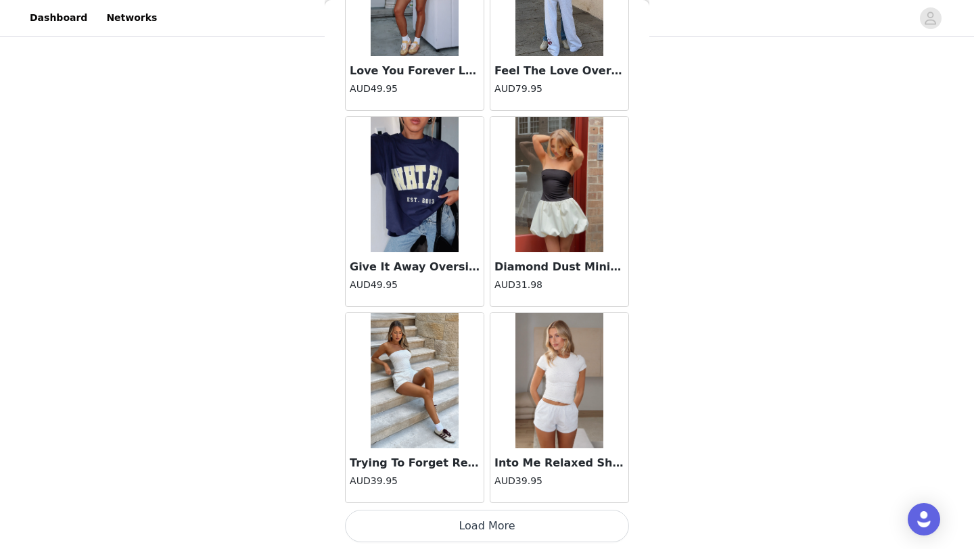
click at [417, 519] on button "Load More" at bounding box center [487, 526] width 284 height 32
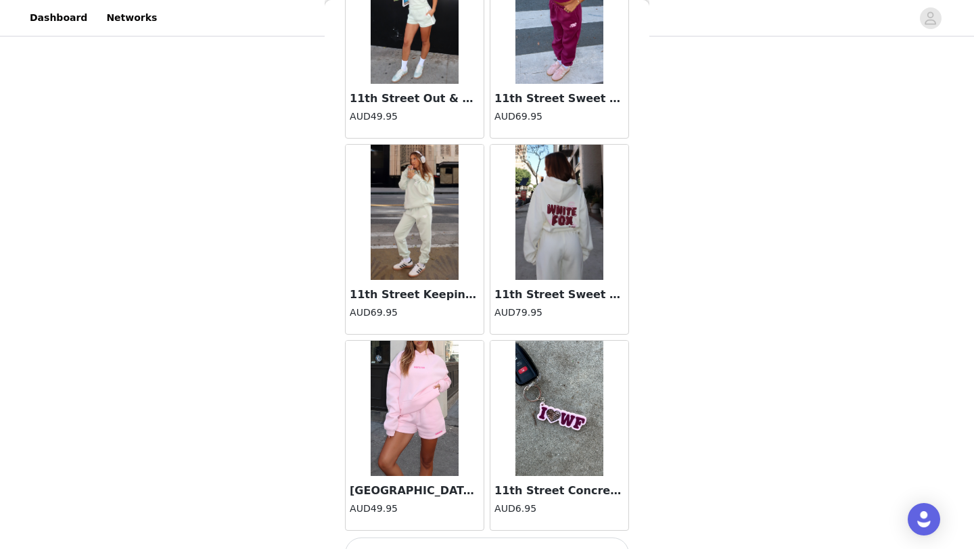
scroll to position [19178, 0]
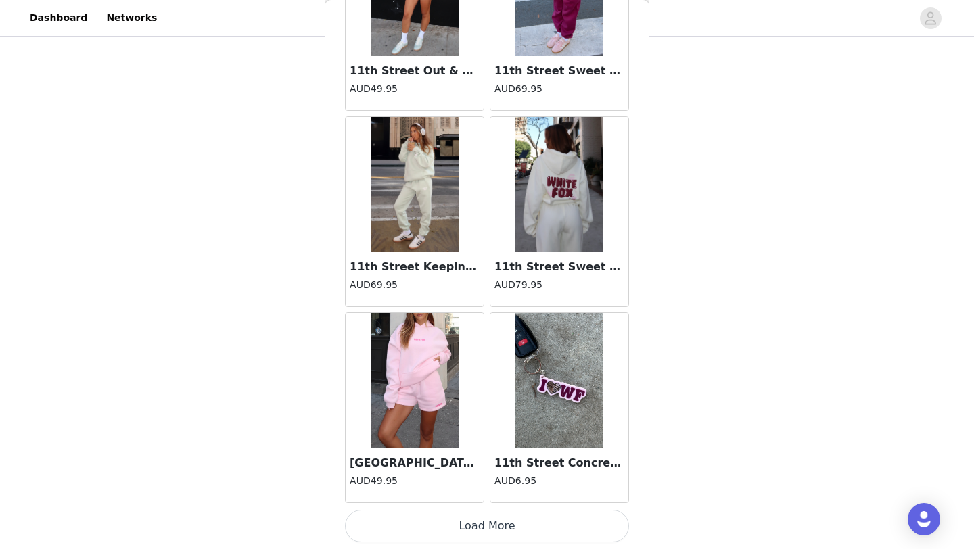
click at [421, 539] on button "Load More" at bounding box center [487, 526] width 284 height 32
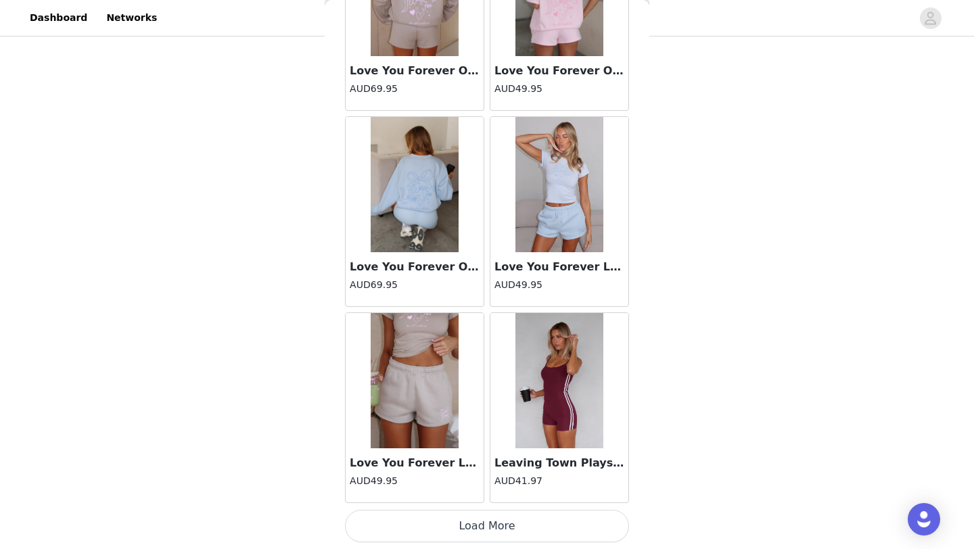
scroll to position [21139, 0]
click at [475, 532] on button "Load More" at bounding box center [487, 527] width 284 height 32
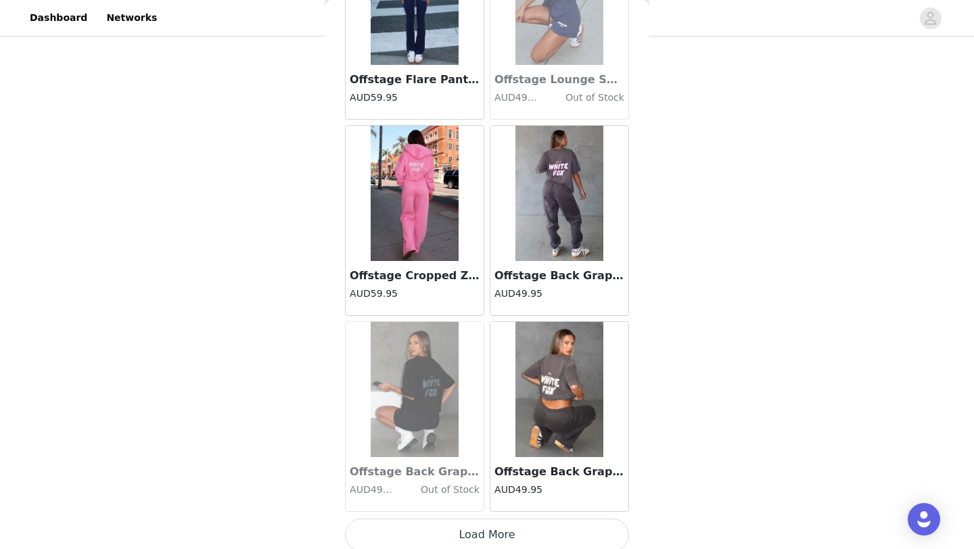
scroll to position [23102, 0]
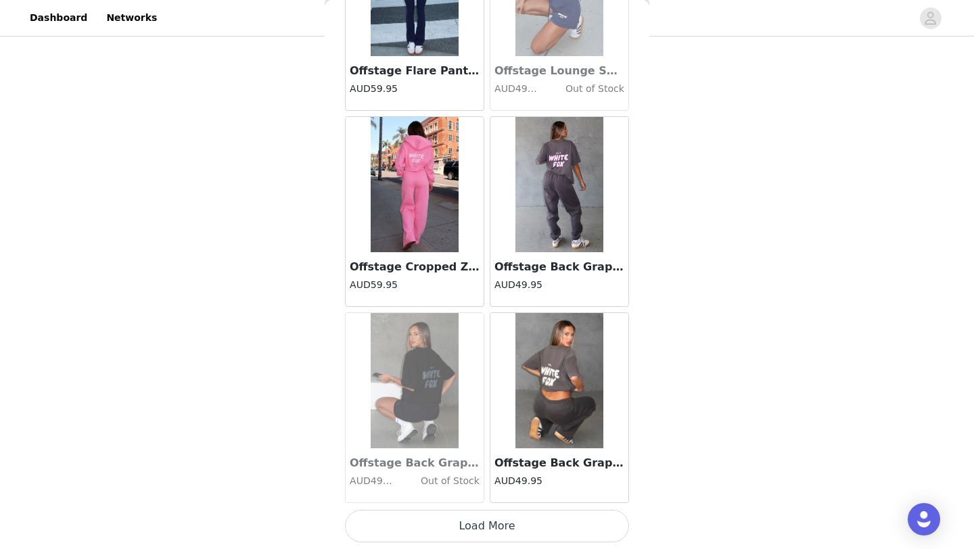
click at [496, 518] on button "Load More" at bounding box center [487, 526] width 284 height 32
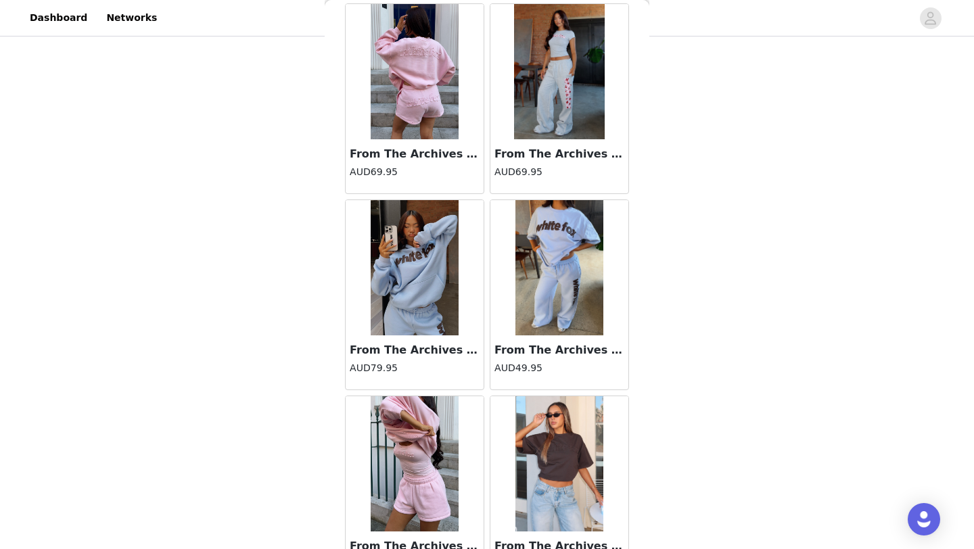
scroll to position [25064, 0]
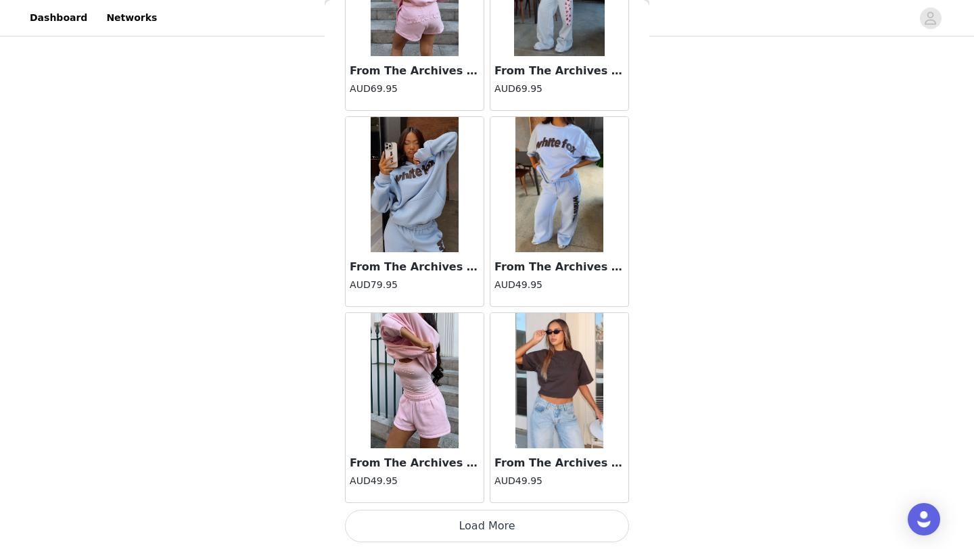
click at [484, 534] on button "Load More" at bounding box center [487, 526] width 284 height 32
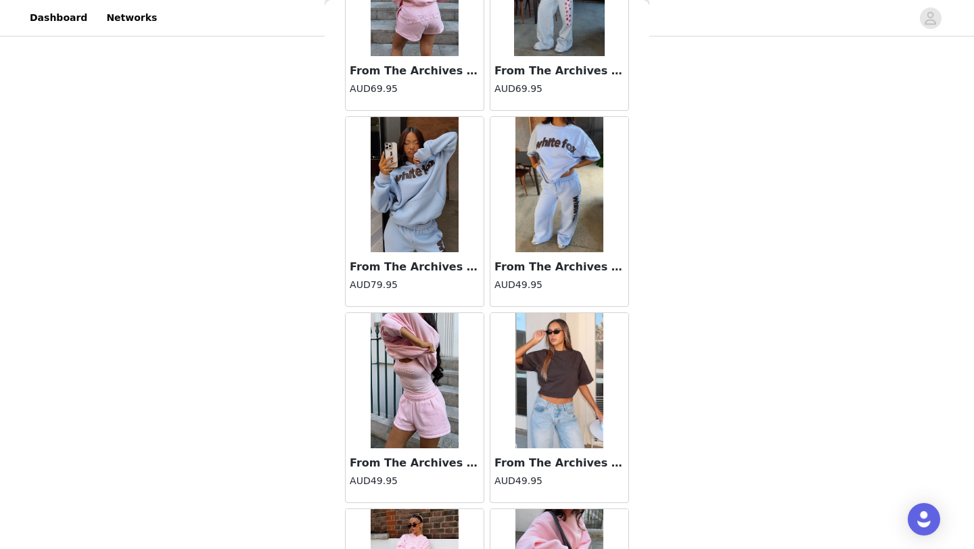
click at [430, 80] on div "From The Archives Lexi Oversized Sweater Pink AUD69.95" at bounding box center [415, 83] width 138 height 54
click at [419, 65] on h3 "From The Archives Lexi Oversized Sweater Pink" at bounding box center [415, 71] width 130 height 16
click at [404, 73] on h3 "From The Archives Lexi Oversized Sweater Pink" at bounding box center [415, 71] width 130 height 16
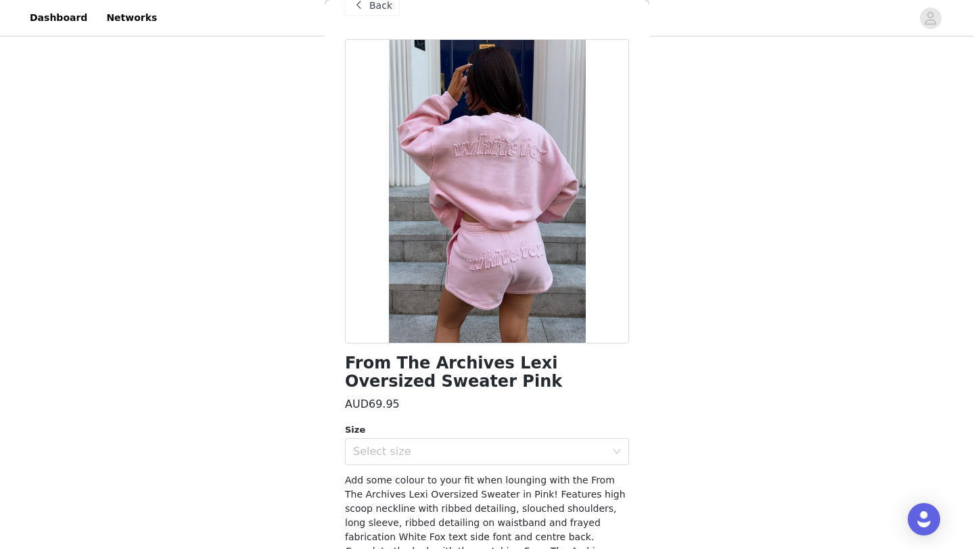
scroll to position [0, 0]
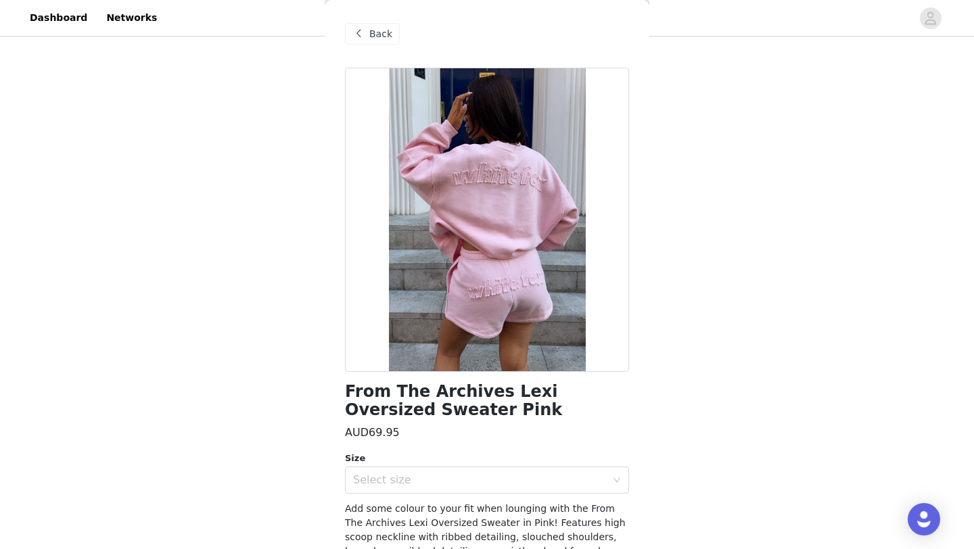
click at [360, 33] on span at bounding box center [358, 34] width 16 height 16
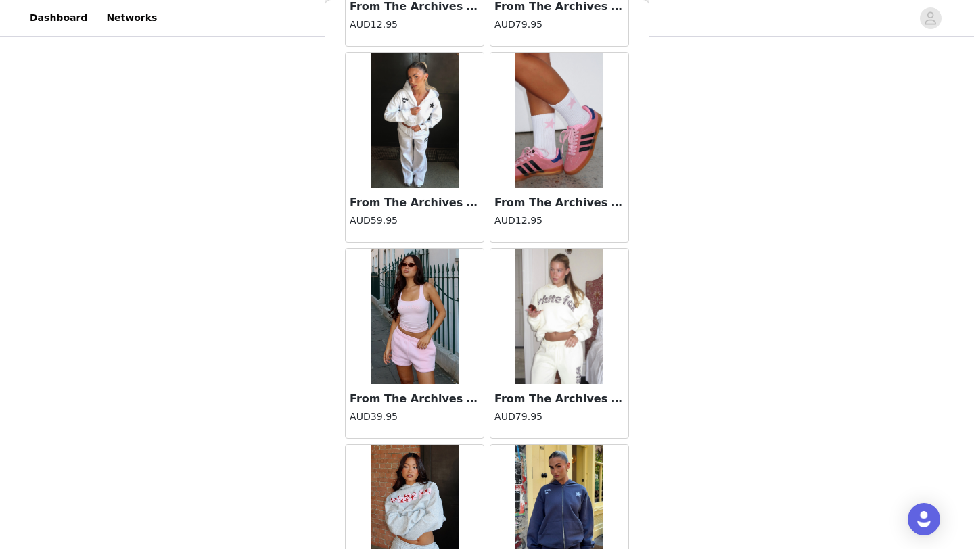
scroll to position [25922, 0]
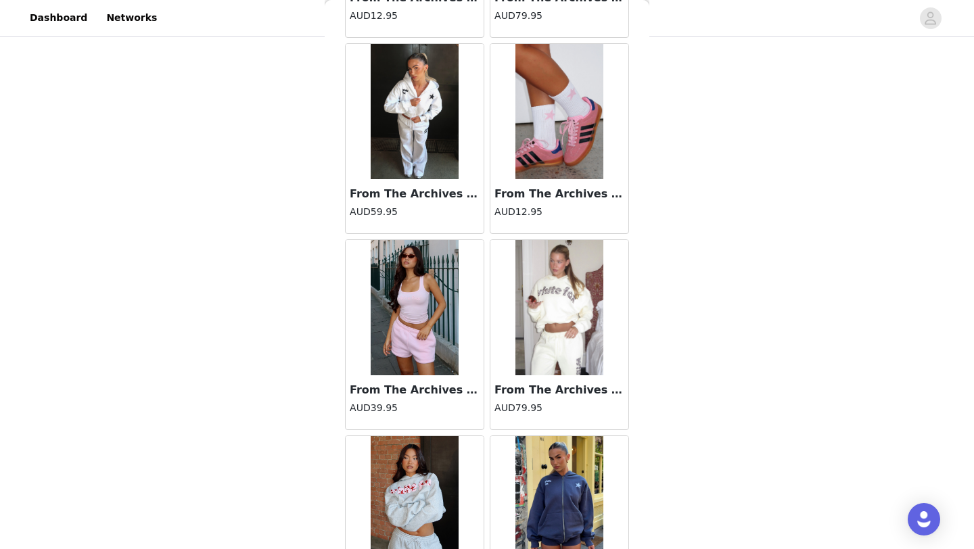
click at [432, 386] on h3 "From The Archives Lexi Tank Pink" at bounding box center [415, 390] width 130 height 16
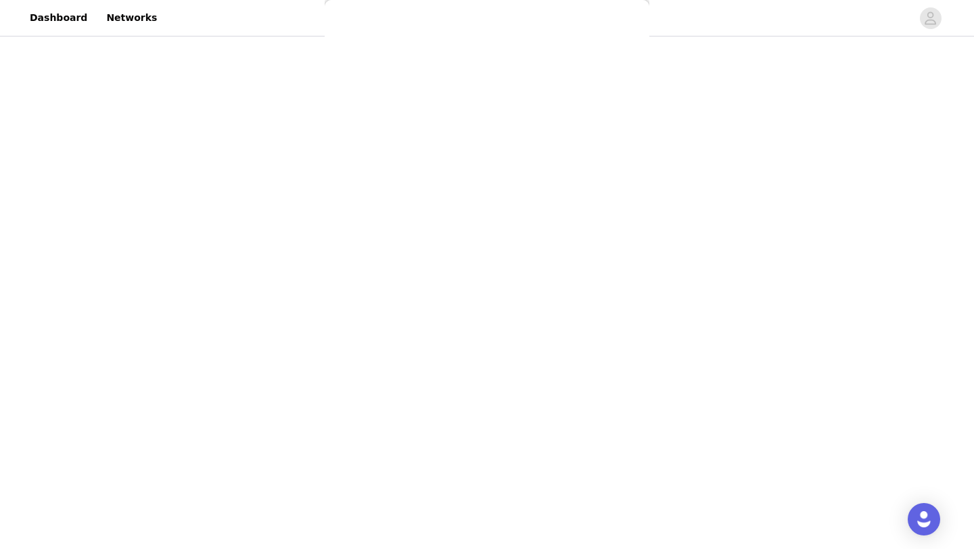
click at [426, 329] on div "Back Archive 6.0 Lounge Shorts Melon AUD49.95 Archive 6.0 Oversized Hoodie Ash …" at bounding box center [487, 274] width 325 height 549
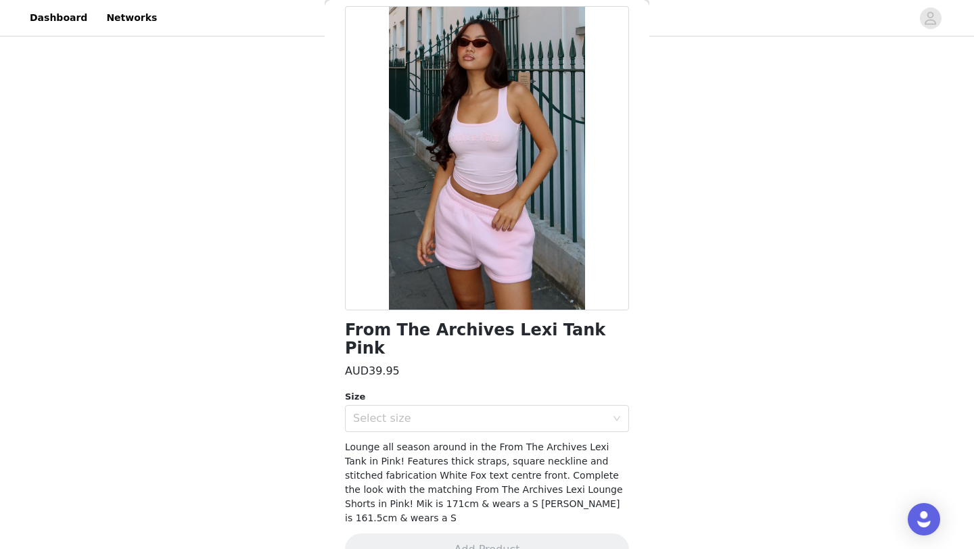
click at [430, 334] on h1 "From The Archives Lexi Tank Pink" at bounding box center [487, 339] width 284 height 37
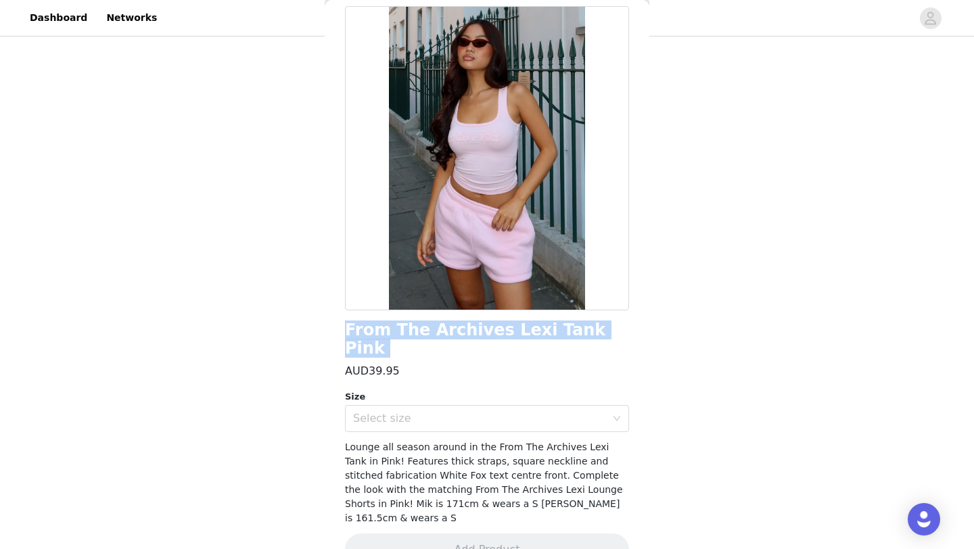
click at [430, 334] on h1 "From The Archives Lexi Tank Pink" at bounding box center [487, 339] width 284 height 37
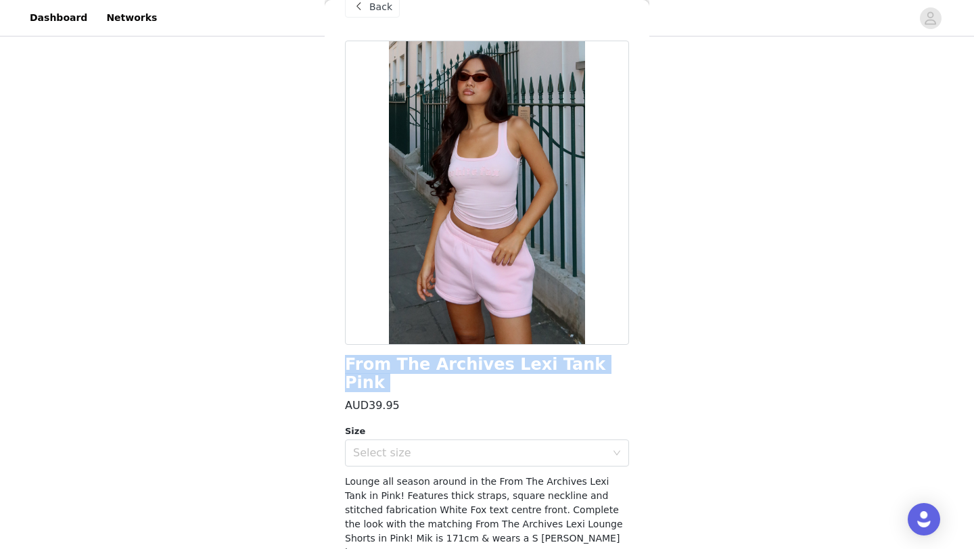
scroll to position [0, 0]
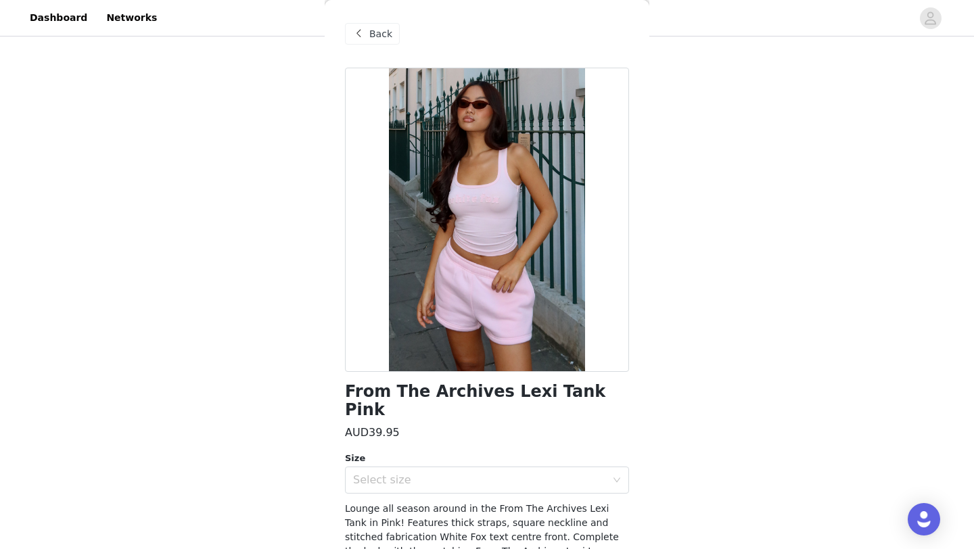
click at [363, 30] on span at bounding box center [358, 34] width 16 height 16
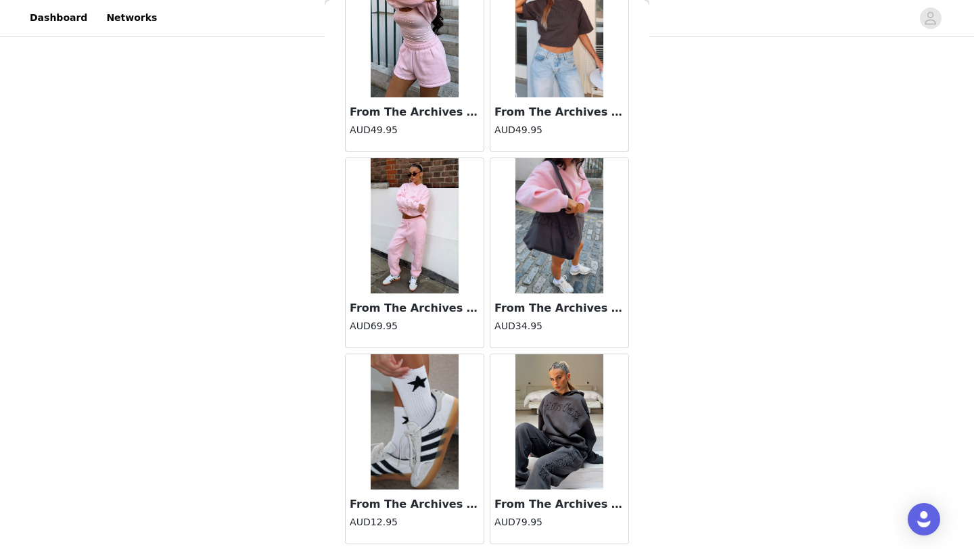
scroll to position [25412, 0]
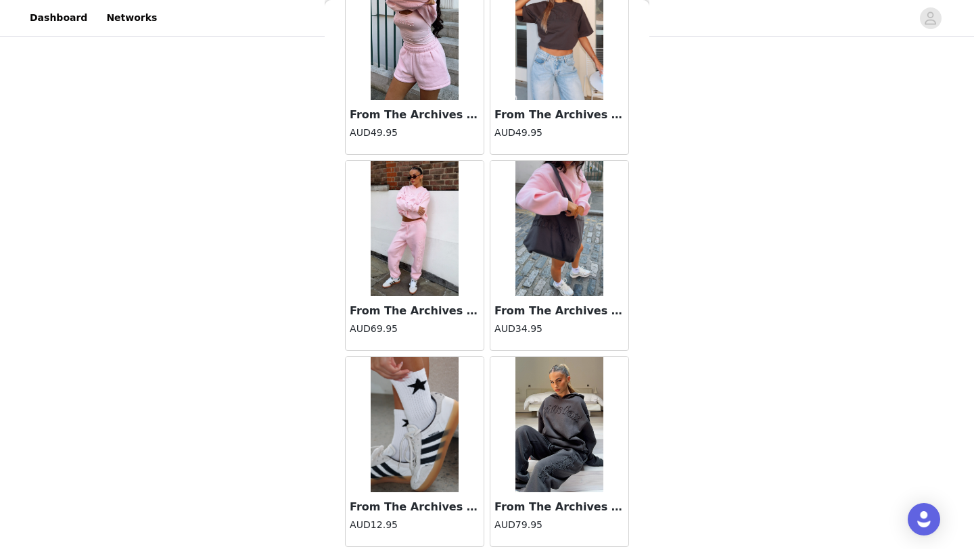
click at [419, 107] on h3 "From The Archives Lexi Lounge Shorts Pink" at bounding box center [415, 115] width 130 height 16
click at [430, 114] on h3 "From The Archives Lexi Lounge Shorts Pink" at bounding box center [415, 115] width 130 height 16
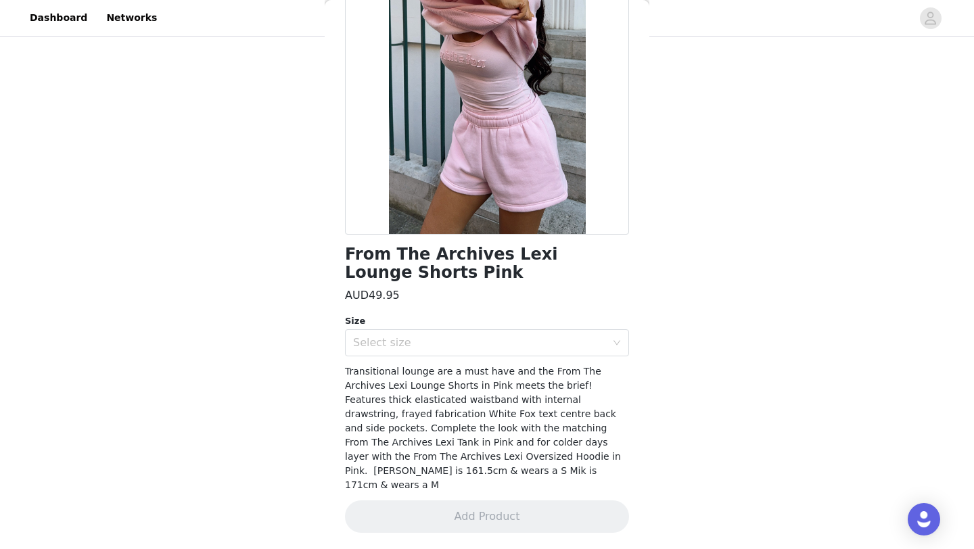
scroll to position [122, 0]
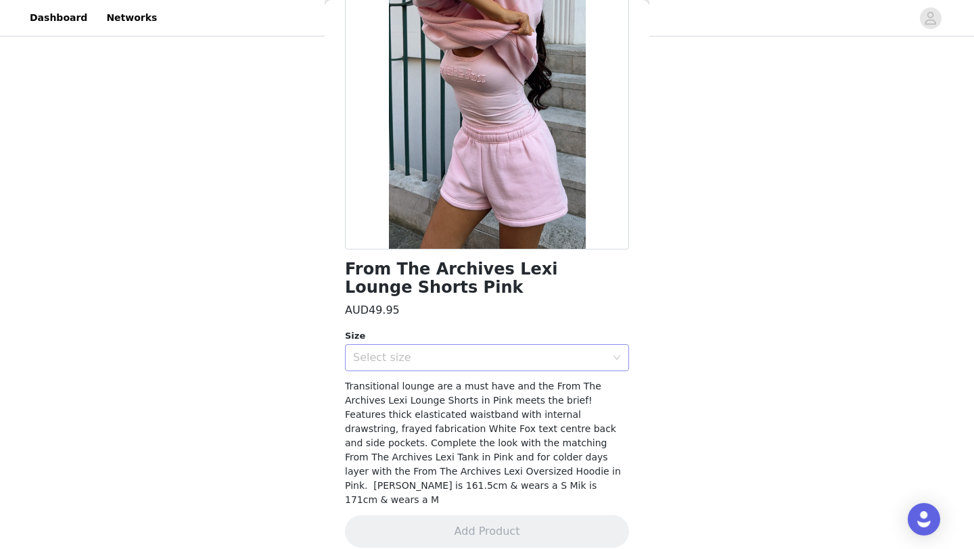
click at [459, 353] on div "Select size" at bounding box center [479, 358] width 253 height 14
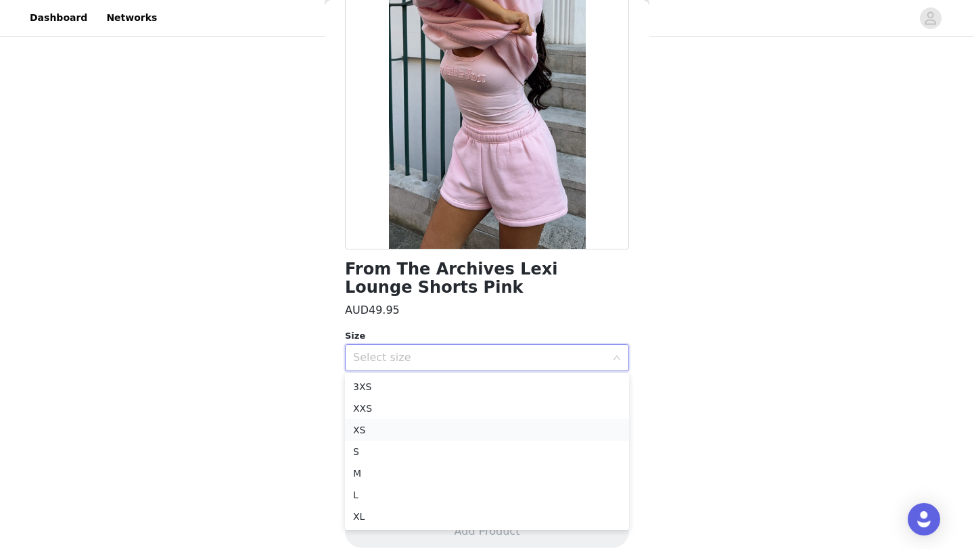
click at [455, 436] on li "XS" at bounding box center [487, 430] width 284 height 22
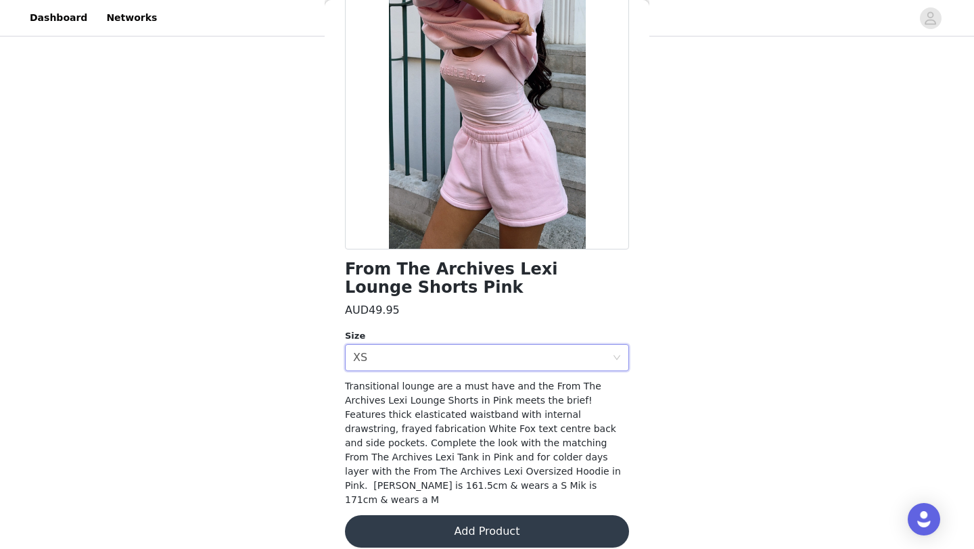
click at [449, 519] on button "Add Product" at bounding box center [487, 532] width 284 height 32
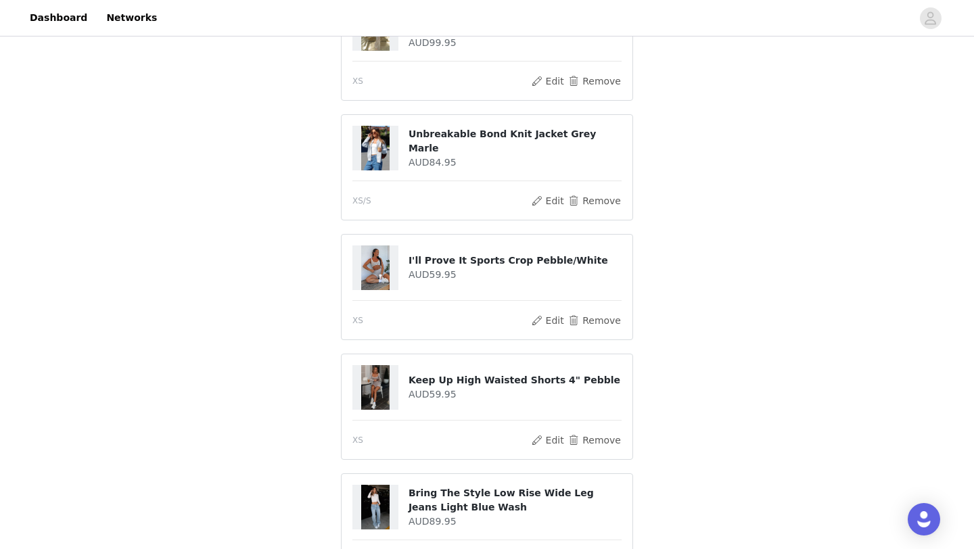
scroll to position [822, 0]
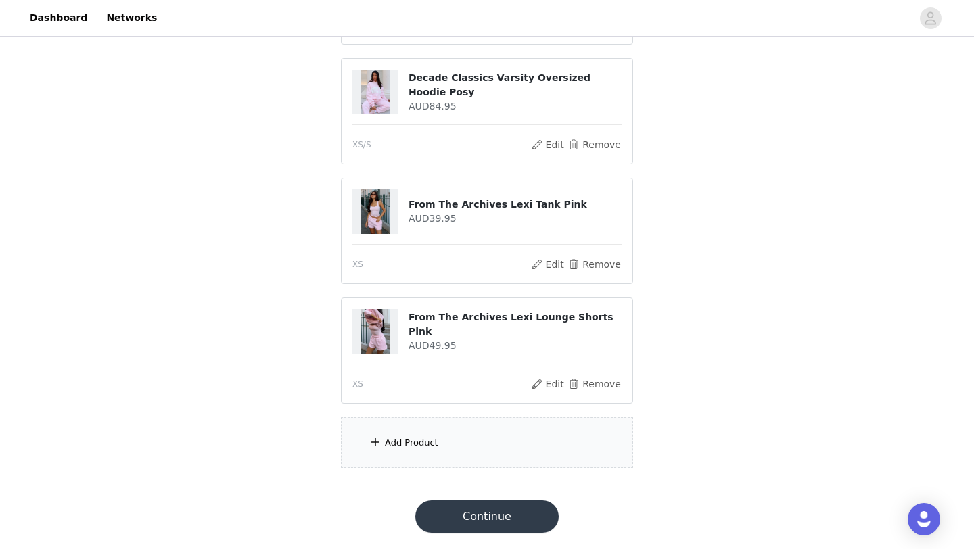
click at [449, 455] on div "Add Product" at bounding box center [487, 442] width 292 height 51
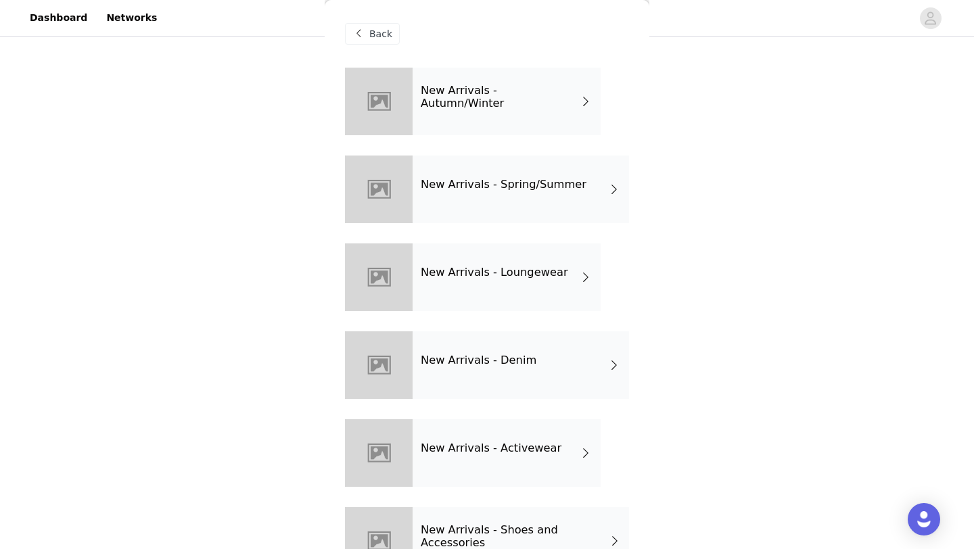
click at [557, 185] on h4 "New Arrivals - Spring/Summer" at bounding box center [504, 185] width 166 height 12
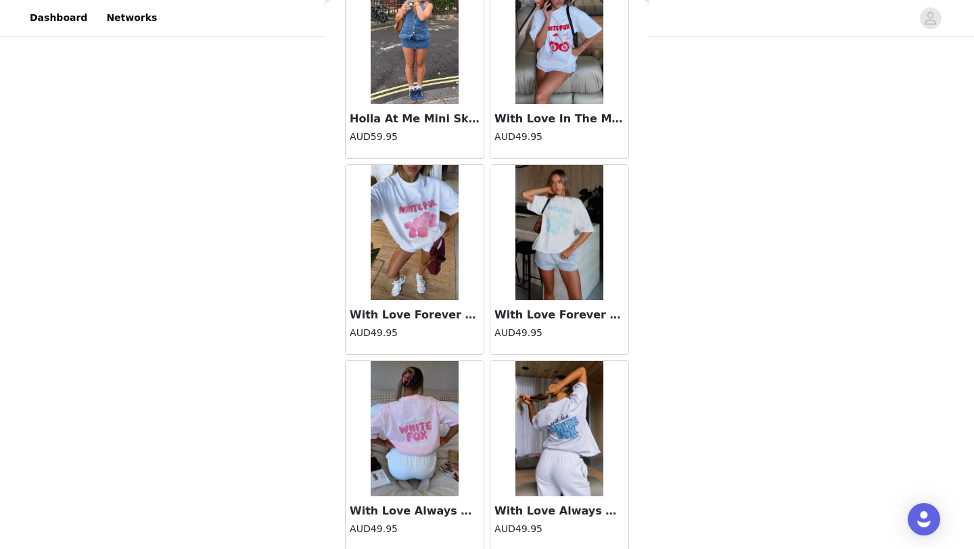
scroll to position [1521, 0]
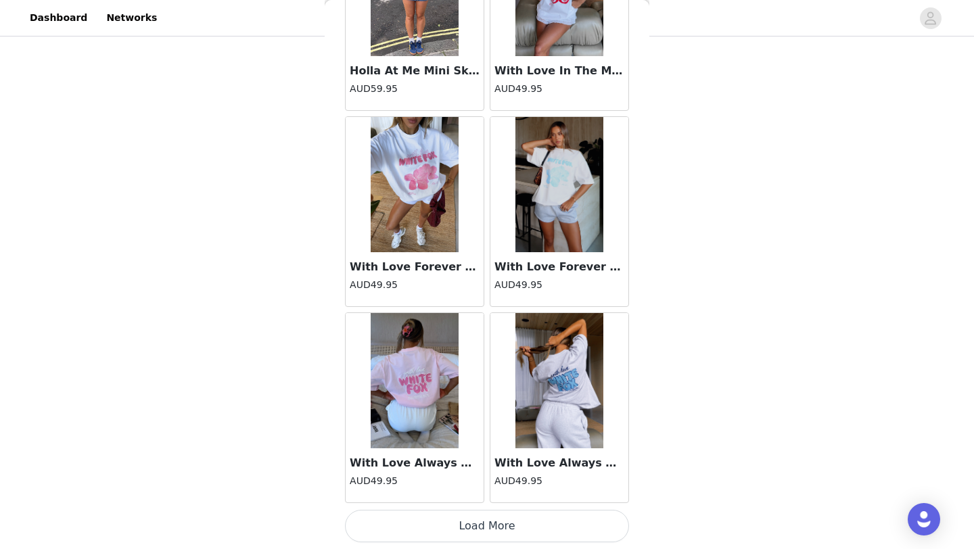
click at [496, 533] on button "Load More" at bounding box center [487, 526] width 284 height 32
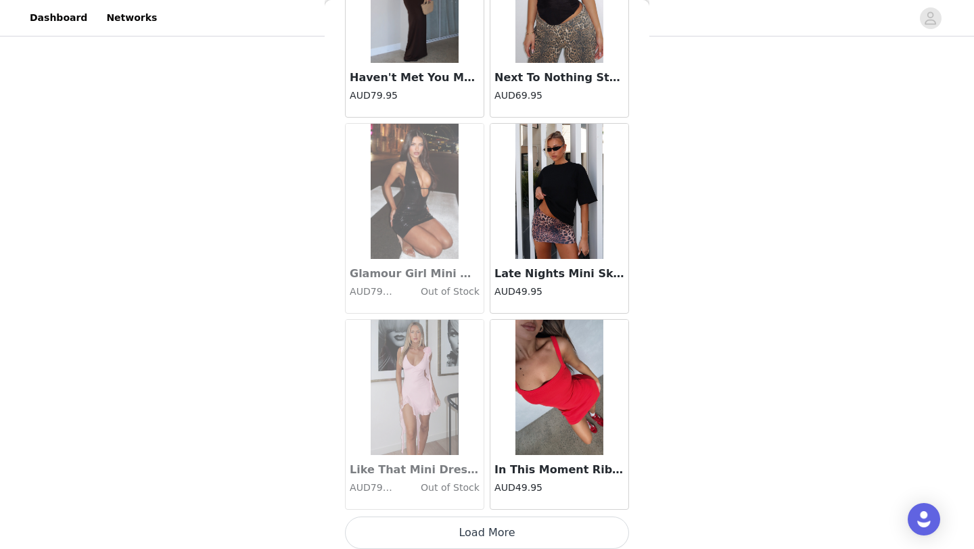
scroll to position [3483, 0]
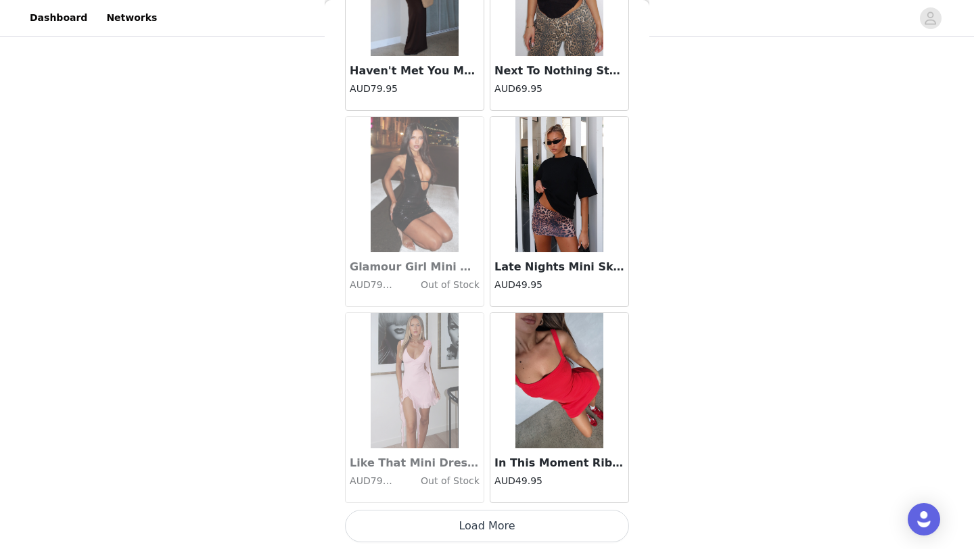
click at [470, 519] on button "Load More" at bounding box center [487, 526] width 284 height 32
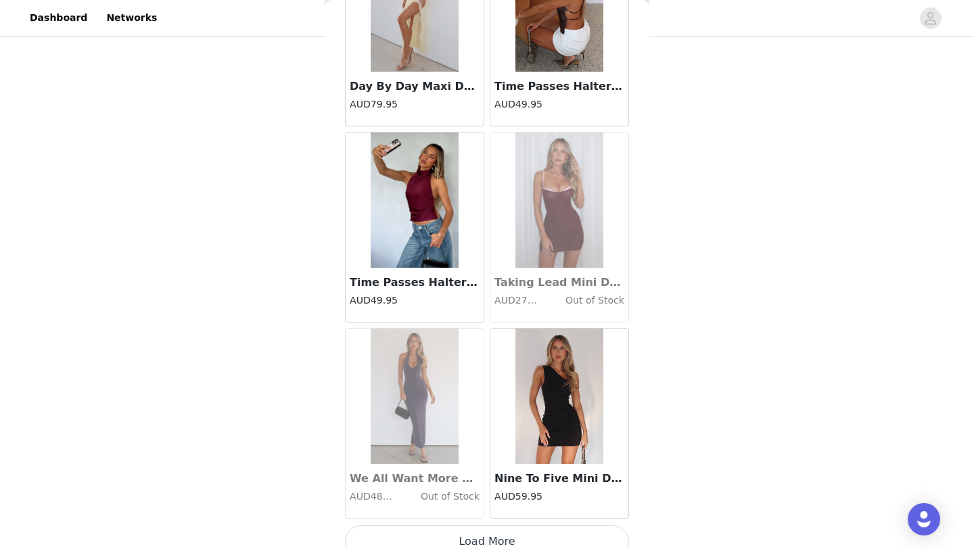
scroll to position [5445, 0]
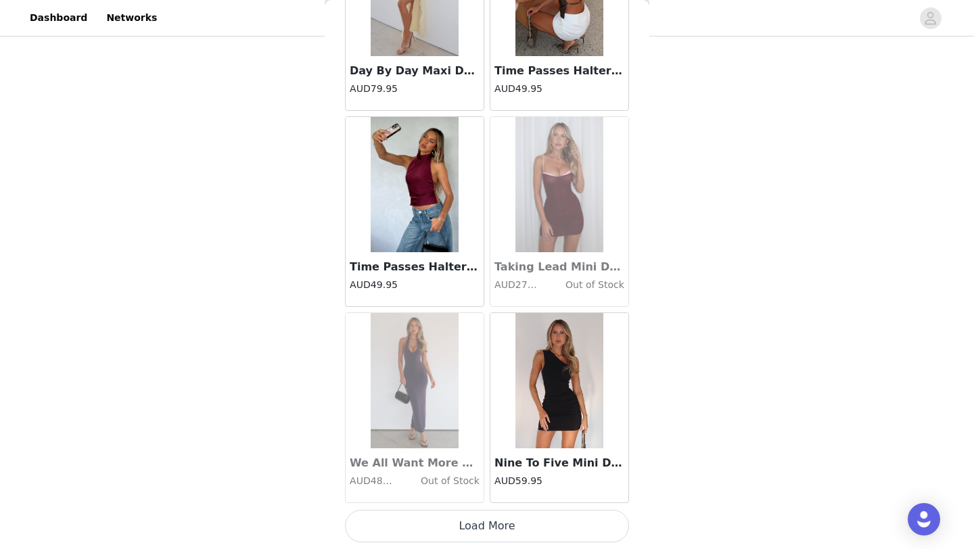
click at [482, 522] on button "Load More" at bounding box center [487, 526] width 284 height 32
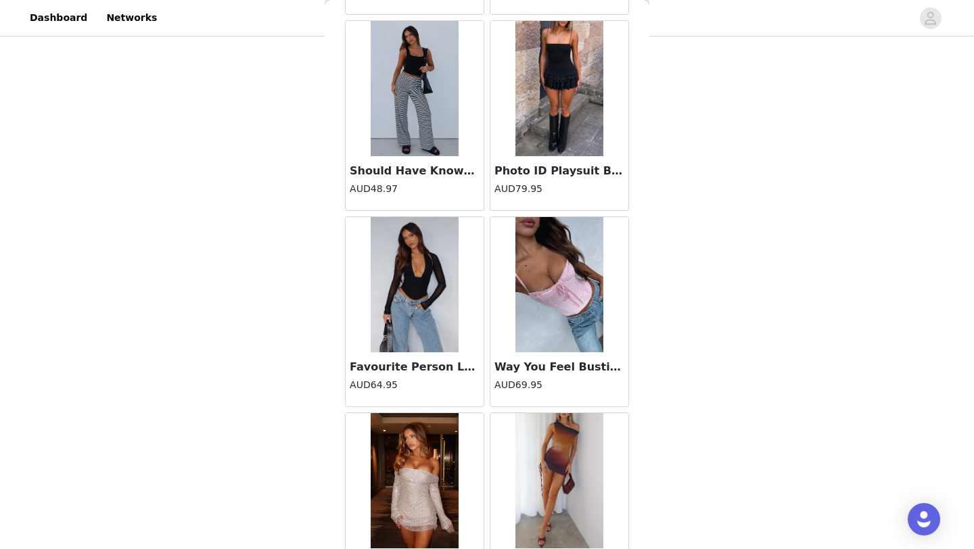
scroll to position [7407, 0]
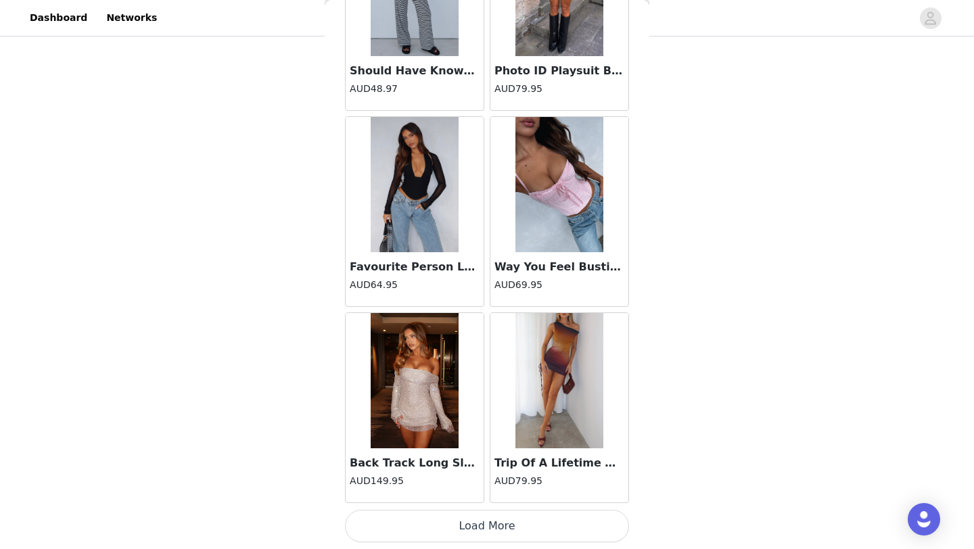
click at [476, 528] on button "Load More" at bounding box center [487, 526] width 284 height 32
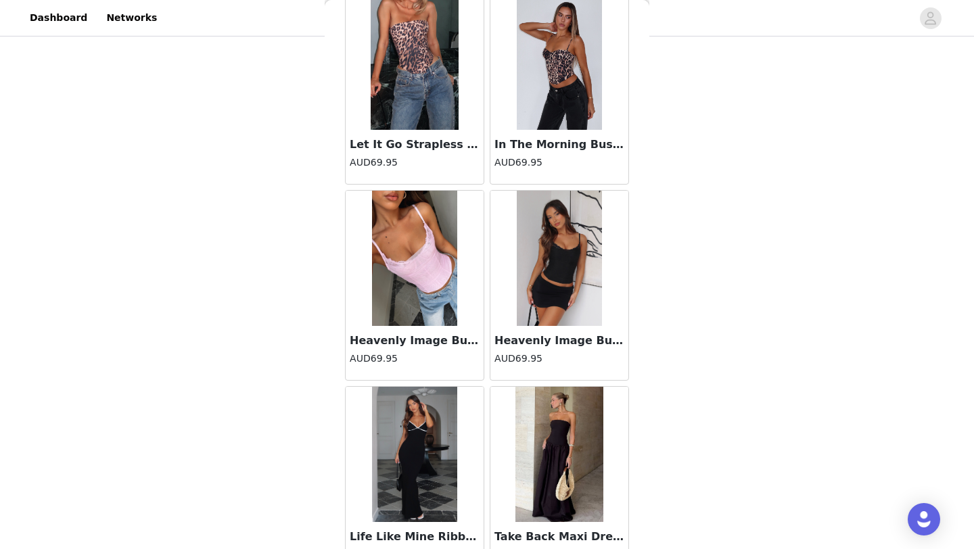
scroll to position [9368, 0]
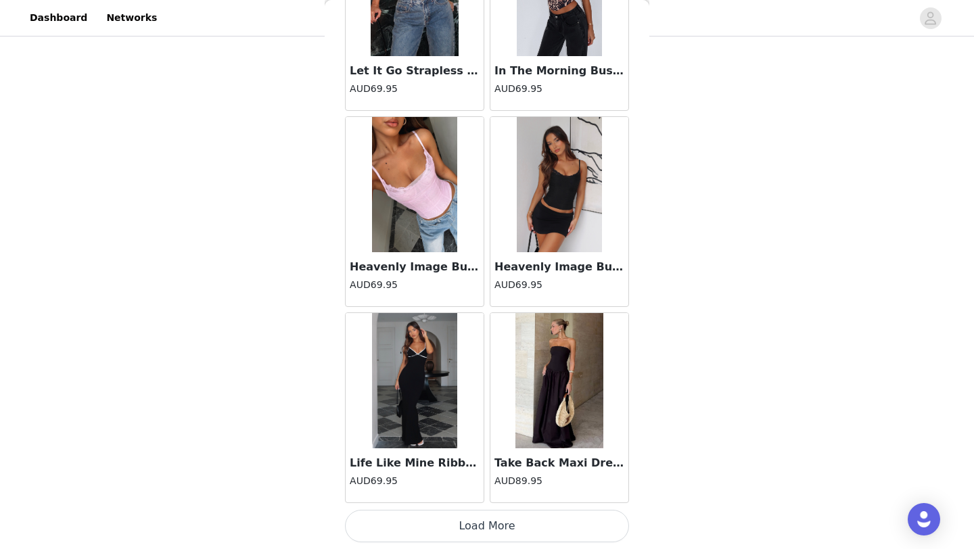
click at [466, 524] on button "Load More" at bounding box center [487, 526] width 284 height 32
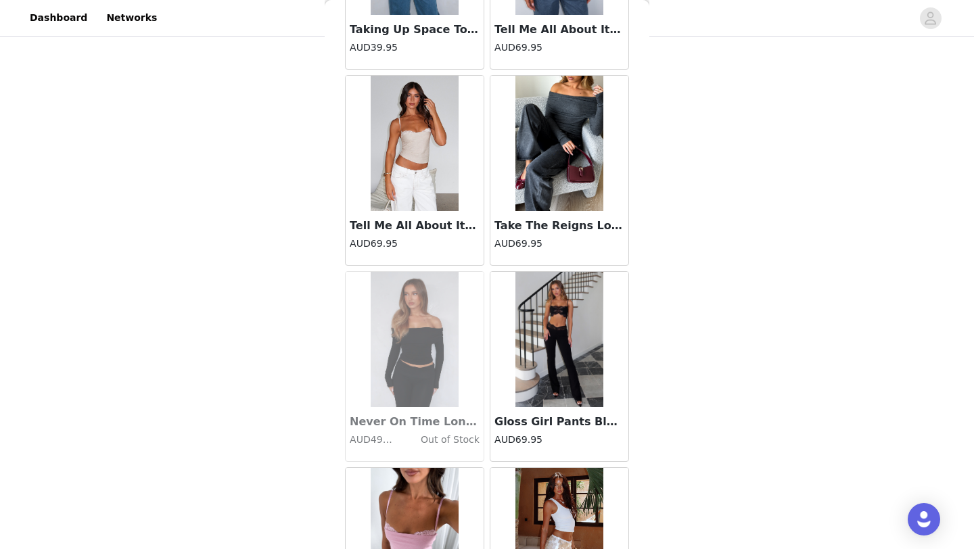
scroll to position [11330, 0]
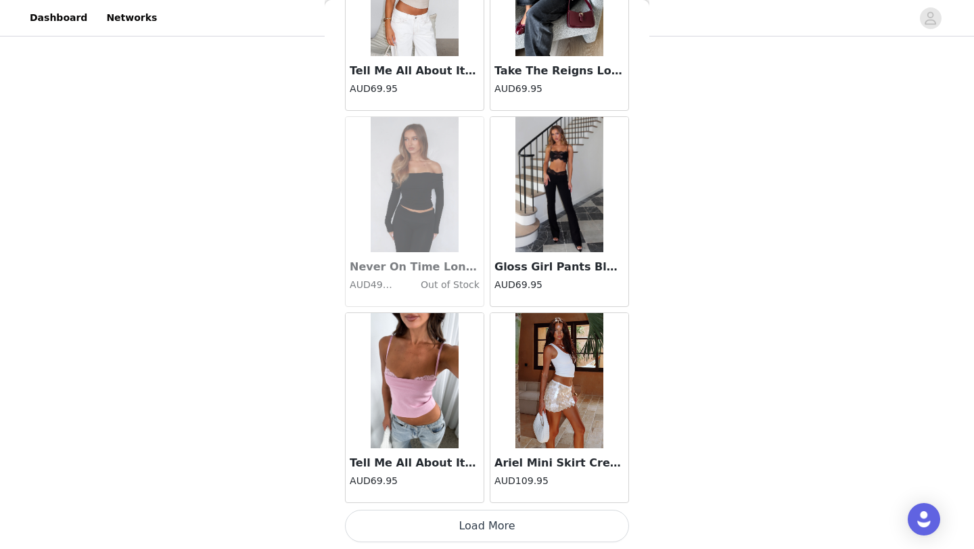
click at [472, 537] on button "Load More" at bounding box center [487, 526] width 284 height 32
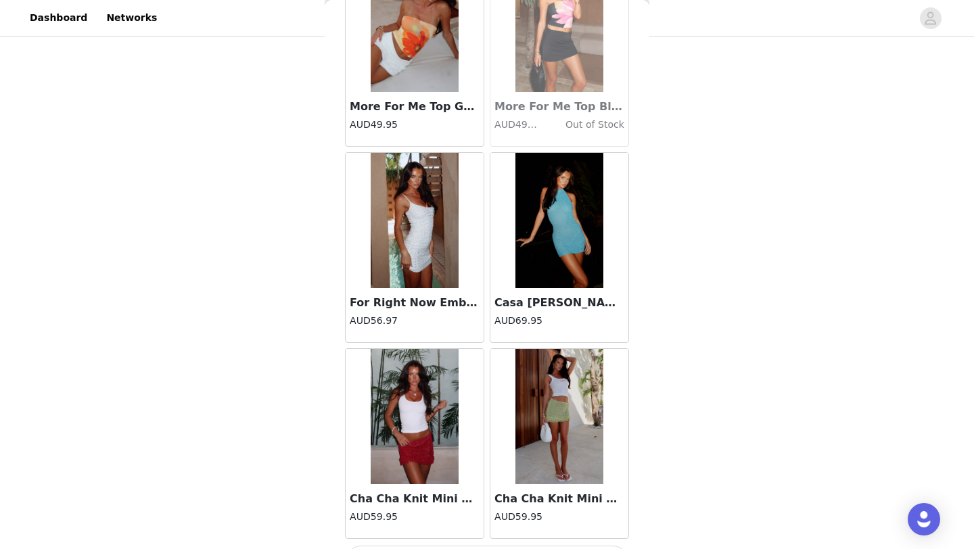
scroll to position [13292, 0]
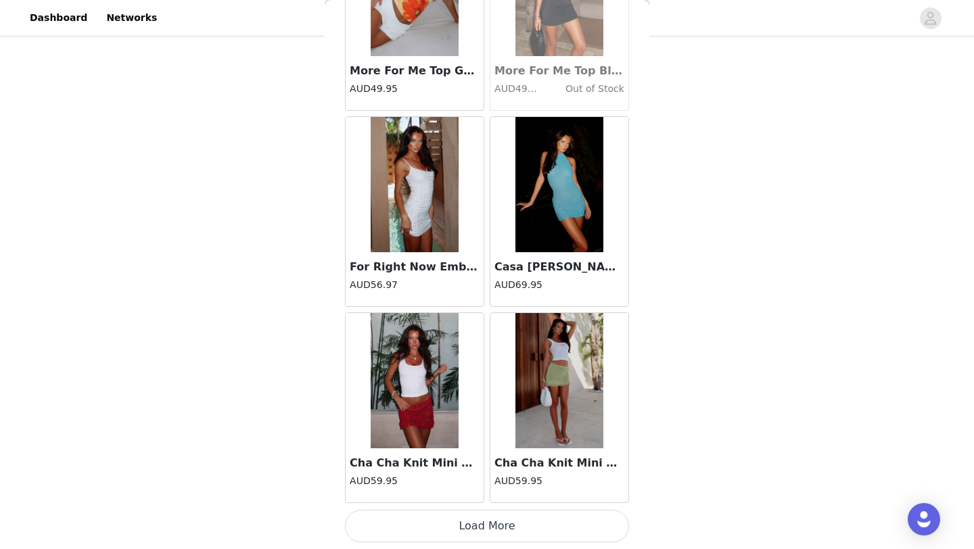
click at [499, 532] on button "Load More" at bounding box center [487, 526] width 284 height 32
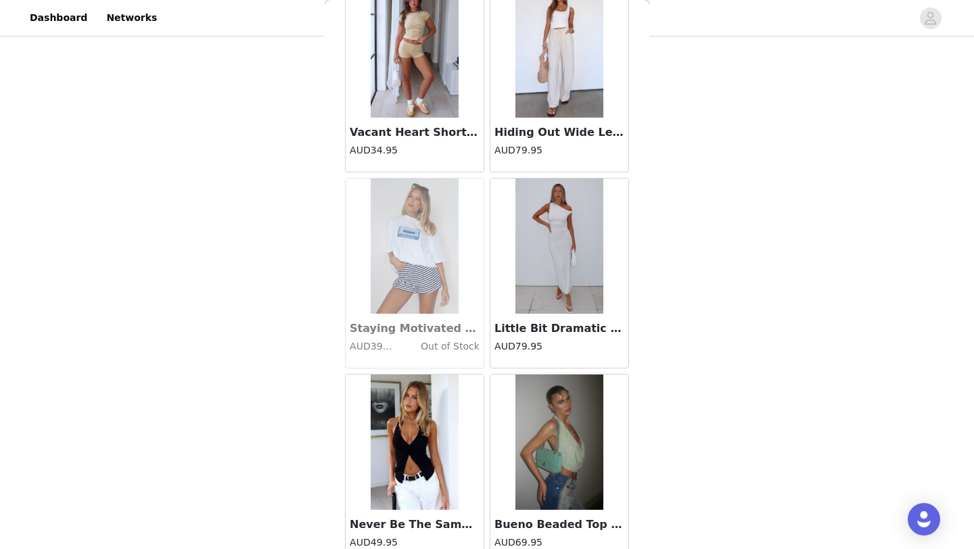
scroll to position [15254, 0]
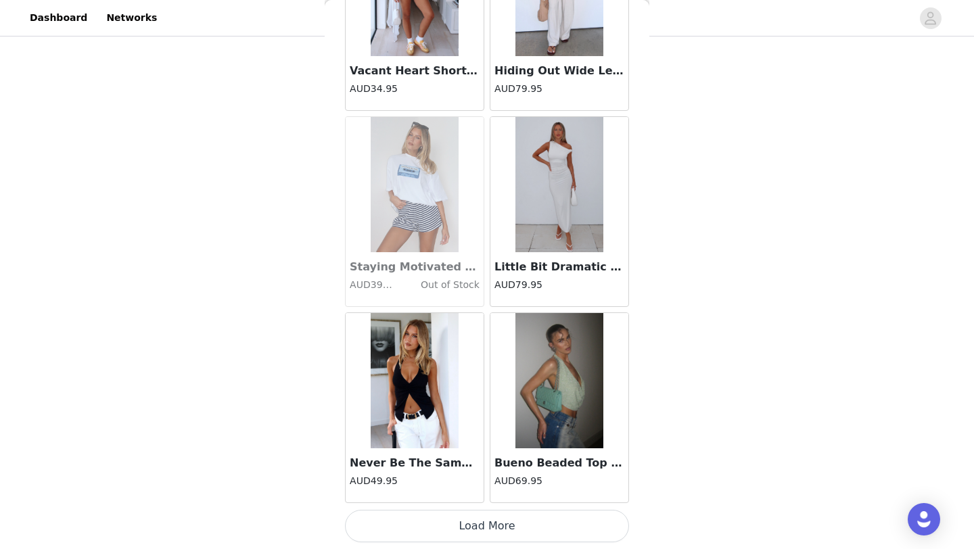
click at [499, 525] on button "Load More" at bounding box center [487, 526] width 284 height 32
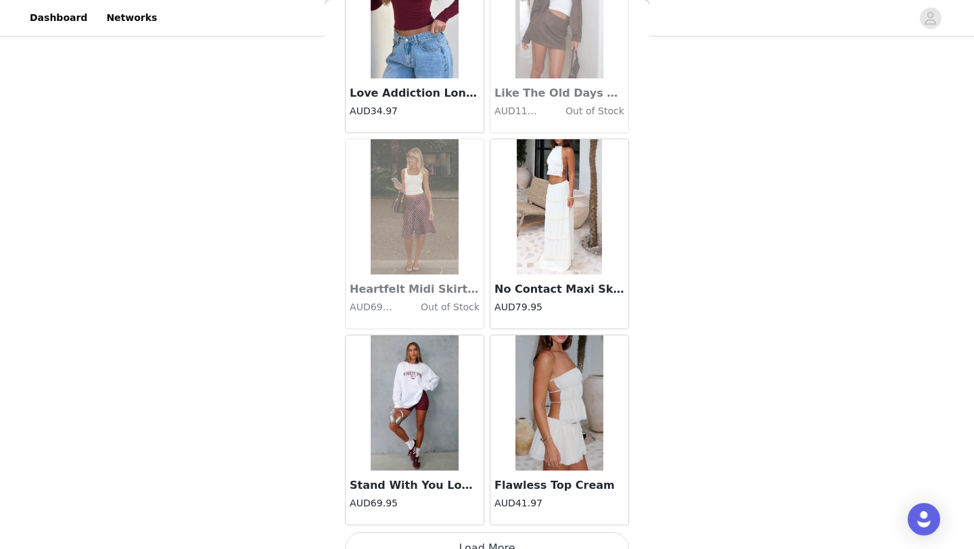
scroll to position [17216, 0]
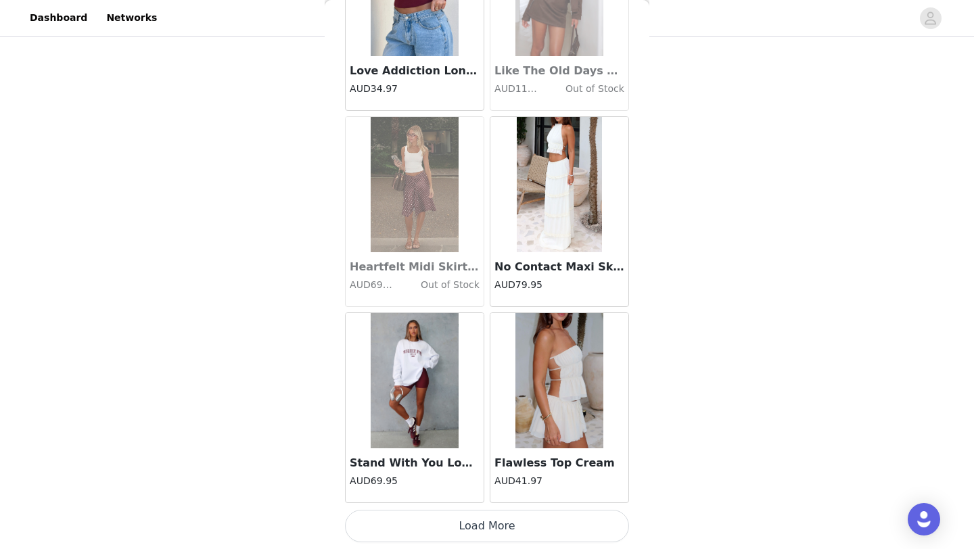
click at [491, 519] on button "Load More" at bounding box center [487, 526] width 284 height 32
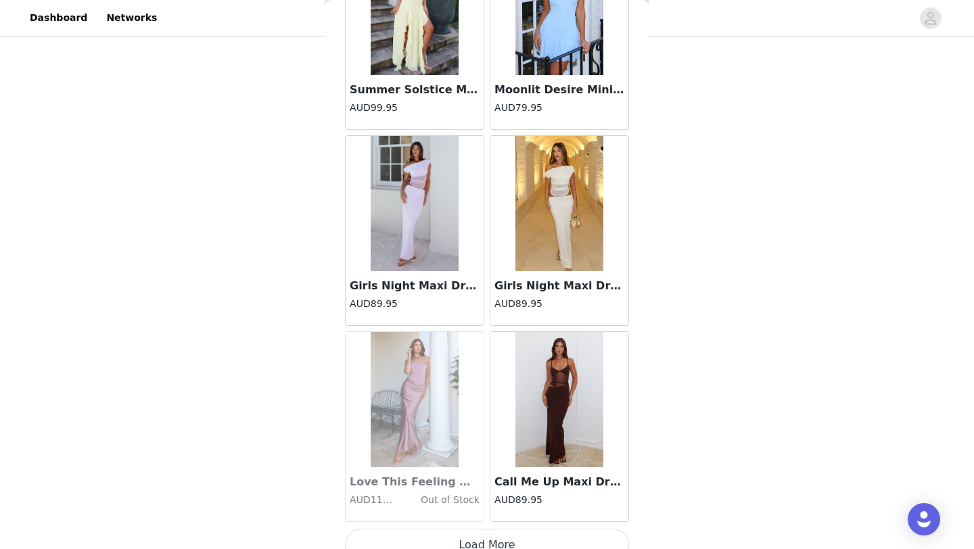
scroll to position [19178, 0]
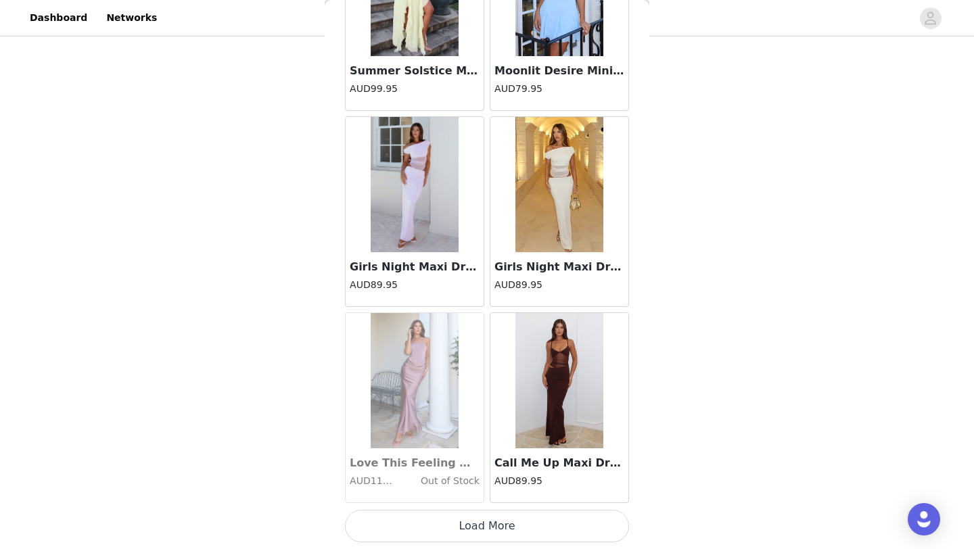
click at [503, 519] on button "Load More" at bounding box center [487, 526] width 284 height 32
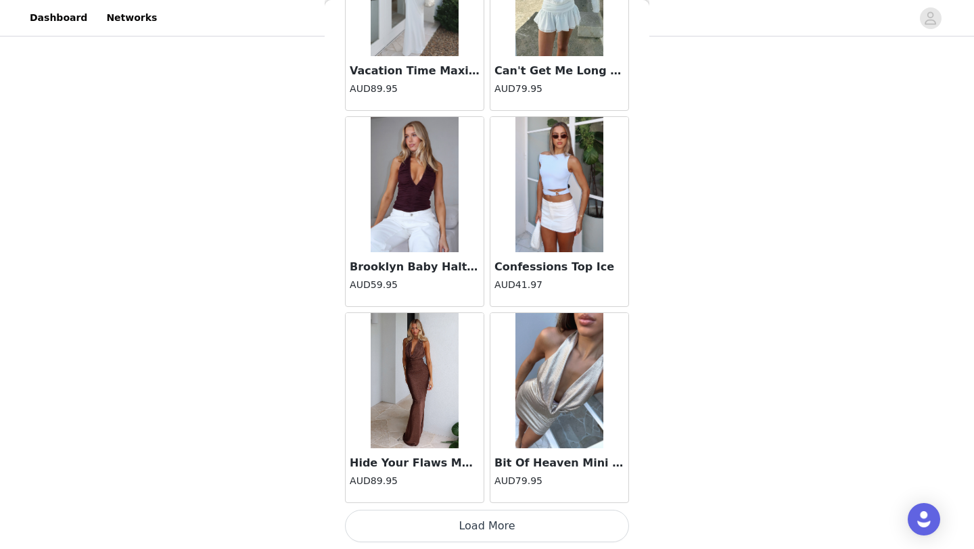
scroll to position [21139, 0]
click at [507, 530] on button "Load More" at bounding box center [487, 527] width 284 height 32
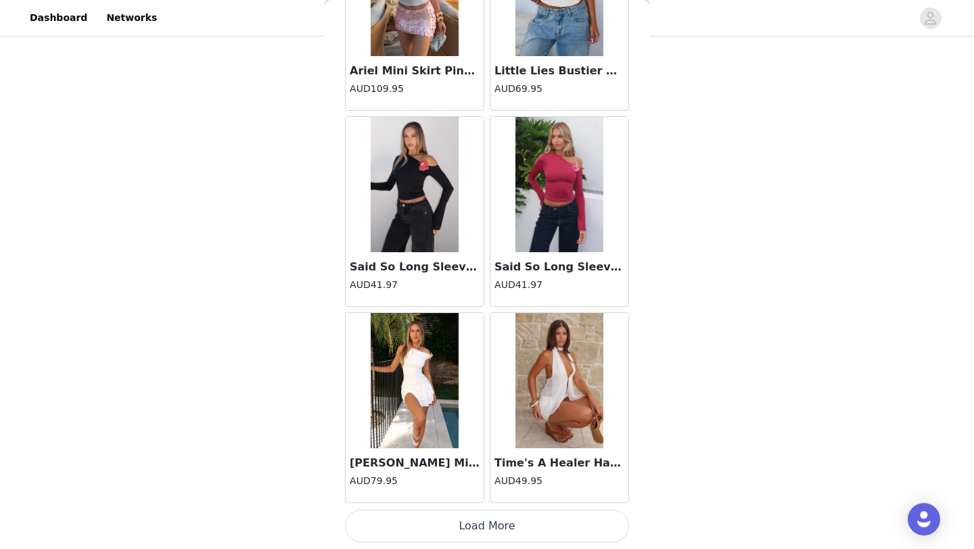
scroll to position [23101, 0]
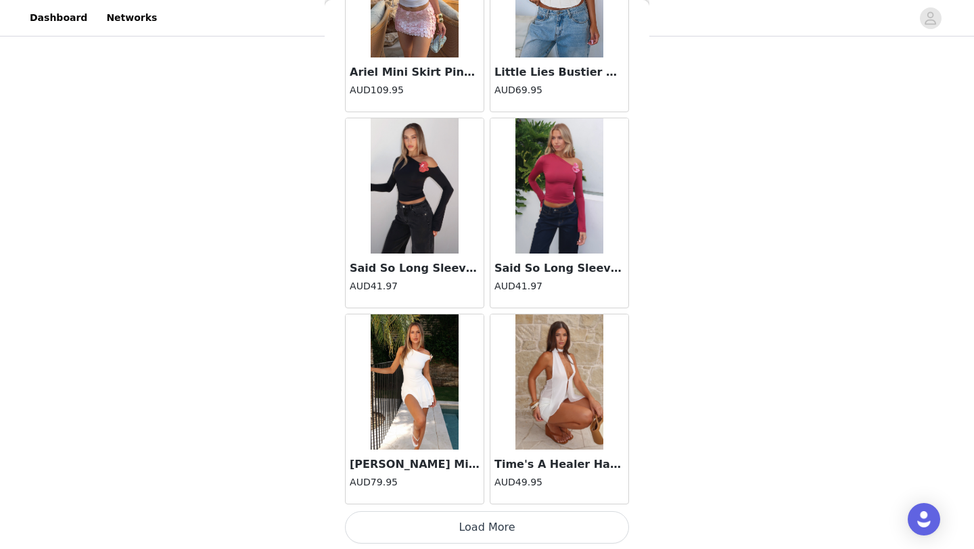
click at [460, 535] on button "Load More" at bounding box center [487, 527] width 284 height 32
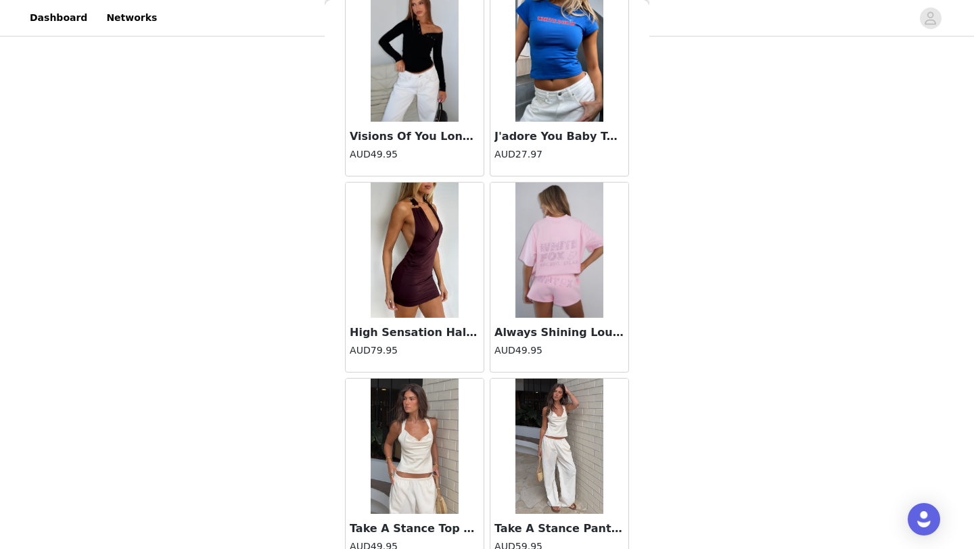
scroll to position [25064, 0]
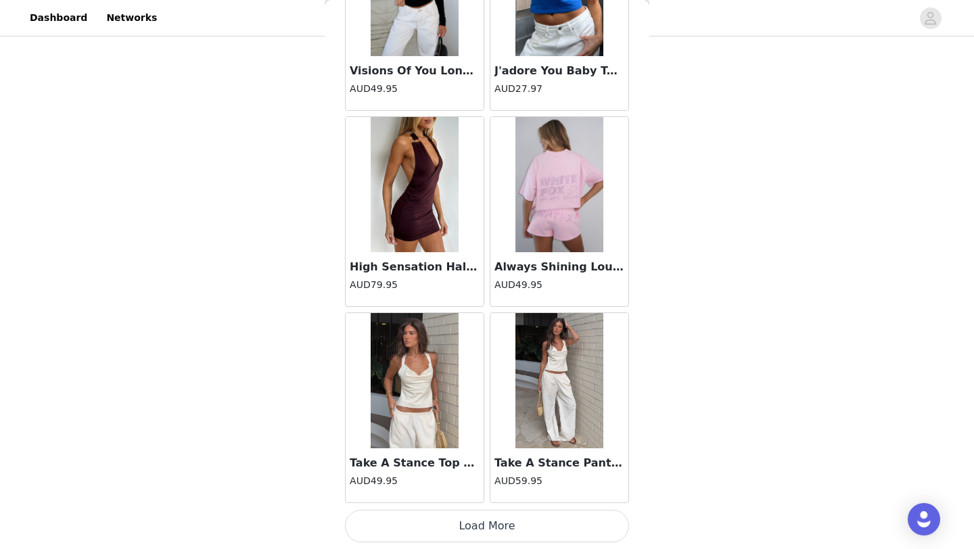
click at [463, 521] on button "Load More" at bounding box center [487, 526] width 284 height 32
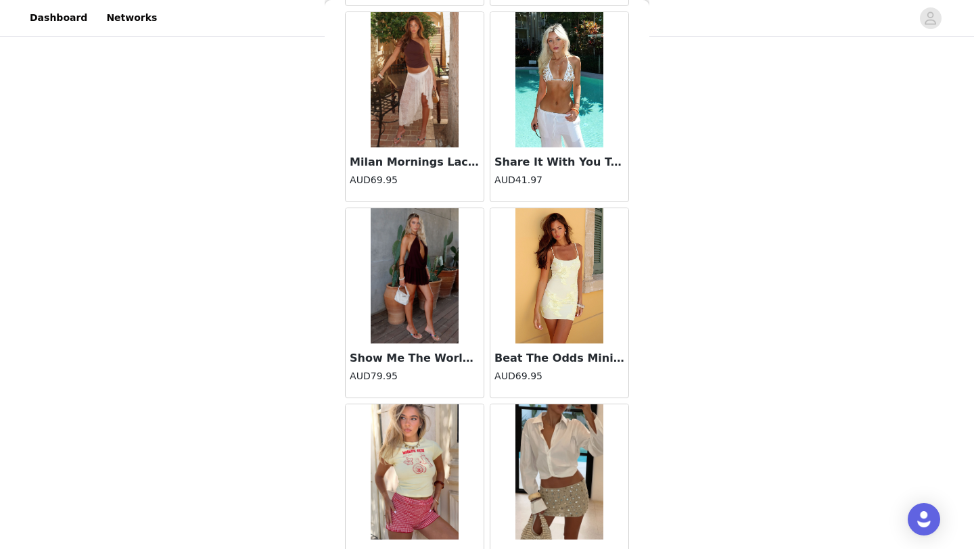
scroll to position [27026, 0]
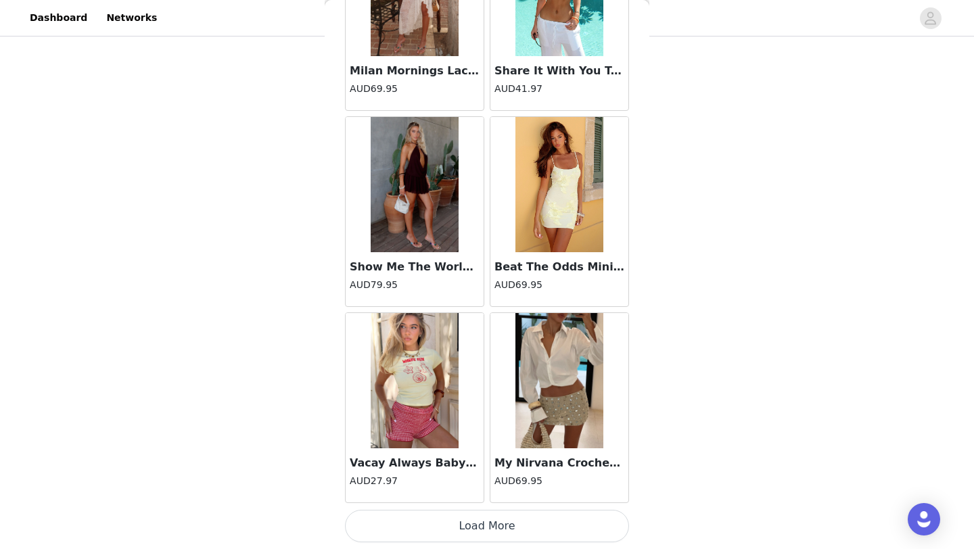
click at [448, 517] on button "Load More" at bounding box center [487, 526] width 284 height 32
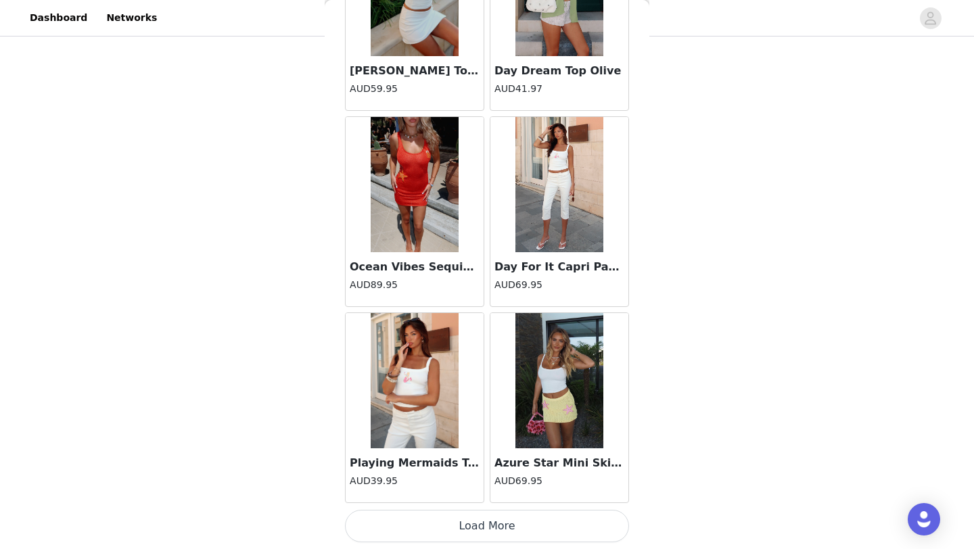
scroll to position [28987, 0]
click at [453, 536] on button "Load More" at bounding box center [487, 527] width 284 height 32
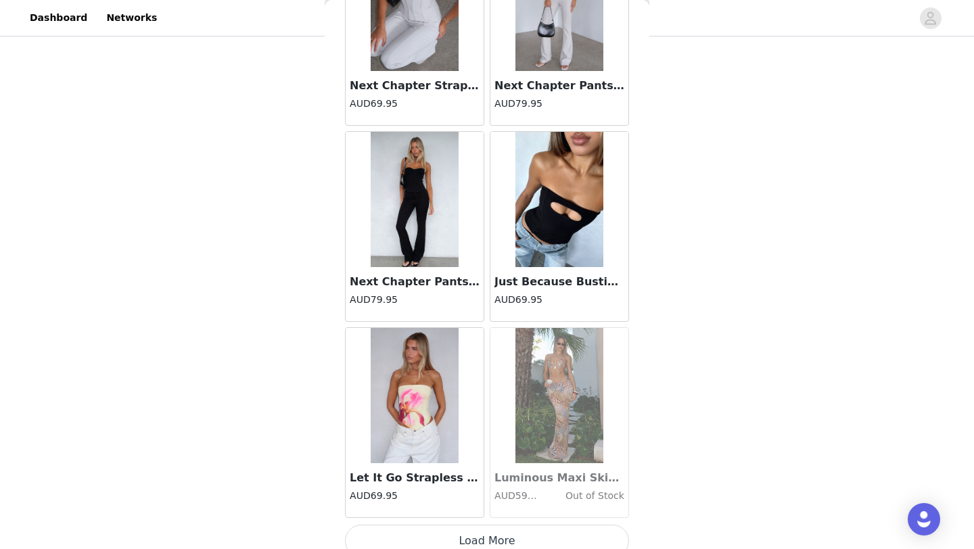
scroll to position [30950, 0]
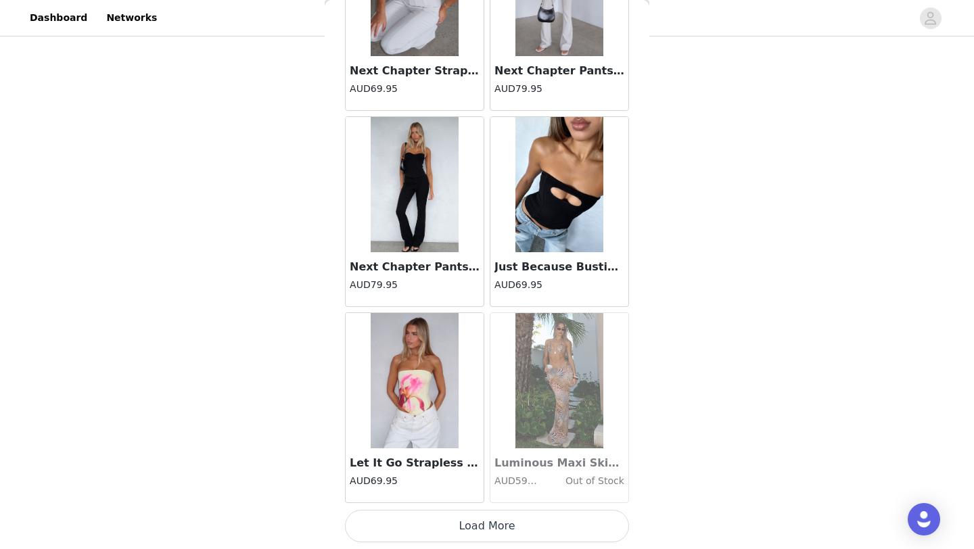
click at [467, 532] on button "Load More" at bounding box center [487, 526] width 284 height 32
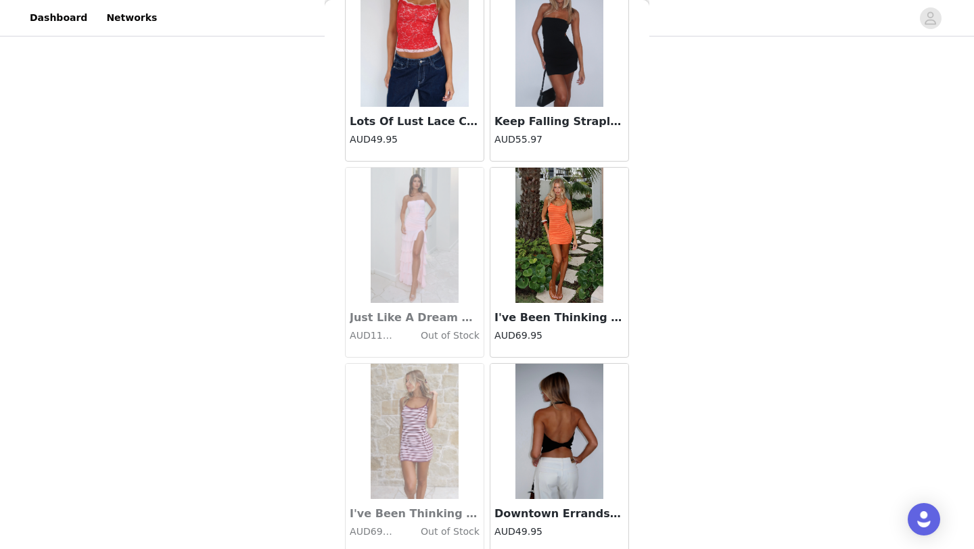
scroll to position [32911, 0]
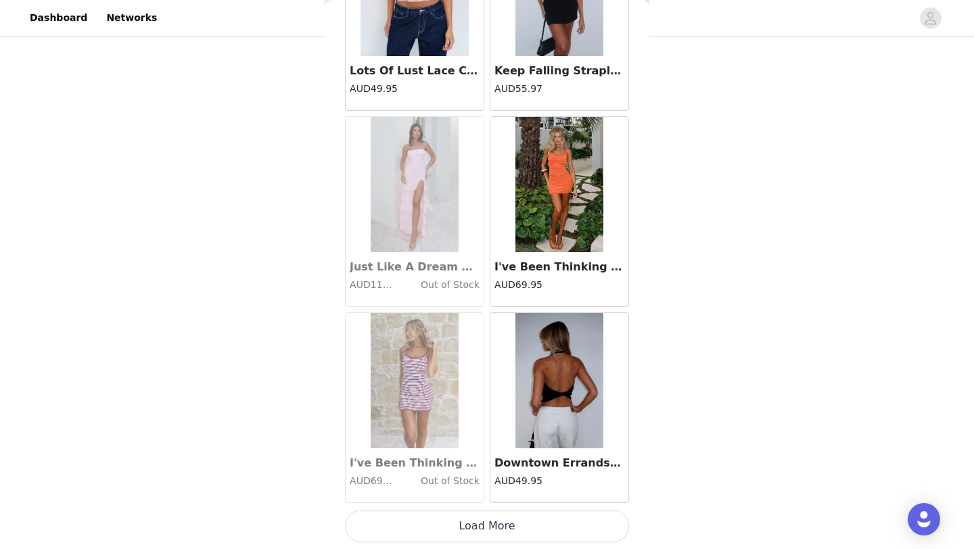
click at [475, 530] on button "Load More" at bounding box center [487, 526] width 284 height 32
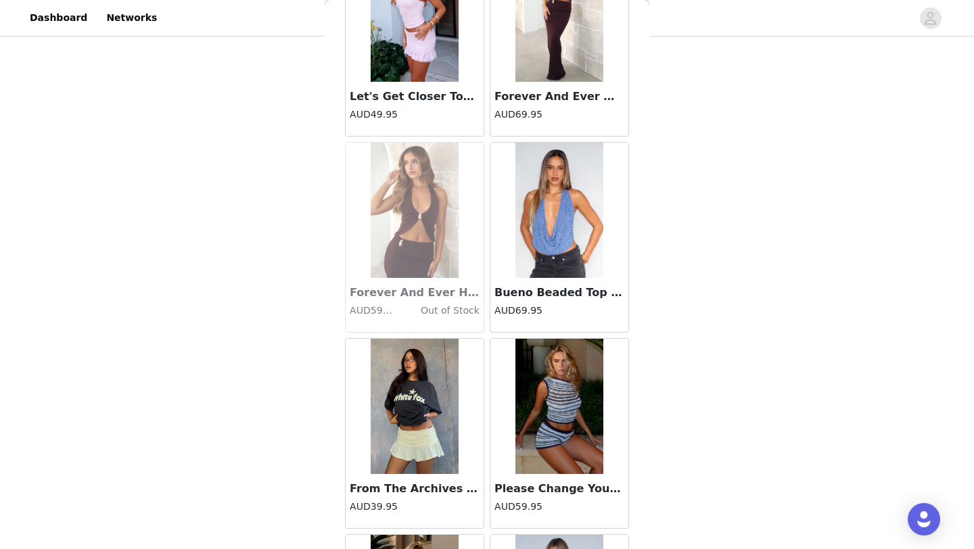
scroll to position [34873, 0]
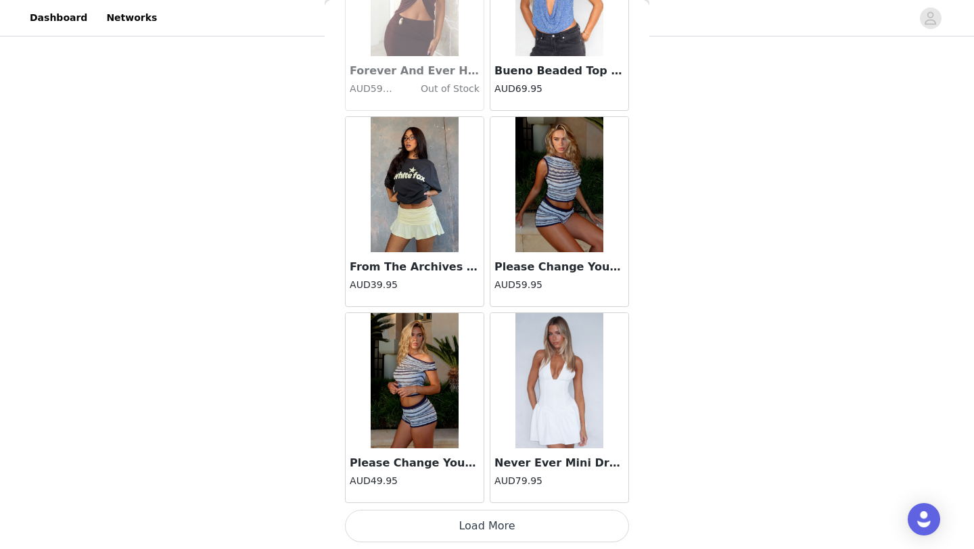
click at [479, 534] on button "Load More" at bounding box center [487, 526] width 284 height 32
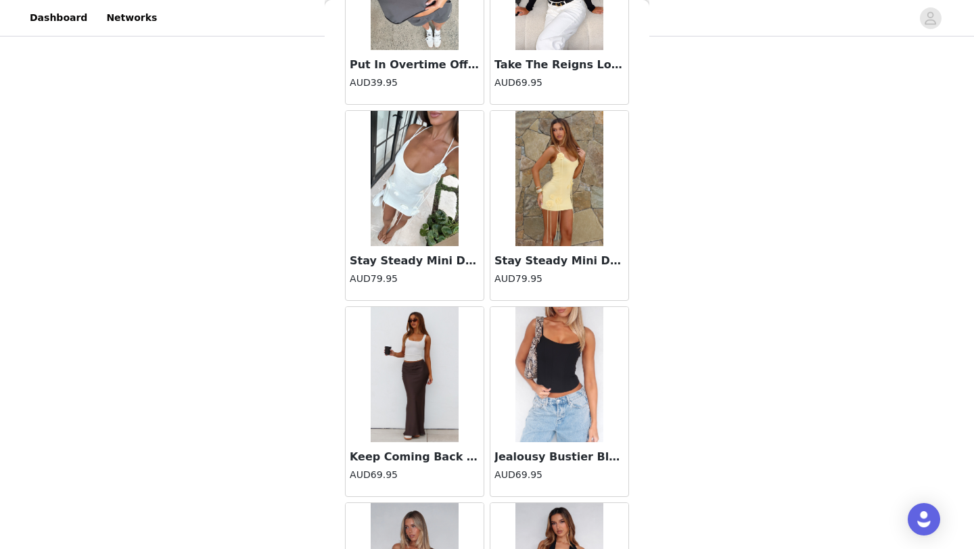
scroll to position [36835, 0]
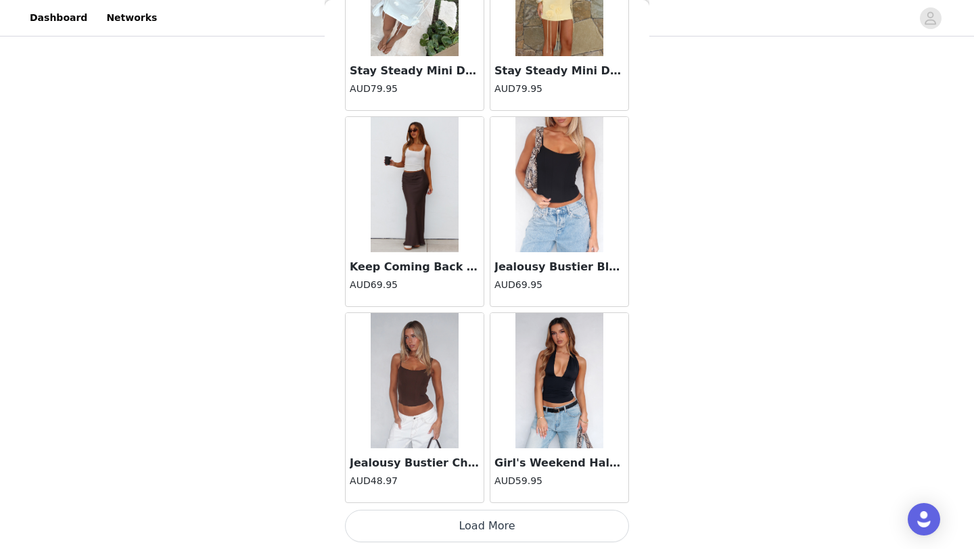
click at [478, 516] on button "Load More" at bounding box center [487, 526] width 284 height 32
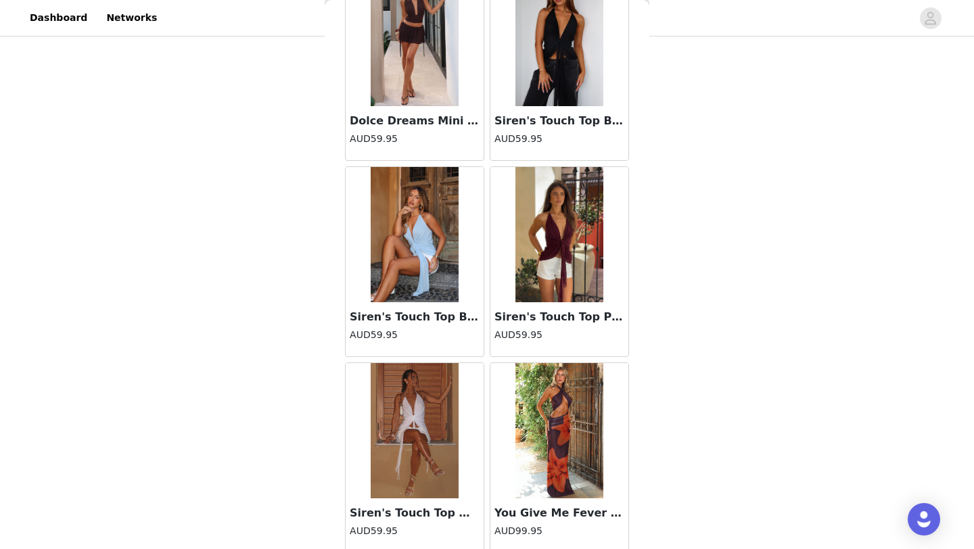
scroll to position [38797, 0]
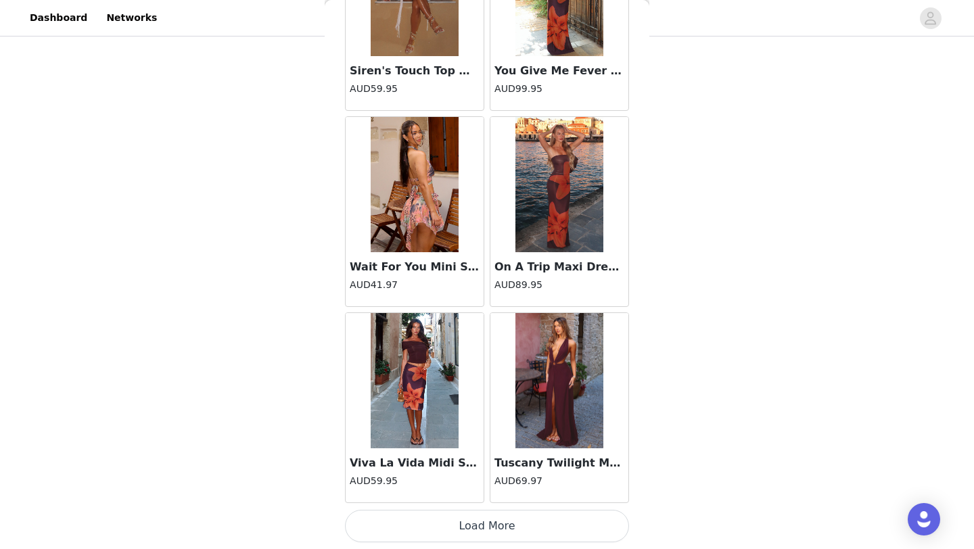
click at [475, 534] on button "Load More" at bounding box center [487, 526] width 284 height 32
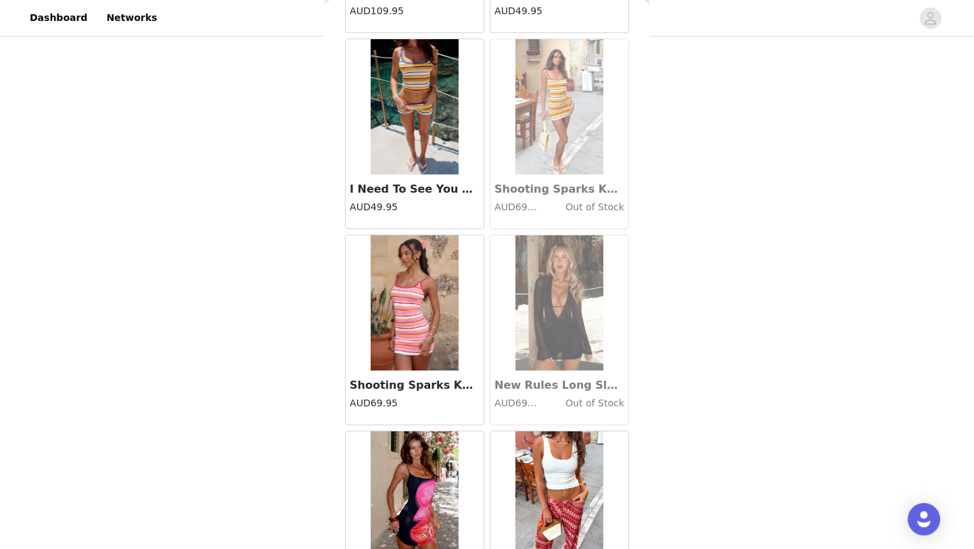
scroll to position [40759, 0]
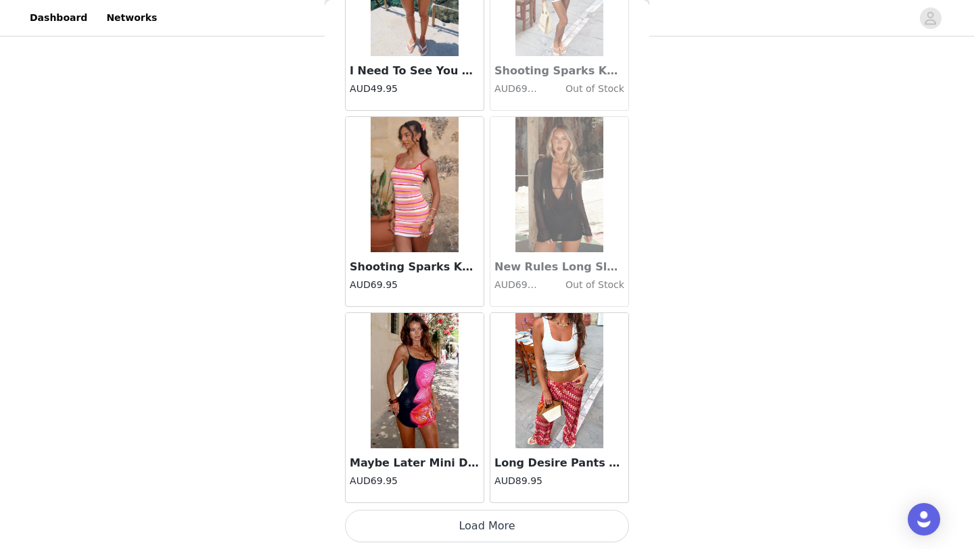
click at [478, 526] on button "Load More" at bounding box center [487, 526] width 284 height 32
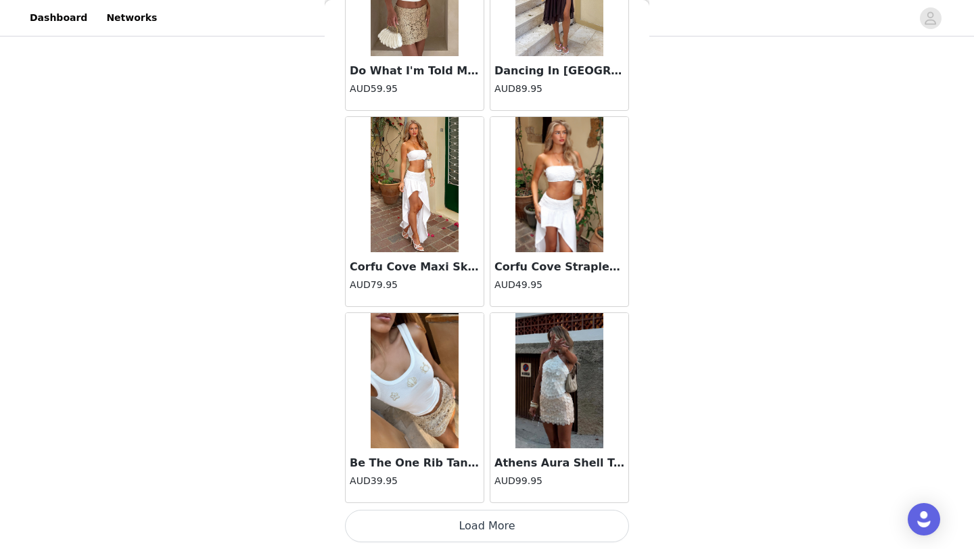
scroll to position [42720, 0]
click at [477, 530] on button "Load More" at bounding box center [487, 527] width 284 height 32
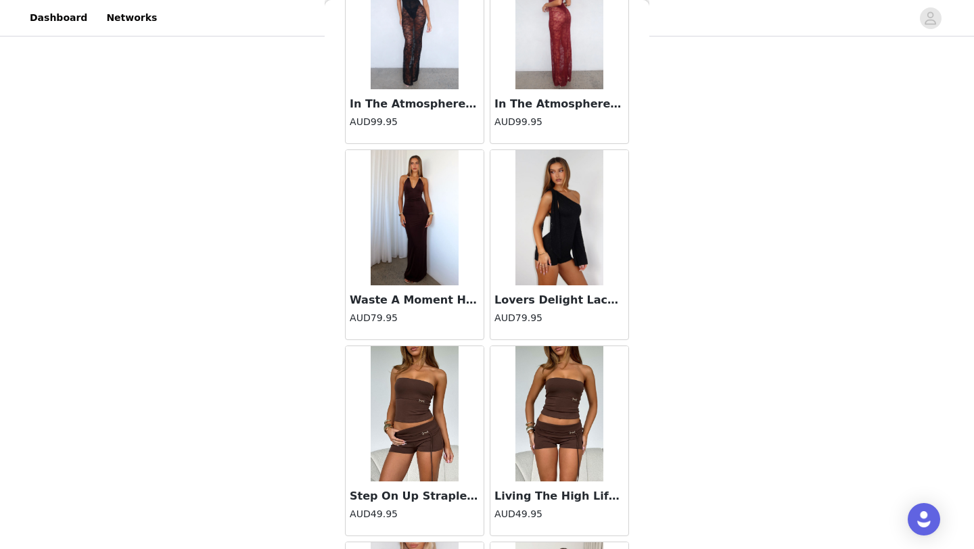
scroll to position [44683, 0]
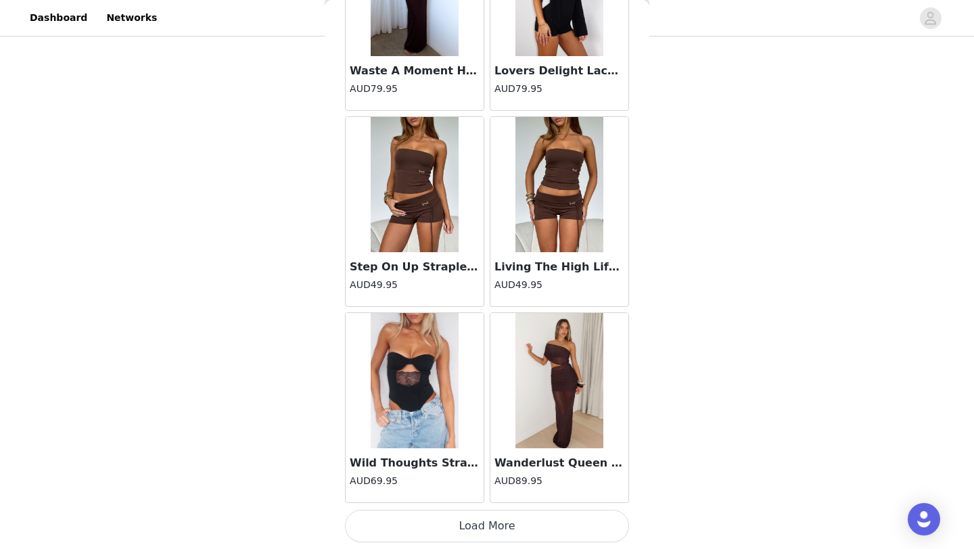
click at [437, 538] on button "Load More" at bounding box center [487, 526] width 284 height 32
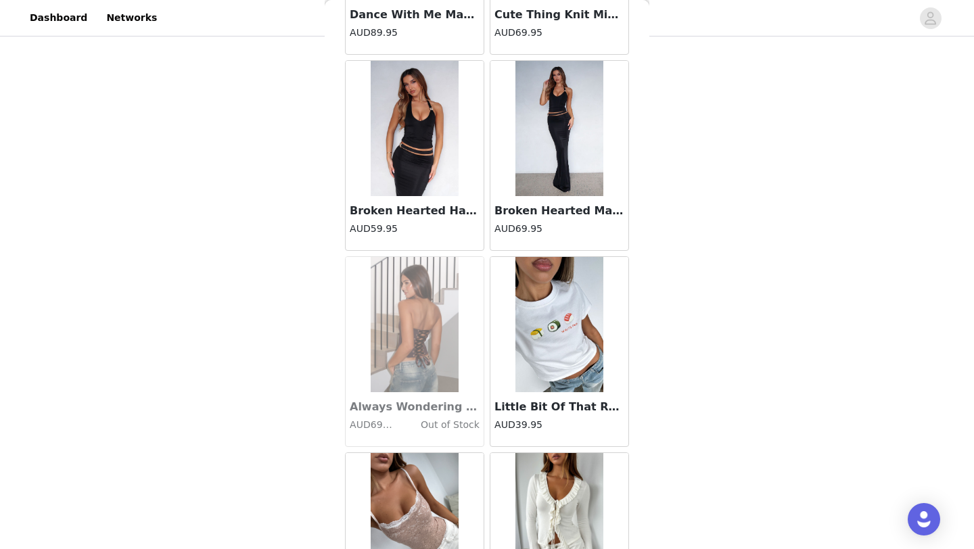
scroll to position [46645, 0]
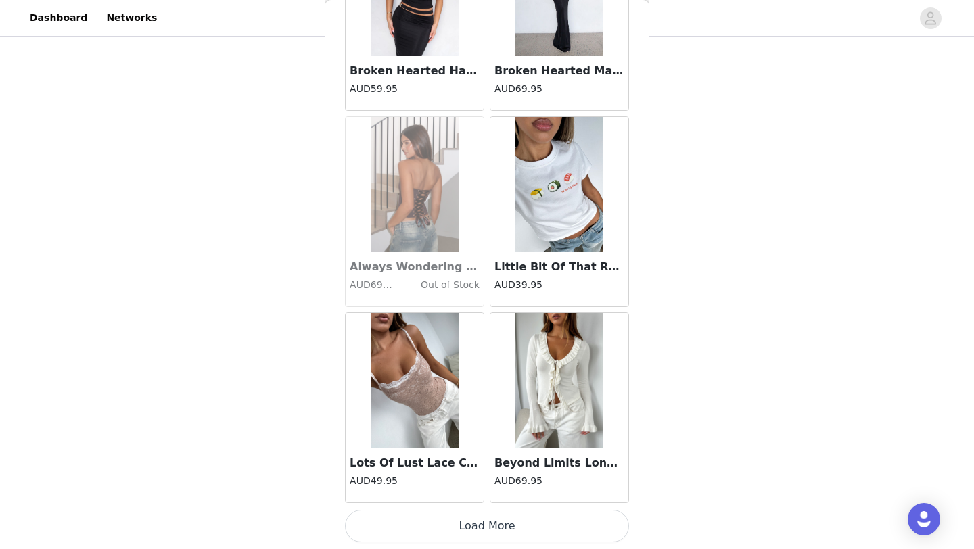
click at [443, 537] on button "Load More" at bounding box center [487, 526] width 284 height 32
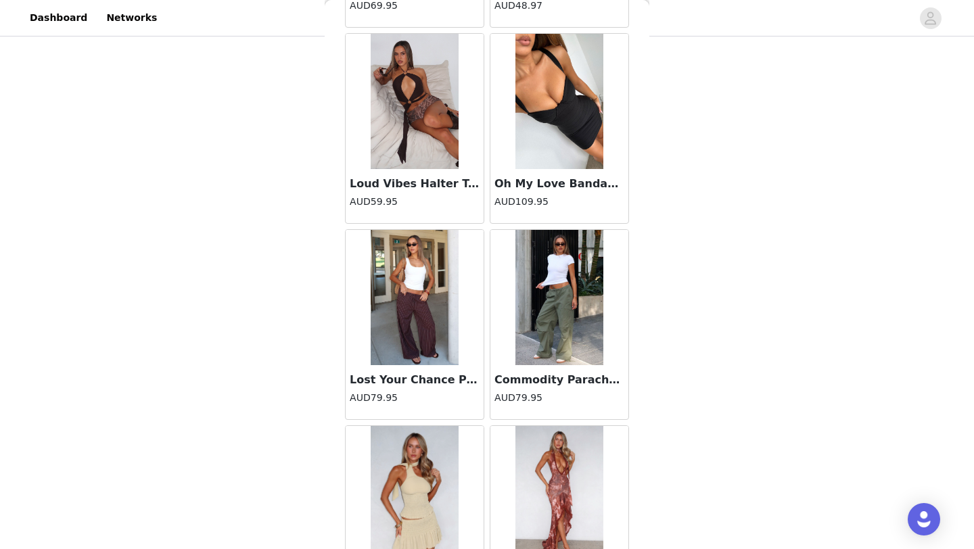
scroll to position [48316, 0]
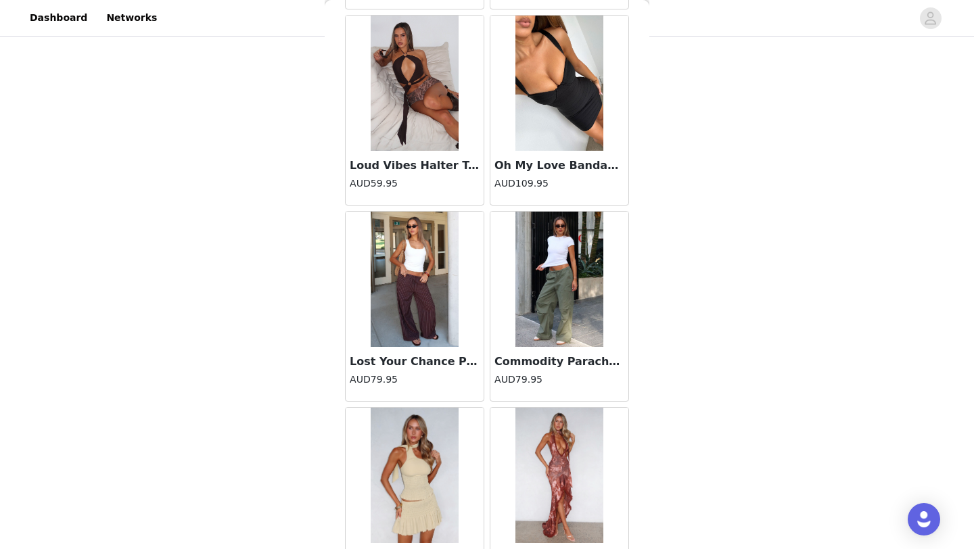
click at [536, 168] on h3 "Oh My Love Bandage Mini Dress Black" at bounding box center [560, 166] width 130 height 16
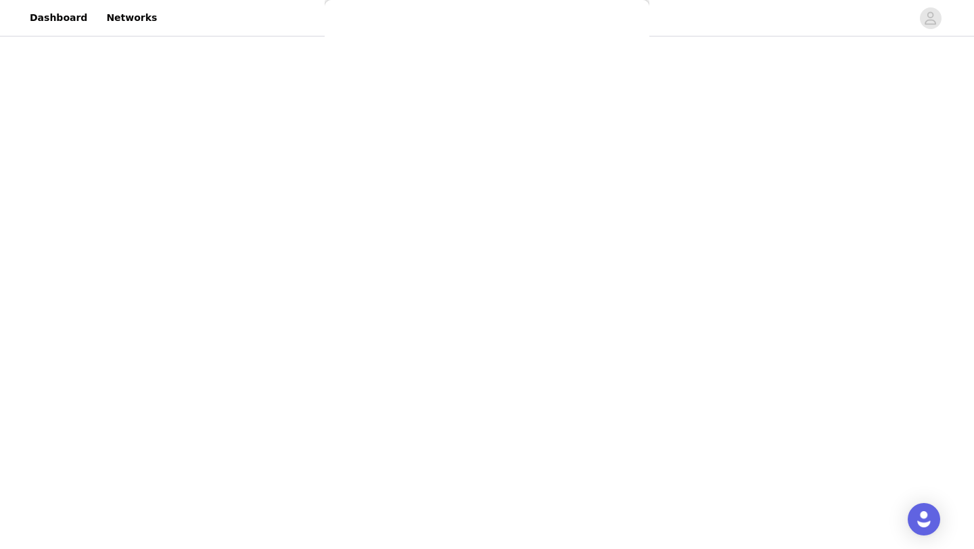
scroll to position [76, 0]
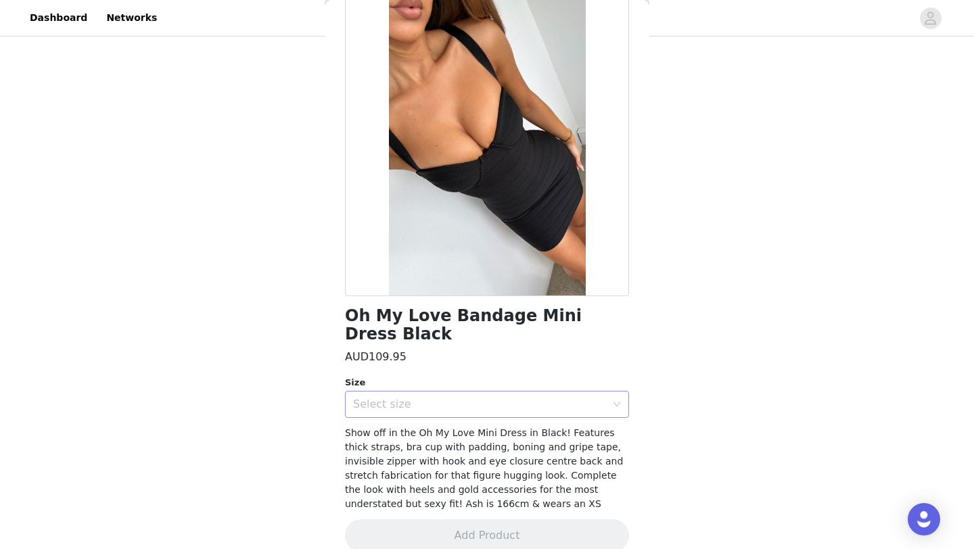
click at [548, 392] on div "Select size" at bounding box center [482, 405] width 259 height 26
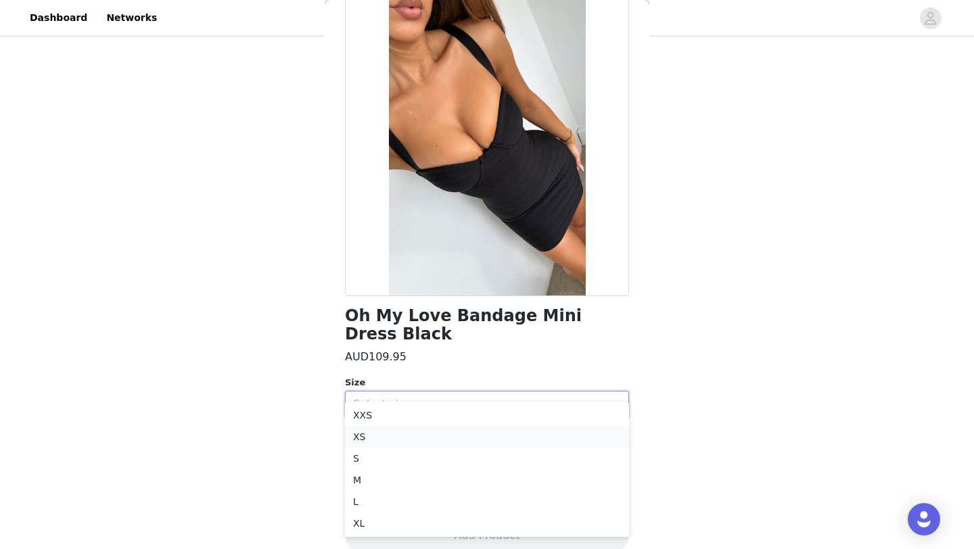
click at [541, 435] on li "XS" at bounding box center [487, 437] width 284 height 22
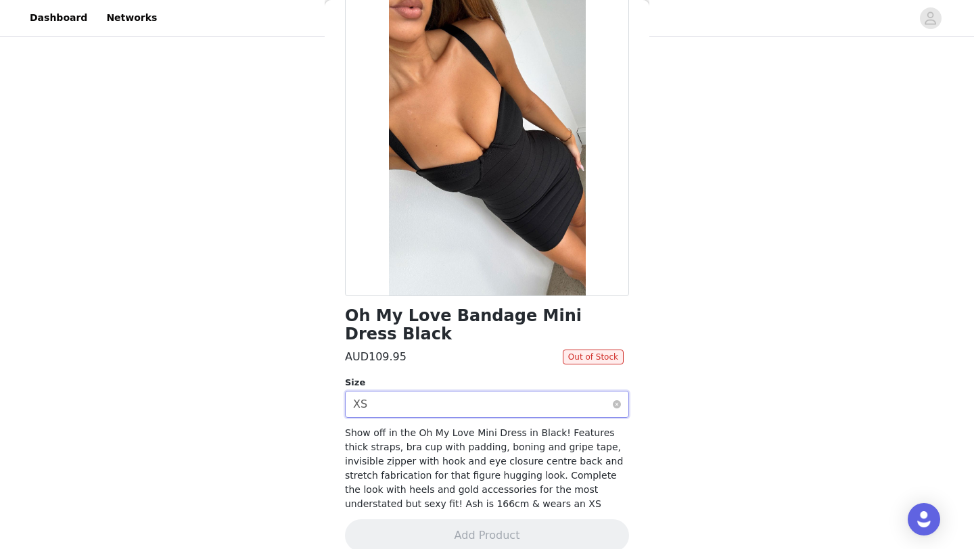
click at [503, 392] on div "Select size XS" at bounding box center [482, 405] width 259 height 26
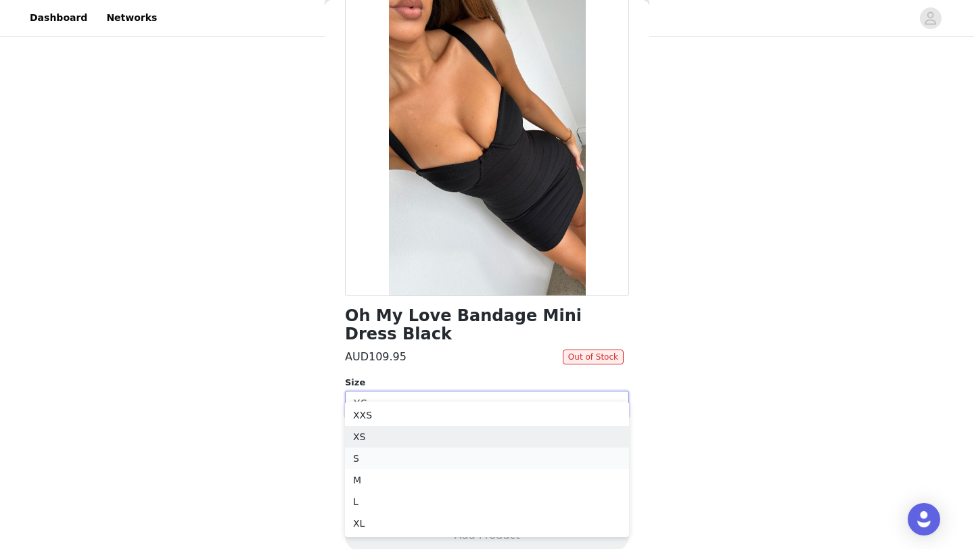
click at [496, 461] on li "S" at bounding box center [487, 459] width 284 height 22
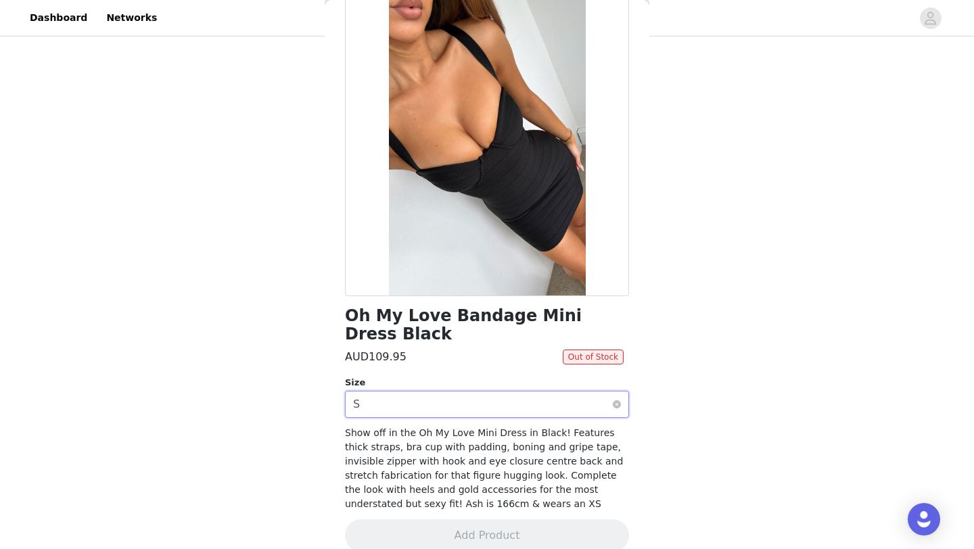
click at [524, 392] on div "Select size S" at bounding box center [482, 405] width 259 height 26
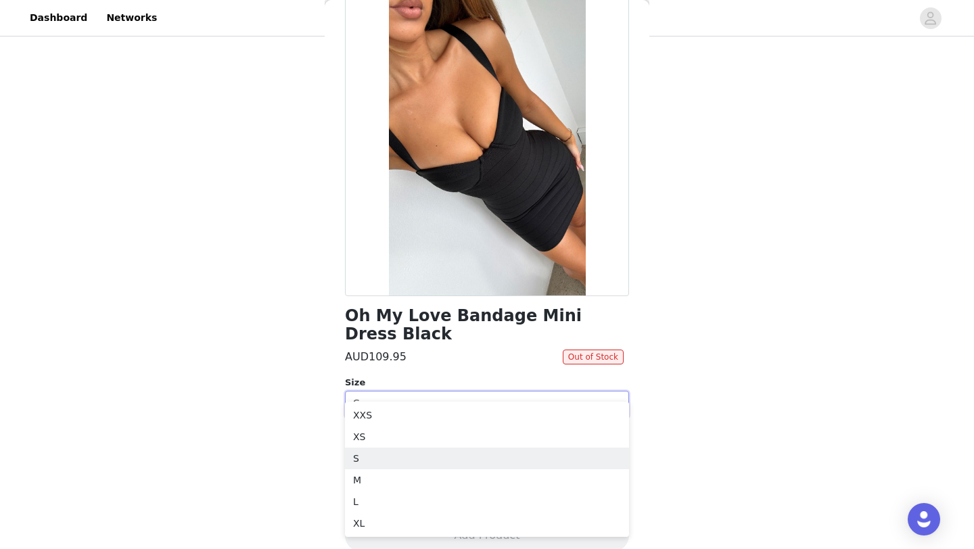
scroll to position [0, 0]
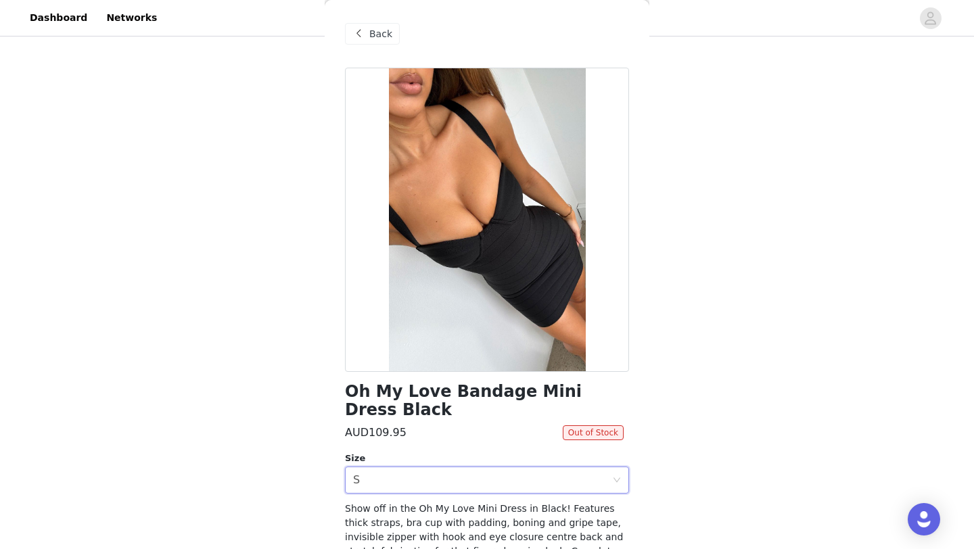
click at [370, 30] on span "Back" at bounding box center [380, 34] width 23 height 14
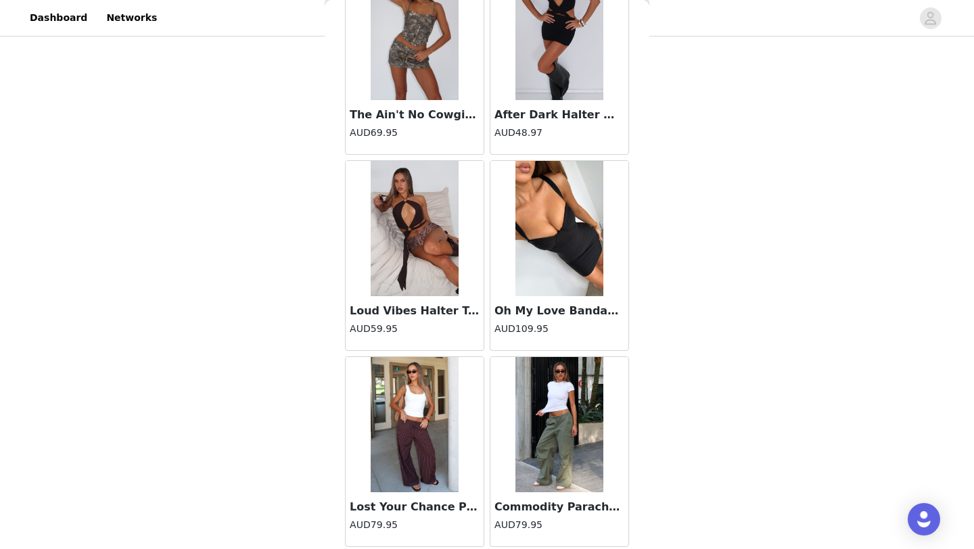
scroll to position [48607, 0]
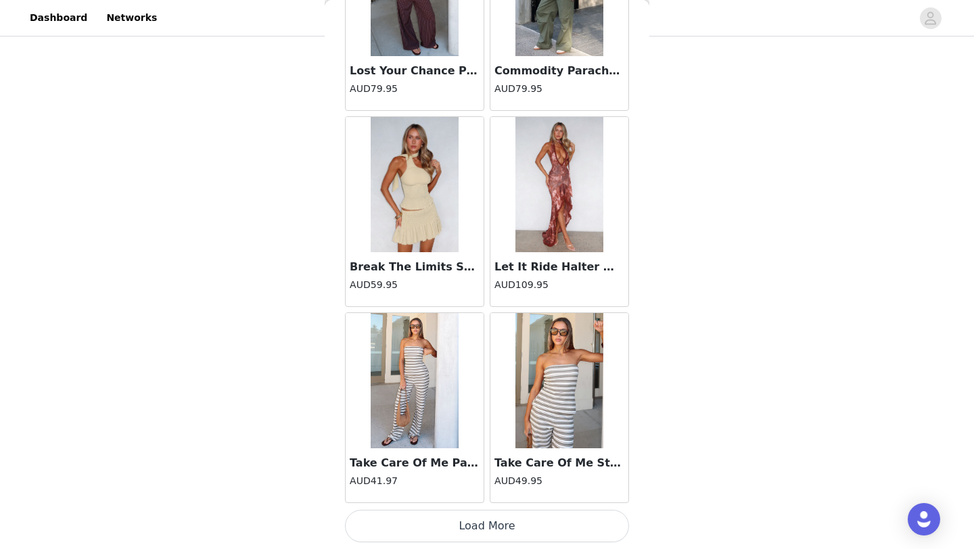
click at [496, 522] on button "Load More" at bounding box center [487, 526] width 284 height 32
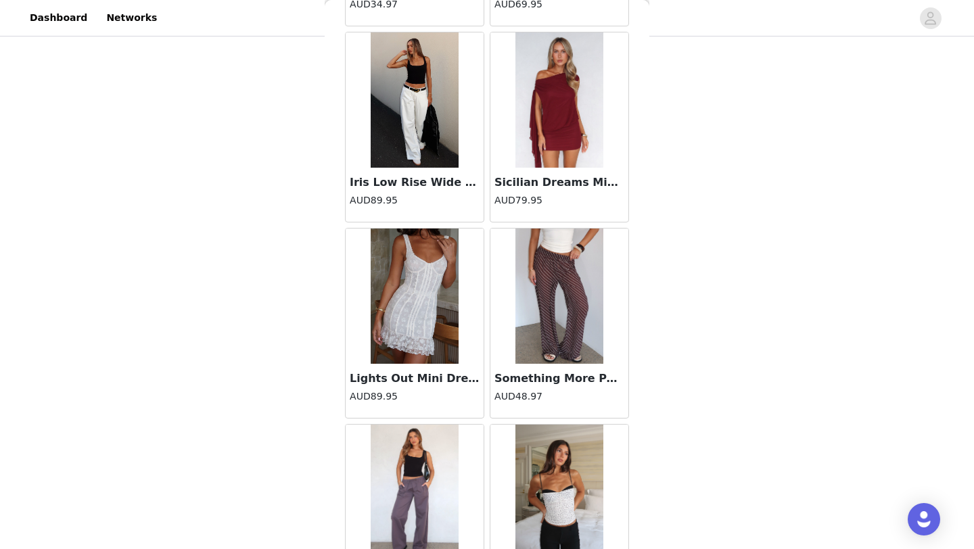
scroll to position [50569, 0]
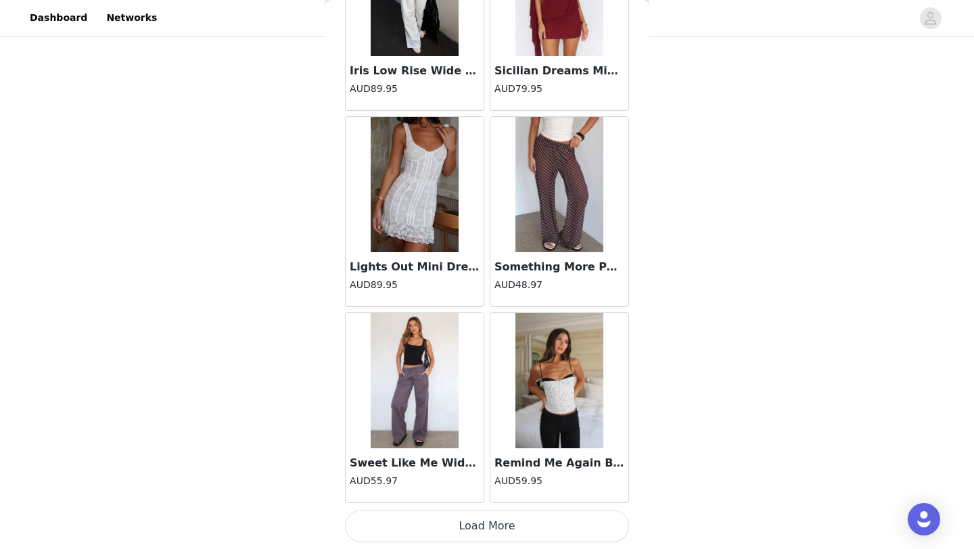
click at [452, 530] on button "Load More" at bounding box center [487, 526] width 284 height 32
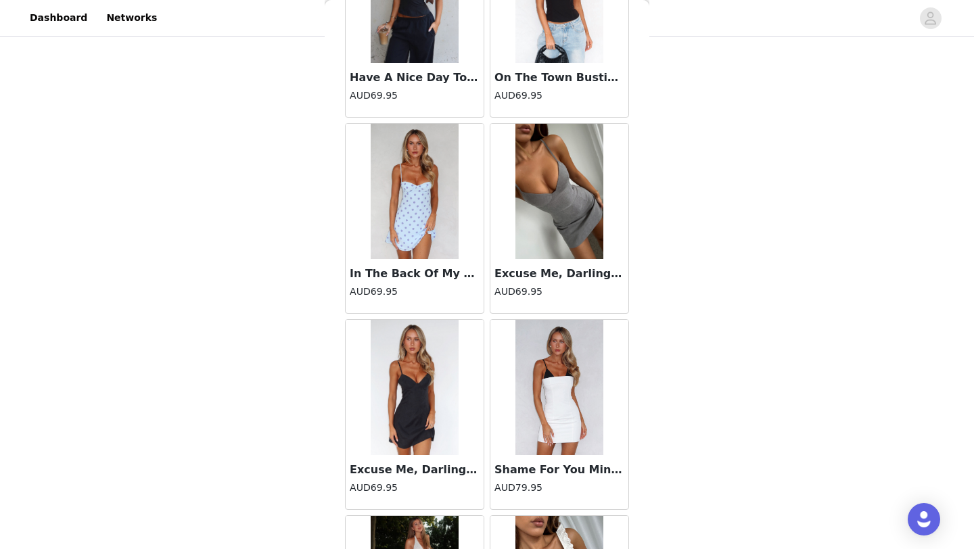
scroll to position [52531, 0]
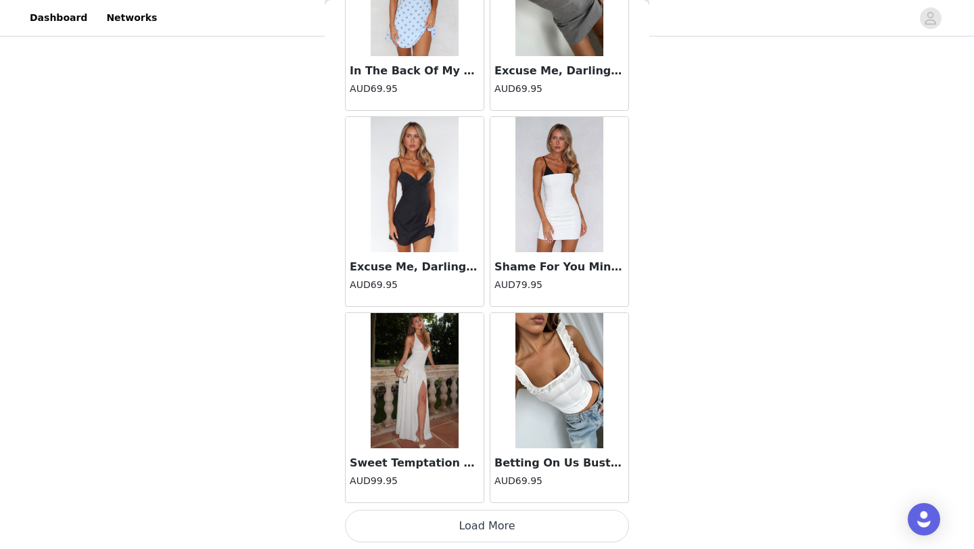
click at [432, 525] on button "Load More" at bounding box center [487, 526] width 284 height 32
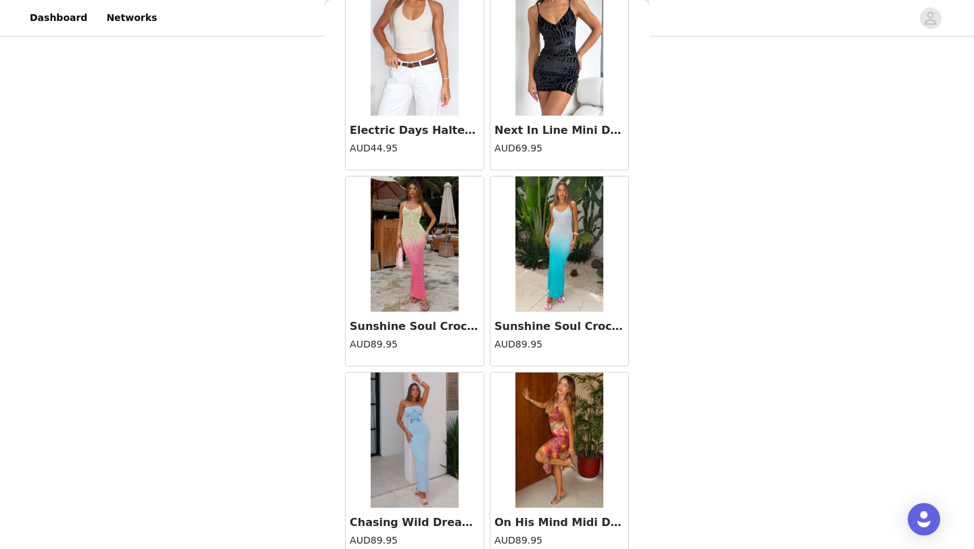
scroll to position [54493, 0]
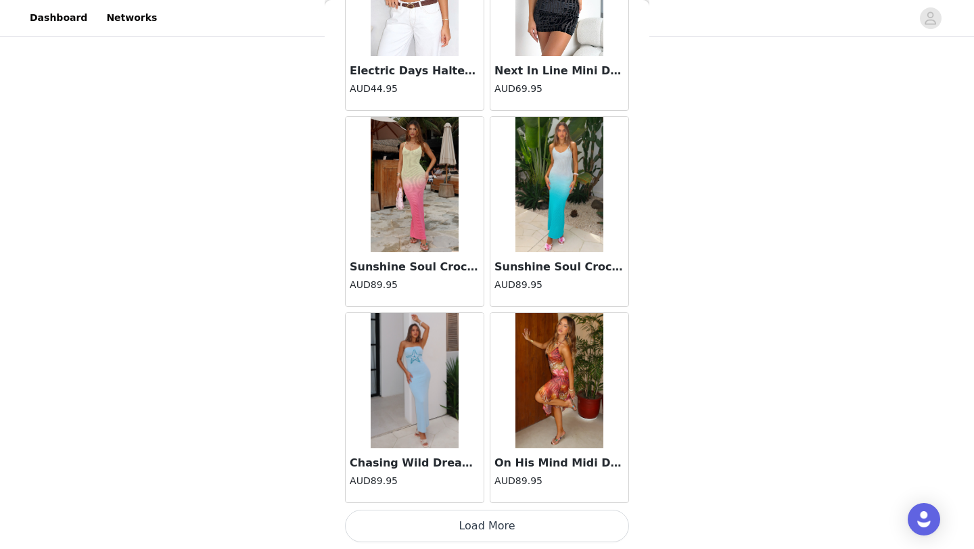
click at [434, 534] on button "Load More" at bounding box center [487, 526] width 284 height 32
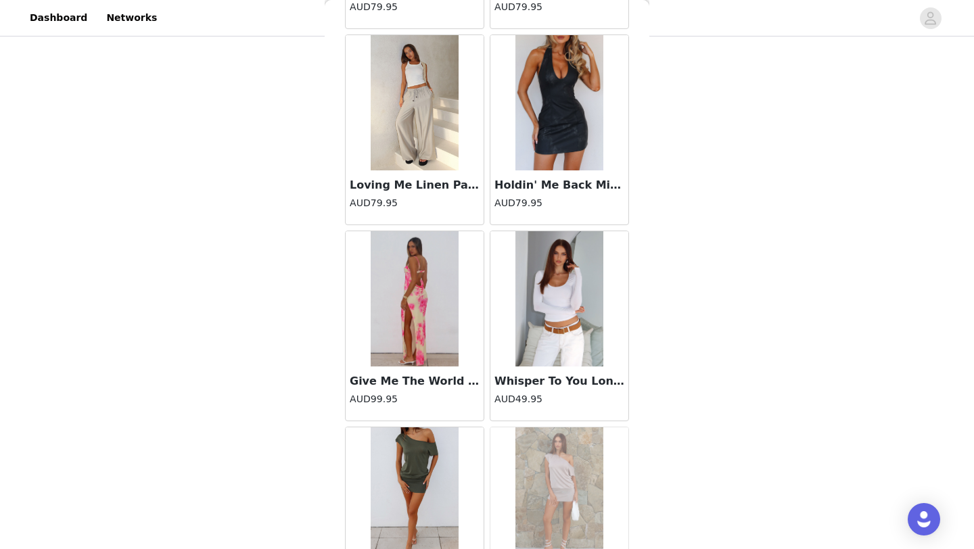
scroll to position [56454, 0]
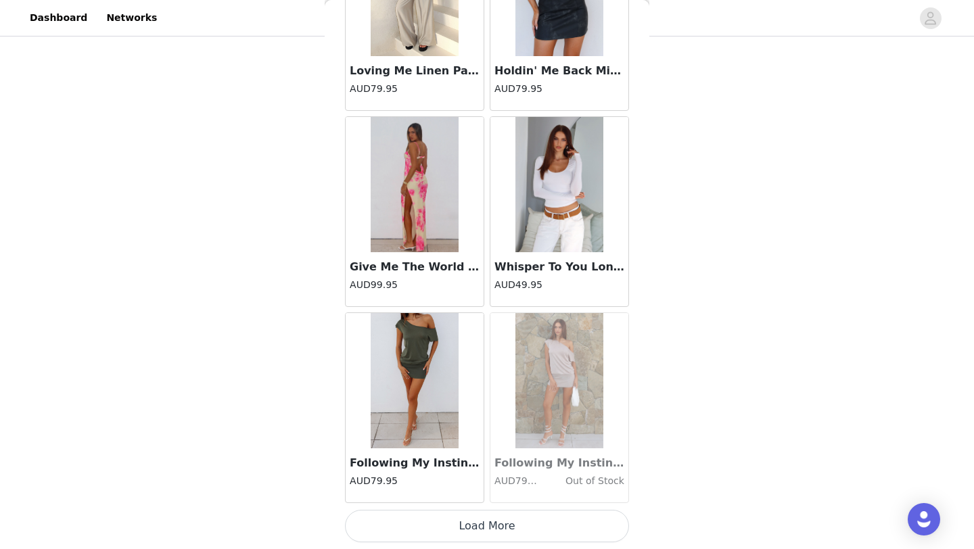
click at [421, 537] on button "Load More" at bounding box center [487, 526] width 284 height 32
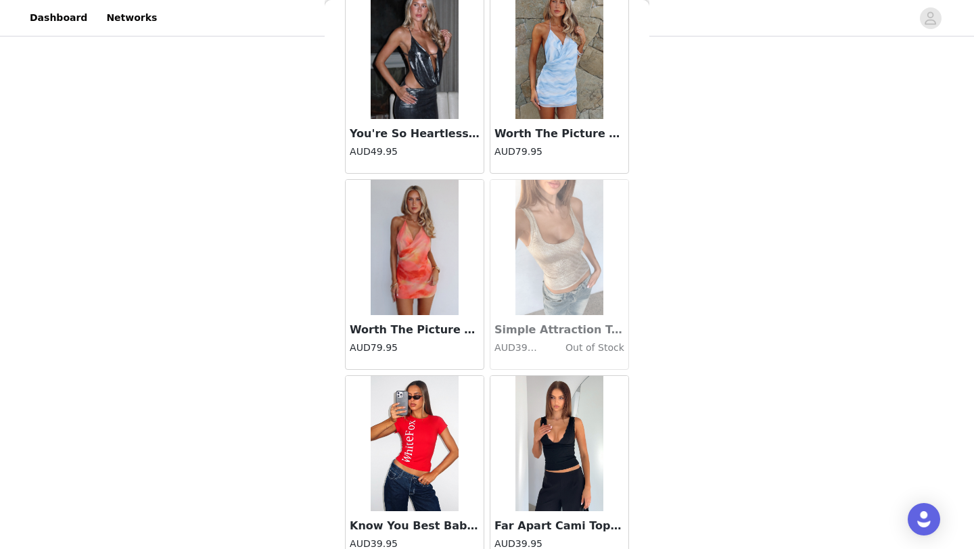
scroll to position [58416, 0]
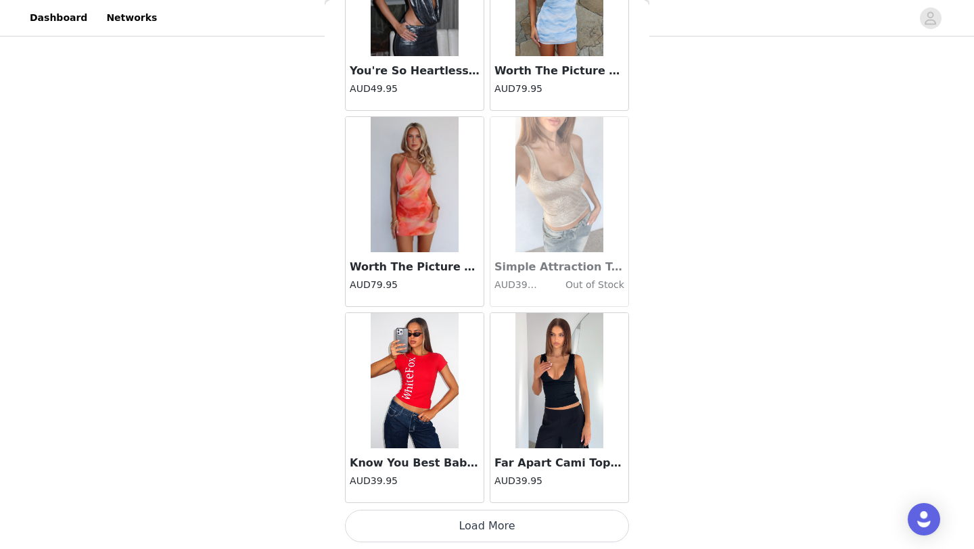
drag, startPoint x: 461, startPoint y: 528, endPoint x: 504, endPoint y: 214, distance: 316.8
click at [461, 528] on button "Load More" at bounding box center [487, 526] width 284 height 32
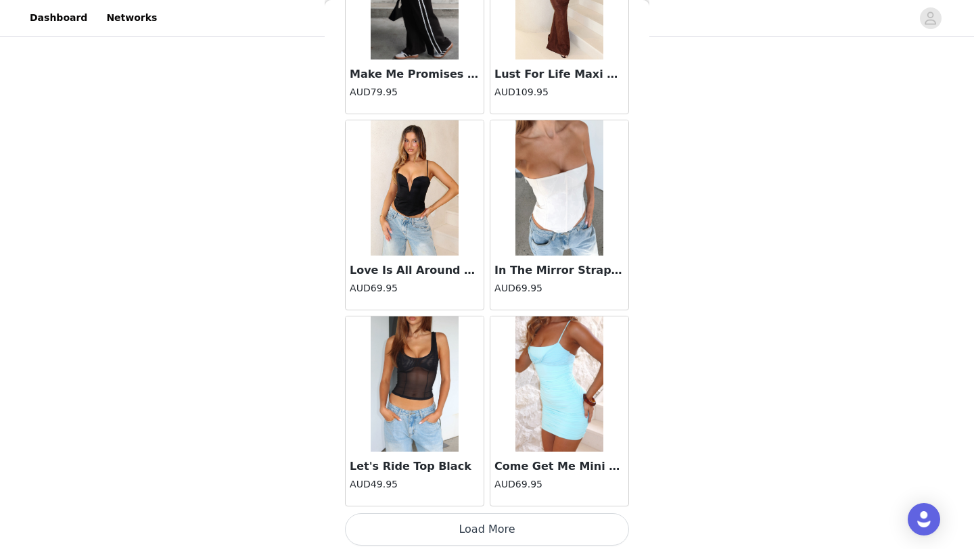
scroll to position [60378, 0]
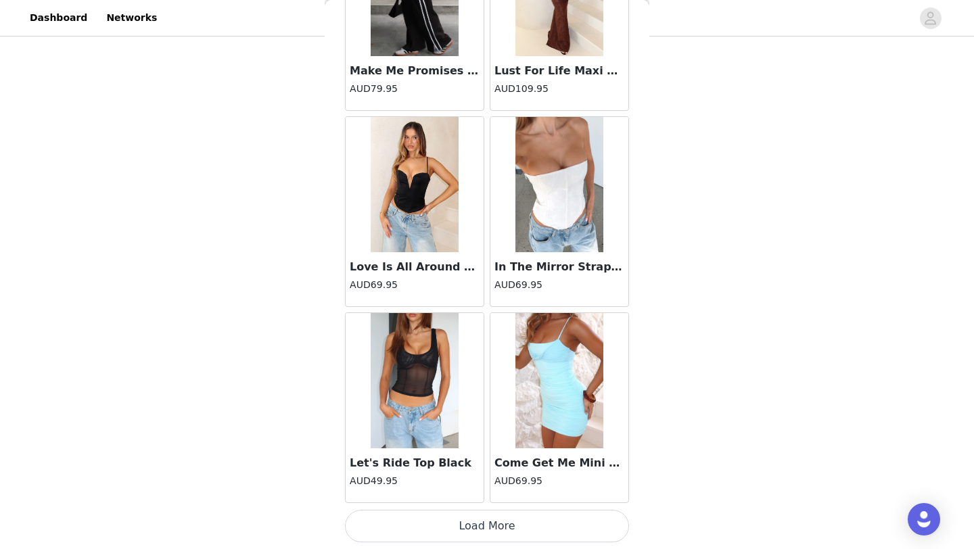
click at [422, 527] on button "Load More" at bounding box center [487, 526] width 284 height 32
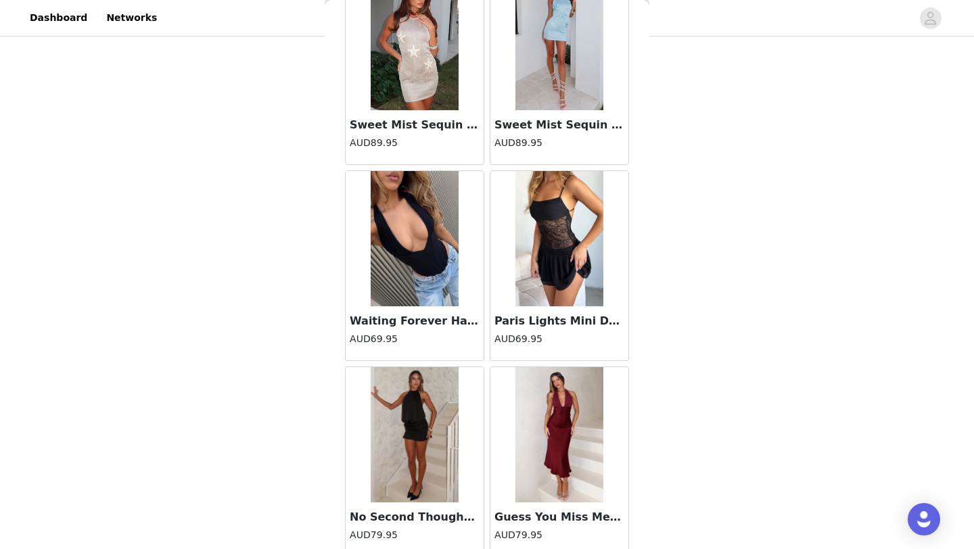
scroll to position [62340, 0]
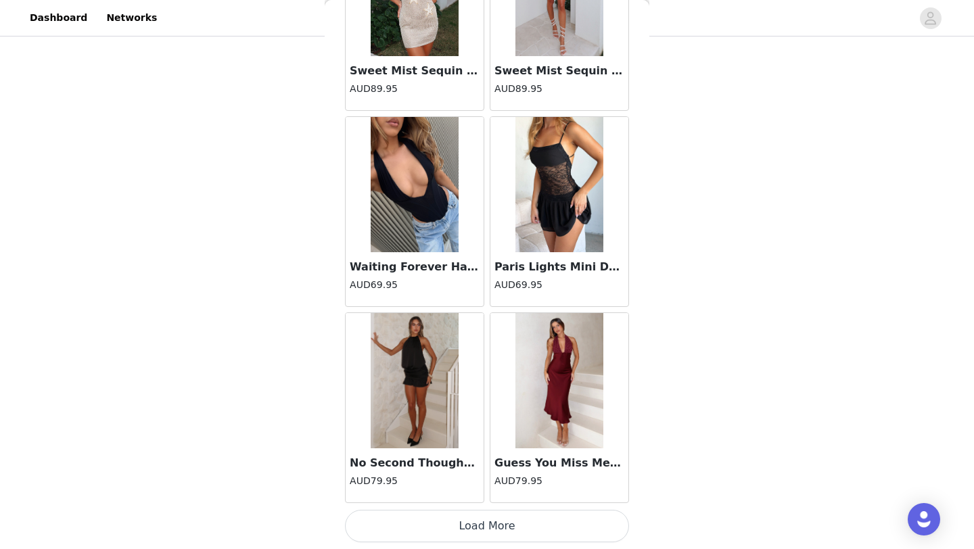
click at [442, 532] on button "Load More" at bounding box center [487, 526] width 284 height 32
click at [510, 280] on div "Paris Lights Mini Dress Black AUD69.95" at bounding box center [559, 279] width 138 height 54
click at [633, 272] on div "Back Change Lives Top Black AUD49.95 Day By Day Maxi Dress Black AUD79.95 Day B…" at bounding box center [487, 274] width 325 height 549
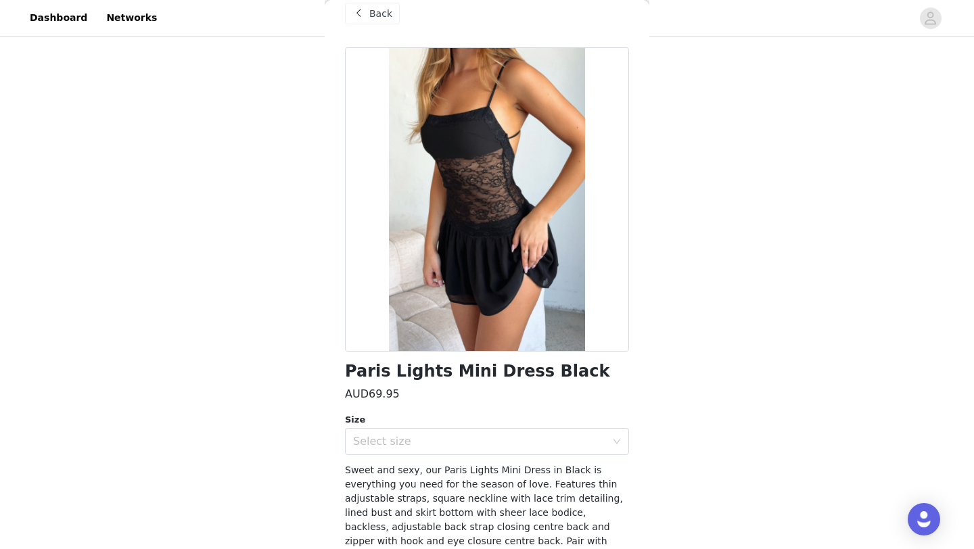
scroll to position [0, 0]
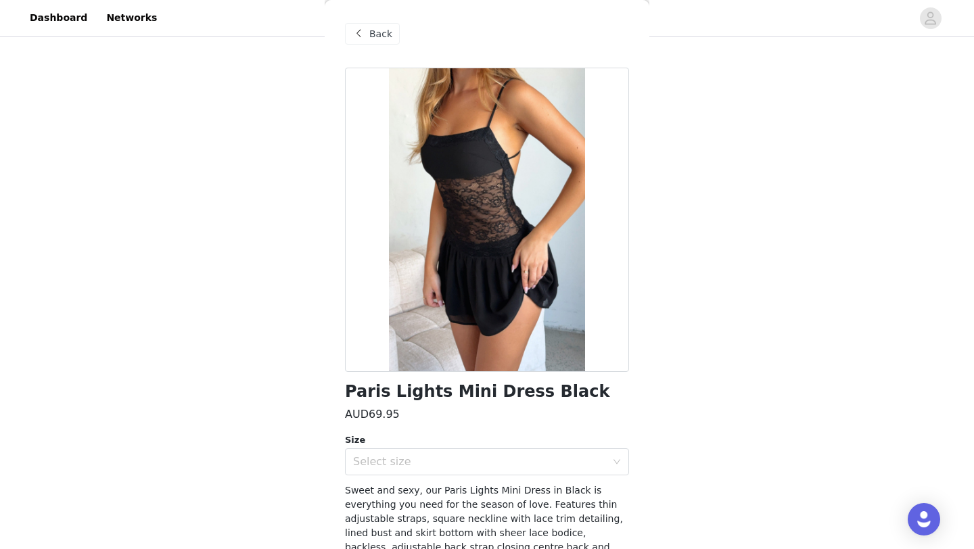
click at [372, 33] on span "Back" at bounding box center [380, 34] width 23 height 14
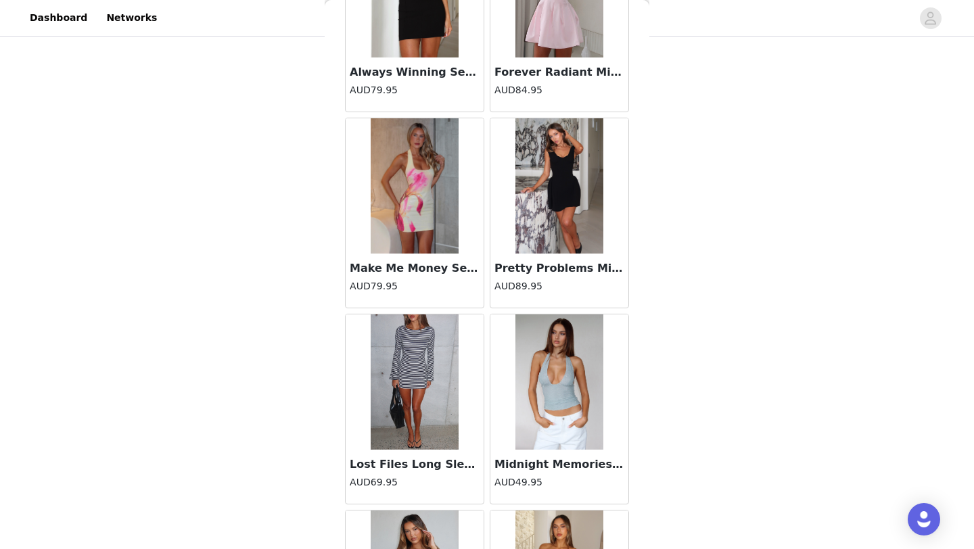
scroll to position [64302, 0]
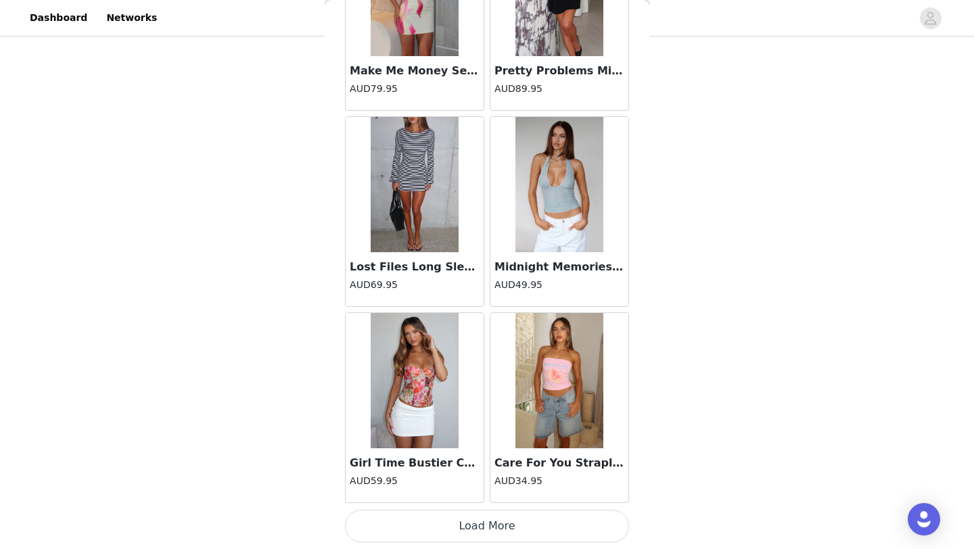
click at [473, 528] on button "Load More" at bounding box center [487, 526] width 284 height 32
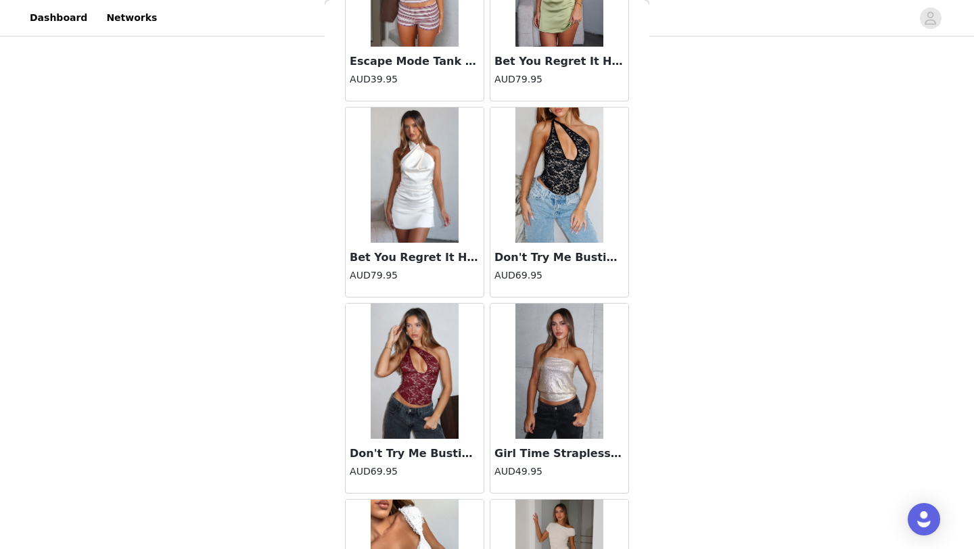
scroll to position [66264, 0]
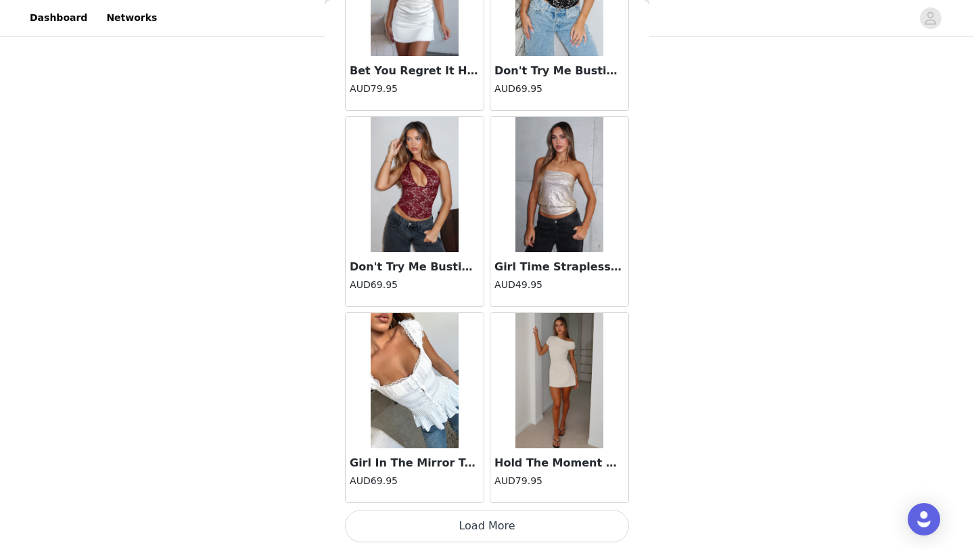
click at [480, 536] on button "Load More" at bounding box center [487, 526] width 284 height 32
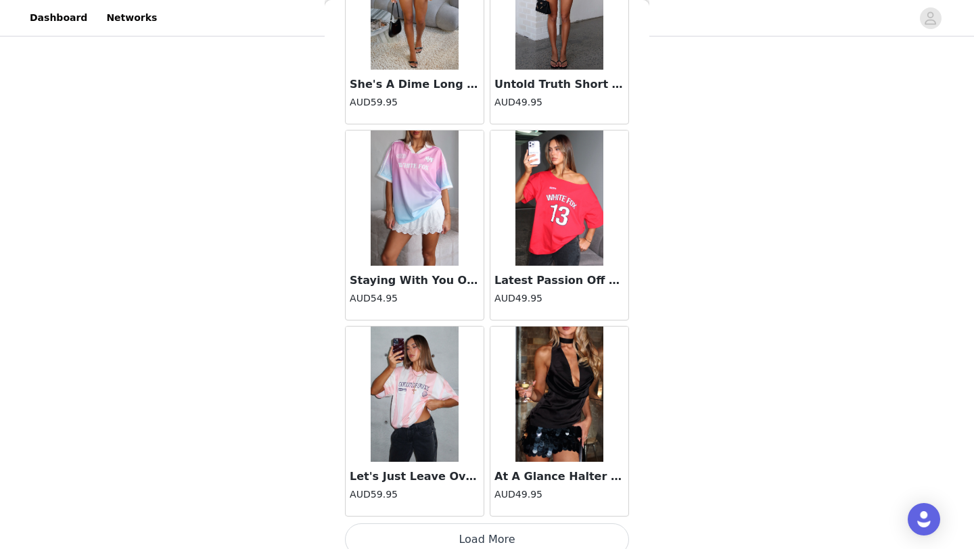
scroll to position [68226, 0]
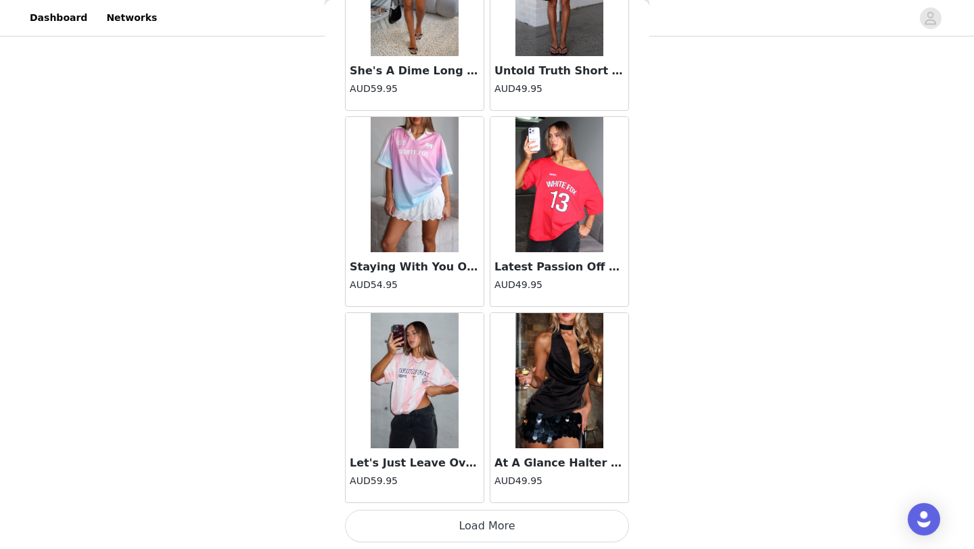
click at [476, 524] on button "Load More" at bounding box center [487, 526] width 284 height 32
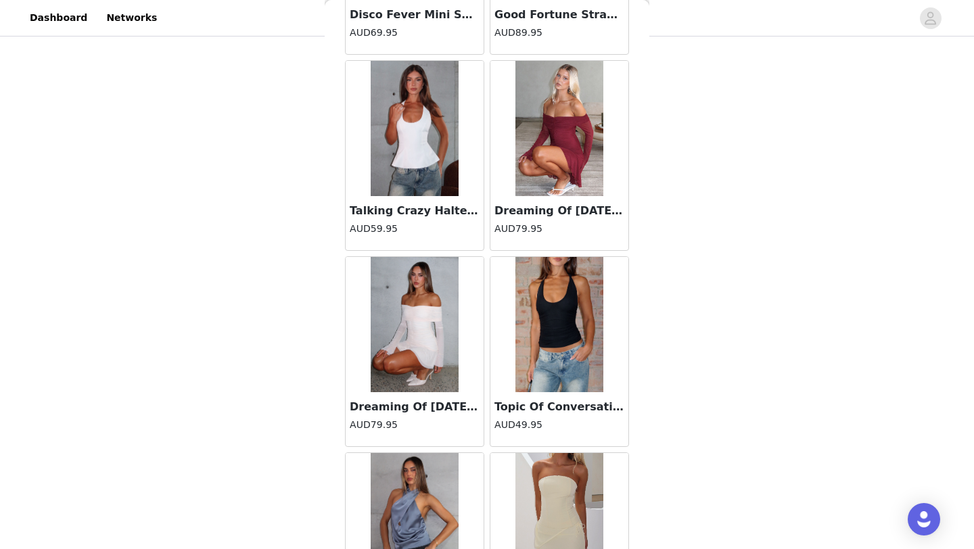
scroll to position [70188, 0]
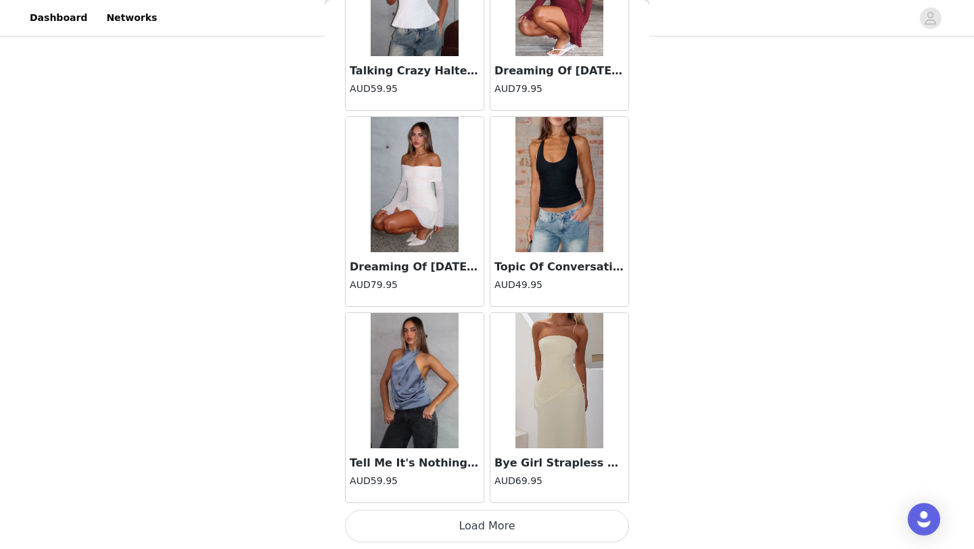
click at [474, 530] on button "Load More" at bounding box center [487, 526] width 284 height 32
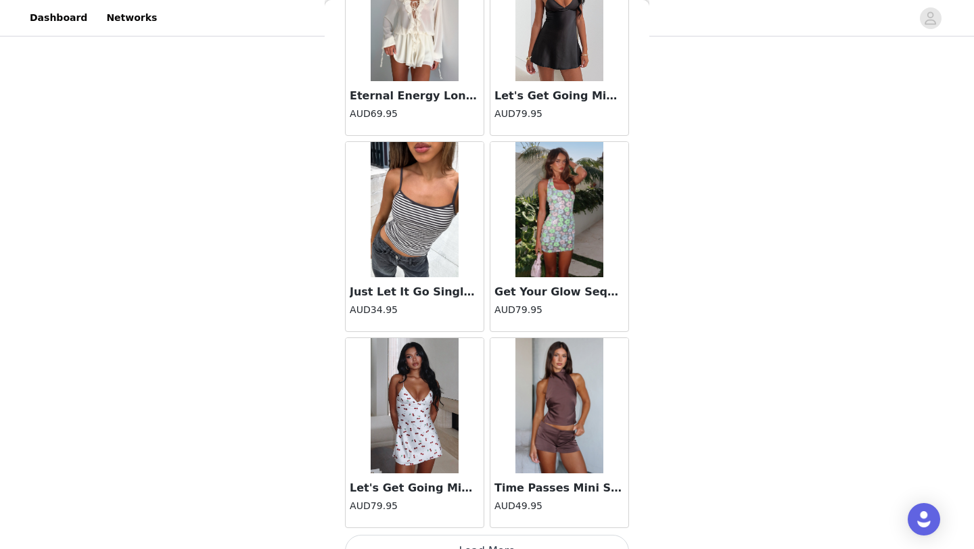
scroll to position [72150, 0]
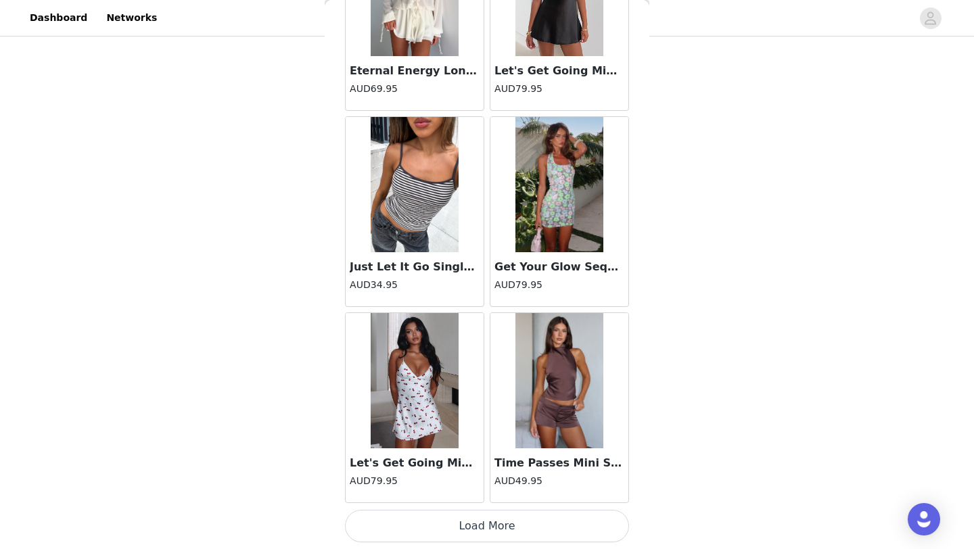
click at [474, 526] on button "Load More" at bounding box center [487, 526] width 284 height 32
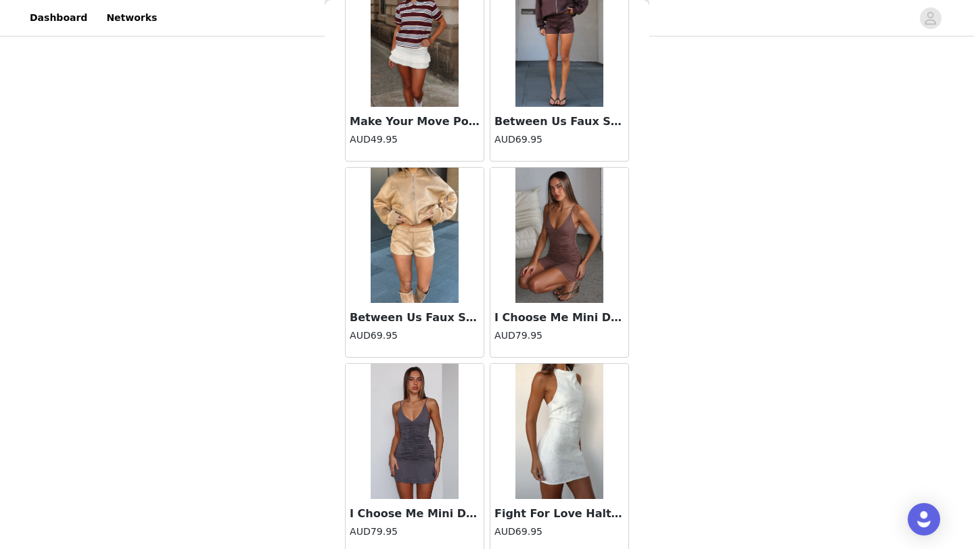
scroll to position [74112, 0]
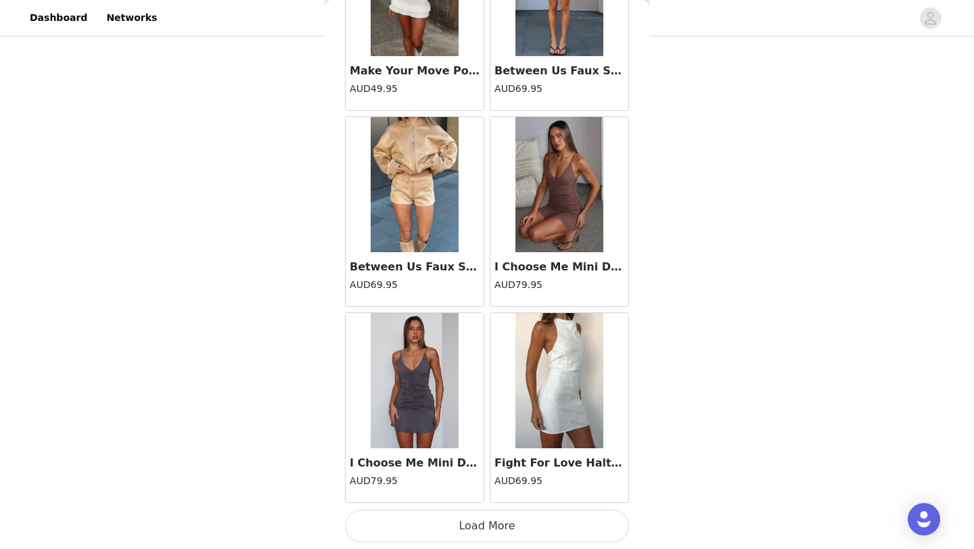
click at [474, 522] on button "Load More" at bounding box center [487, 526] width 284 height 32
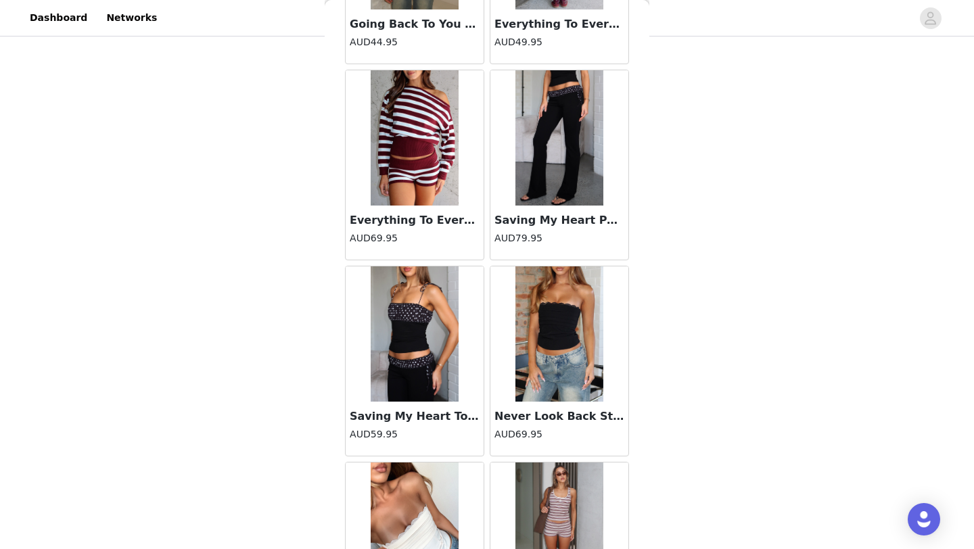
scroll to position [65334, 0]
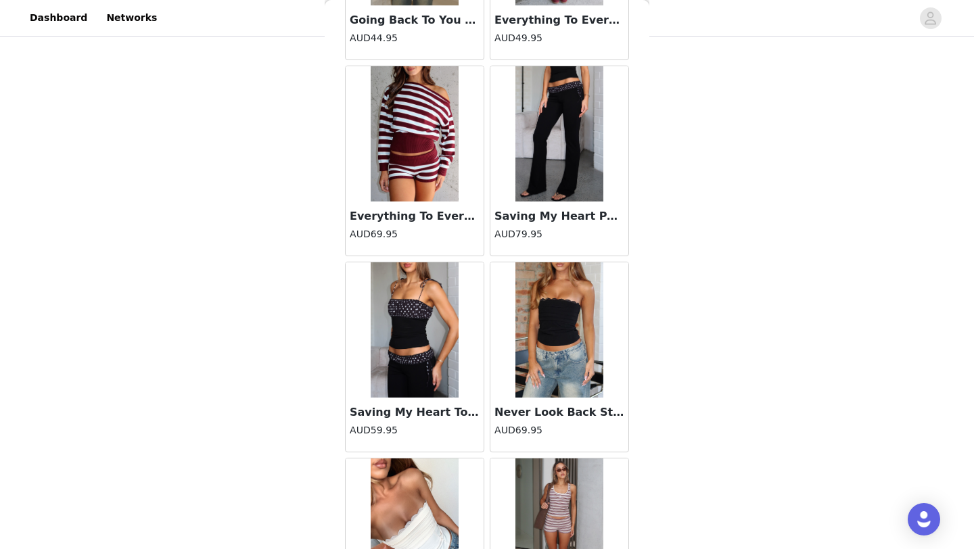
click at [551, 409] on h3 "Never Look Back Strapless Bustier Black" at bounding box center [560, 413] width 130 height 16
click at [550, 373] on img at bounding box center [560, 329] width 88 height 135
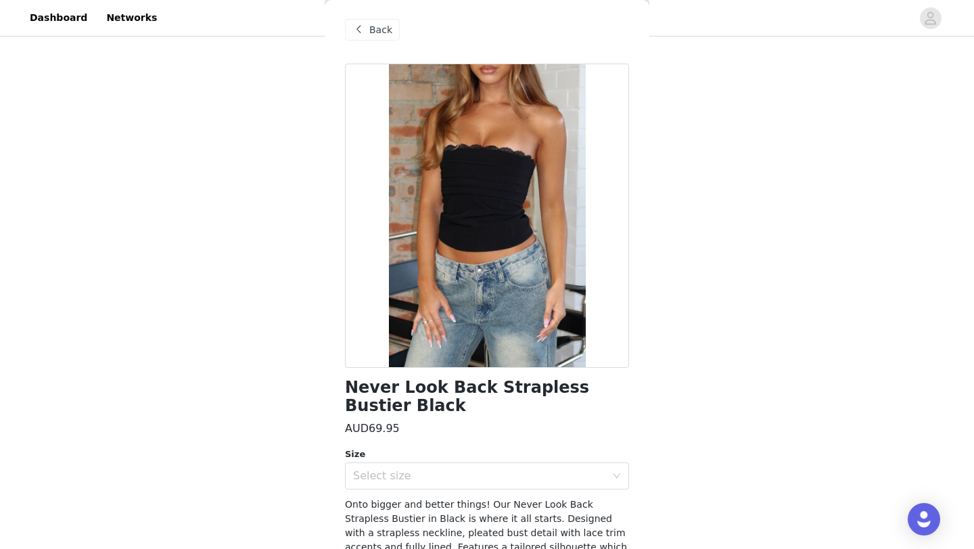
scroll to position [0, 0]
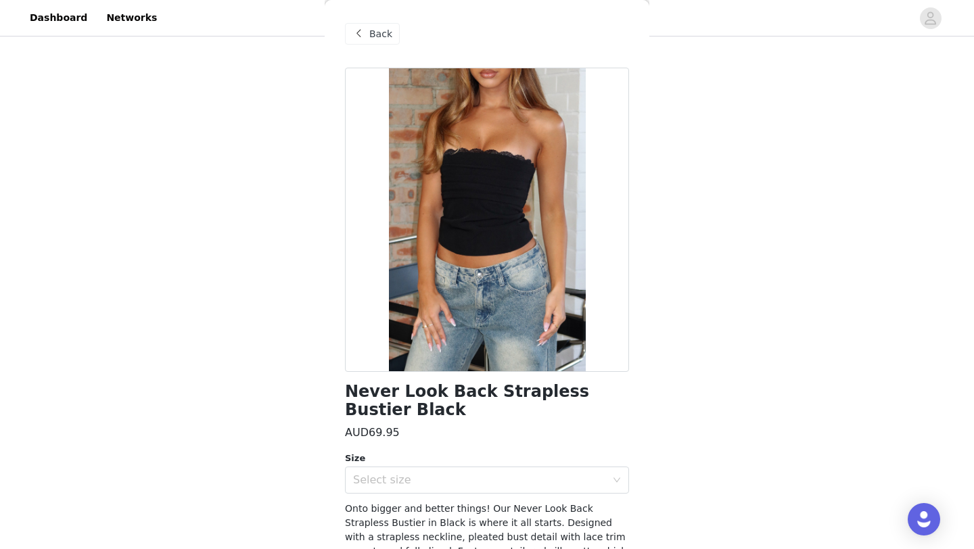
click at [355, 32] on span at bounding box center [358, 34] width 16 height 16
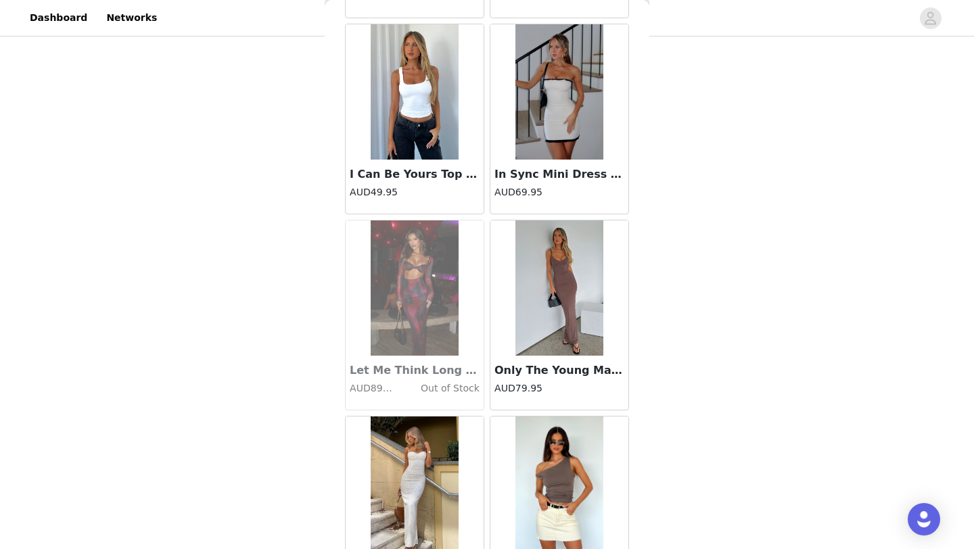
scroll to position [316, 0]
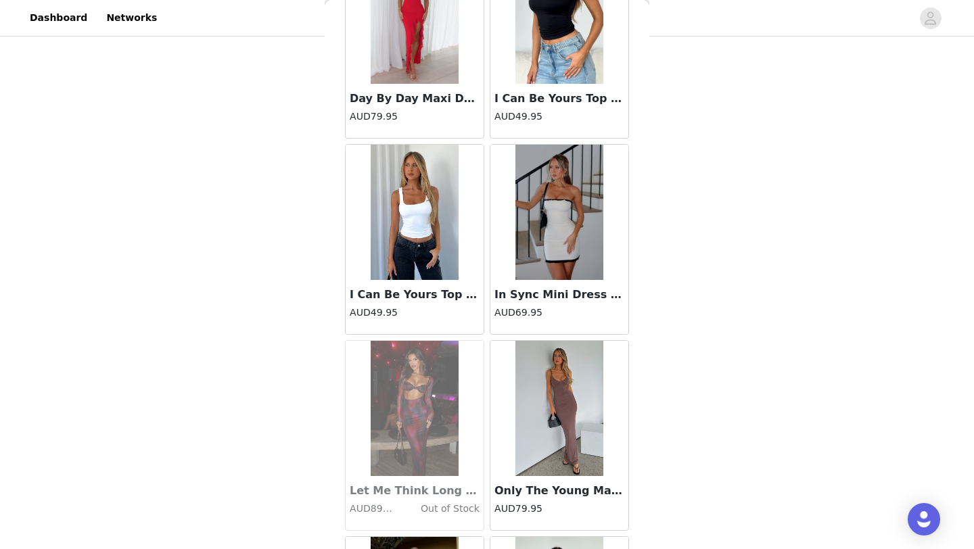
click at [562, 292] on h3 "In Sync Mini Dress Cream" at bounding box center [560, 295] width 130 height 16
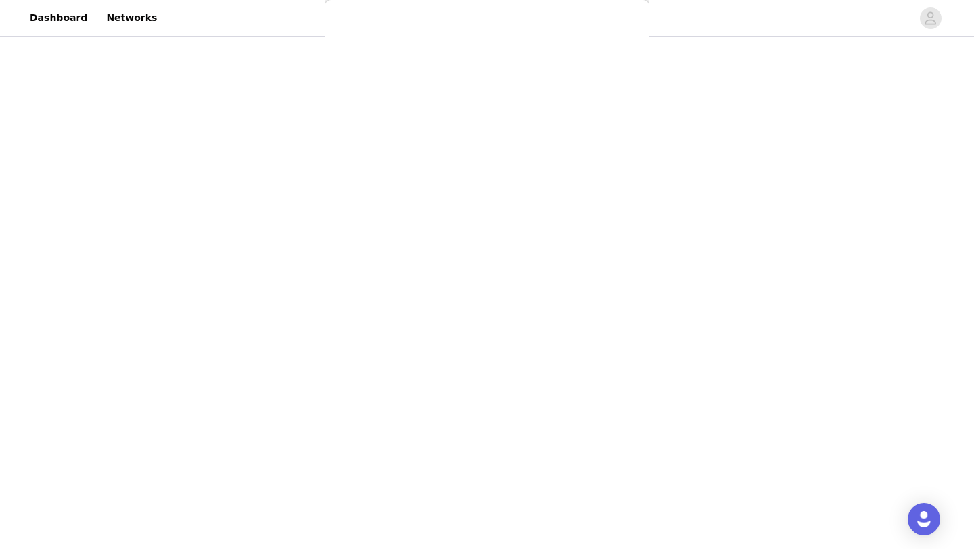
scroll to position [90, 0]
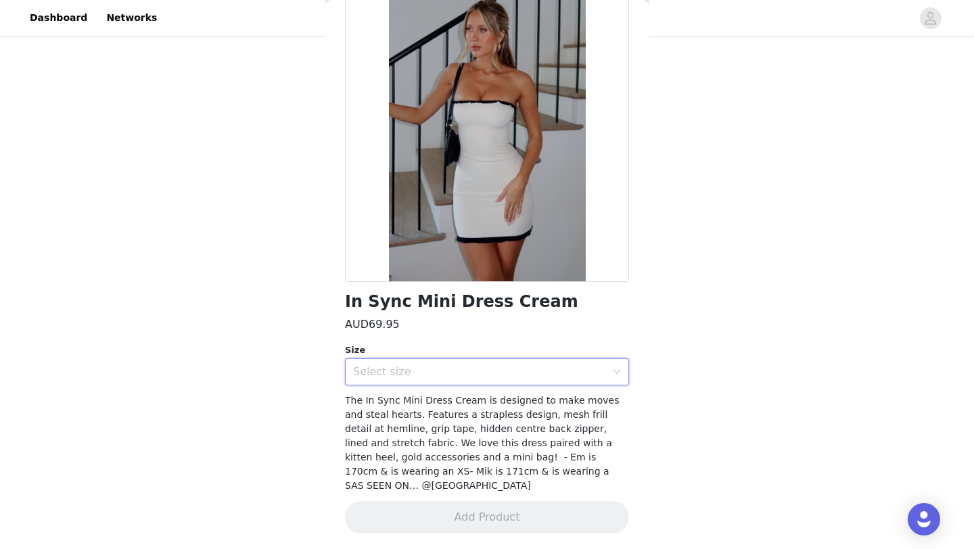
click at [556, 382] on div "Select size" at bounding box center [482, 372] width 259 height 26
click at [465, 319] on div "AUD69.95" at bounding box center [487, 325] width 284 height 16
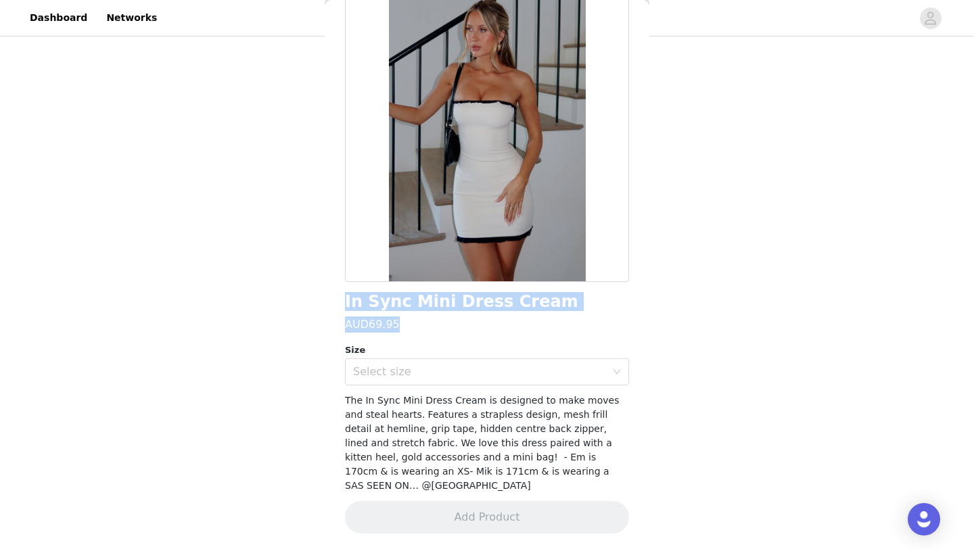
drag, startPoint x: 333, startPoint y: 298, endPoint x: 559, endPoint y: 317, distance: 226.7
click at [559, 317] on div "Back In Sync Mini Dress Cream AUD69.95 Size Select size The In Sync Mini Dress …" at bounding box center [487, 274] width 325 height 549
copy div "In Sync Mini Dress Cream AUD69.95"
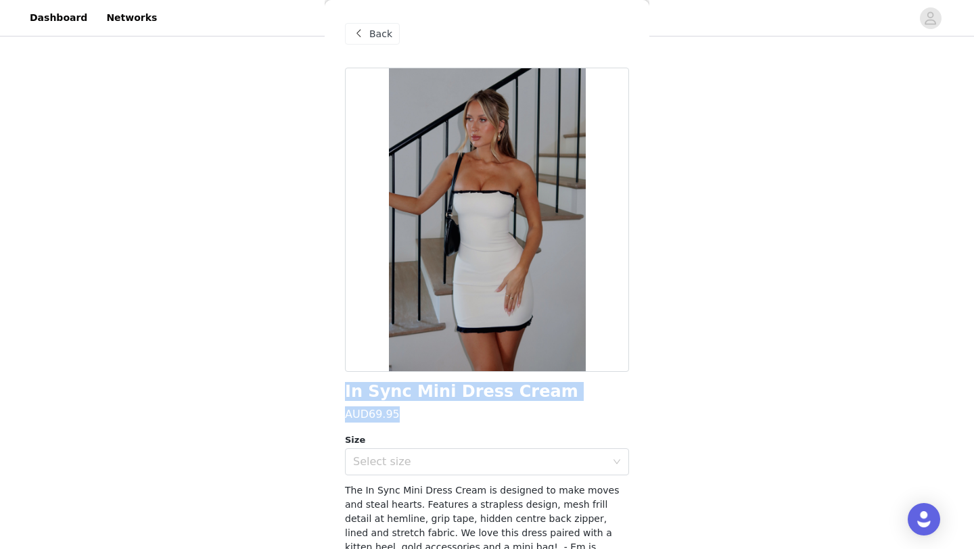
scroll to position [794, 0]
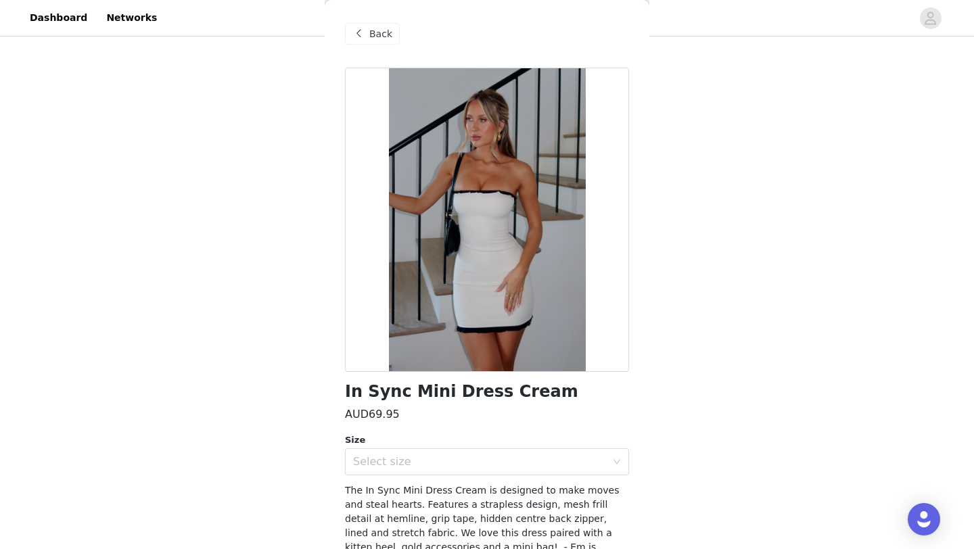
click at [380, 30] on span "Back" at bounding box center [380, 34] width 23 height 14
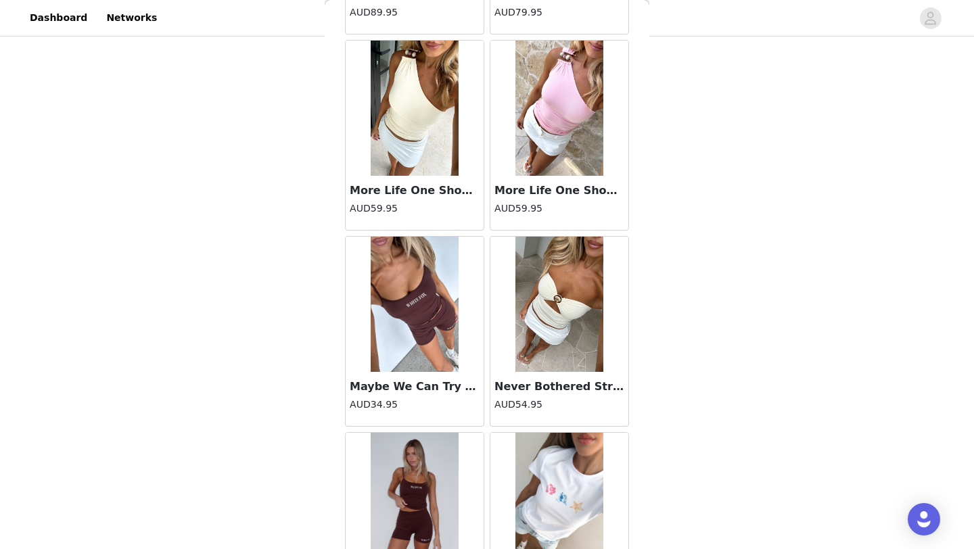
scroll to position [21685, 0]
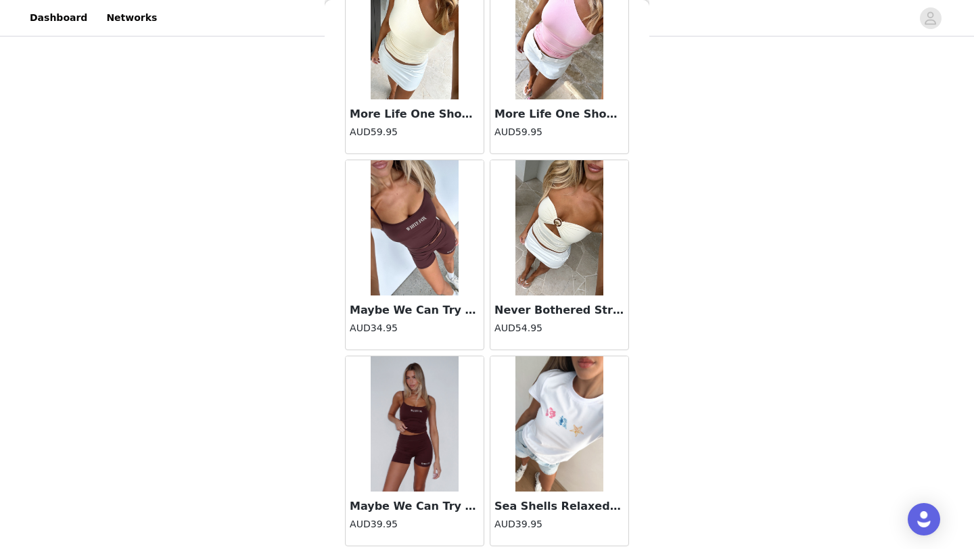
click at [422, 295] on img at bounding box center [415, 227] width 88 height 135
click at [413, 312] on h3 "Maybe We Can Try Singlet Chocolate" at bounding box center [415, 310] width 130 height 16
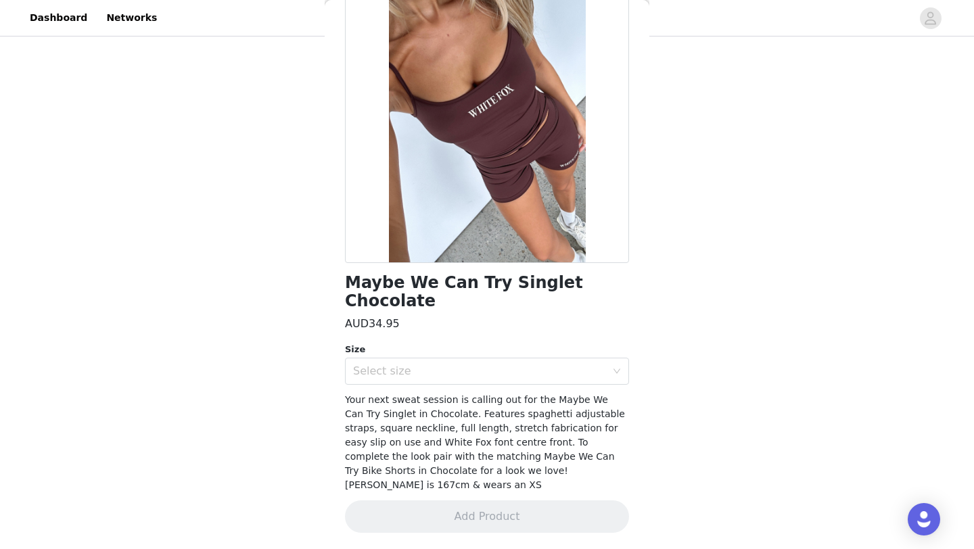
scroll to position [76, 0]
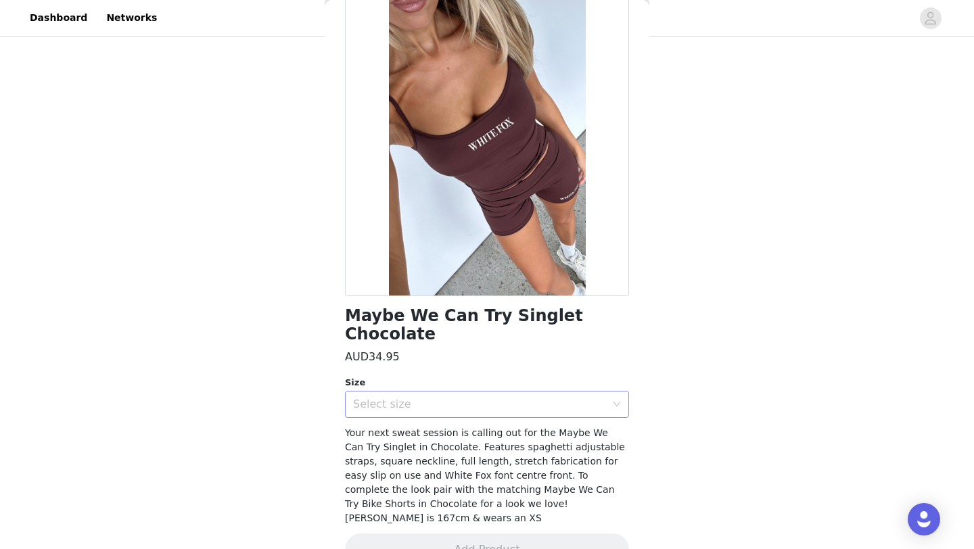
click at [446, 398] on div "Select size" at bounding box center [479, 405] width 253 height 14
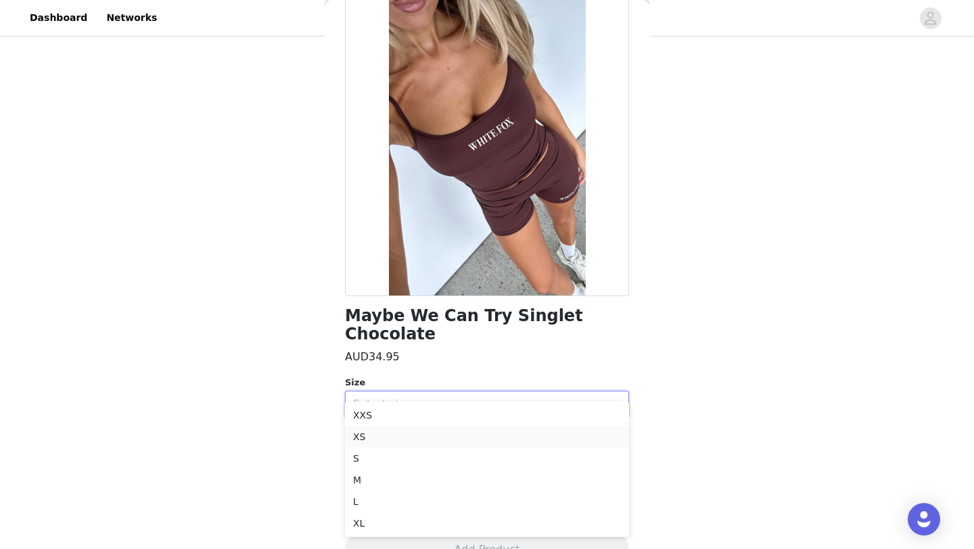
click at [447, 440] on li "XS" at bounding box center [487, 437] width 284 height 22
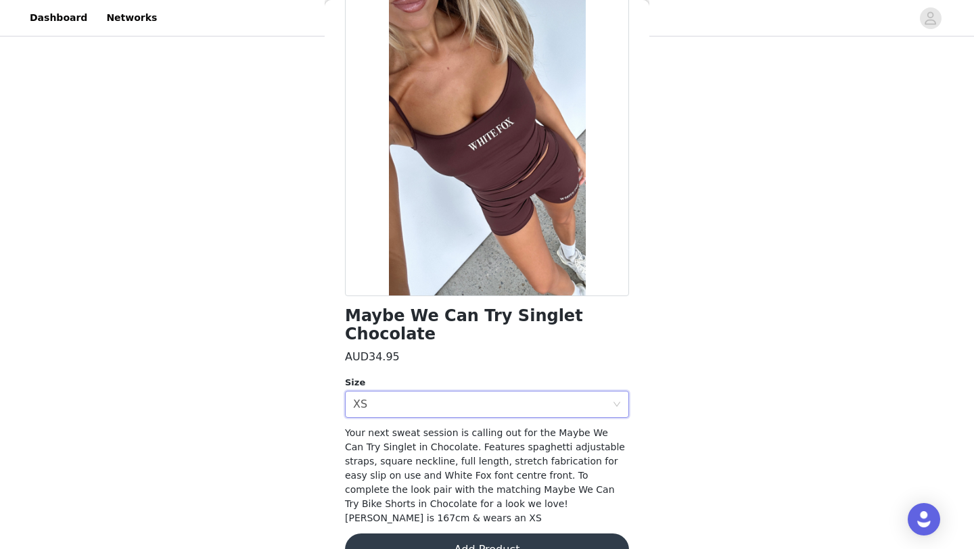
click at [442, 534] on button "Add Product" at bounding box center [487, 550] width 284 height 32
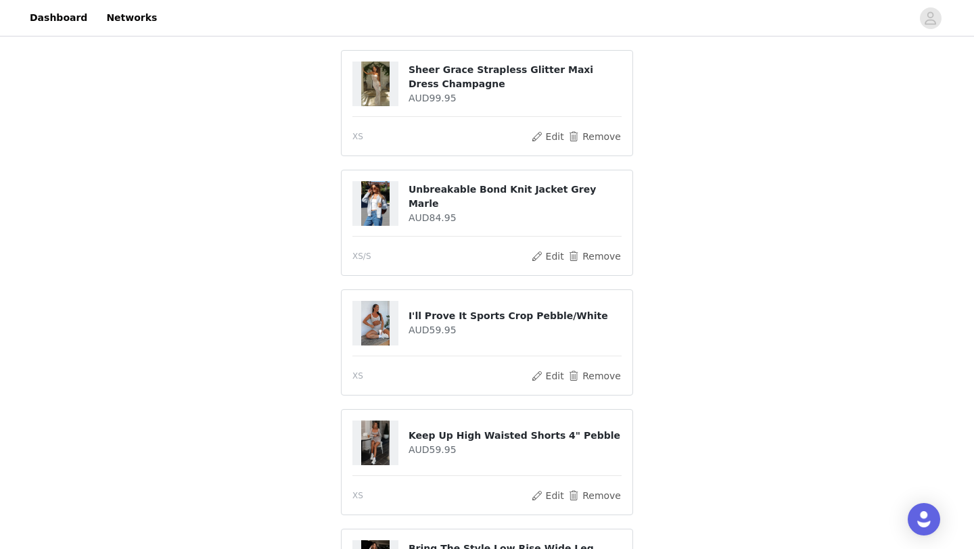
scroll to position [237, 0]
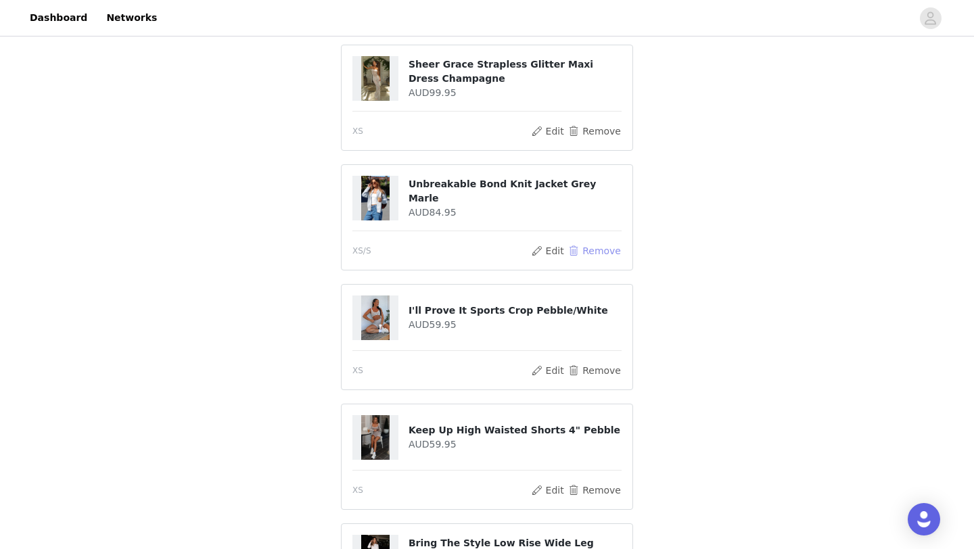
click at [592, 250] on button "Remove" at bounding box center [595, 251] width 54 height 16
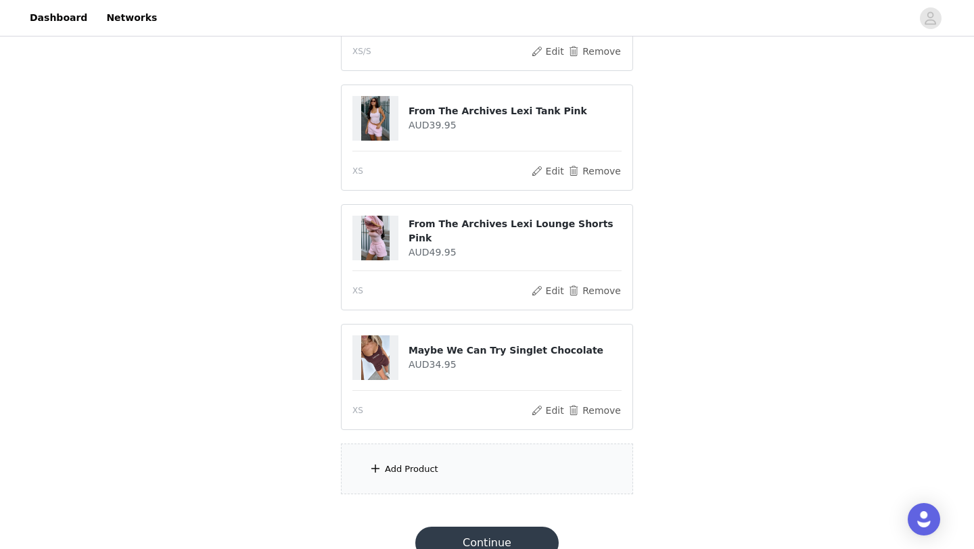
scroll to position [796, 0]
click at [426, 467] on div "Add Product" at bounding box center [411, 469] width 53 height 14
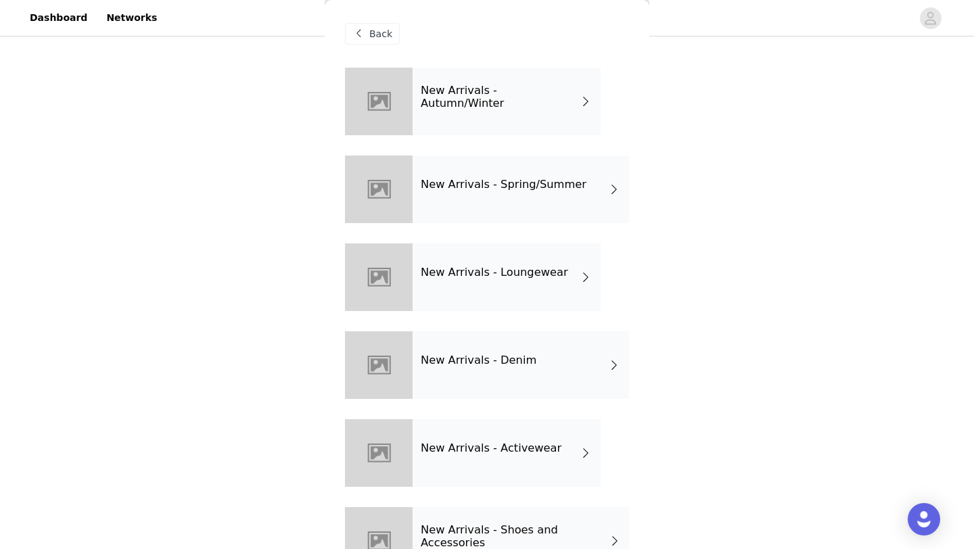
click at [516, 196] on div "New Arrivals - Spring/Summer" at bounding box center [521, 190] width 216 height 68
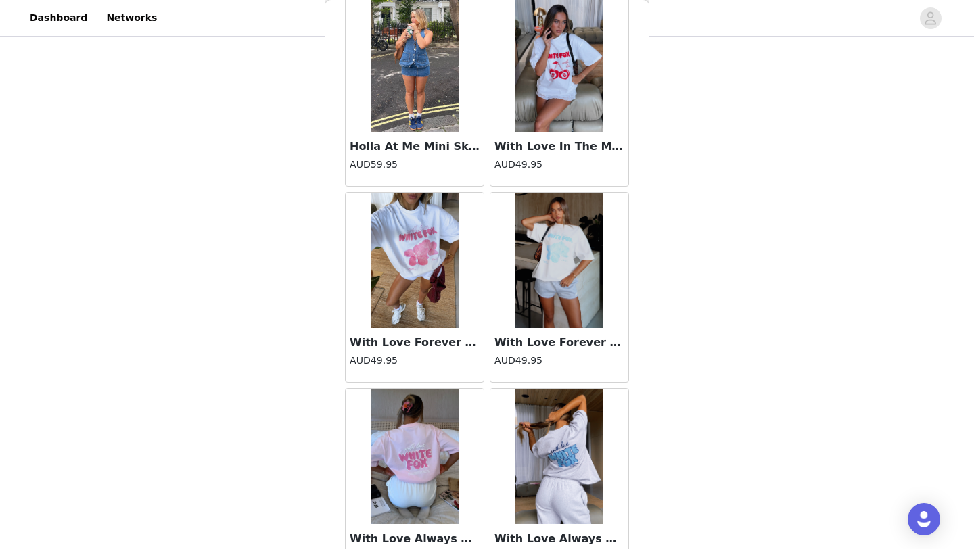
scroll to position [1521, 0]
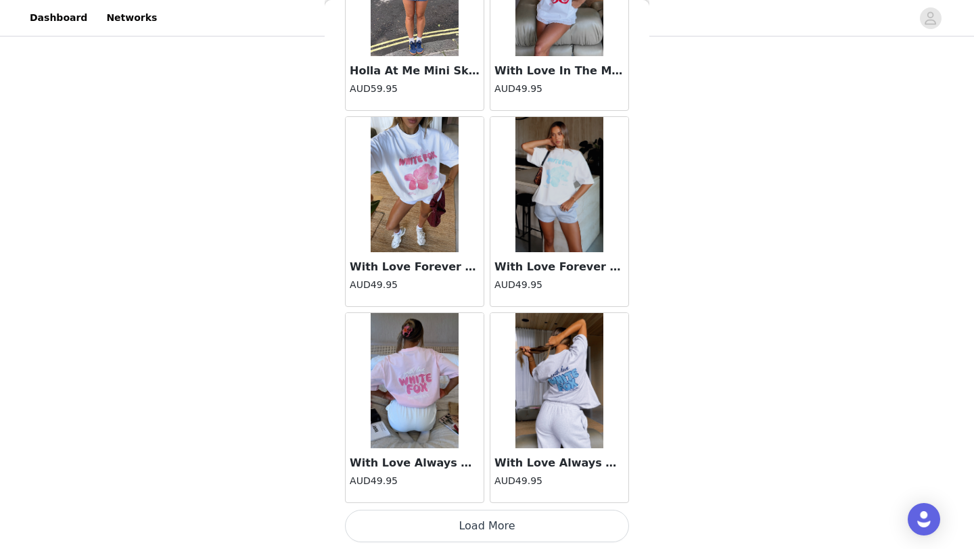
click at [471, 526] on button "Load More" at bounding box center [487, 526] width 284 height 32
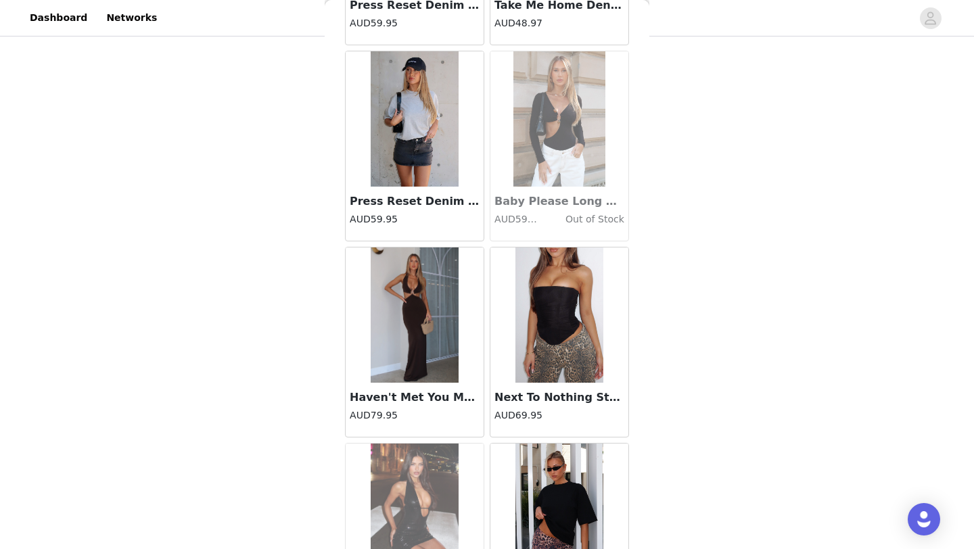
scroll to position [3483, 0]
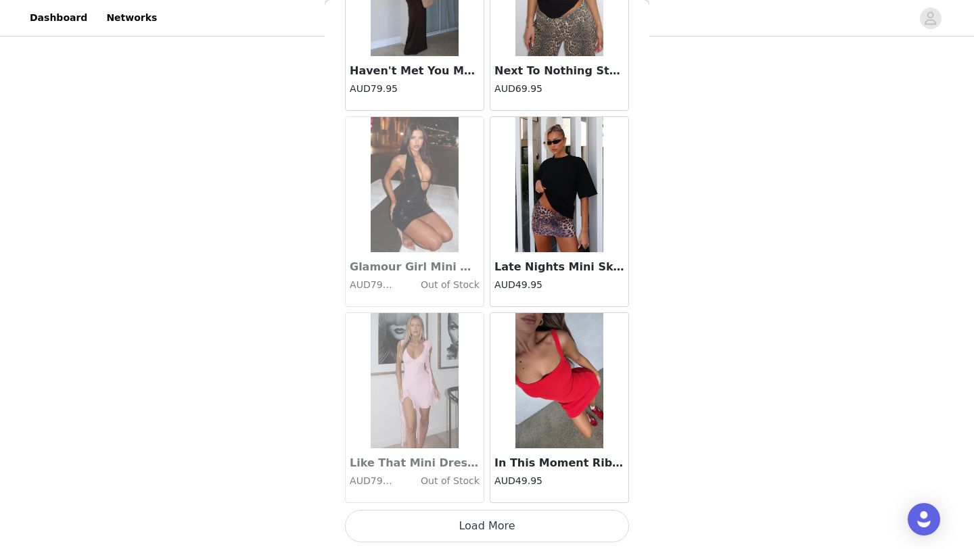
click at [442, 524] on button "Load More" at bounding box center [487, 526] width 284 height 32
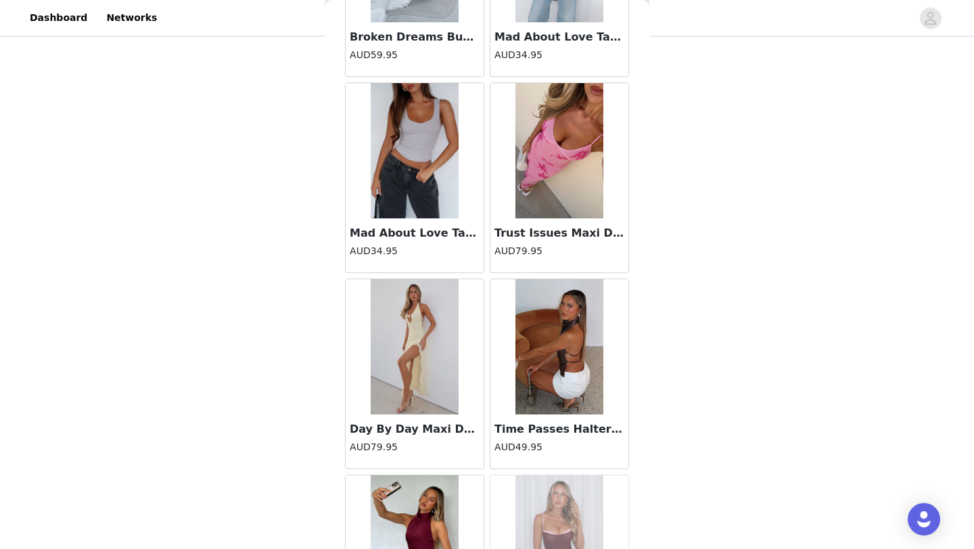
scroll to position [5445, 0]
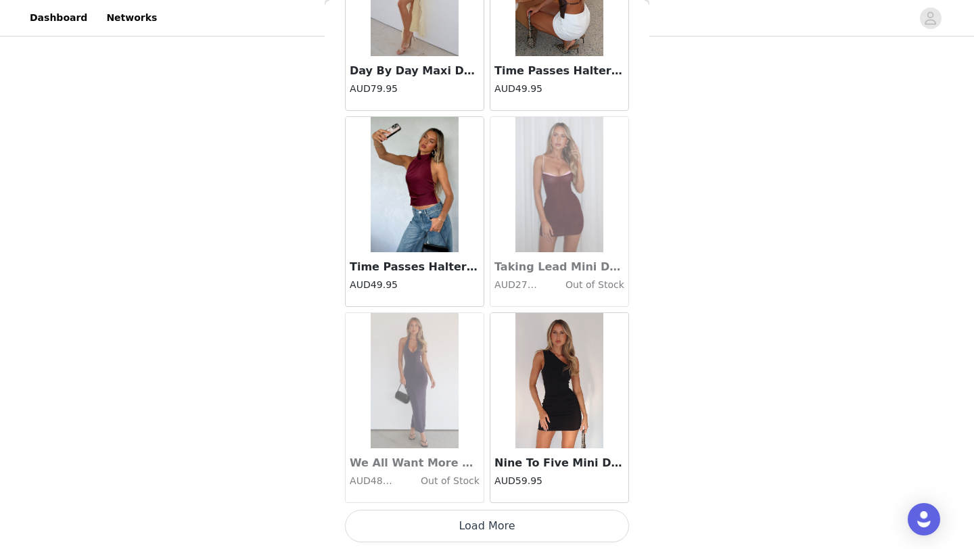
click at [526, 536] on button "Load More" at bounding box center [487, 526] width 284 height 32
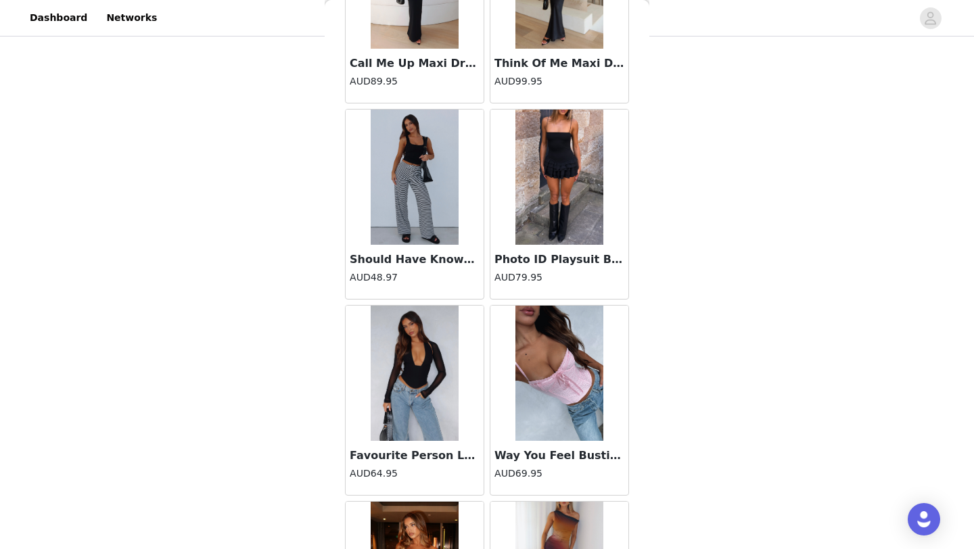
scroll to position [7407, 0]
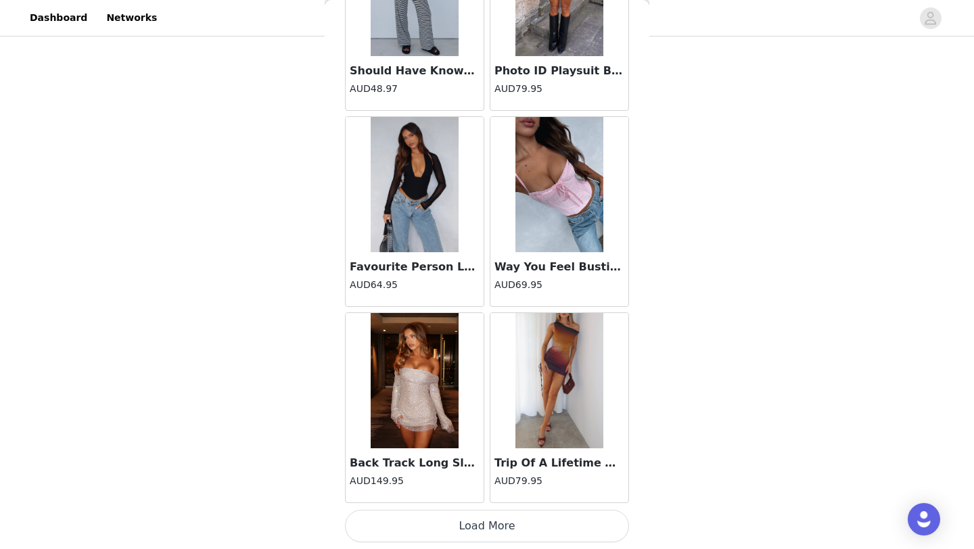
click at [453, 519] on button "Load More" at bounding box center [487, 526] width 284 height 32
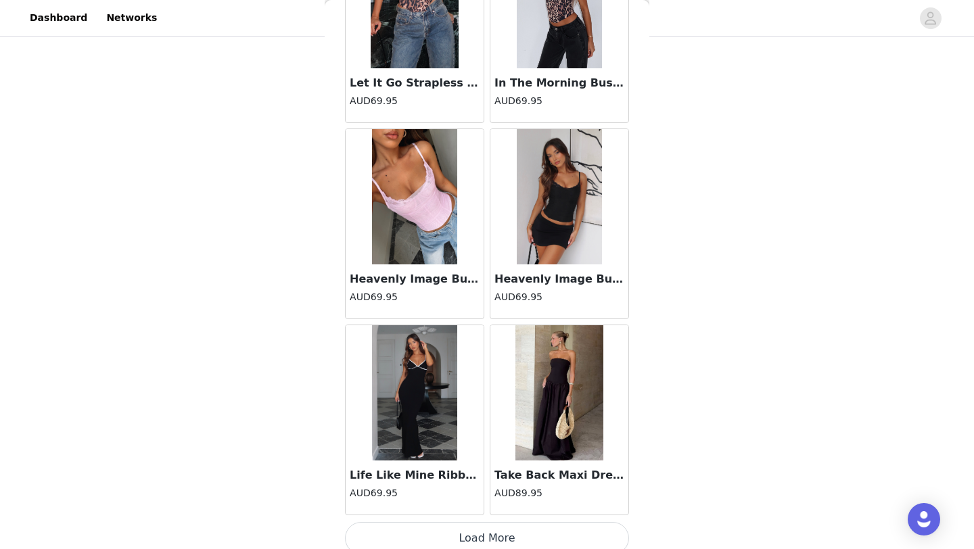
scroll to position [9368, 0]
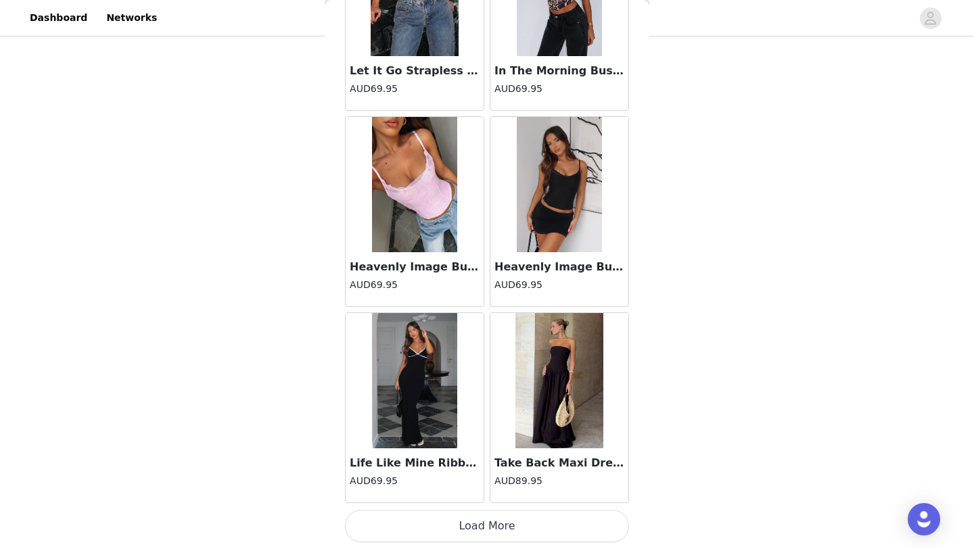
click at [426, 531] on button "Load More" at bounding box center [487, 526] width 284 height 32
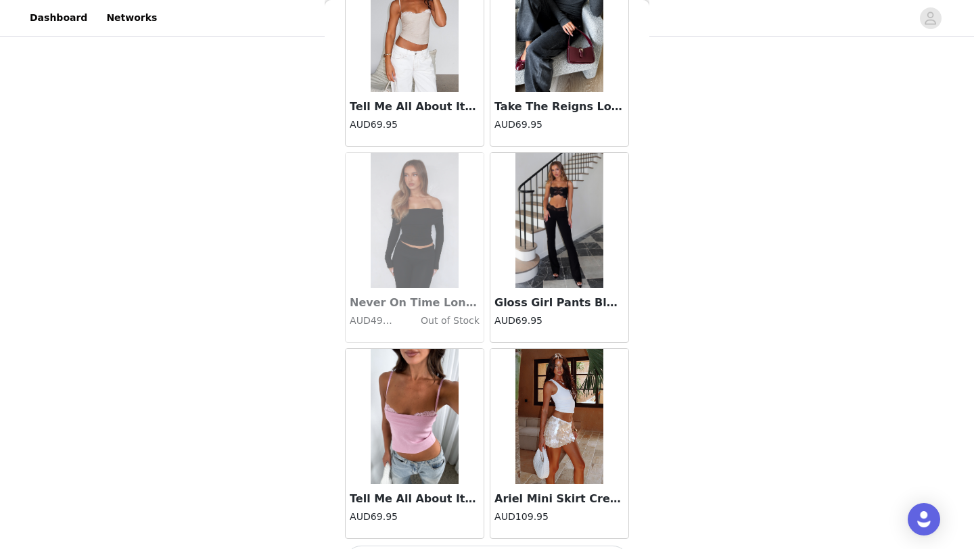
scroll to position [11330, 0]
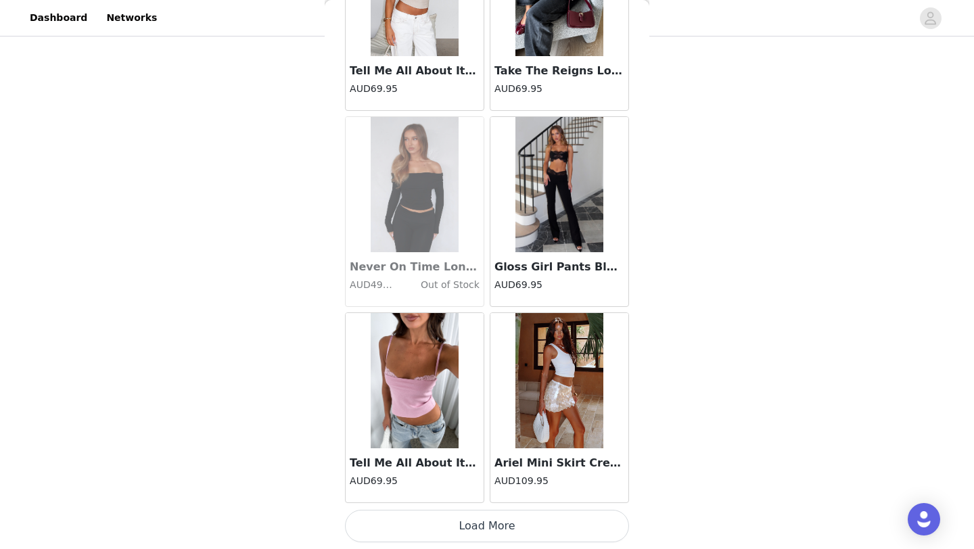
click at [446, 539] on button "Load More" at bounding box center [487, 526] width 284 height 32
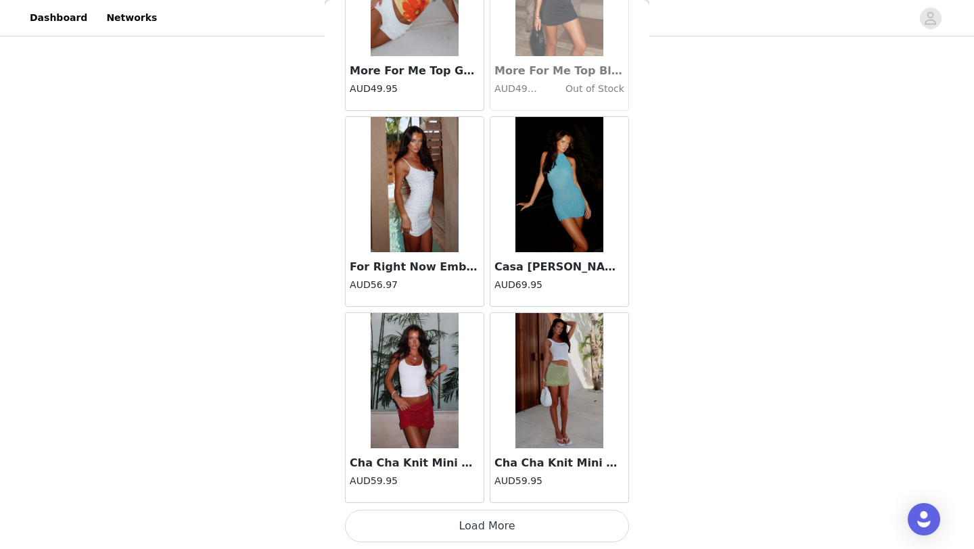
scroll to position [798, 0]
click at [459, 536] on button "Load More" at bounding box center [487, 526] width 284 height 32
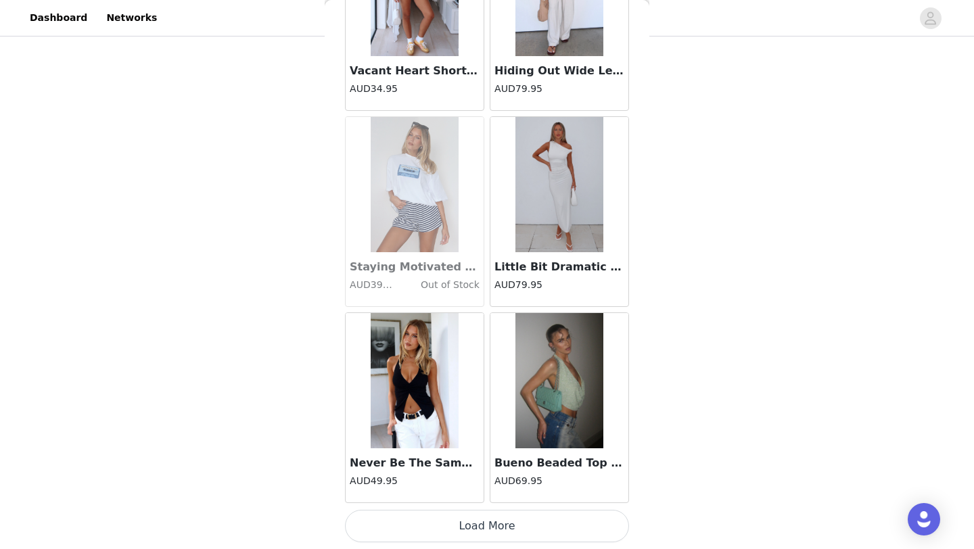
scroll to position [822, 0]
click at [457, 531] on button "Load More" at bounding box center [487, 526] width 284 height 32
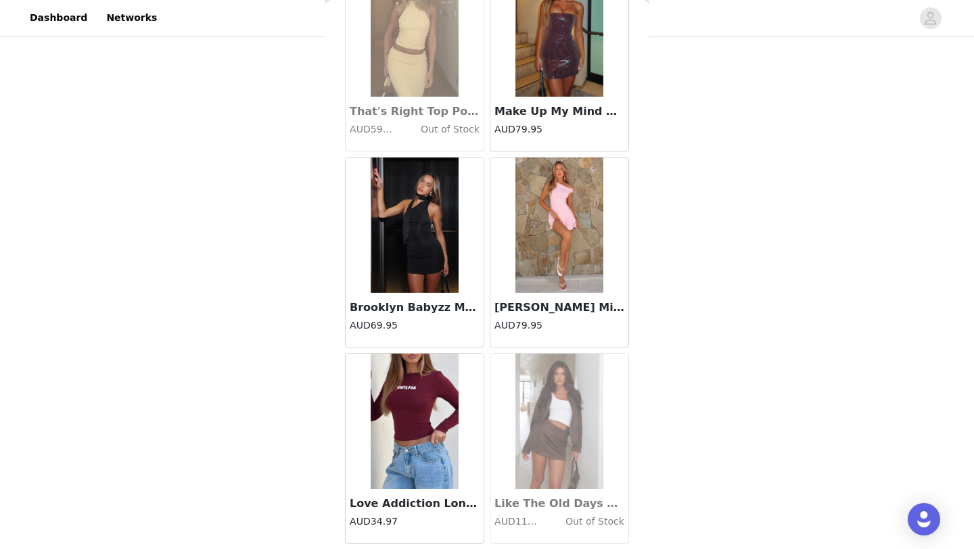
scroll to position [17216, 0]
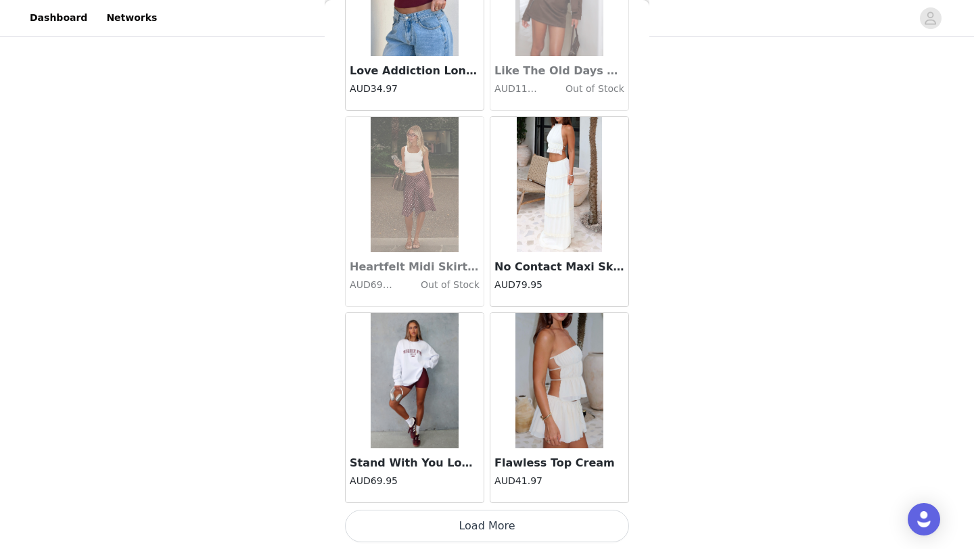
click at [417, 532] on button "Load More" at bounding box center [487, 526] width 284 height 32
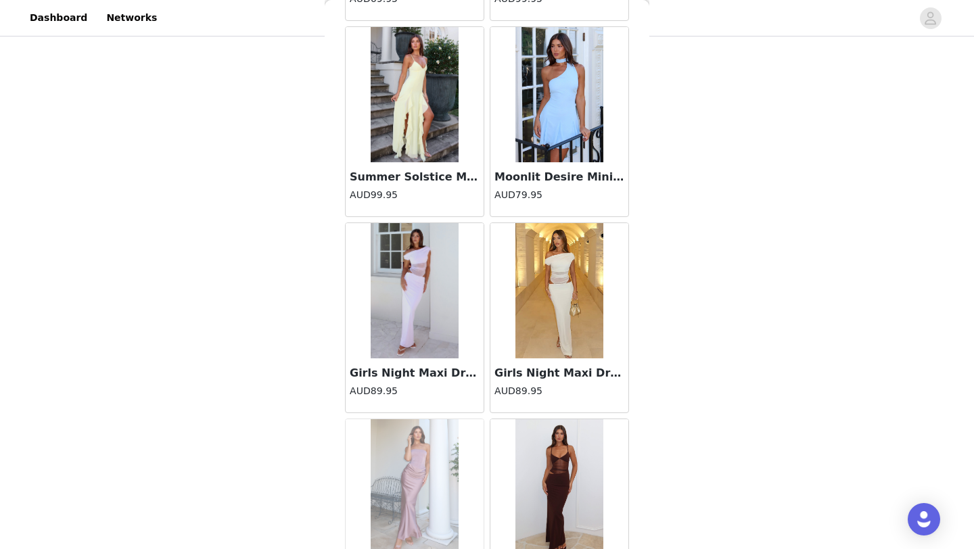
scroll to position [19178, 0]
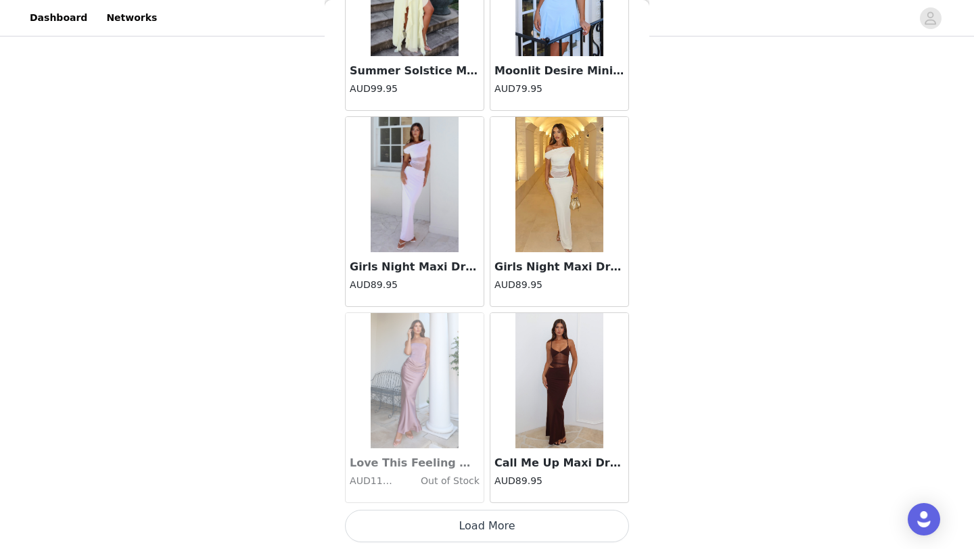
click at [419, 511] on button "Load More" at bounding box center [487, 526] width 284 height 32
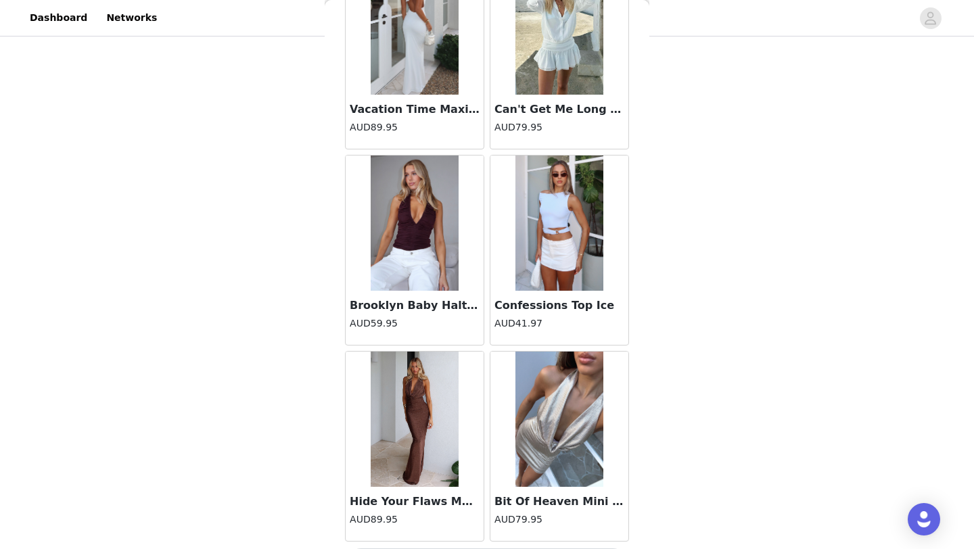
scroll to position [21140, 0]
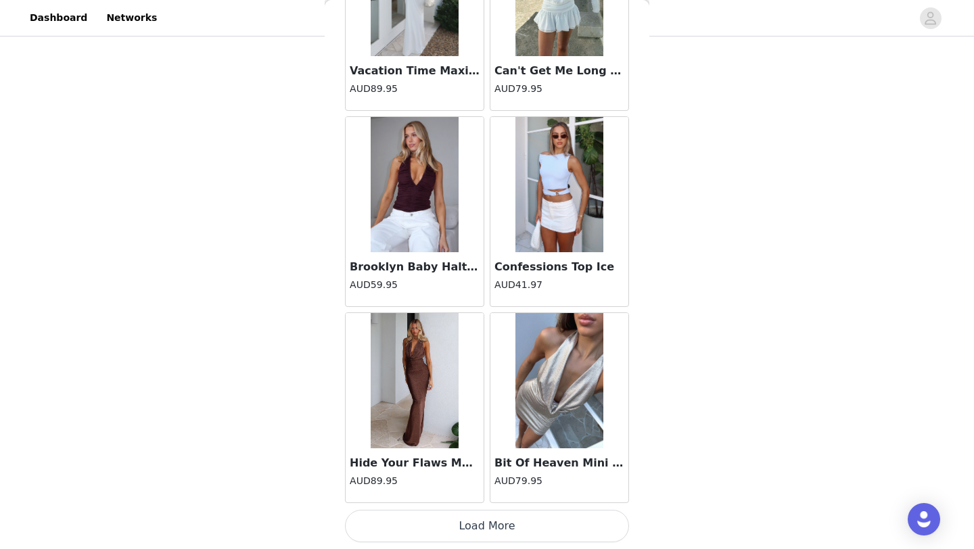
click at [416, 520] on button "Load More" at bounding box center [487, 526] width 284 height 32
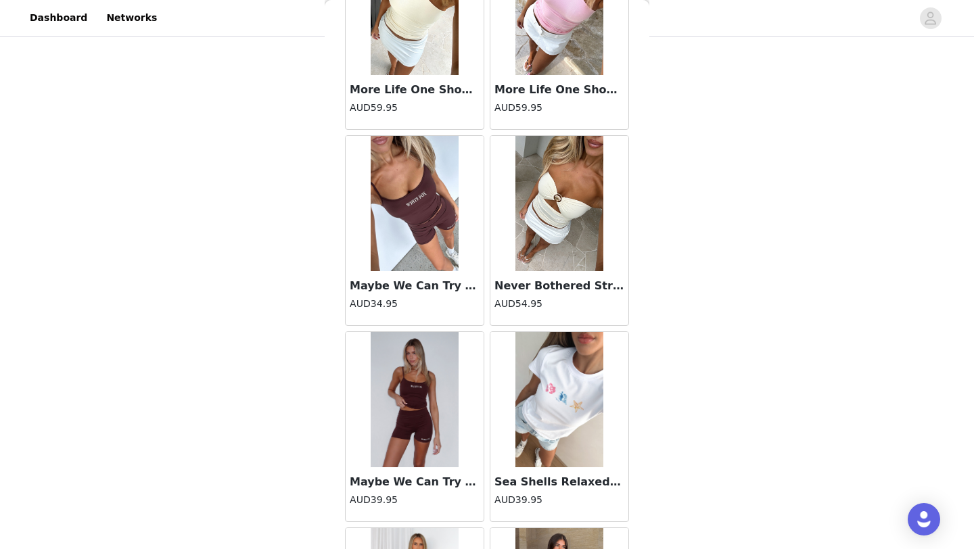
scroll to position [21774, 0]
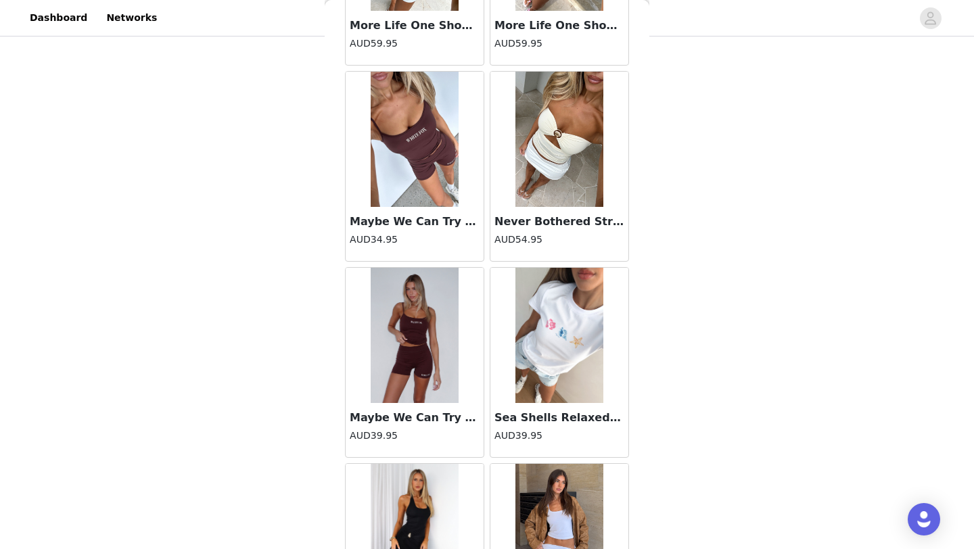
click at [412, 423] on h3 "Maybe We Can Try Bike Shorts Chocolate" at bounding box center [415, 418] width 130 height 16
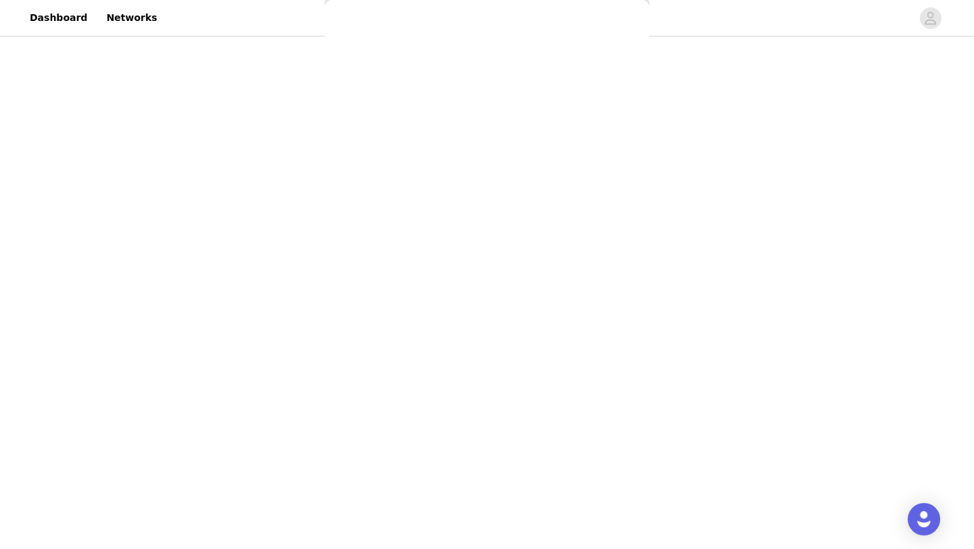
scroll to position [80, 0]
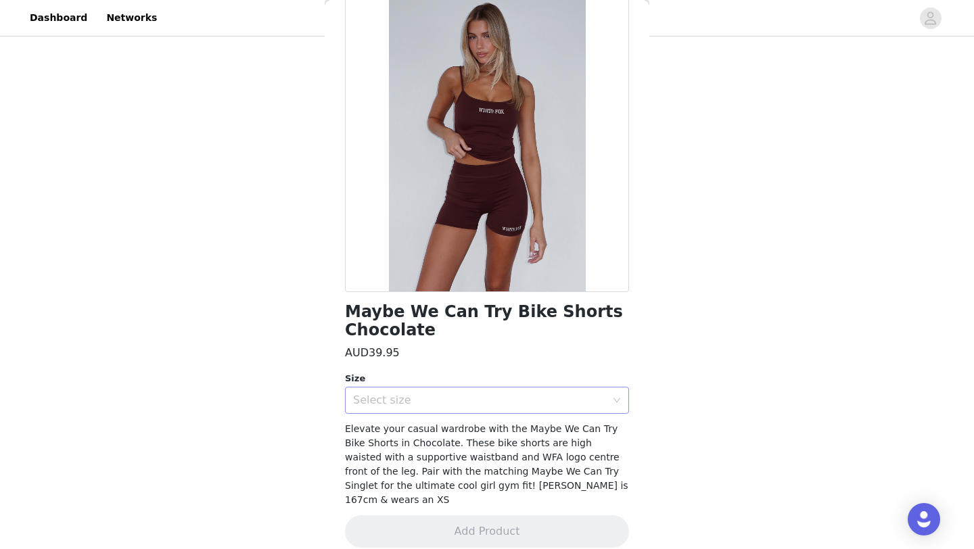
click at [430, 394] on div "Select size" at bounding box center [479, 401] width 253 height 14
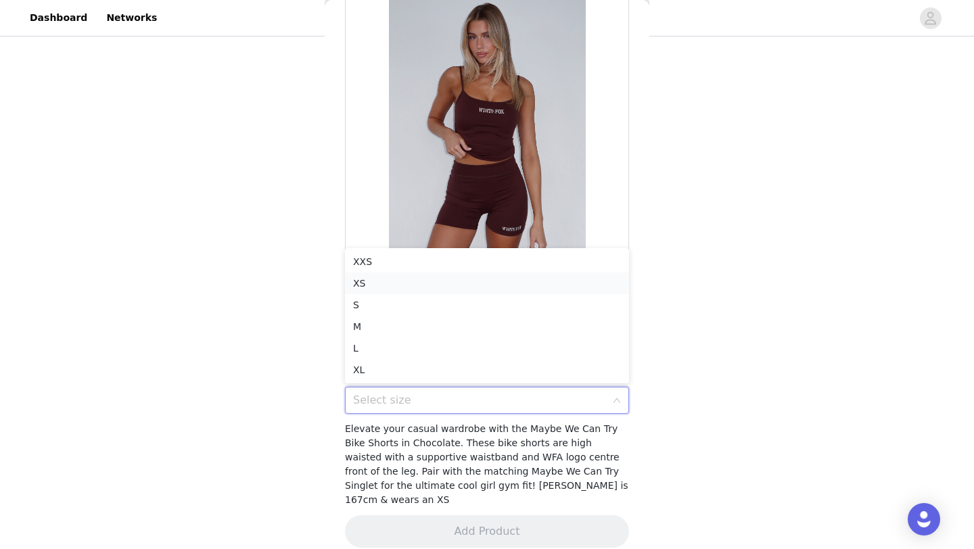
click at [403, 287] on li "XS" at bounding box center [487, 284] width 284 height 22
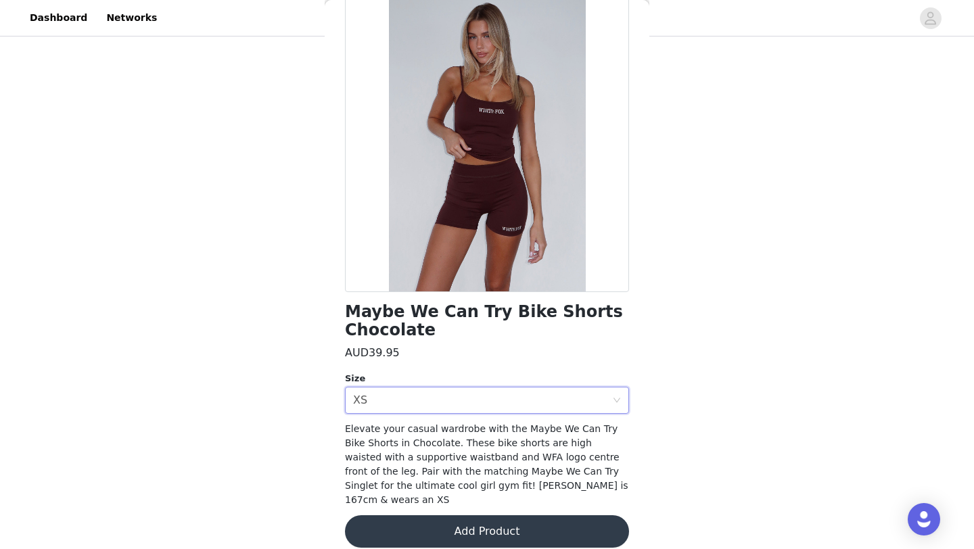
click at [430, 516] on button "Add Product" at bounding box center [487, 532] width 284 height 32
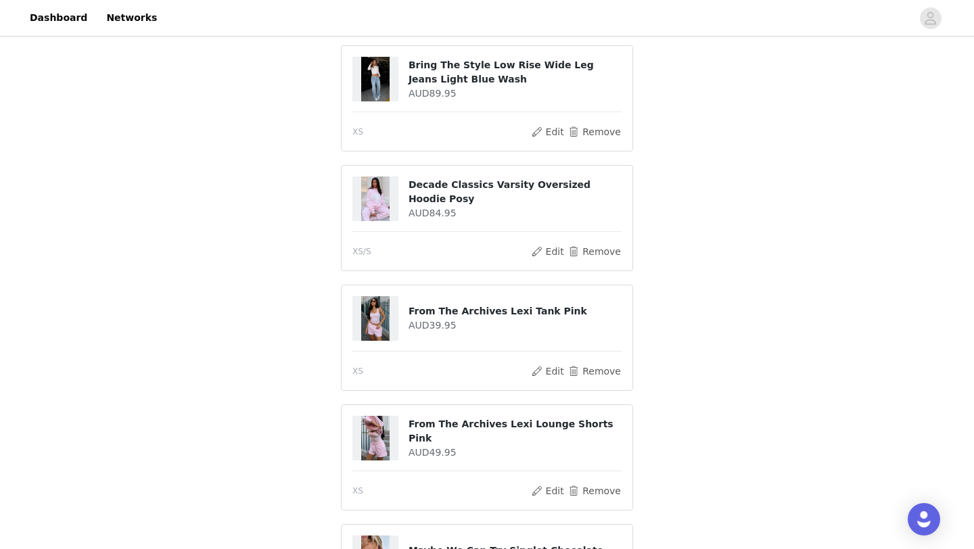
scroll to position [891, 0]
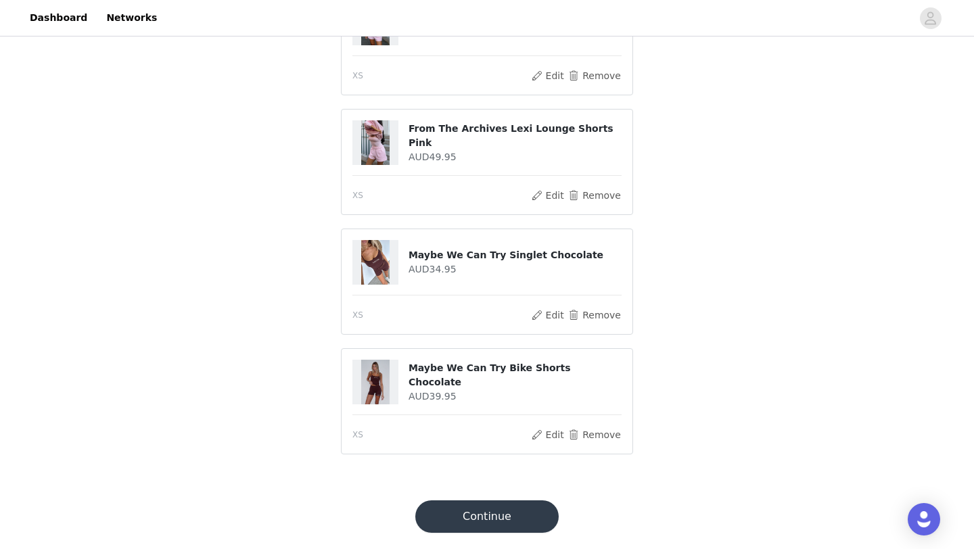
click at [465, 520] on button "Continue" at bounding box center [486, 517] width 143 height 32
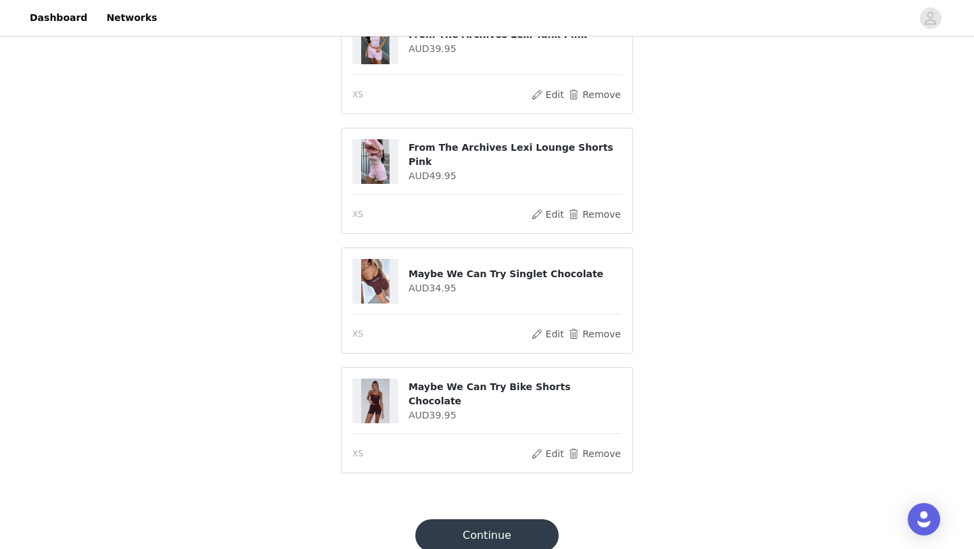
scroll to position [930, 0]
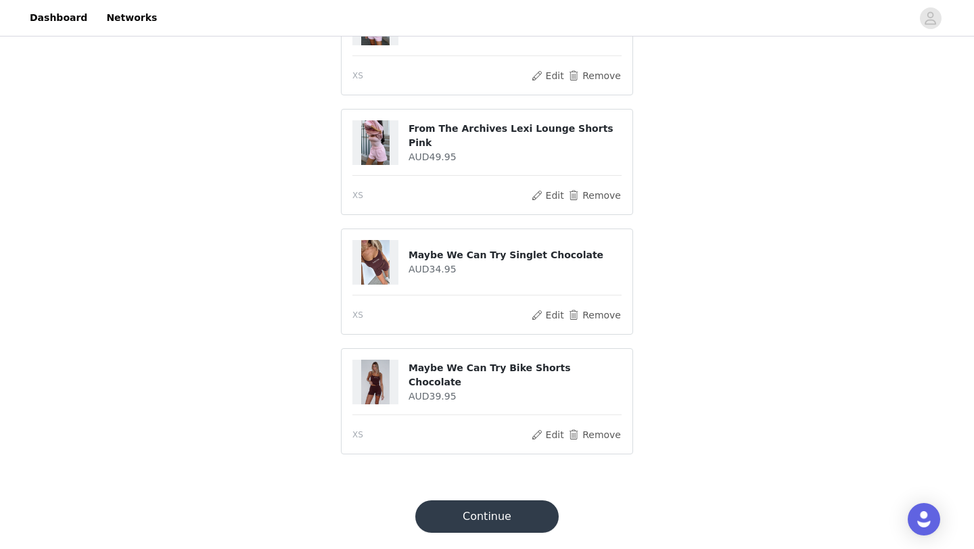
click at [459, 517] on button "Continue" at bounding box center [486, 517] width 143 height 32
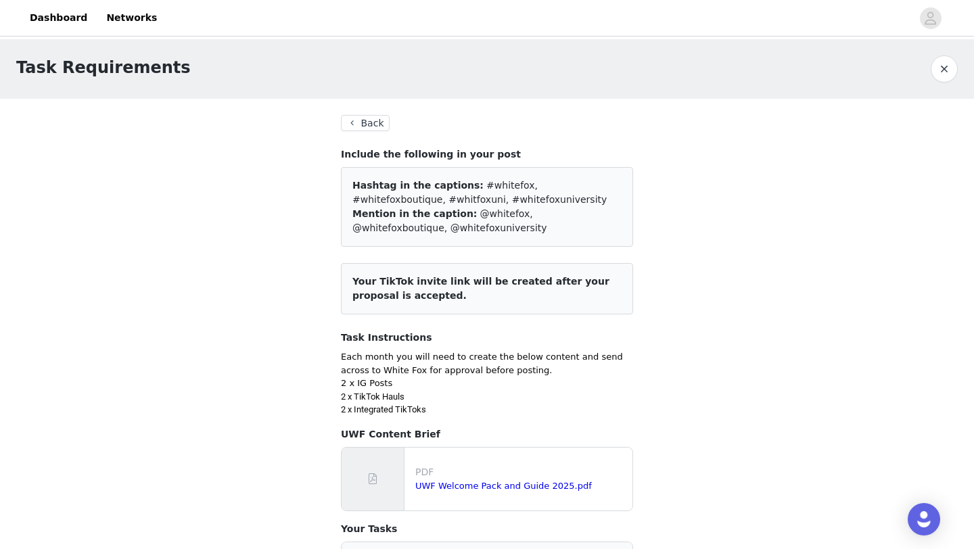
click at [363, 115] on button "Back" at bounding box center [365, 123] width 49 height 16
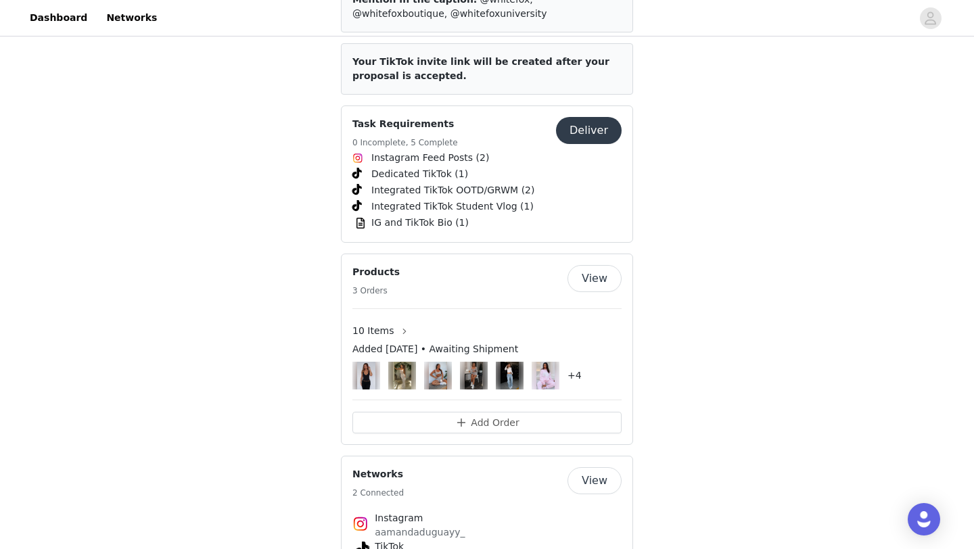
scroll to position [1938, 0]
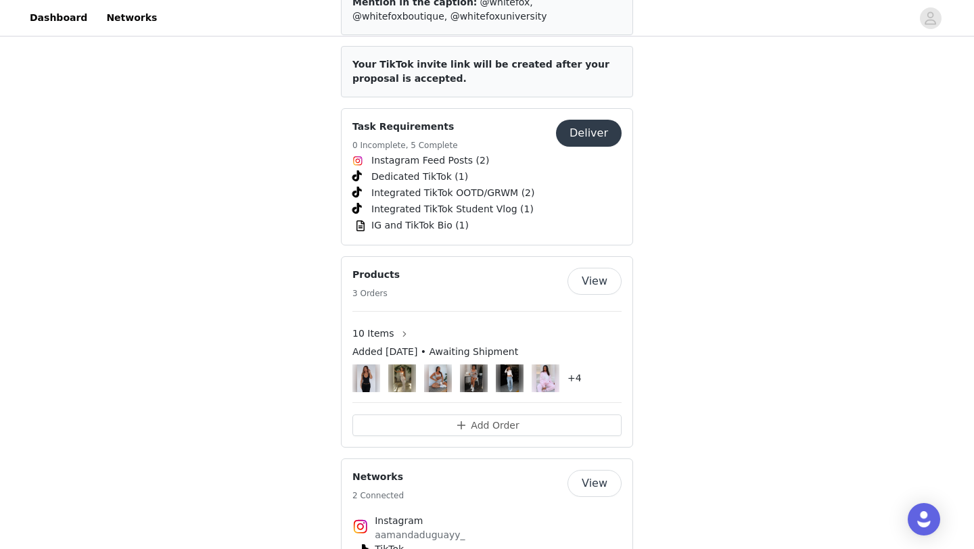
click at [595, 268] on button "View" at bounding box center [595, 281] width 54 height 27
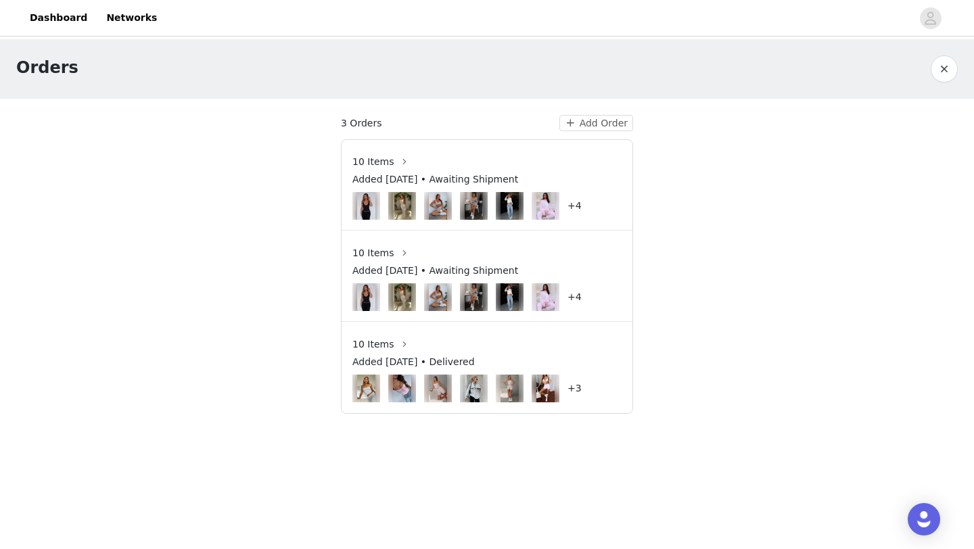
click at [570, 292] on h4 "+4" at bounding box center [575, 297] width 14 height 14
click at [579, 199] on h4 "+4" at bounding box center [575, 206] width 14 height 14
click at [571, 225] on div "10 Items Added [DATE] • Awaiting Shipment +4" at bounding box center [487, 191] width 291 height 81
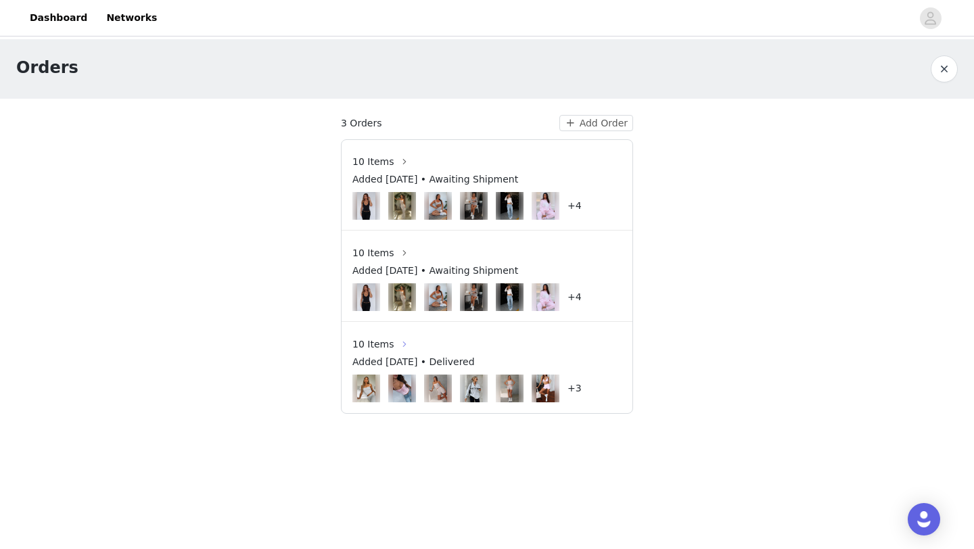
click at [401, 342] on button "button" at bounding box center [405, 345] width 22 height 22
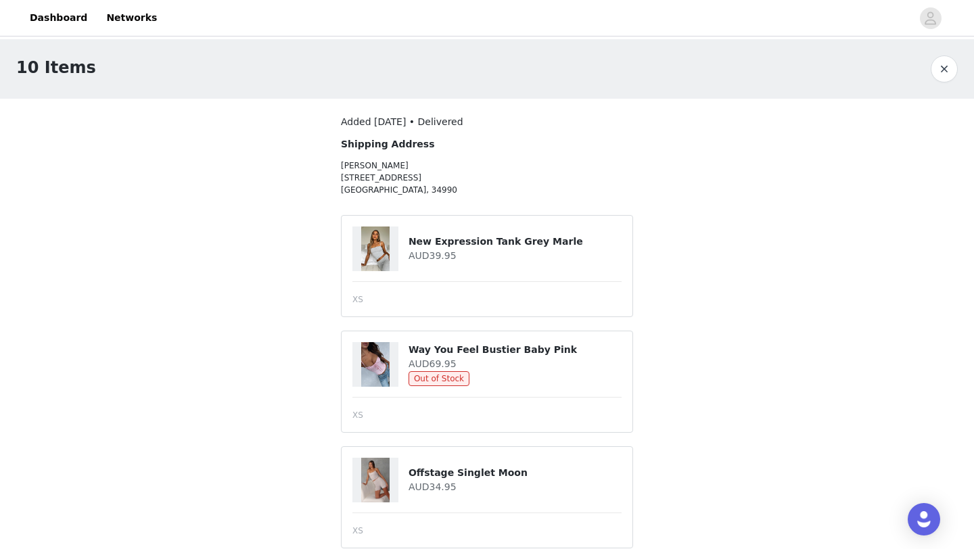
click at [940, 71] on button "button" at bounding box center [944, 68] width 27 height 27
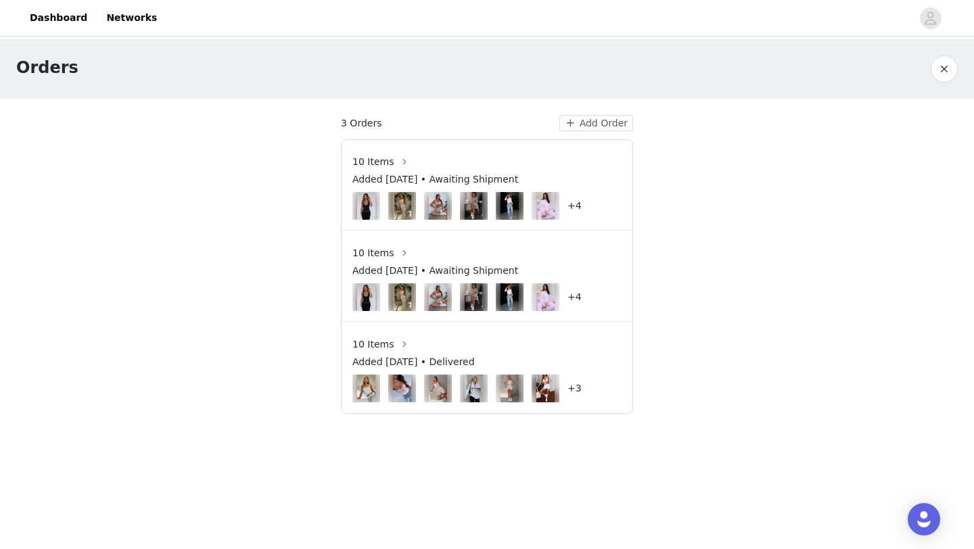
click at [572, 202] on h4 "+4" at bounding box center [575, 206] width 14 height 14
click at [382, 162] on span "10 Items" at bounding box center [372, 162] width 41 height 14
click at [400, 162] on button "button" at bounding box center [405, 162] width 22 height 22
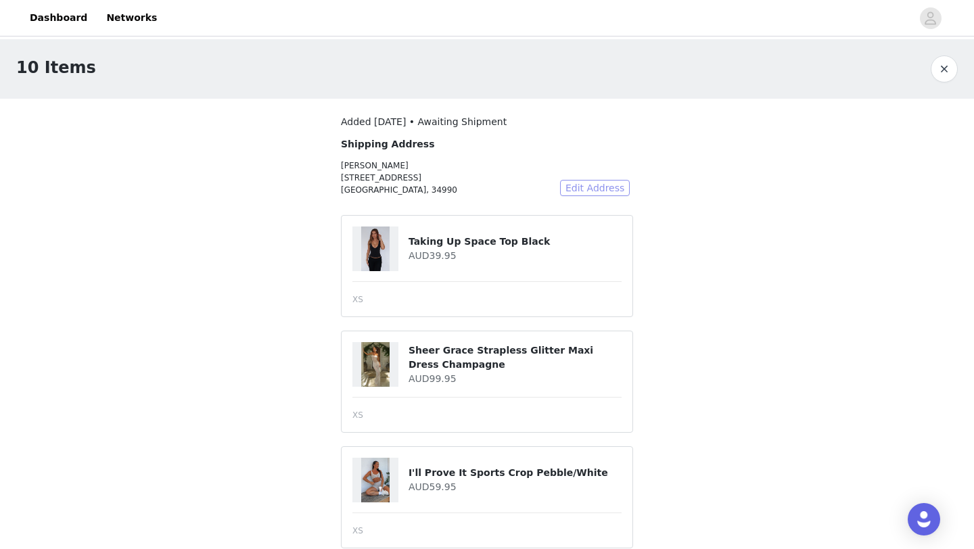
click at [576, 186] on button "Edit Address" at bounding box center [595, 188] width 70 height 16
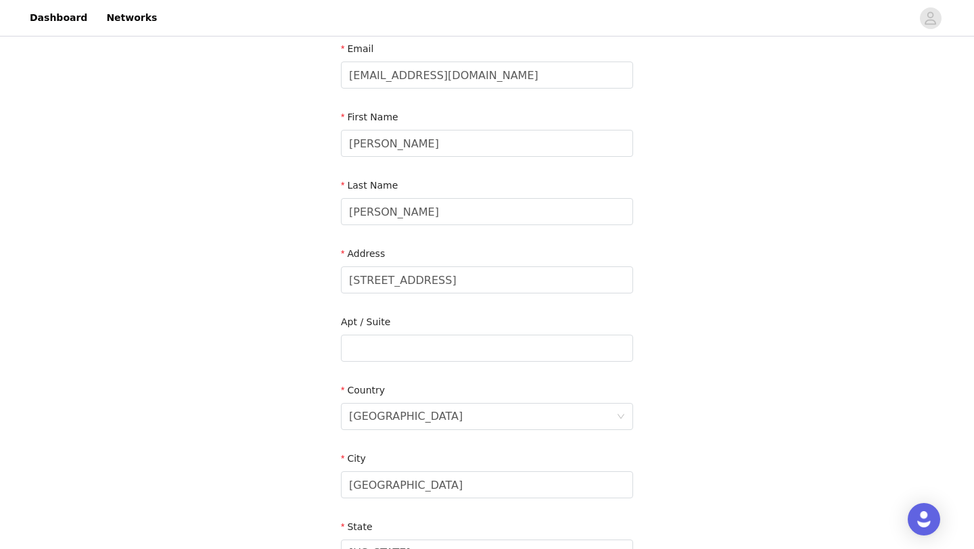
scroll to position [96, 0]
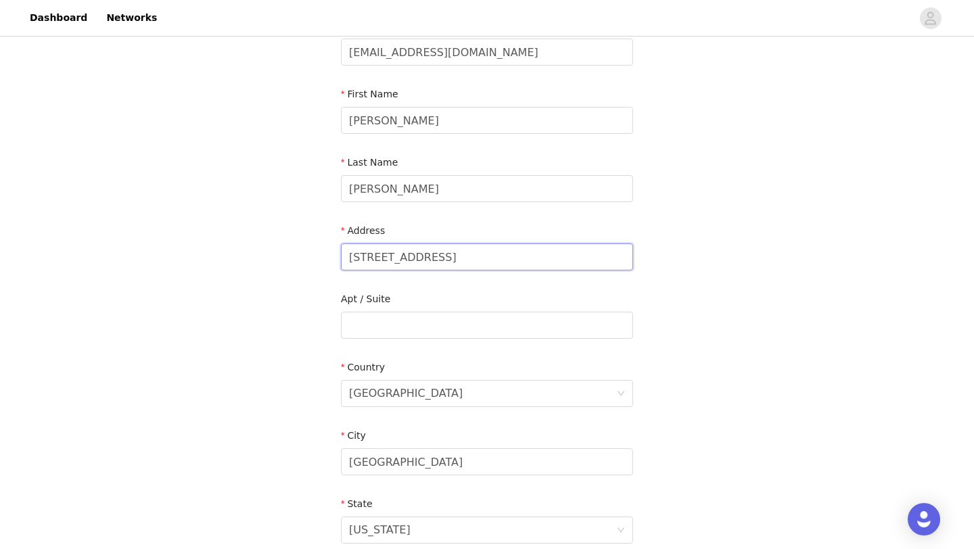
drag, startPoint x: 492, startPoint y: 257, endPoint x: 314, endPoint y: 252, distance: 178.0
click at [314, 252] on div "Verify Address Email [EMAIL_ADDRESS][DOMAIN_NAME] First Name [PERSON_NAME] Last…" at bounding box center [487, 330] width 974 height 775
type input "[STREET_ADDRESS]"
drag, startPoint x: 412, startPoint y: 457, endPoint x: 317, endPoint y: 467, distance: 95.9
click at [317, 467] on div "Verify Address Email [EMAIL_ADDRESS][DOMAIN_NAME] First Name [PERSON_NAME] Last…" at bounding box center [487, 330] width 974 height 775
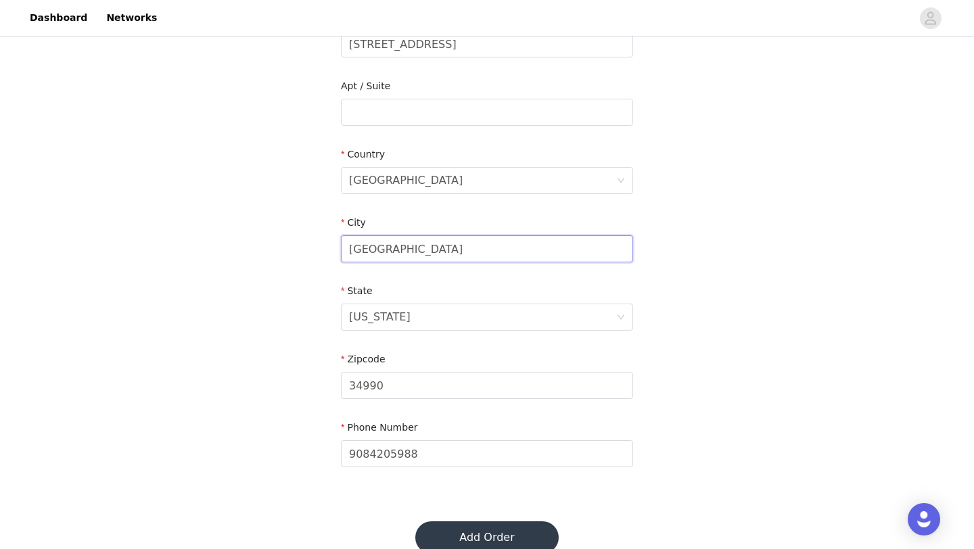
scroll to position [311, 0]
type input "[GEOGRAPHIC_DATA]"
drag, startPoint x: 412, startPoint y: 375, endPoint x: 394, endPoint y: 380, distance: 18.2
click at [394, 380] on input "34990" at bounding box center [487, 384] width 292 height 27
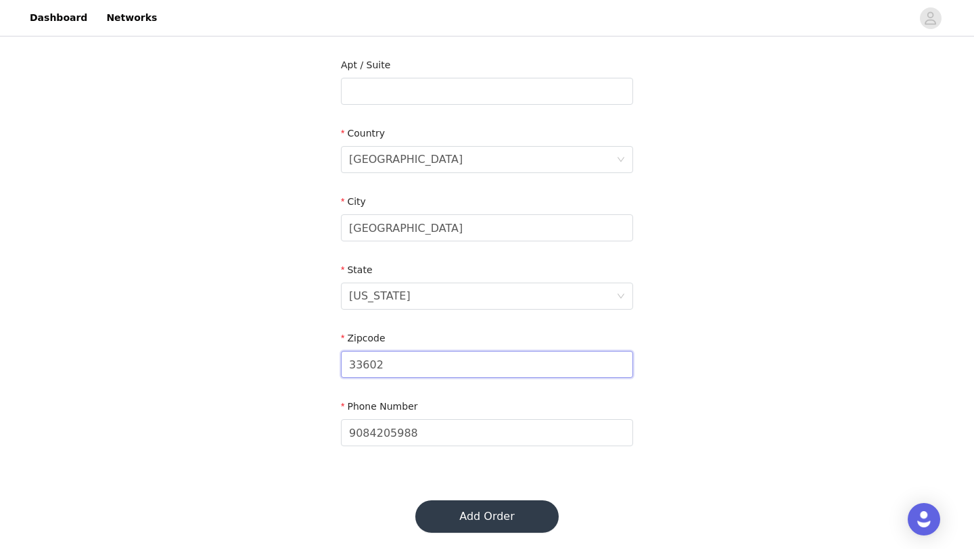
type input "33602"
click at [475, 517] on button "Add Order" at bounding box center [486, 517] width 143 height 32
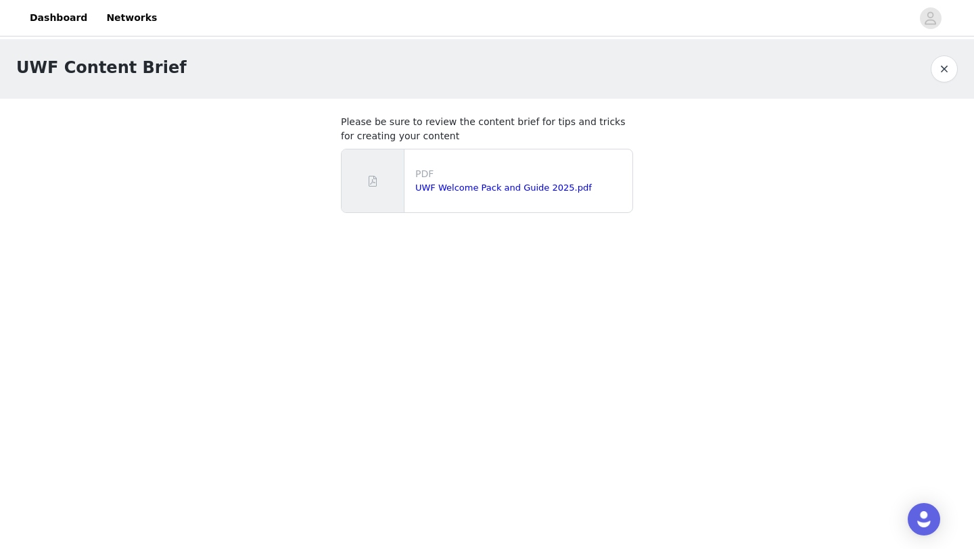
click at [951, 69] on button "button" at bounding box center [944, 68] width 27 height 27
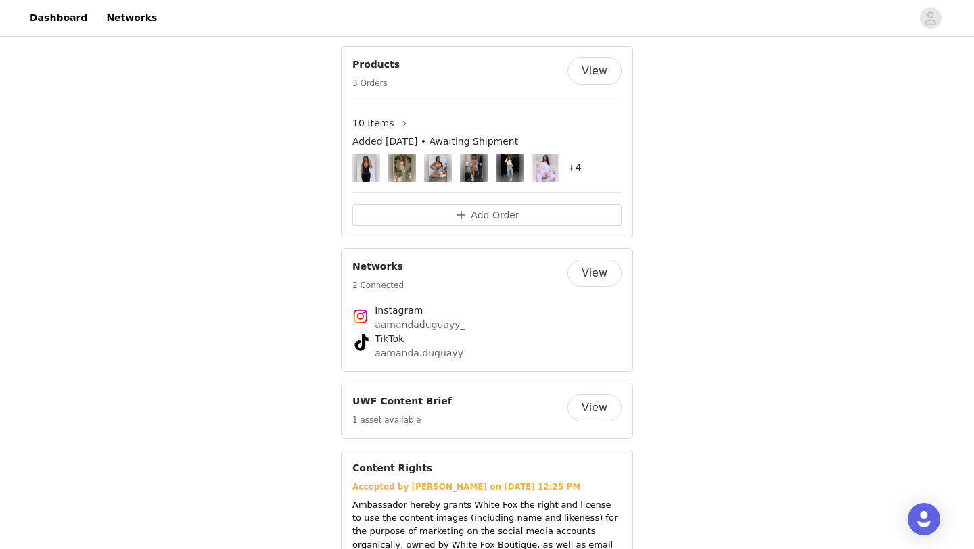
scroll to position [2126, 0]
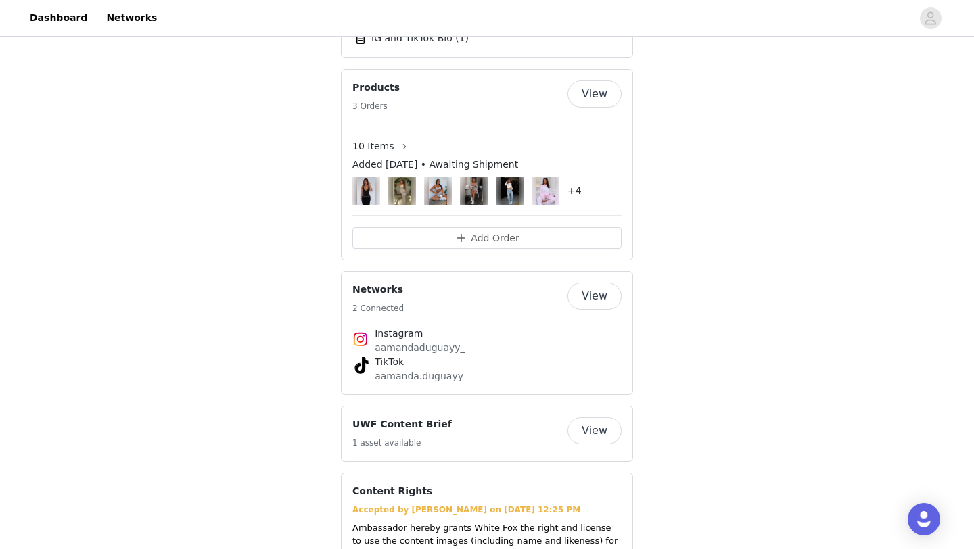
click at [592, 81] on button "View" at bounding box center [595, 94] width 54 height 27
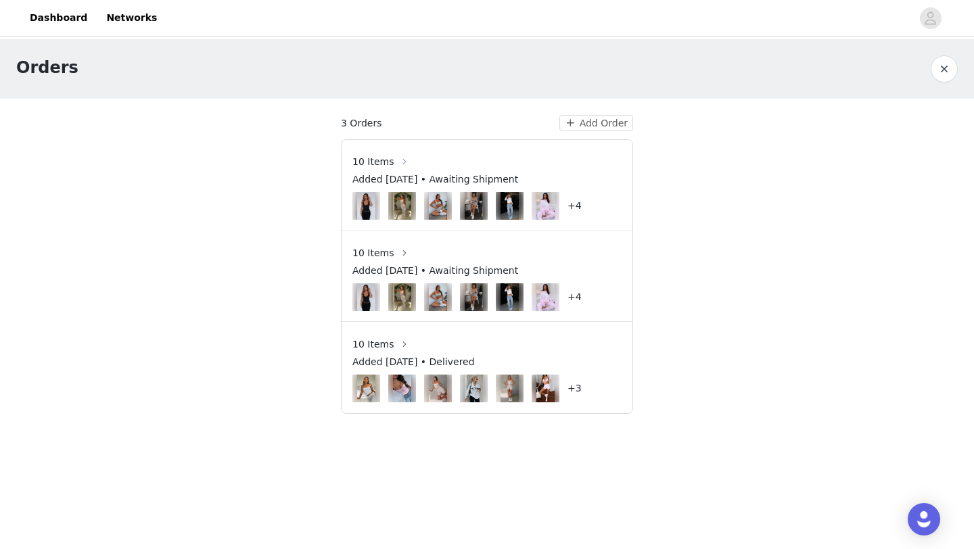
click at [398, 163] on button "button" at bounding box center [405, 162] width 22 height 22
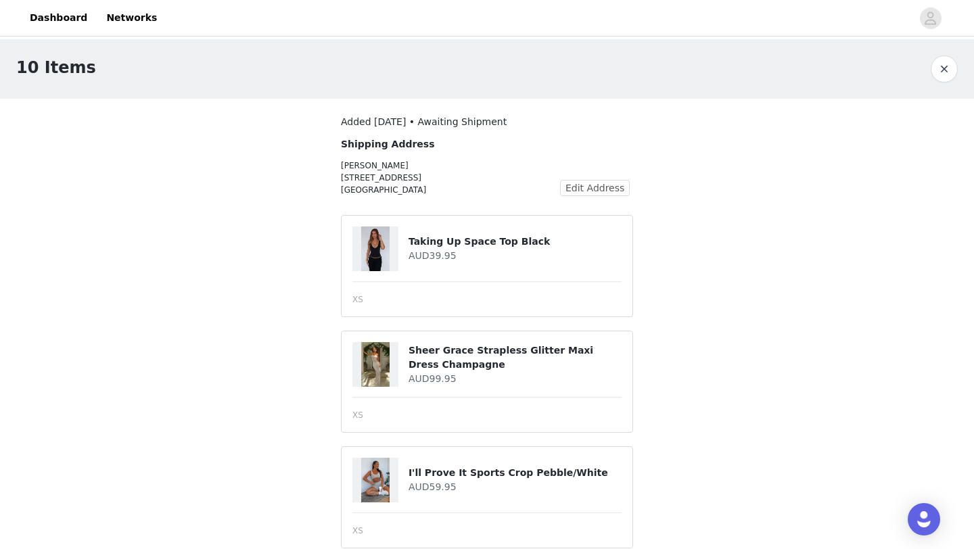
click at [947, 70] on button "button" at bounding box center [944, 68] width 27 height 27
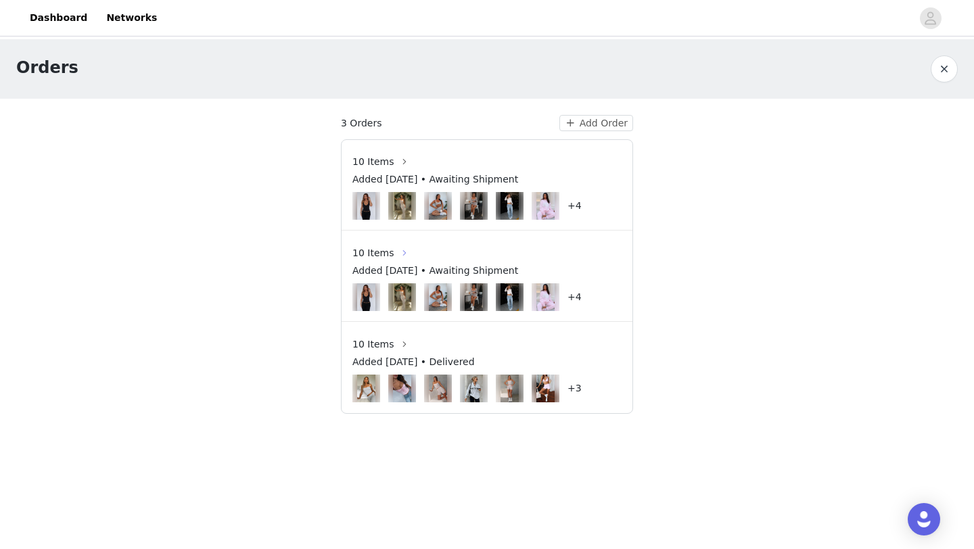
click at [396, 255] on button "button" at bounding box center [405, 253] width 22 height 22
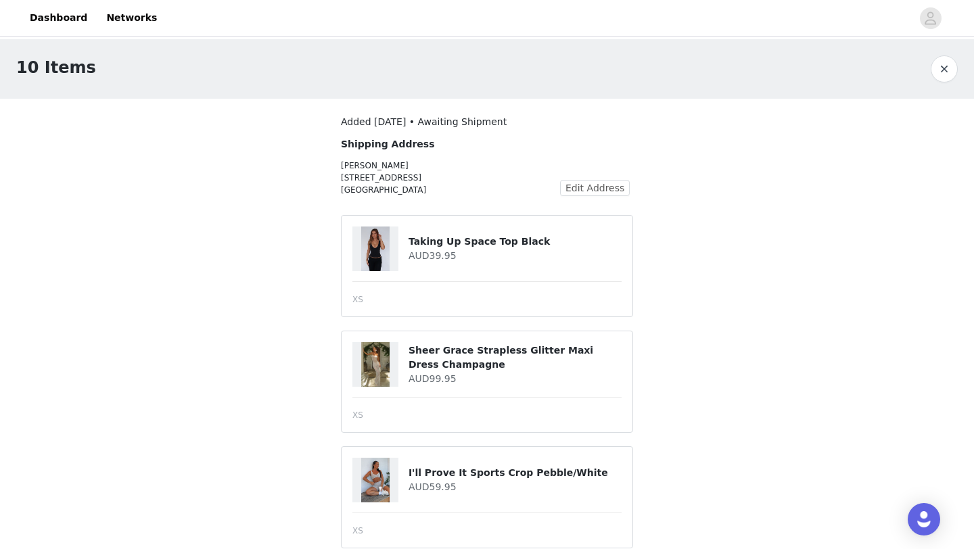
click at [938, 76] on button "button" at bounding box center [944, 68] width 27 height 27
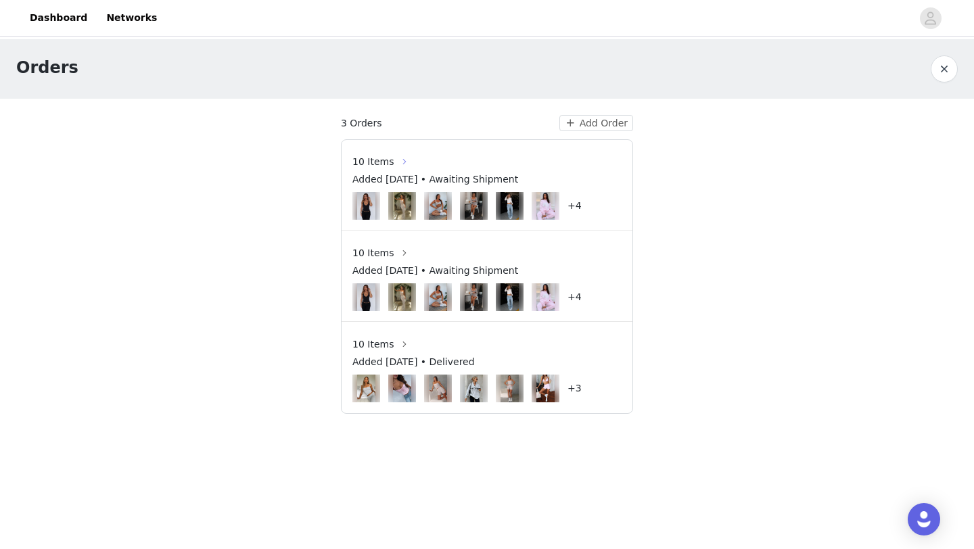
click at [394, 157] on button "button" at bounding box center [405, 162] width 22 height 22
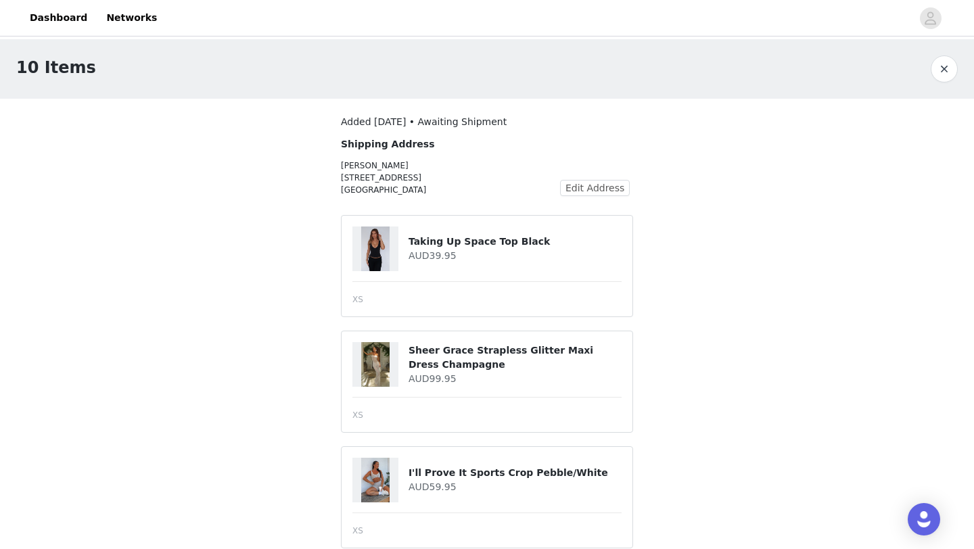
click at [942, 72] on button "button" at bounding box center [944, 68] width 27 height 27
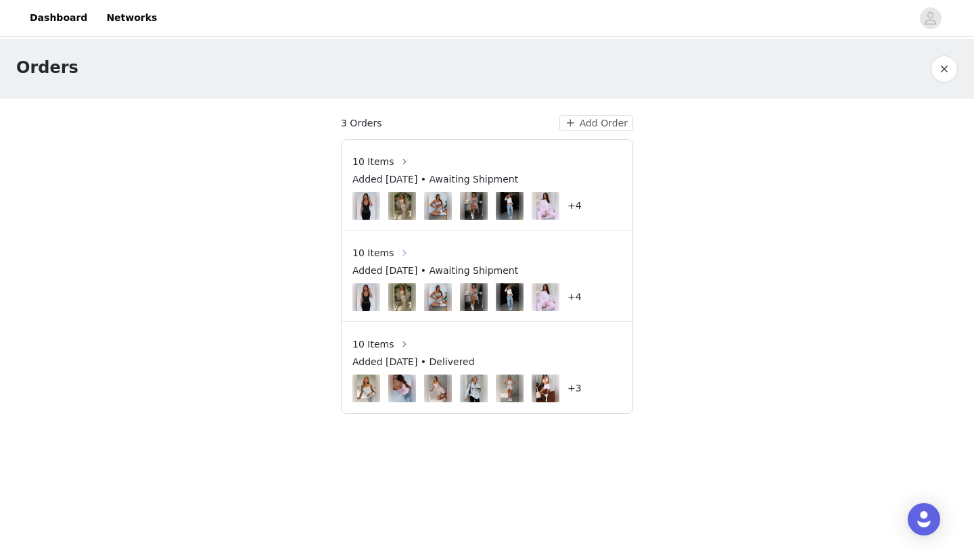
click at [394, 248] on button "button" at bounding box center [405, 253] width 22 height 22
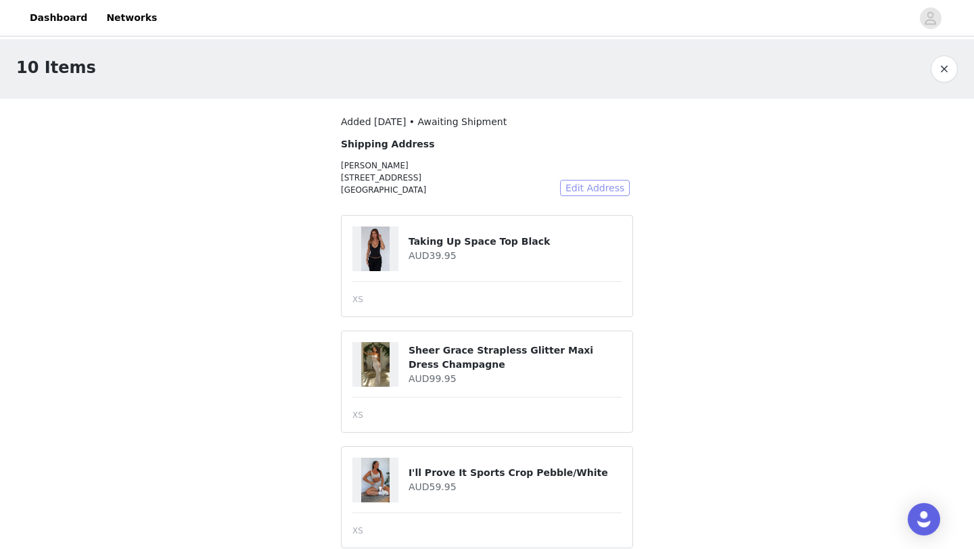
click at [592, 188] on button "Edit Address" at bounding box center [595, 188] width 70 height 16
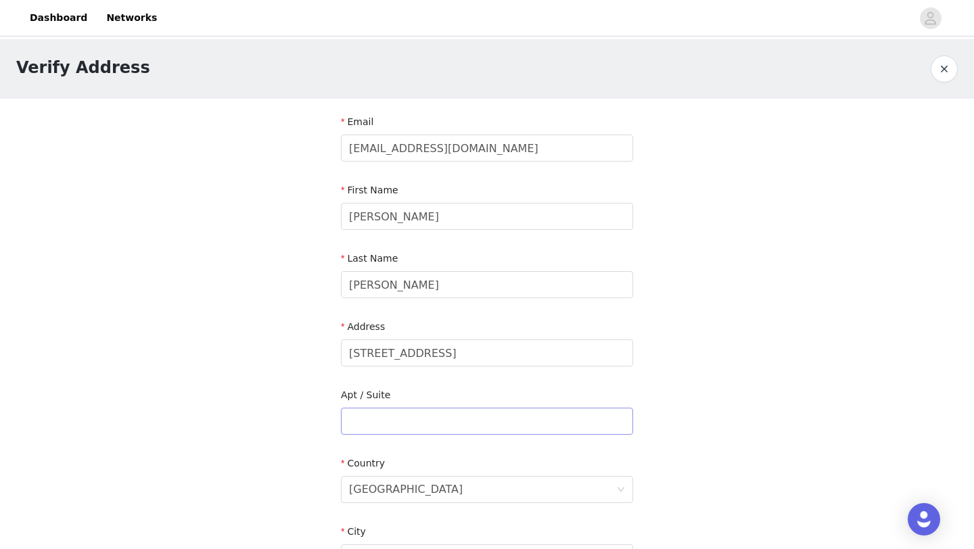
scroll to position [28, 0]
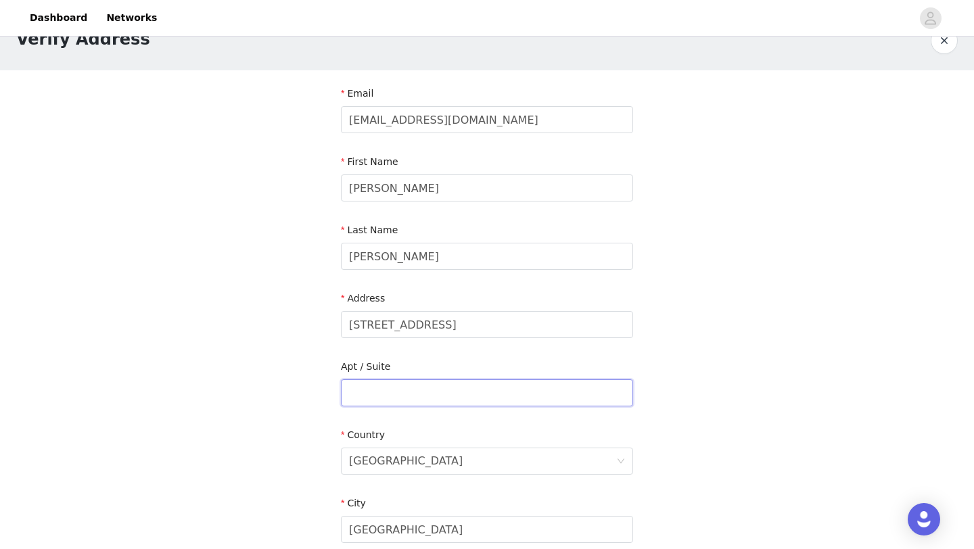
click at [514, 397] on input "text" at bounding box center [487, 393] width 292 height 27
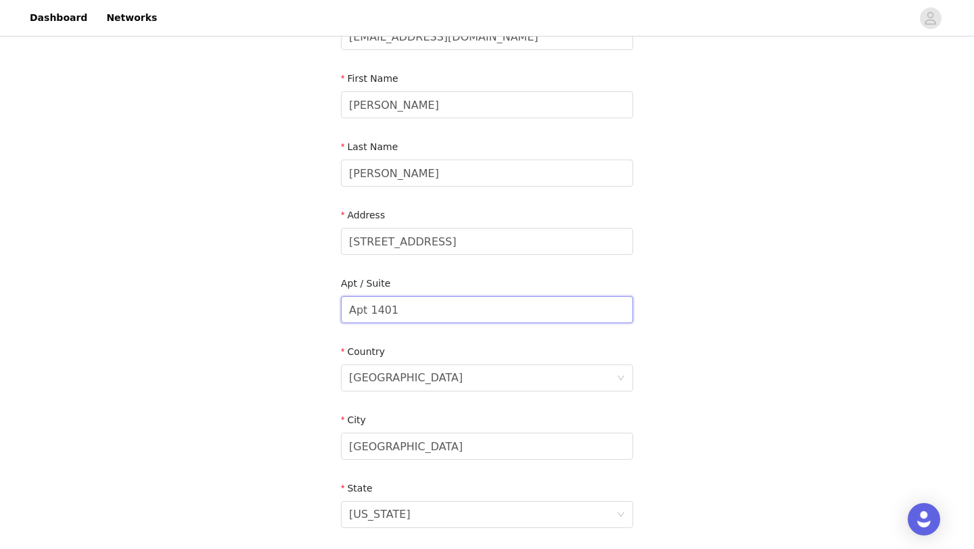
scroll to position [330, 0]
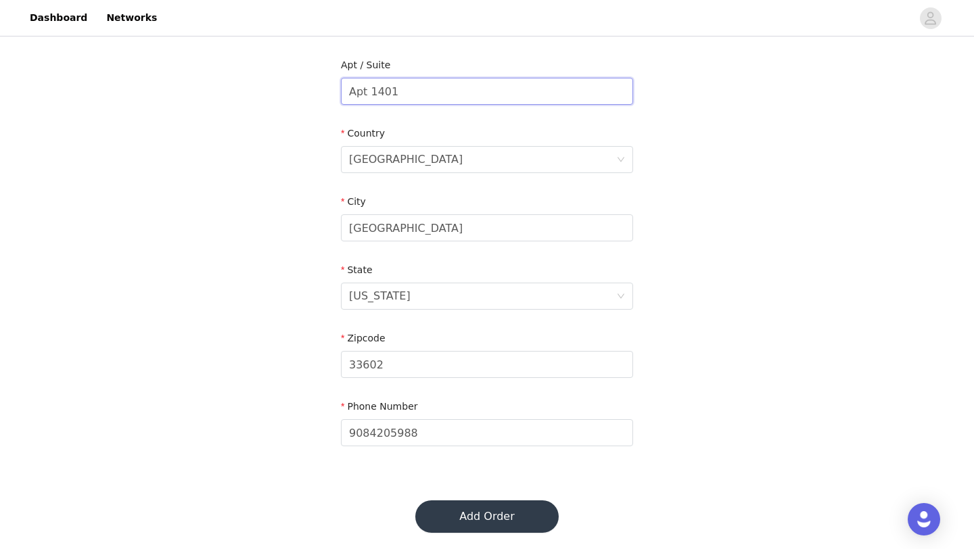
type input "Apt 1401"
click at [490, 523] on button "Add Order" at bounding box center [486, 517] width 143 height 32
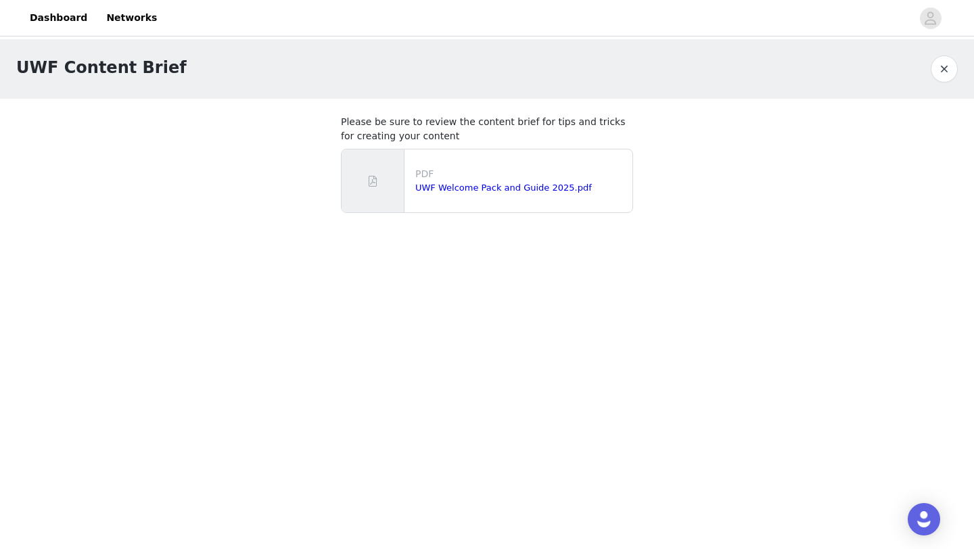
click at [937, 66] on button "button" at bounding box center [944, 68] width 27 height 27
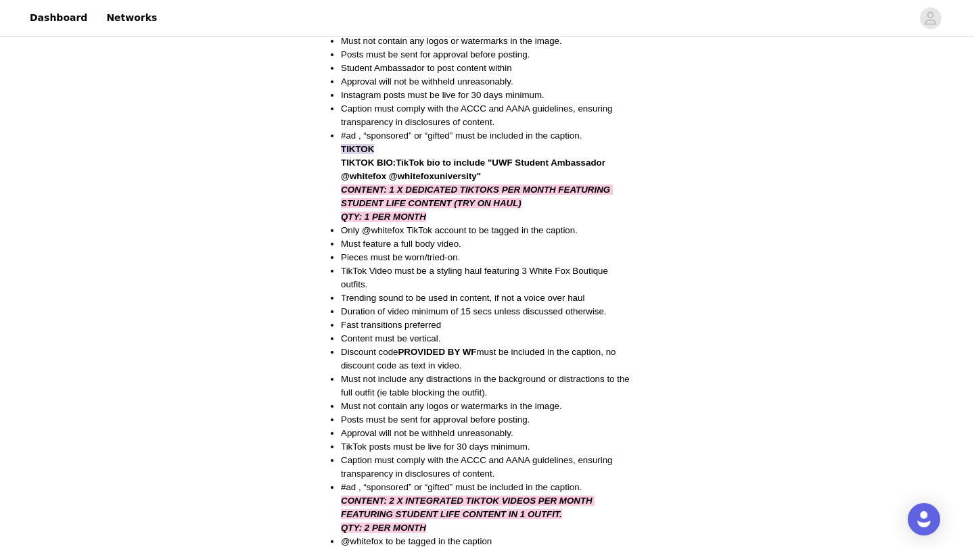
scroll to position [793, 0]
